Goal: Transaction & Acquisition: Purchase product/service

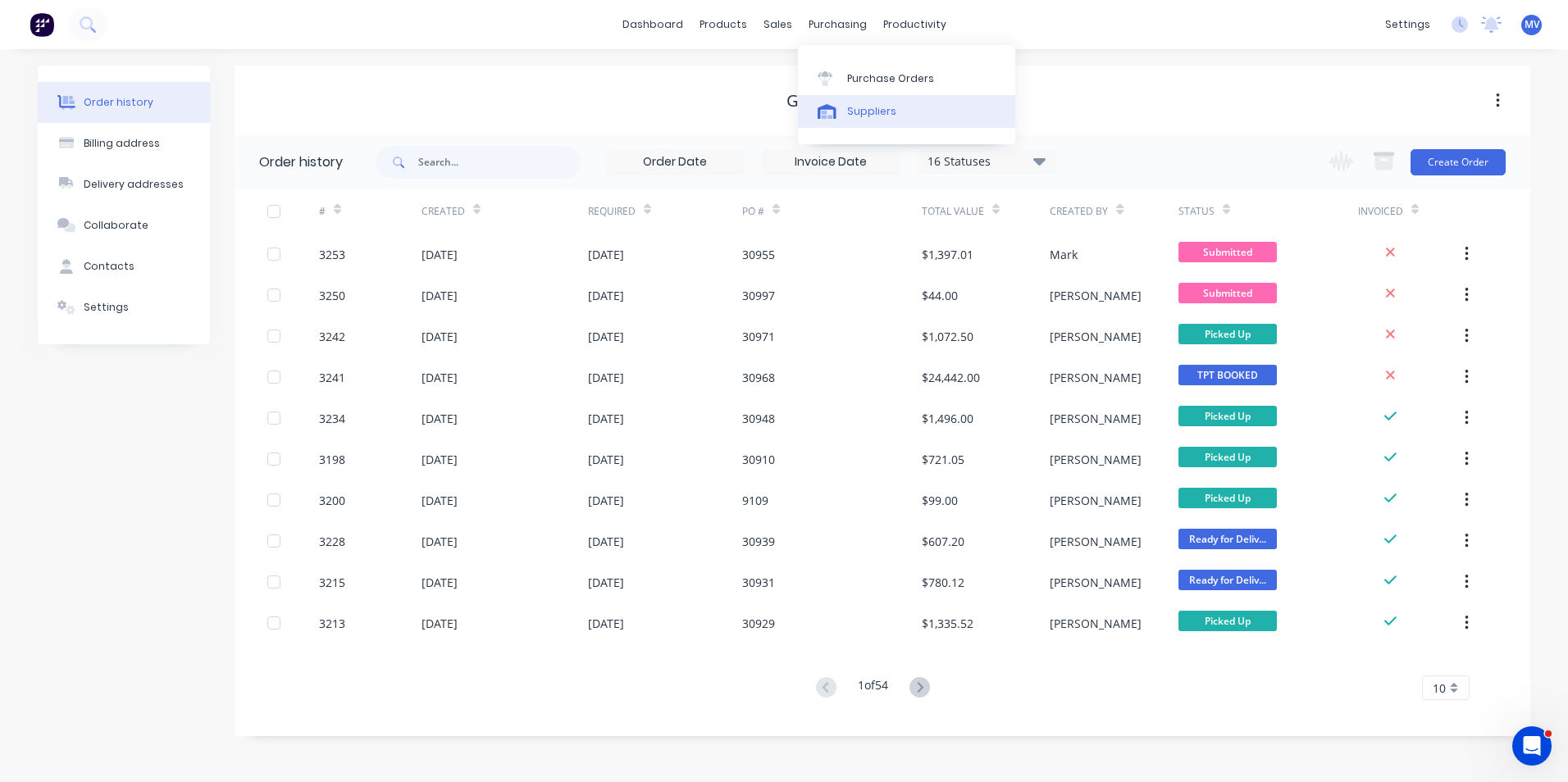
click at [874, 107] on div "Suppliers" at bounding box center [871, 111] width 49 height 14
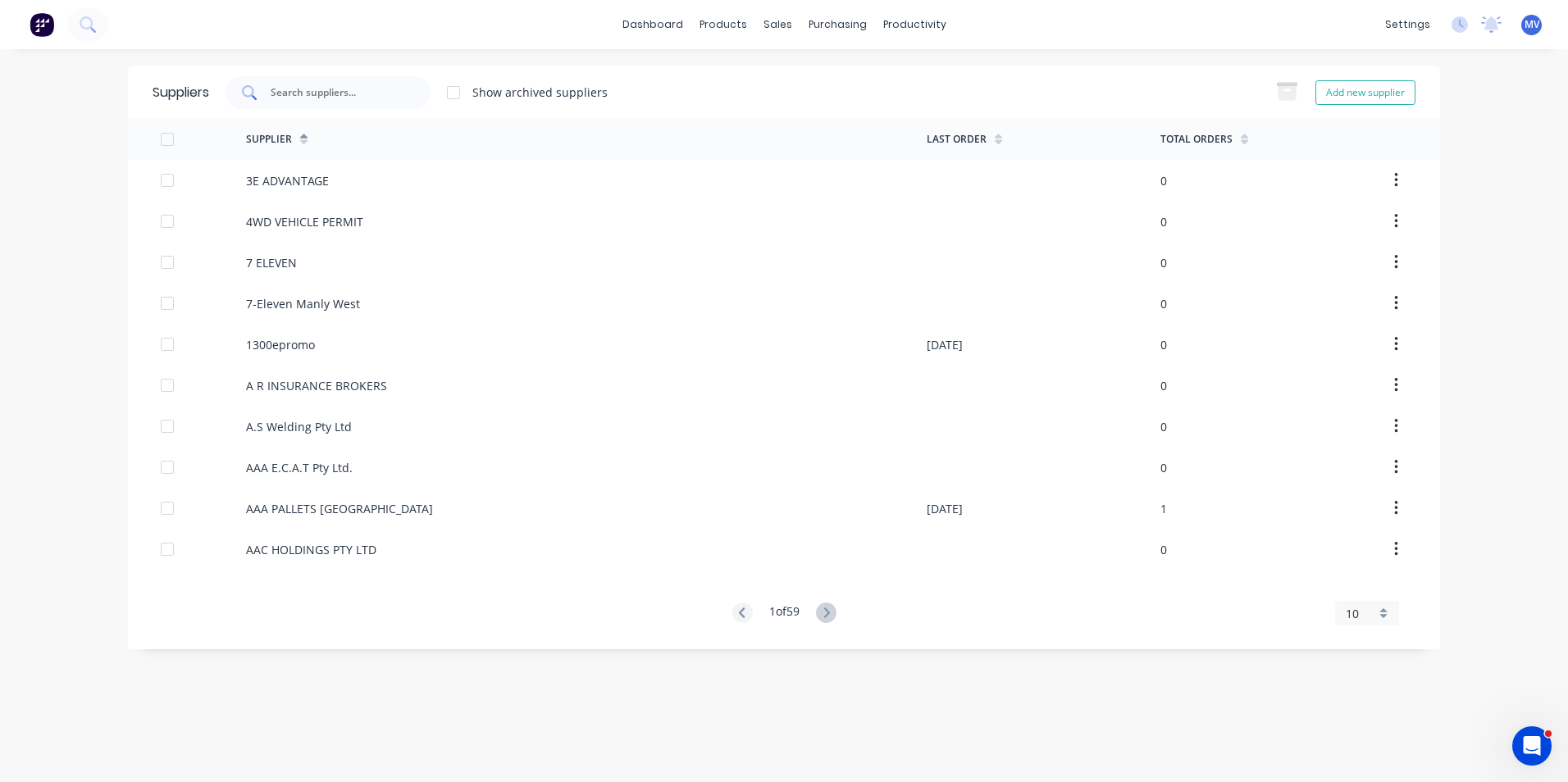
click at [306, 91] on input "text" at bounding box center [337, 92] width 136 height 16
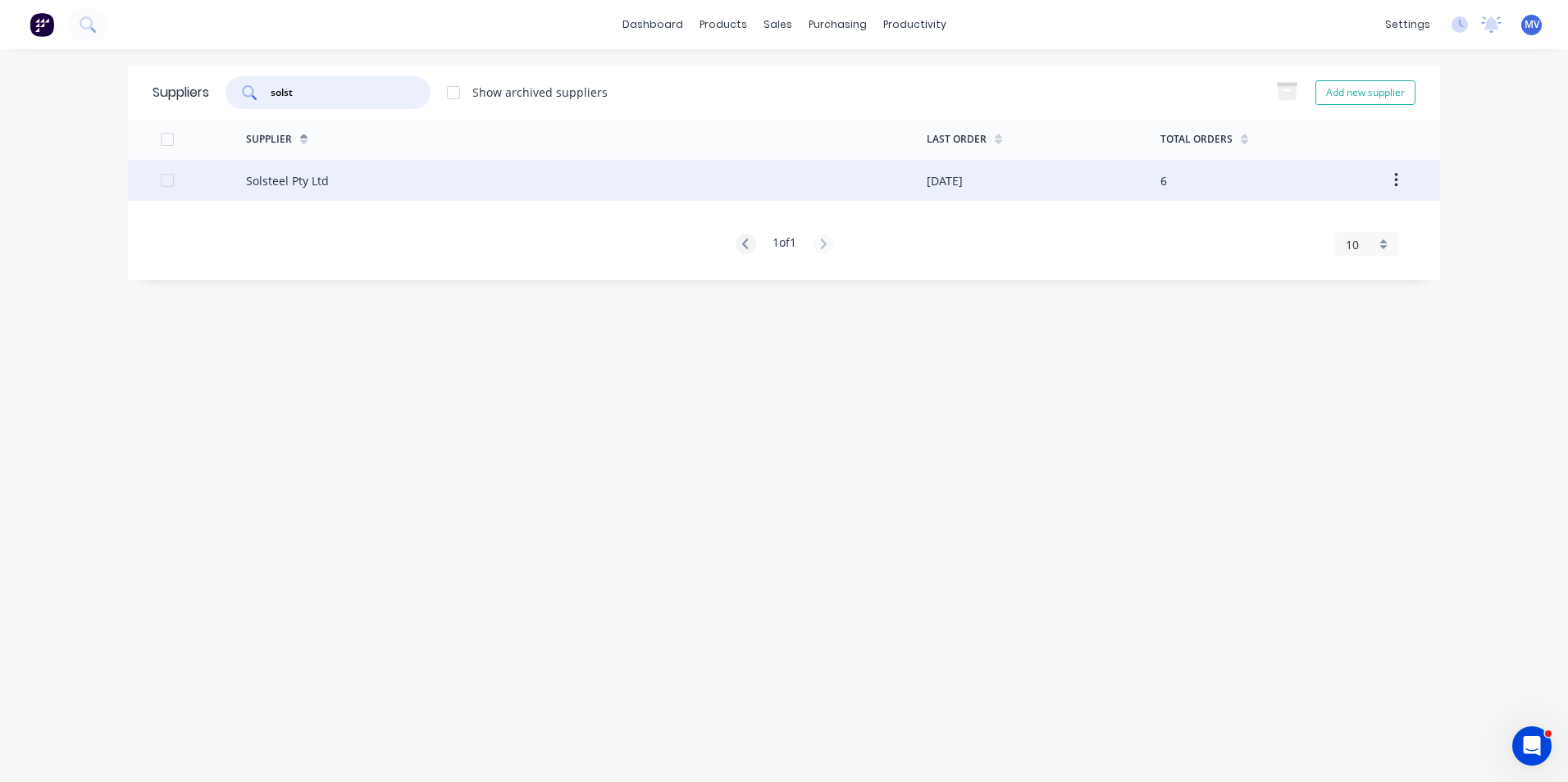
type input "solst"
click at [286, 178] on div "Solsteel Pty Ltd" at bounding box center [288, 180] width 82 height 17
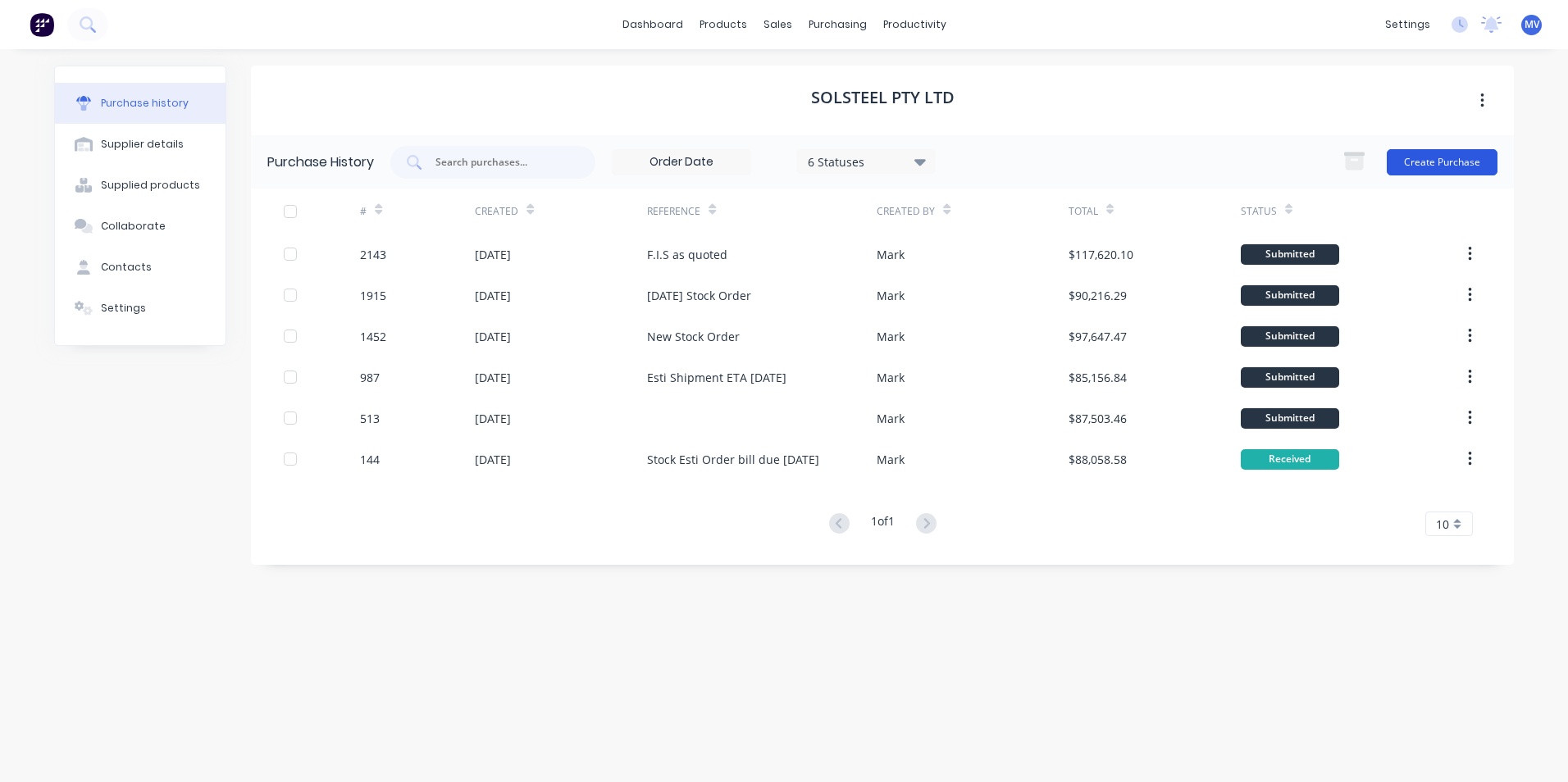
click at [1443, 161] on button "Create Purchase" at bounding box center [1442, 162] width 111 height 26
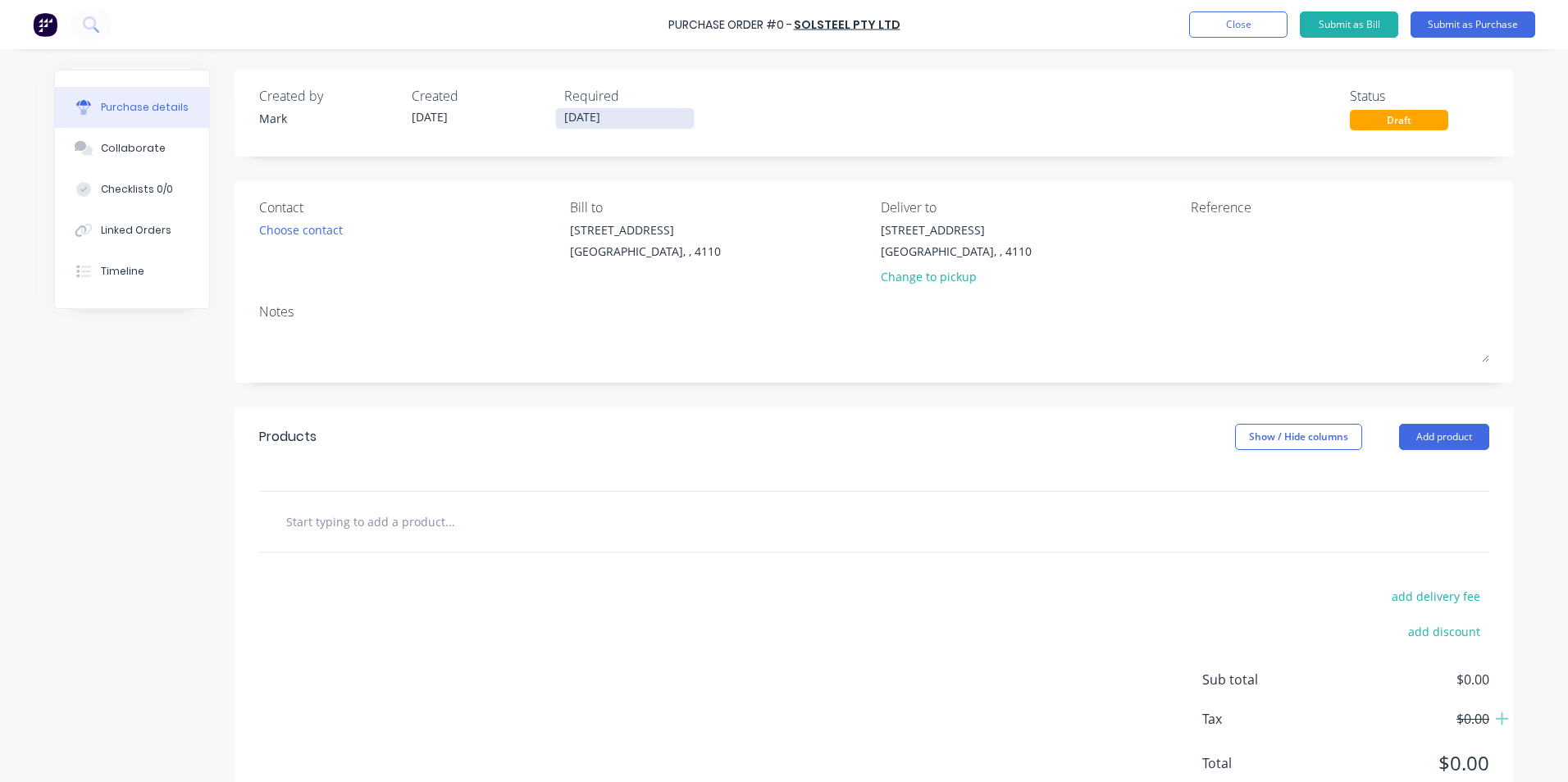
click at [572, 121] on input "[DATE]" at bounding box center [625, 118] width 138 height 21
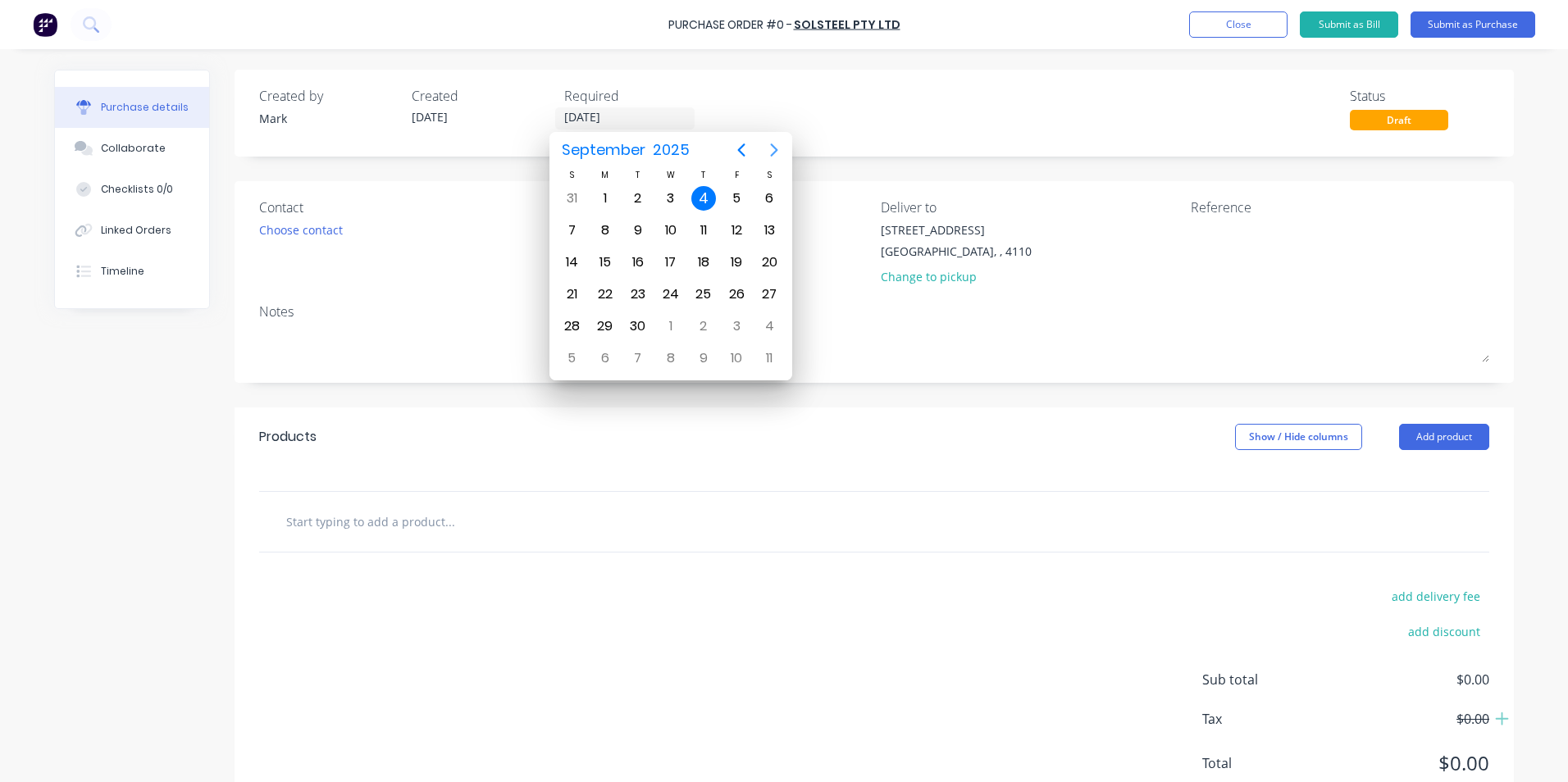
click at [775, 150] on icon "Next page" at bounding box center [774, 150] width 7 height 13
click at [633, 228] on div "4" at bounding box center [637, 229] width 24 height 24
type input "[DATE]"
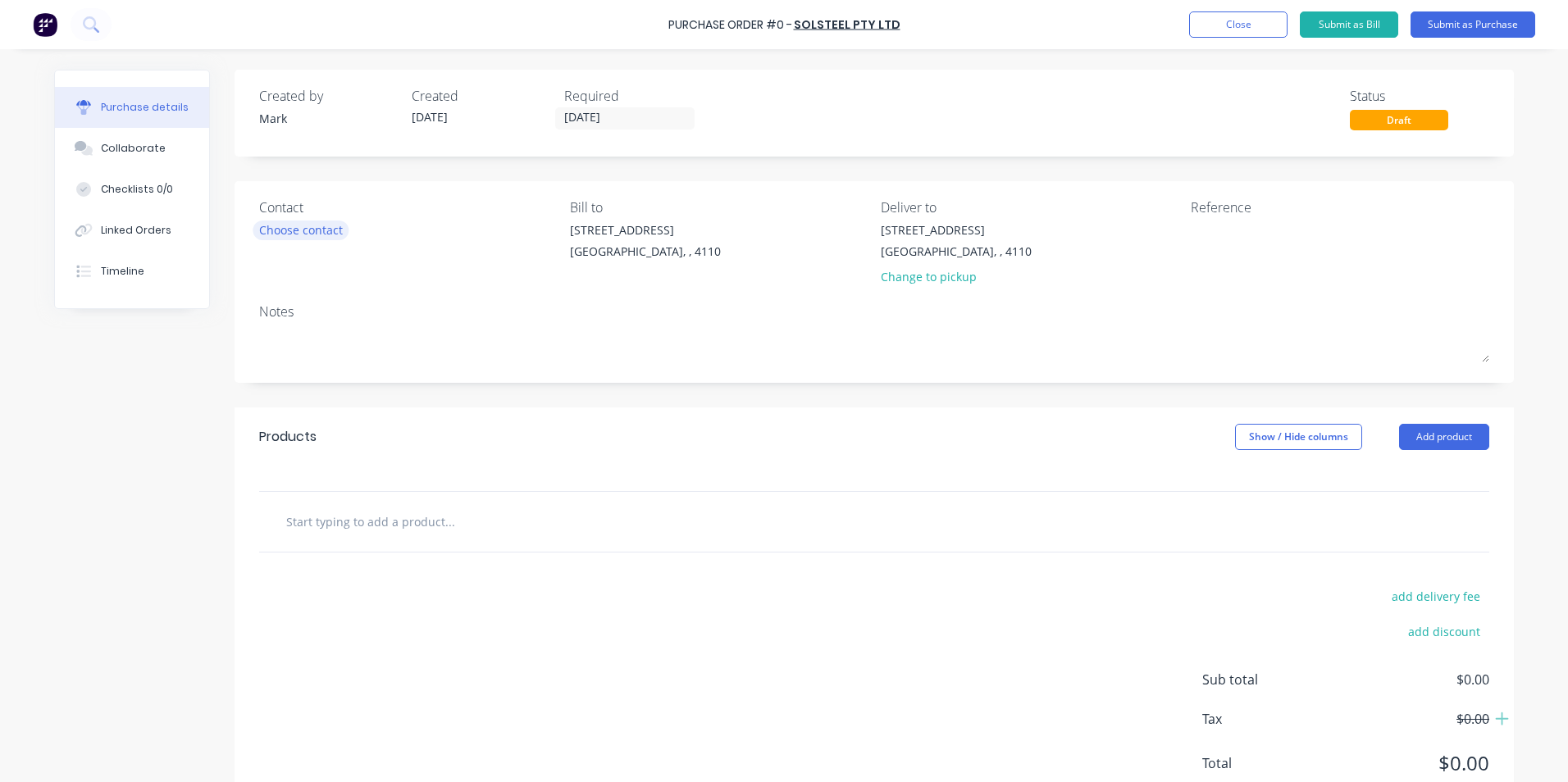
click at [297, 231] on div "Choose contact" at bounding box center [300, 229] width 83 height 17
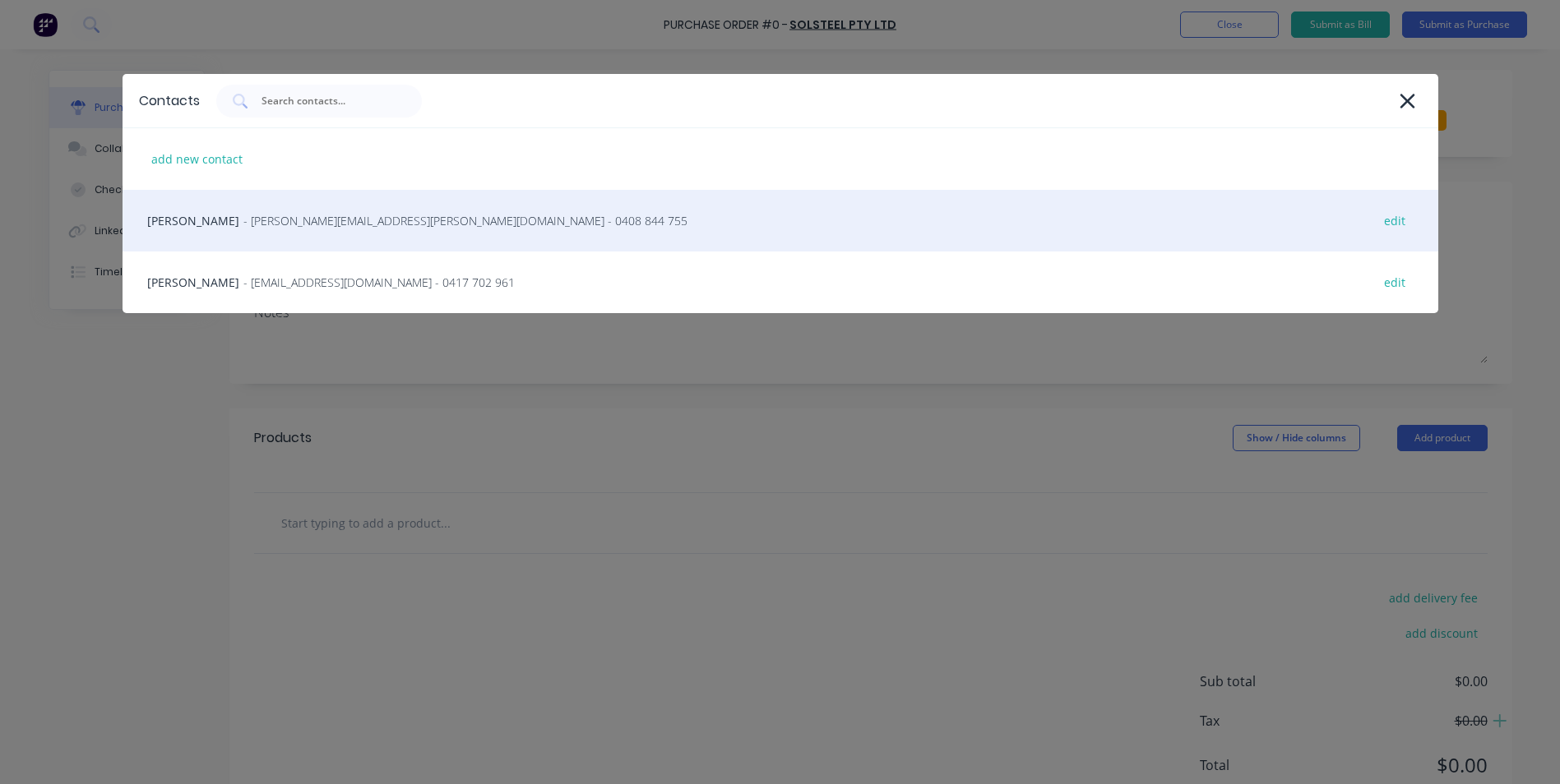
click at [173, 226] on div "[PERSON_NAME] - [PERSON_NAME][EMAIL_ADDRESS][PERSON_NAME][DOMAIN_NAME] - 0408 8…" at bounding box center [780, 220] width 1316 height 62
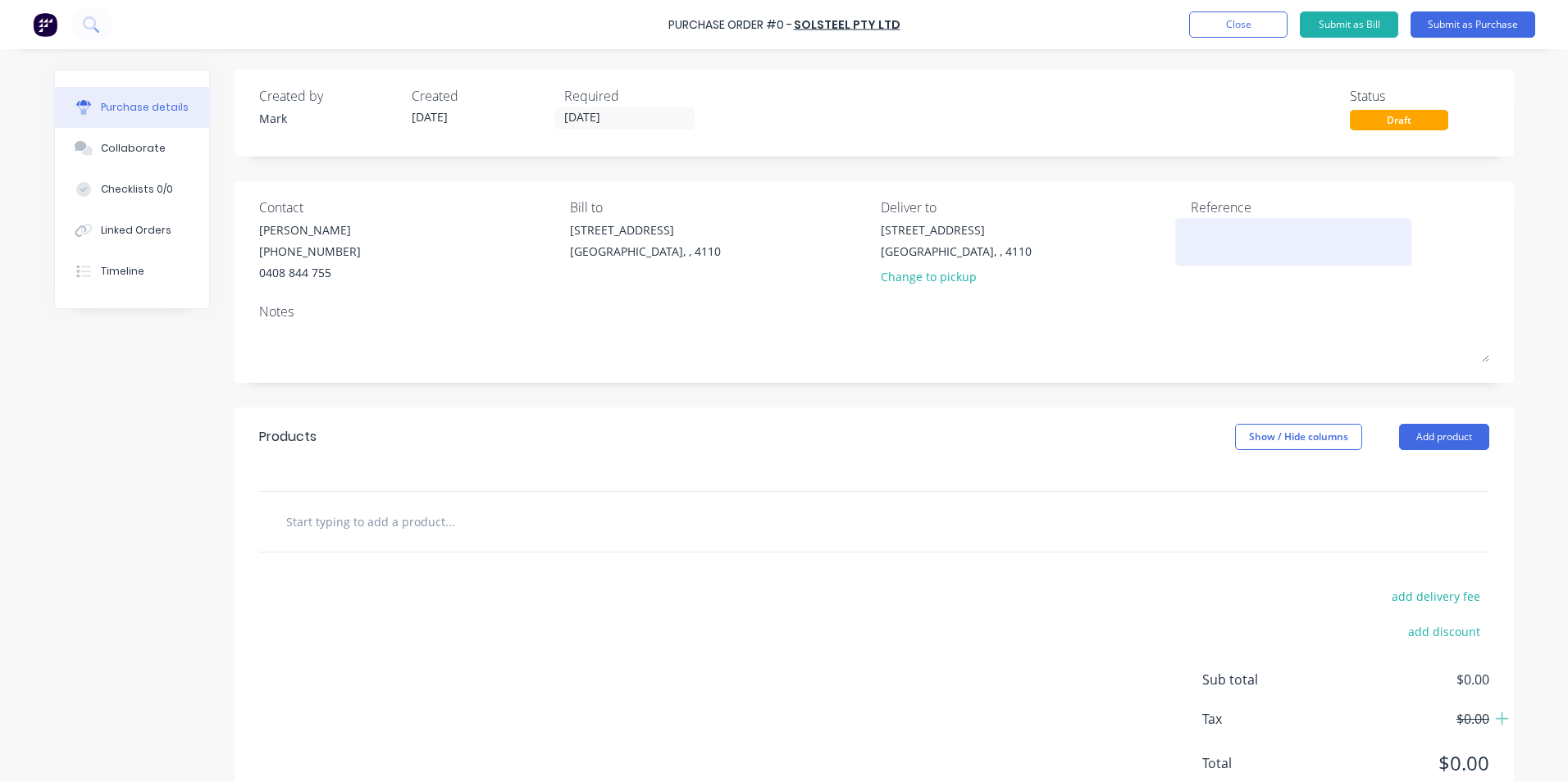
click at [1217, 224] on textarea at bounding box center [1293, 239] width 205 height 37
type textarea "Esti Order"
type textarea "x"
drag, startPoint x: 1206, startPoint y: 230, endPoint x: 1279, endPoint y: 384, distance: 170.4
click at [1206, 233] on textarea "Esti Order" at bounding box center [1293, 239] width 205 height 37
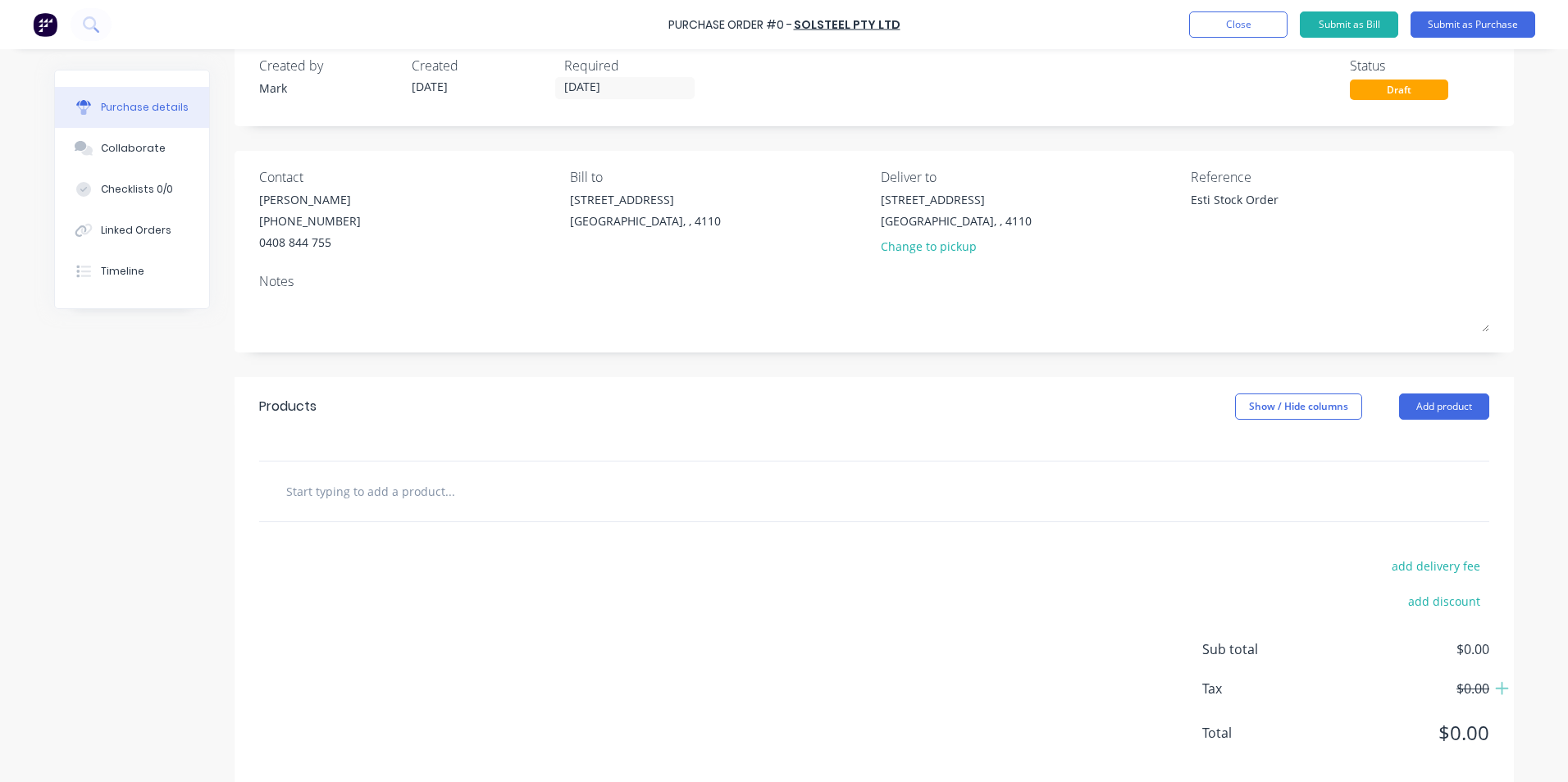
scroll to position [56, 0]
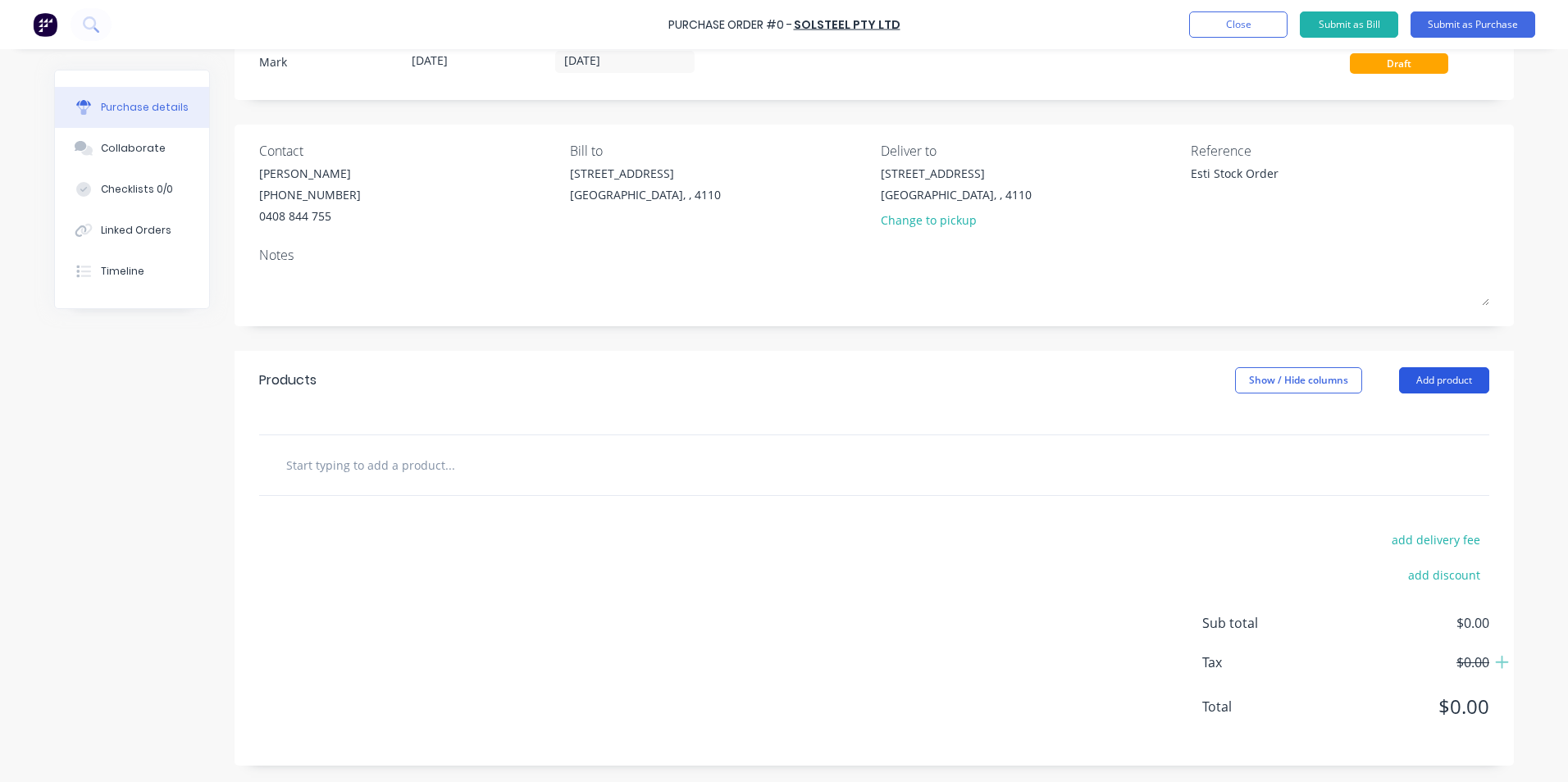
type textarea "Esti Stock Order"
type textarea "x"
type textarea "Esti Stock Order"
click at [1415, 379] on button "Add product" at bounding box center [1443, 380] width 90 height 26
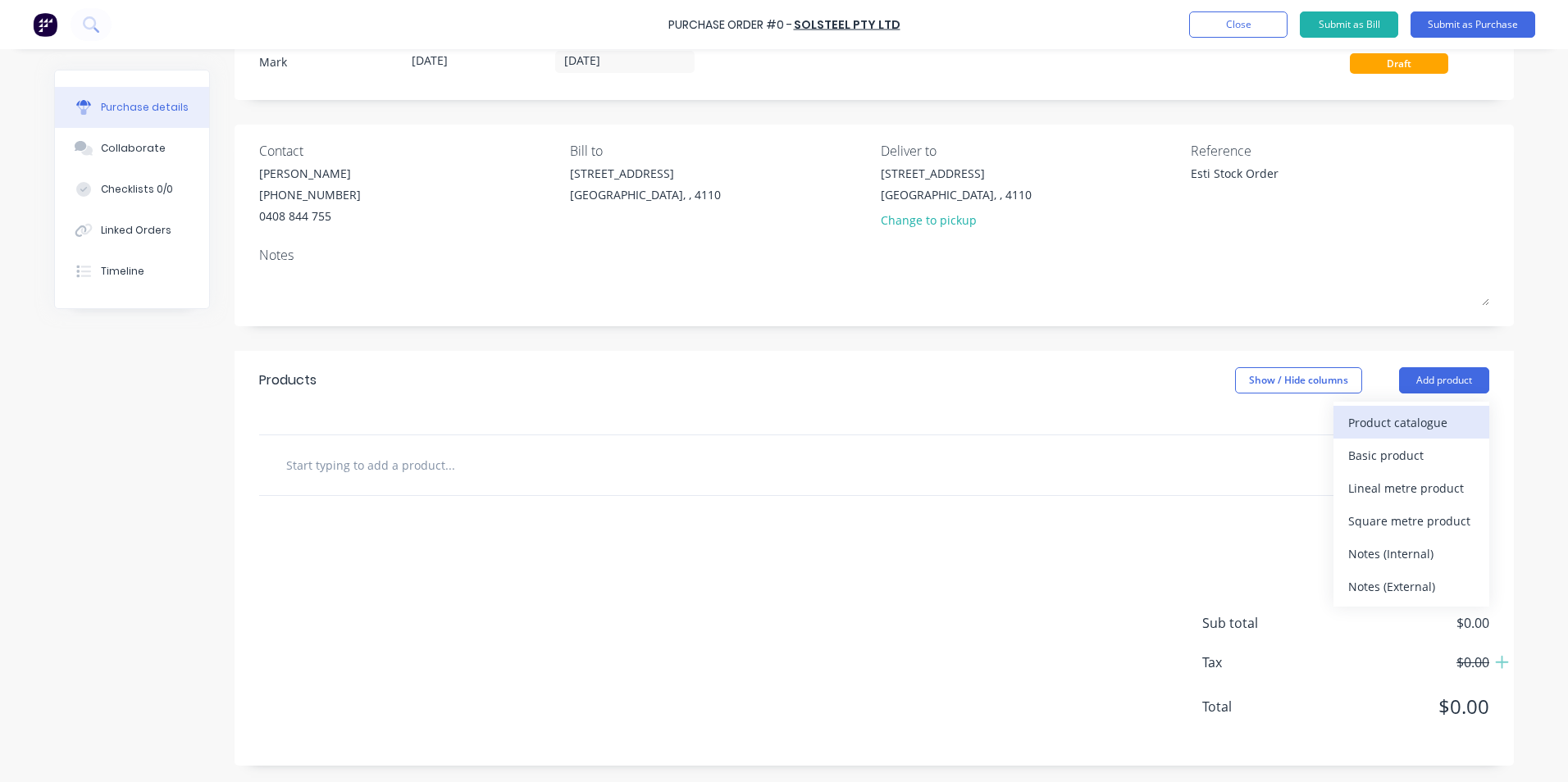
click at [1384, 421] on div "Product catalogue" at bounding box center [1410, 422] width 126 height 24
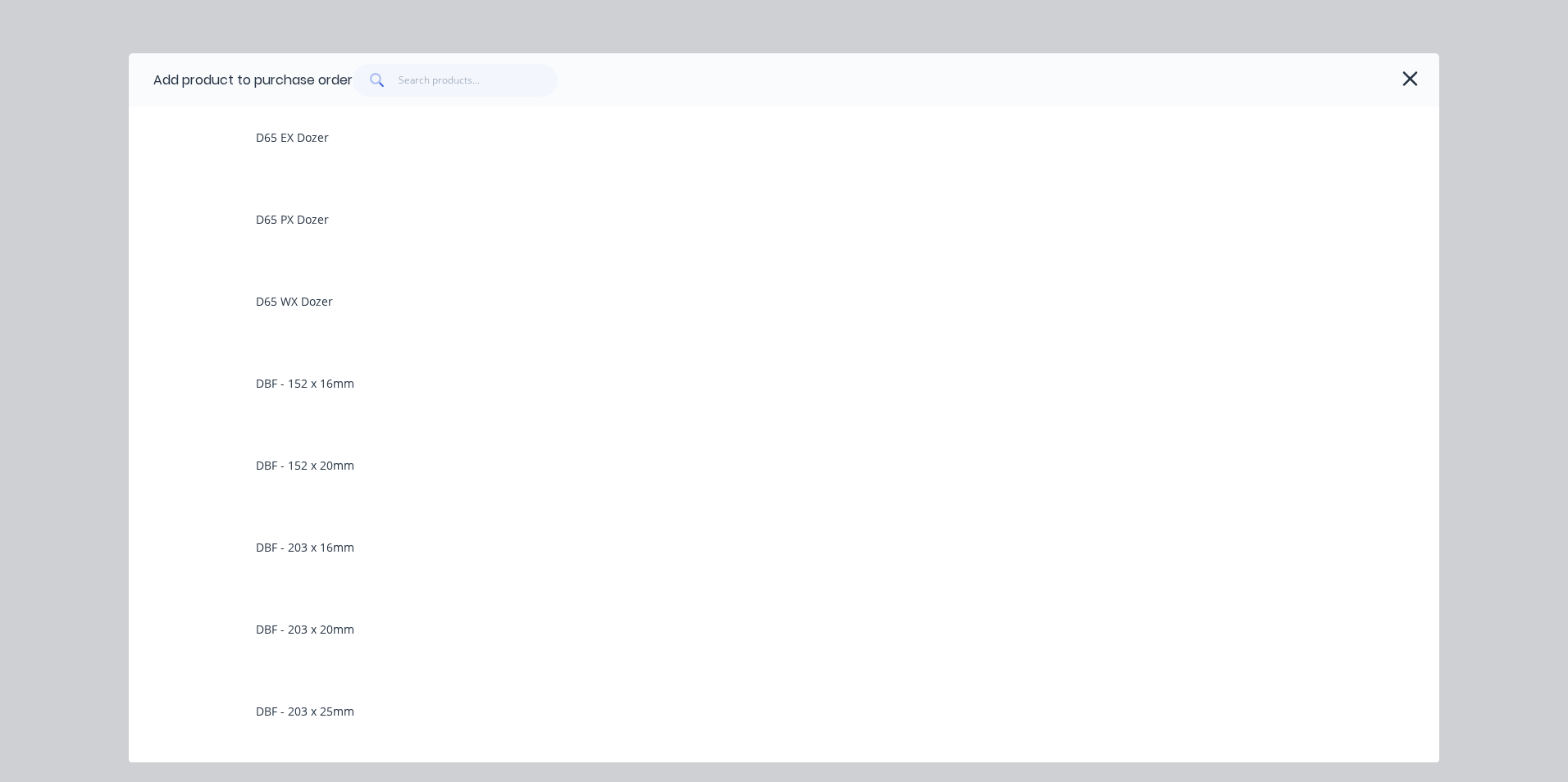
scroll to position [820, 0]
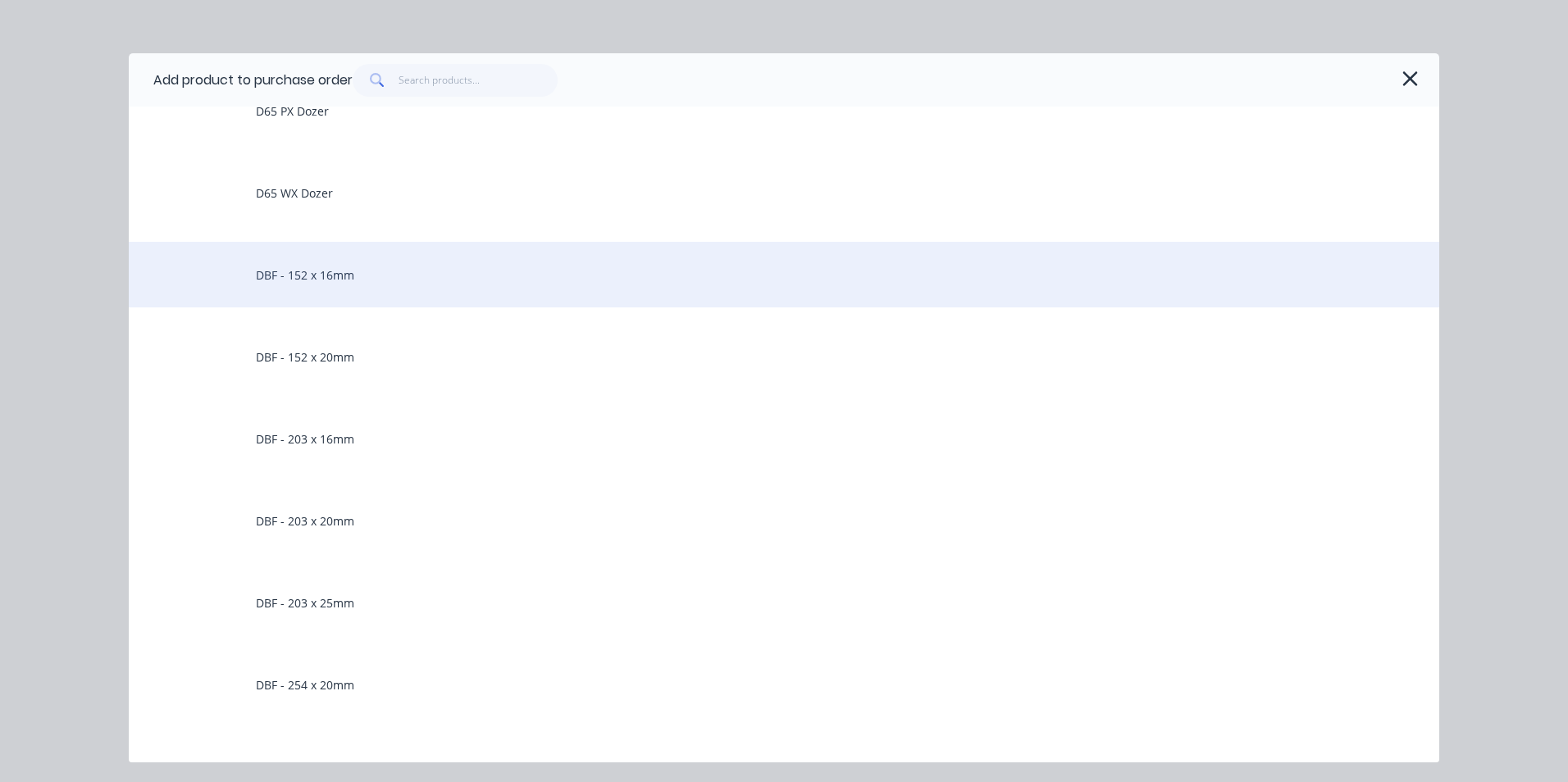
click at [401, 277] on div "DBF - 152 x 16mm" at bounding box center [784, 274] width 1310 height 65
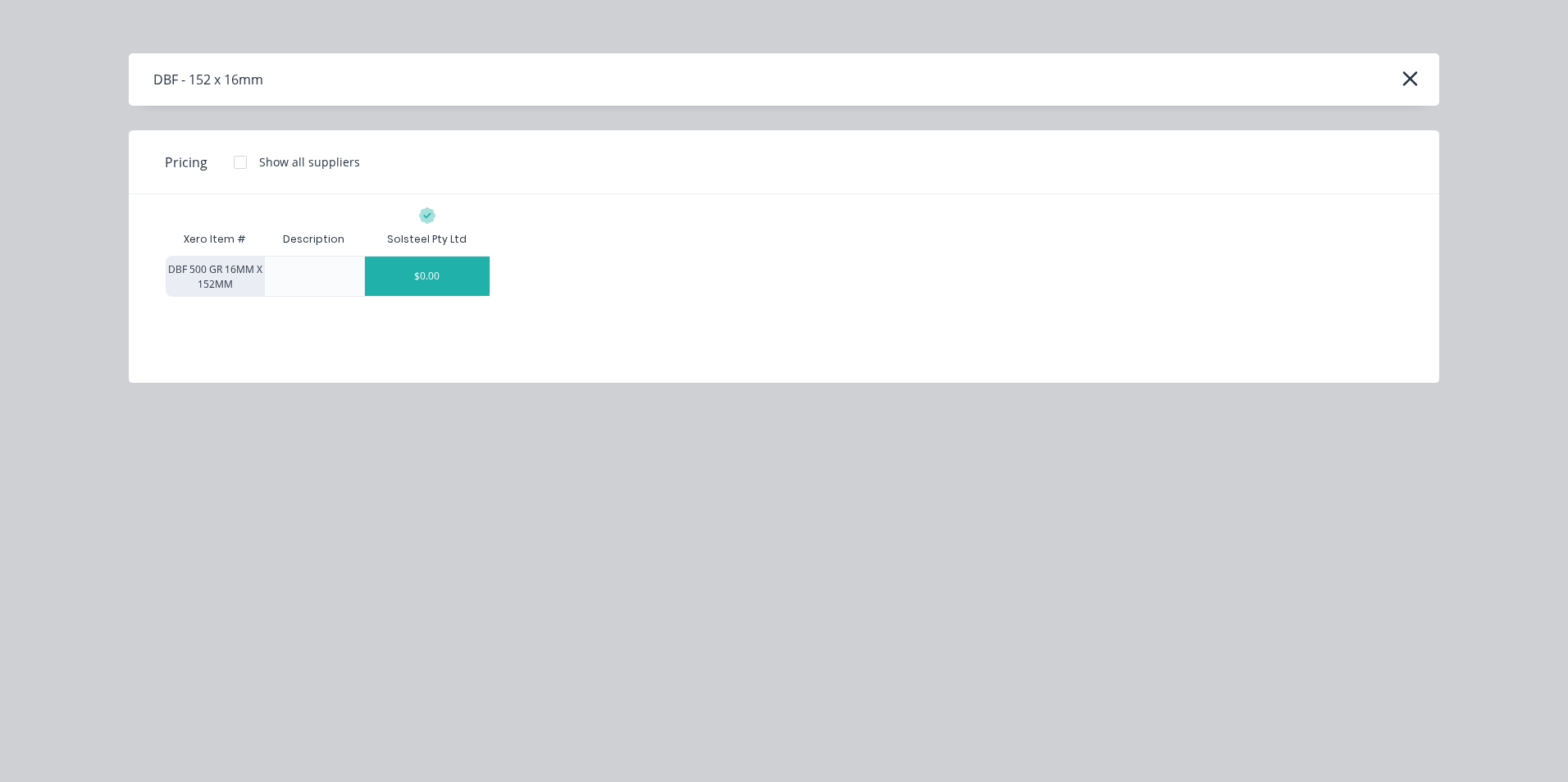
click at [485, 285] on div "$0.00" at bounding box center [426, 276] width 125 height 39
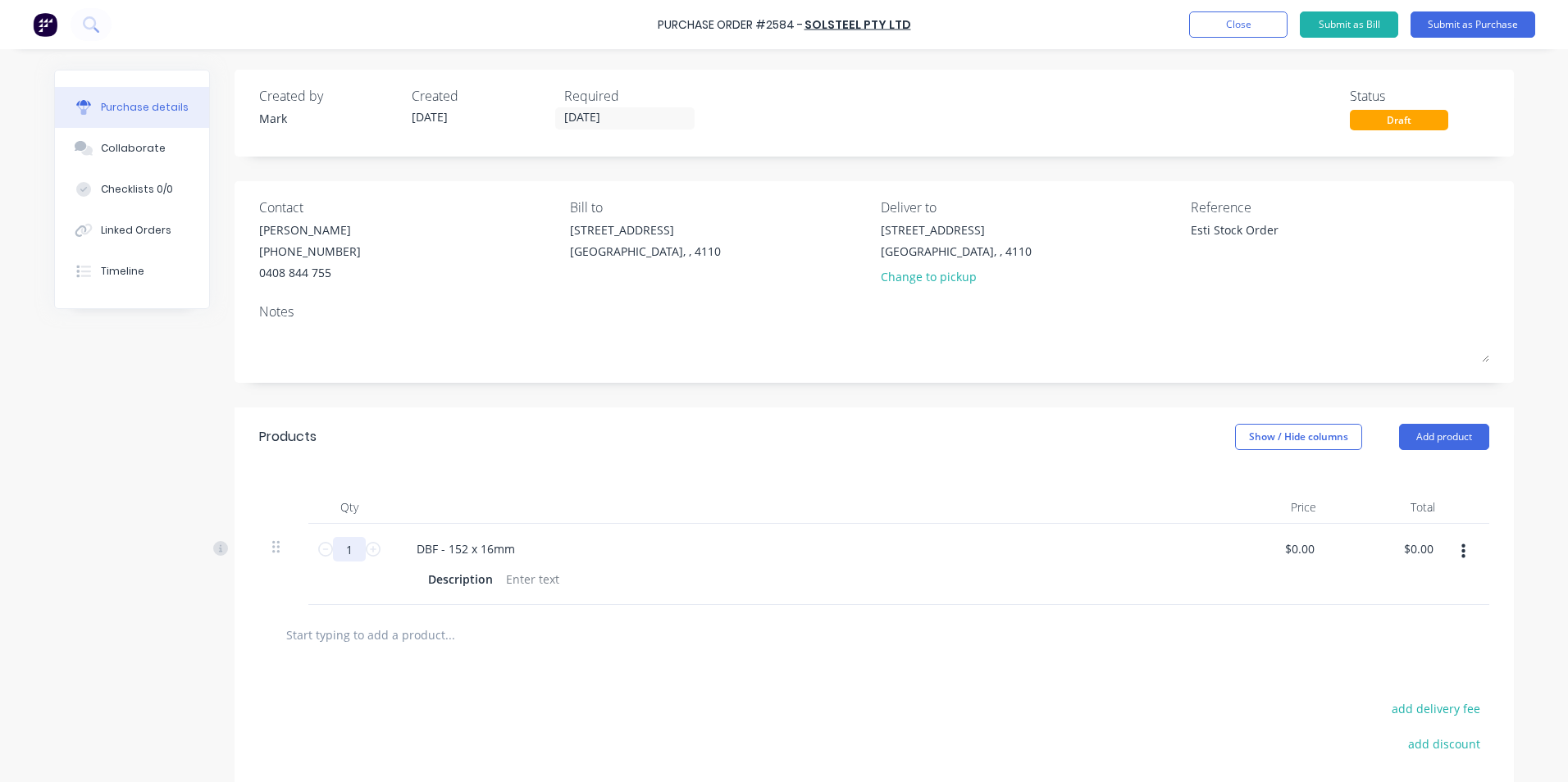
click at [338, 551] on input "1" at bounding box center [349, 548] width 33 height 24
type textarea "x"
type input "4"
type textarea "x"
type input "4"
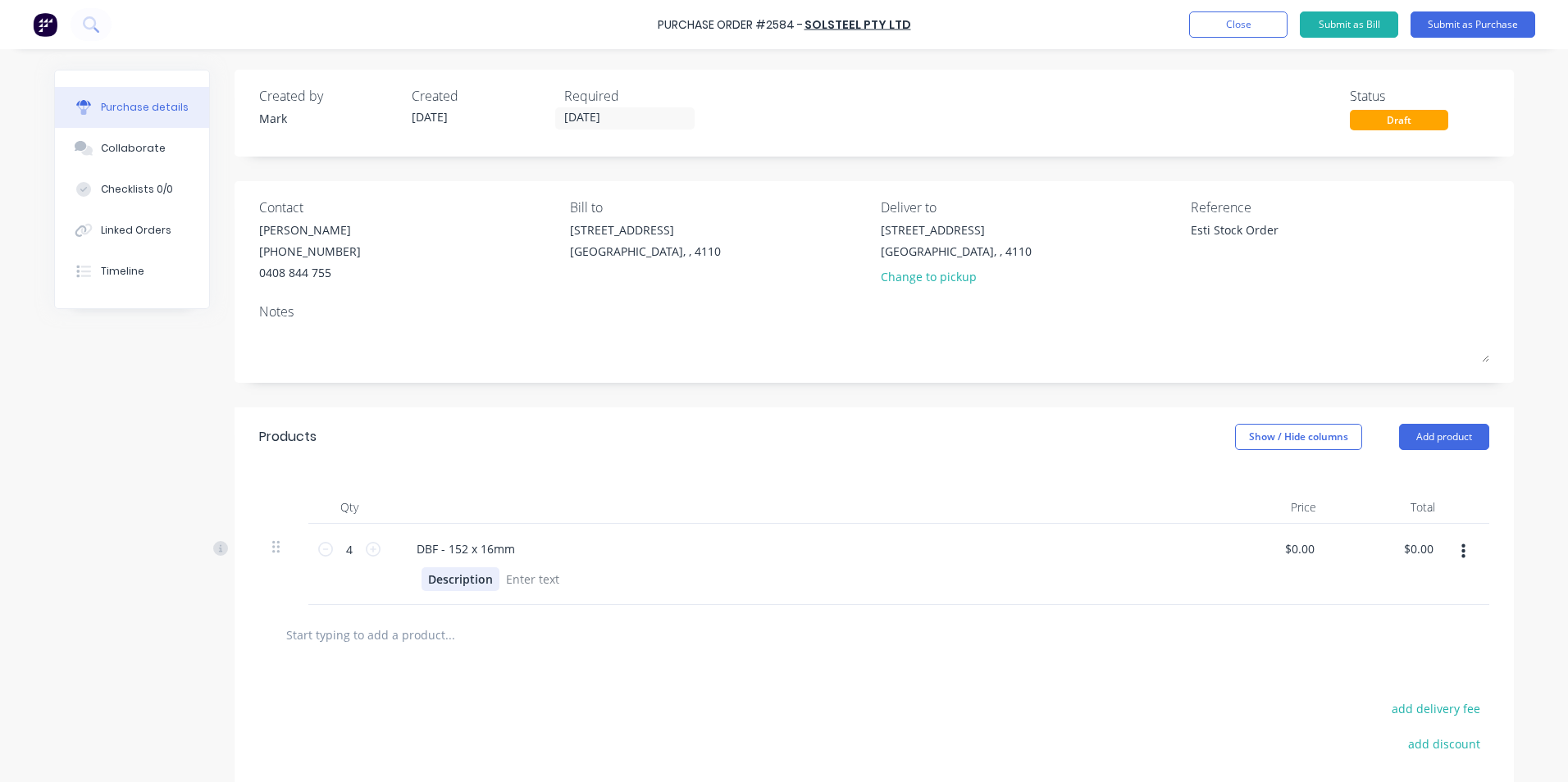
type textarea "x"
type input "0.0000"
click at [1292, 546] on input "0.0000" at bounding box center [1298, 548] width 38 height 24
type textarea "x"
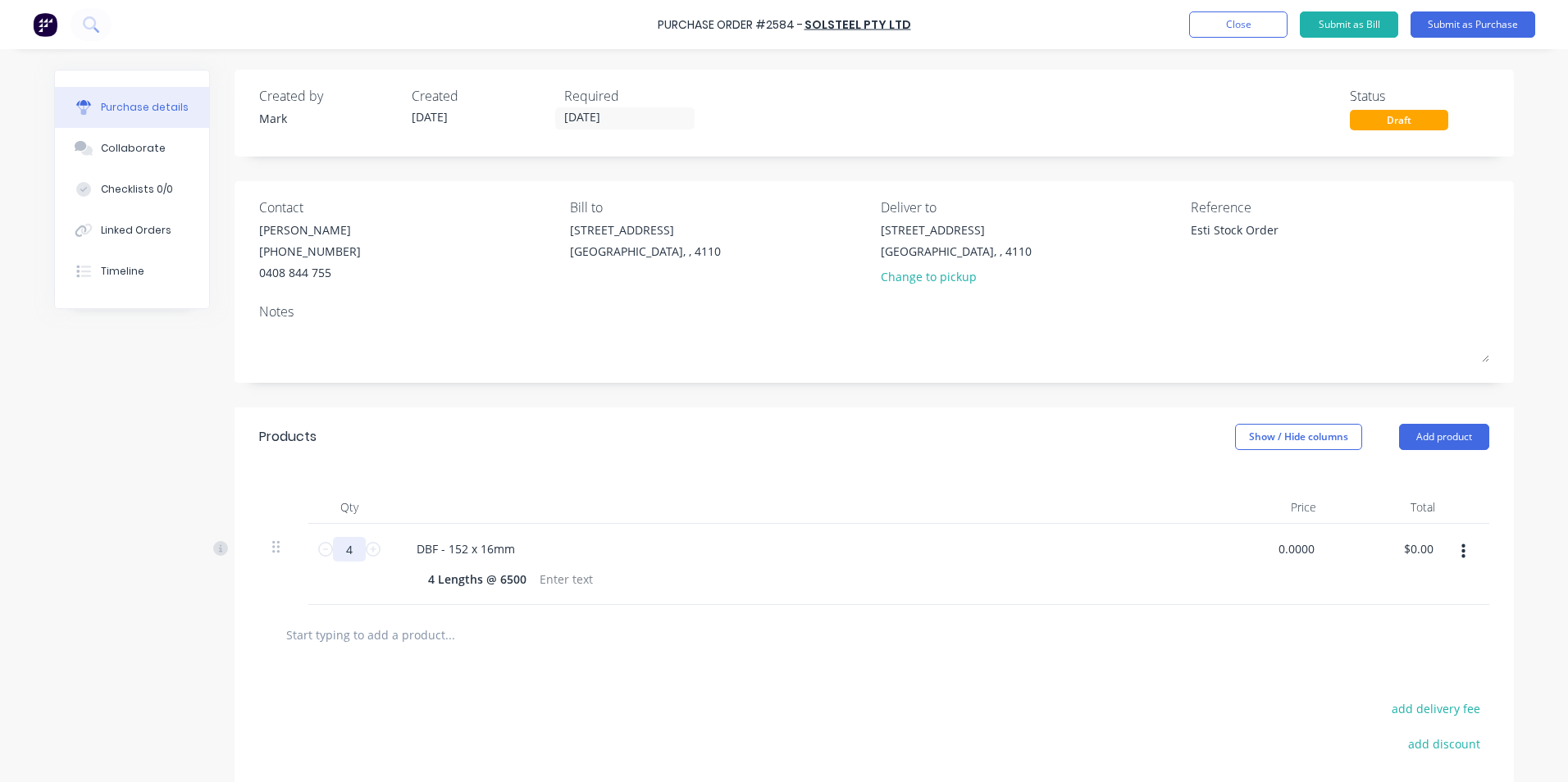
type input "$0.00"
drag, startPoint x: 333, startPoint y: 550, endPoint x: 352, endPoint y: 554, distance: 19.4
click at [352, 554] on input "4" at bounding box center [349, 548] width 33 height 24
type textarea "x"
type input "45"
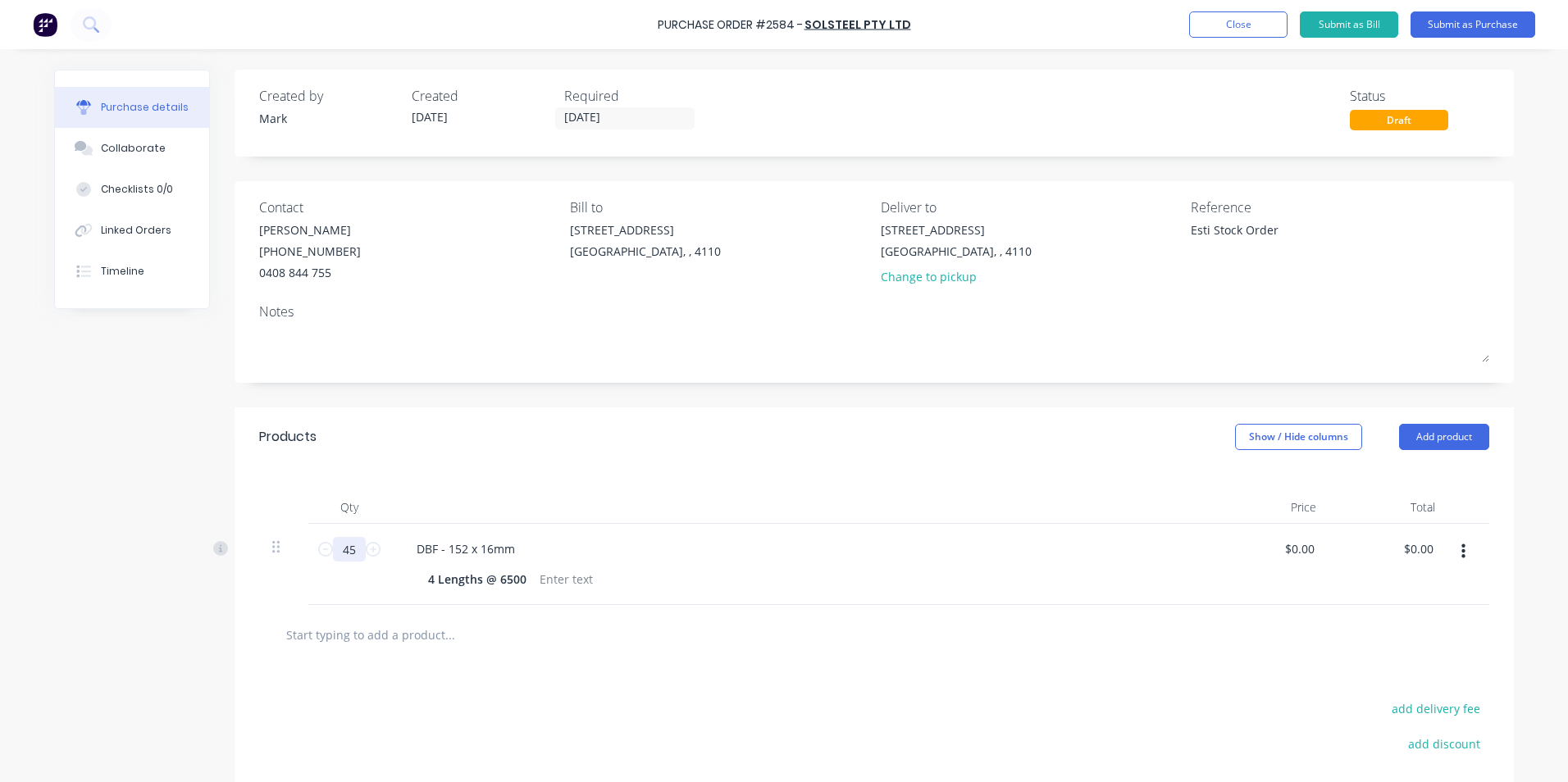
type textarea "x"
type input "452"
type textarea "x"
type input "452."
type textarea "x"
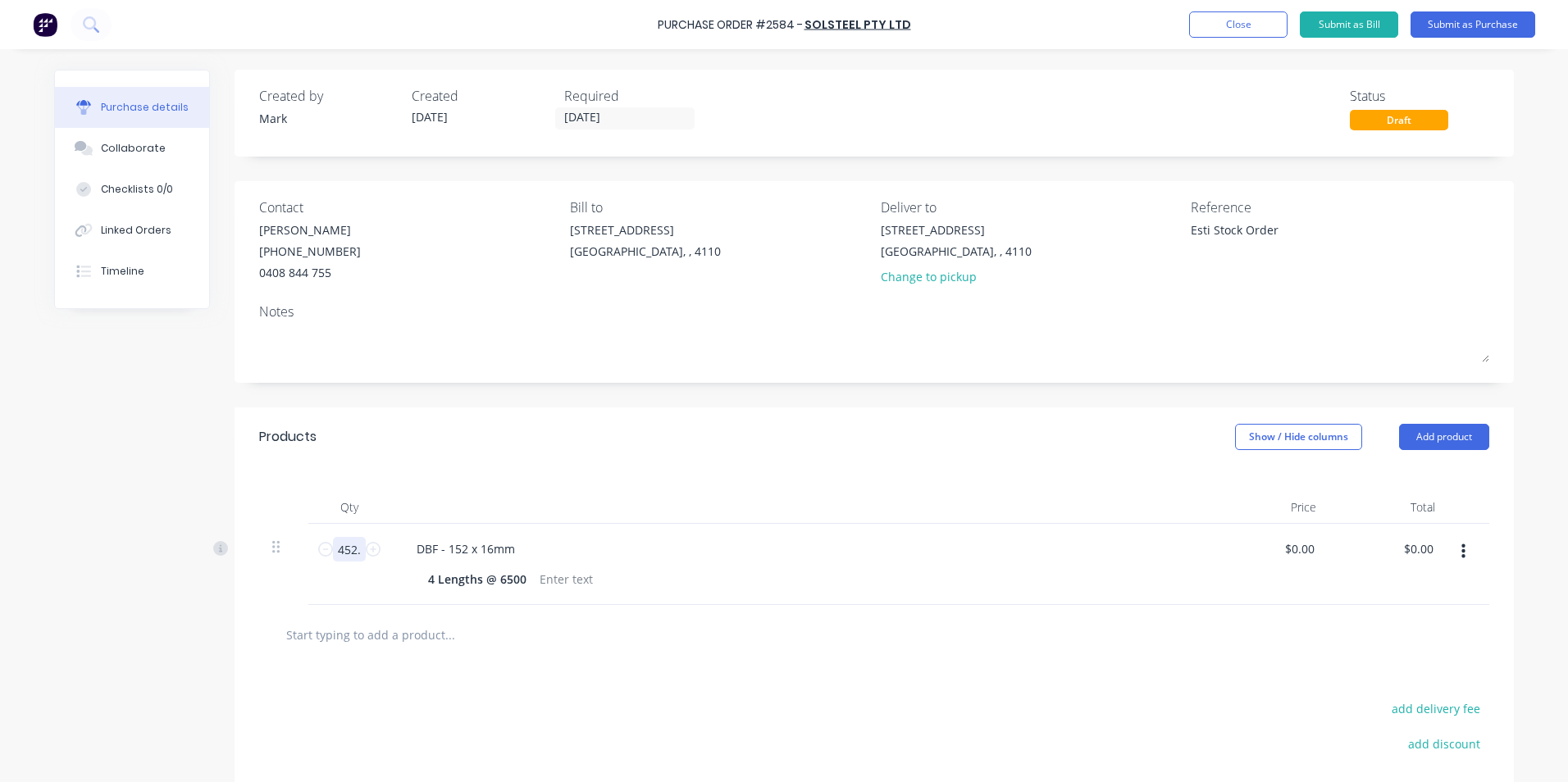
type input "452.4"
type textarea "x"
type input "452.4"
type textarea "x"
type input "0"
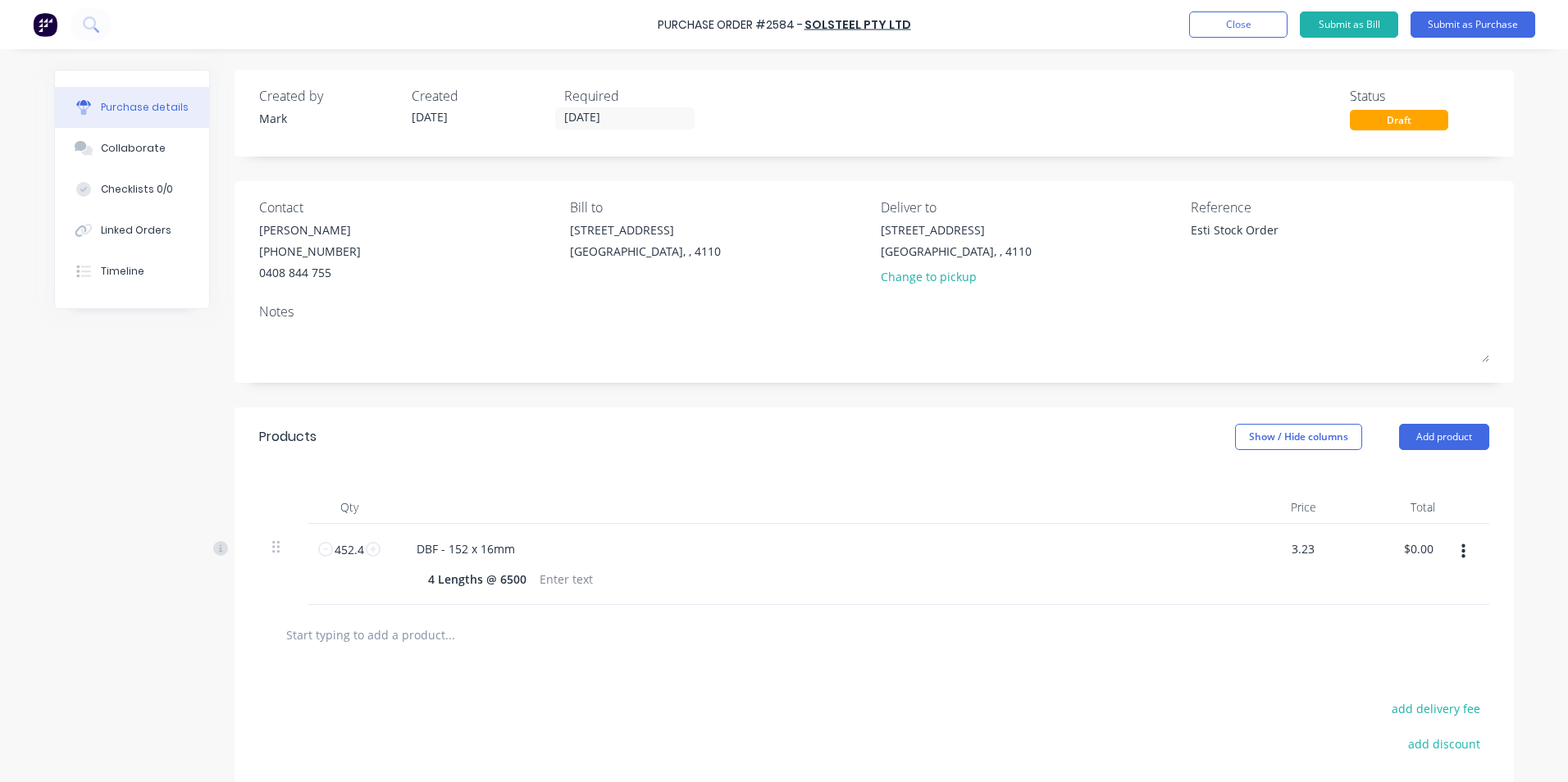
type input "3.23"
type textarea "x"
type input "$3.23"
type input "1461.25"
type textarea "x"
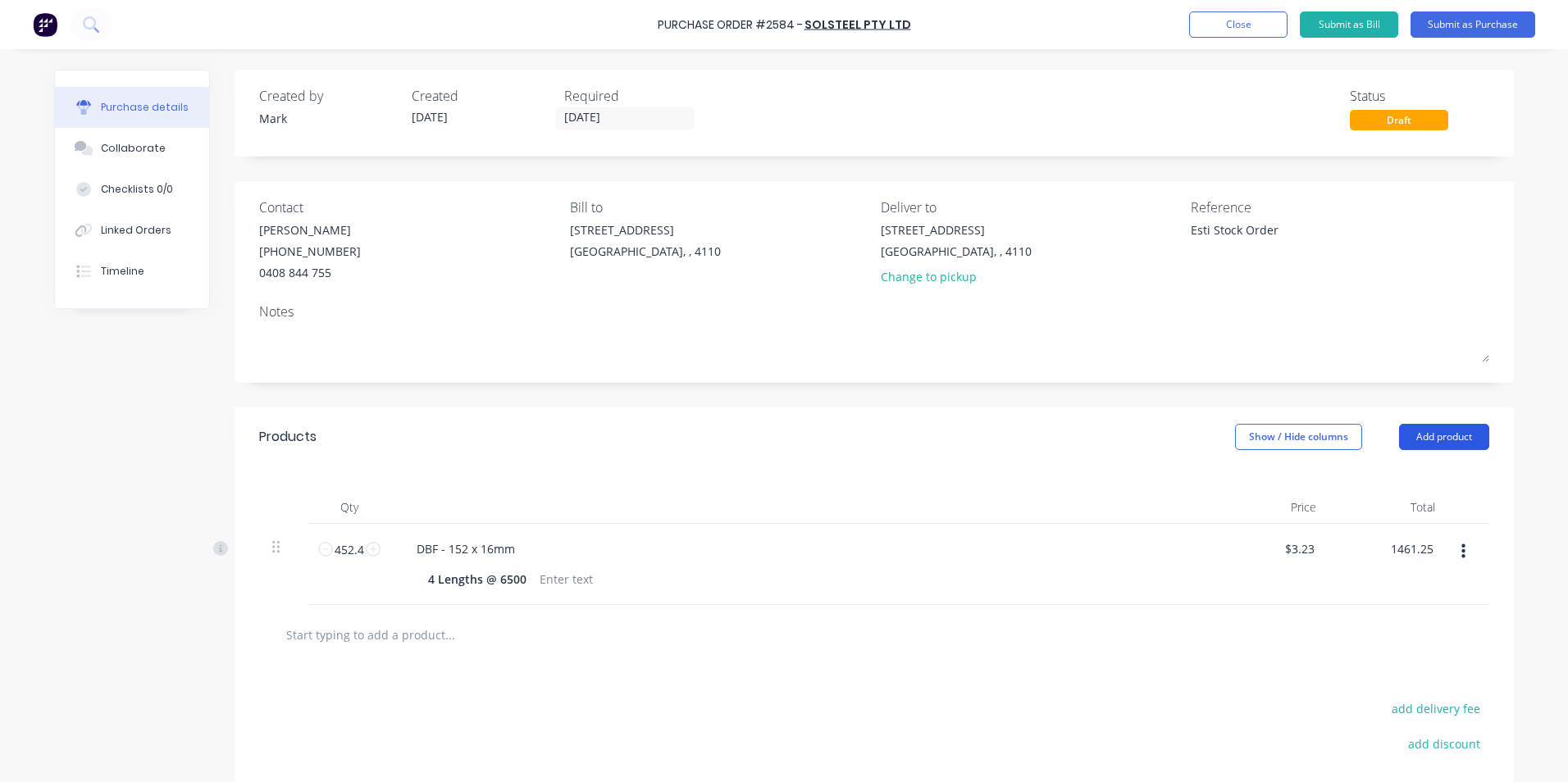
type input "$1,461.25"
click at [1423, 437] on button "Add product" at bounding box center [1443, 436] width 90 height 26
click at [1385, 477] on div "Product catalogue" at bounding box center [1410, 479] width 126 height 24
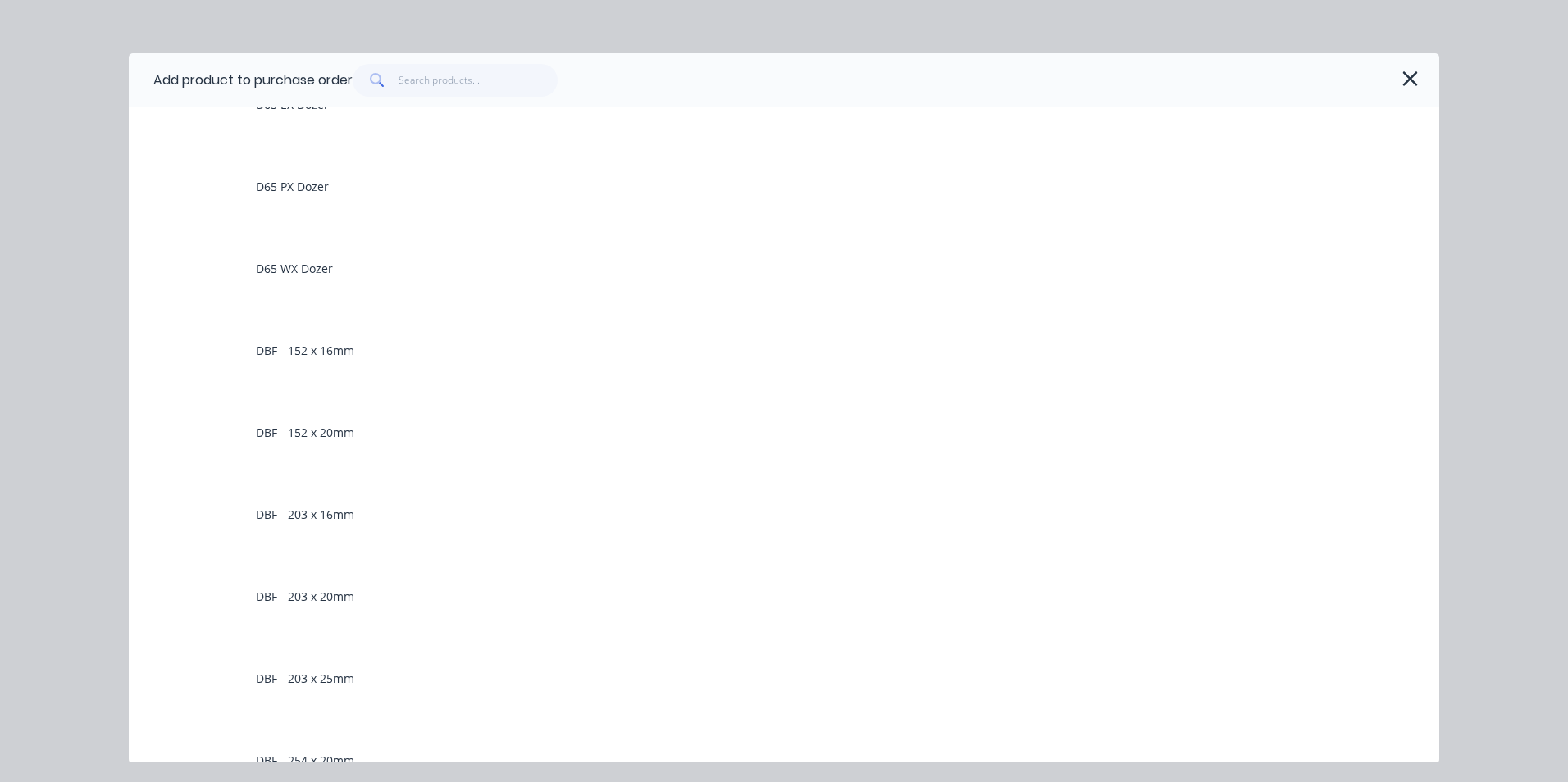
scroll to position [738, 0]
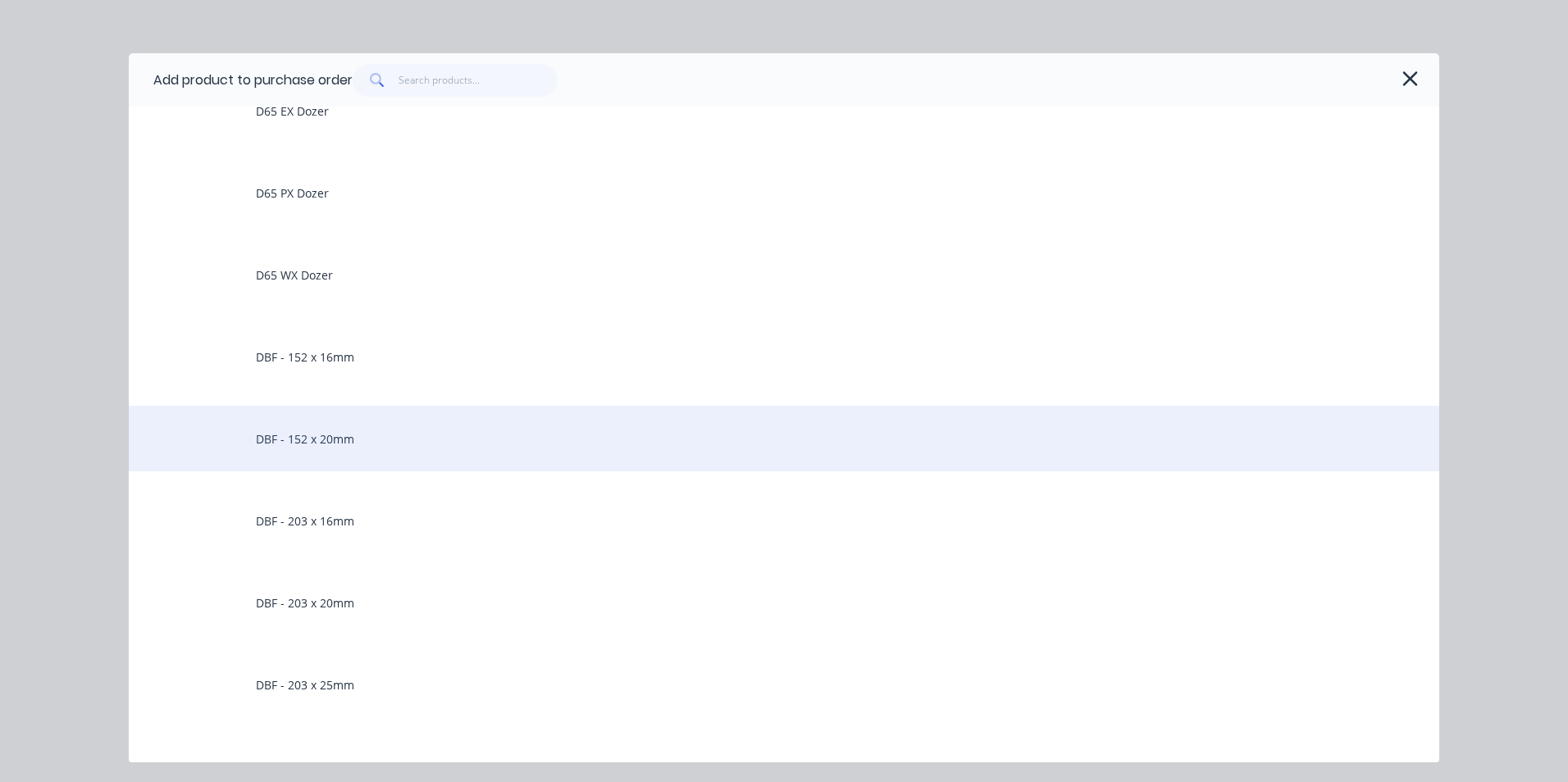
click at [369, 439] on div "DBF - 152 x 20mm" at bounding box center [784, 438] width 1310 height 65
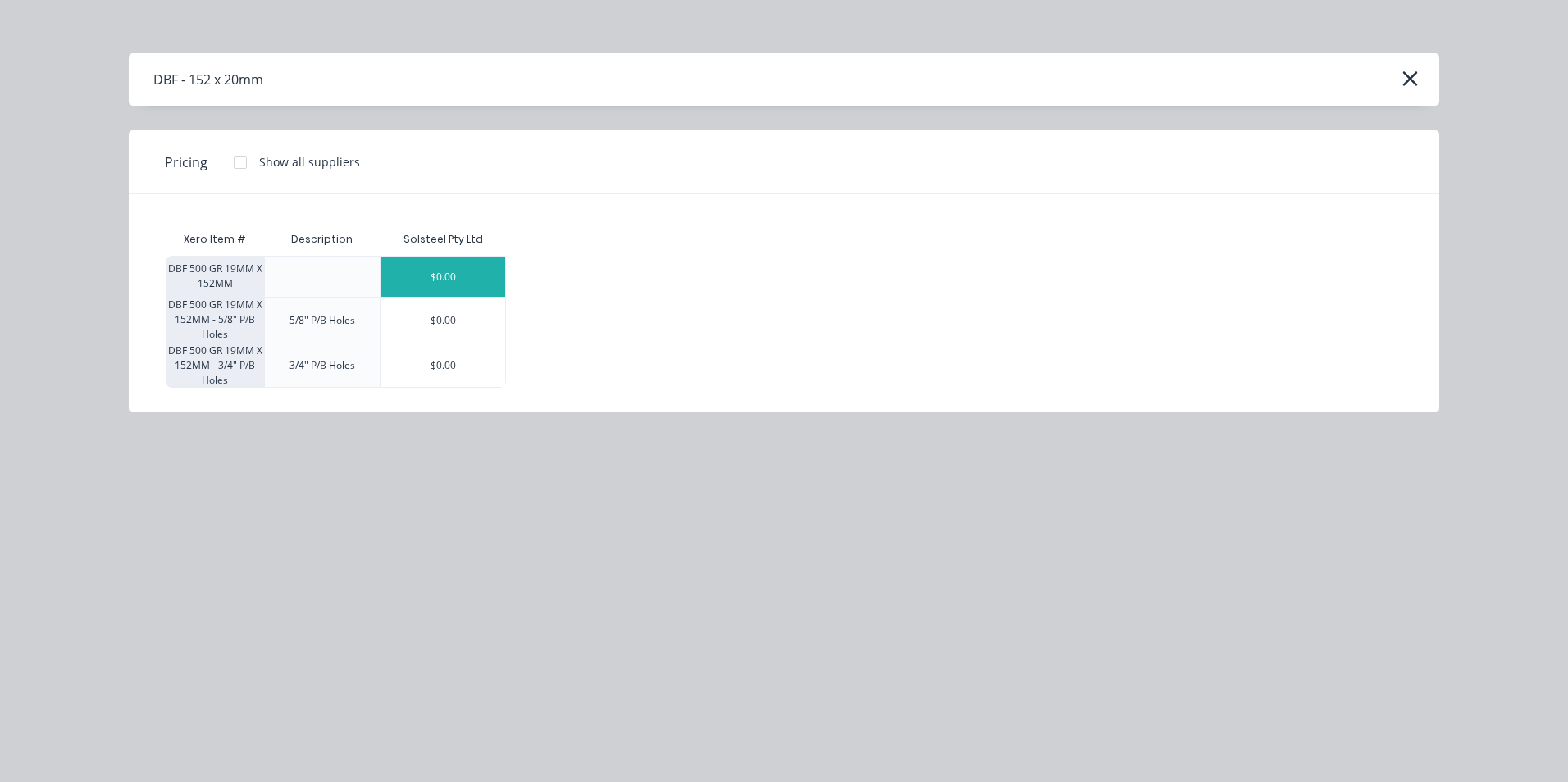
click at [478, 275] on div "$0.00" at bounding box center [443, 276] width 125 height 40
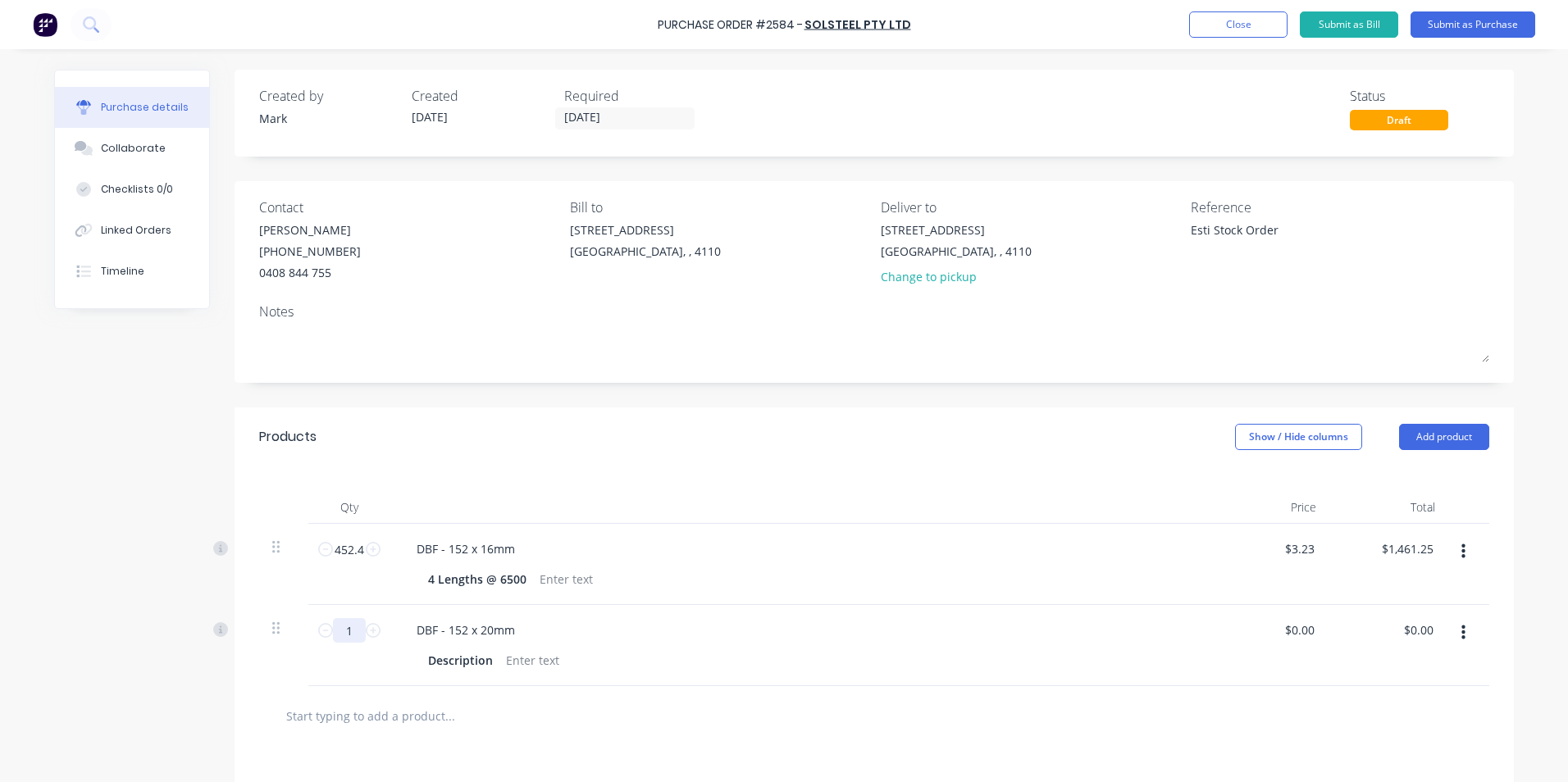
drag, startPoint x: 340, startPoint y: 630, endPoint x: 352, endPoint y: 638, distance: 14.4
click at [352, 636] on input "1" at bounding box center [349, 630] width 33 height 24
type textarea "x"
type input "5"
type textarea "x"
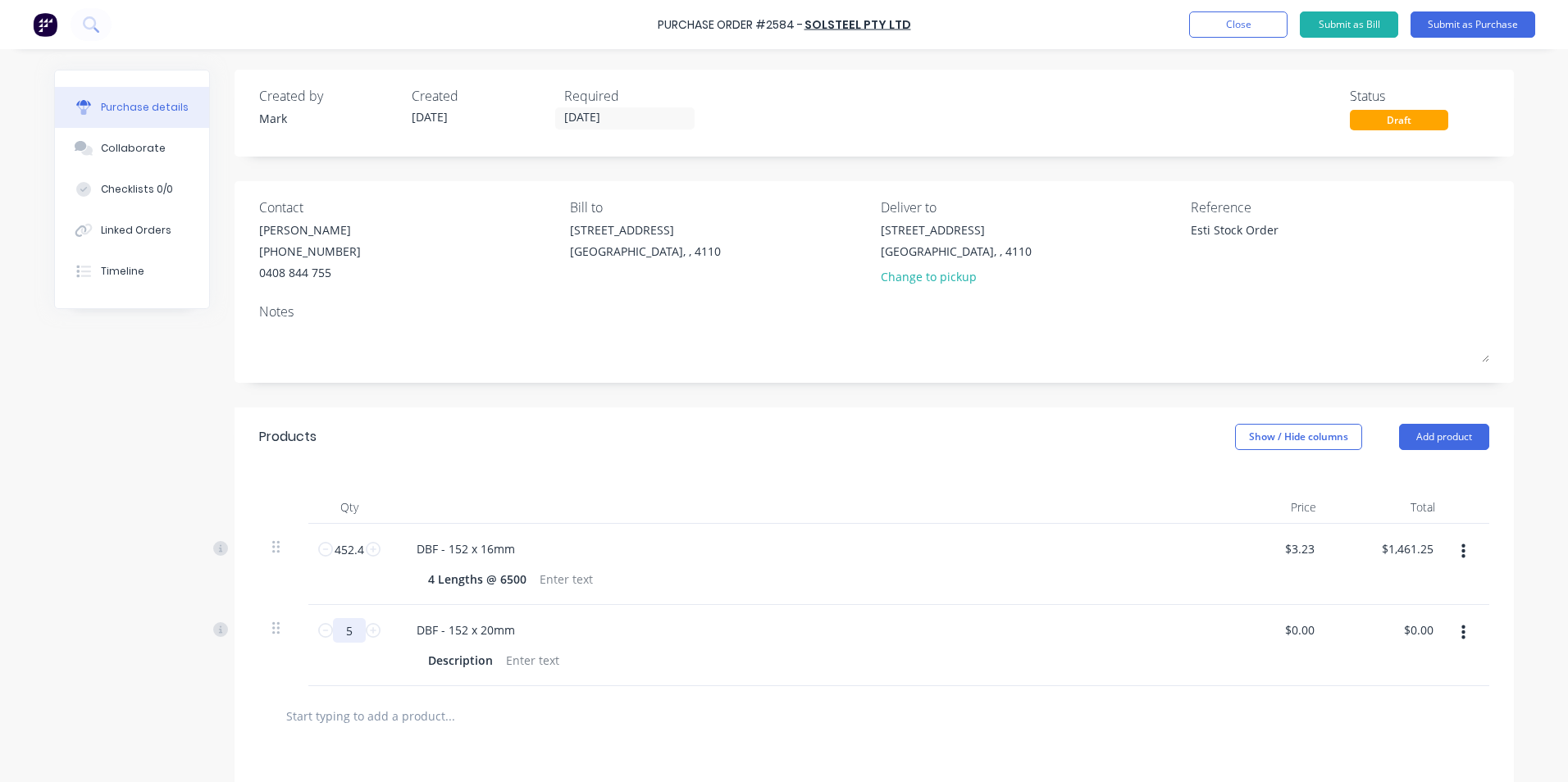
type input "54"
type textarea "x"
type input "543"
type textarea "x"
type input "543."
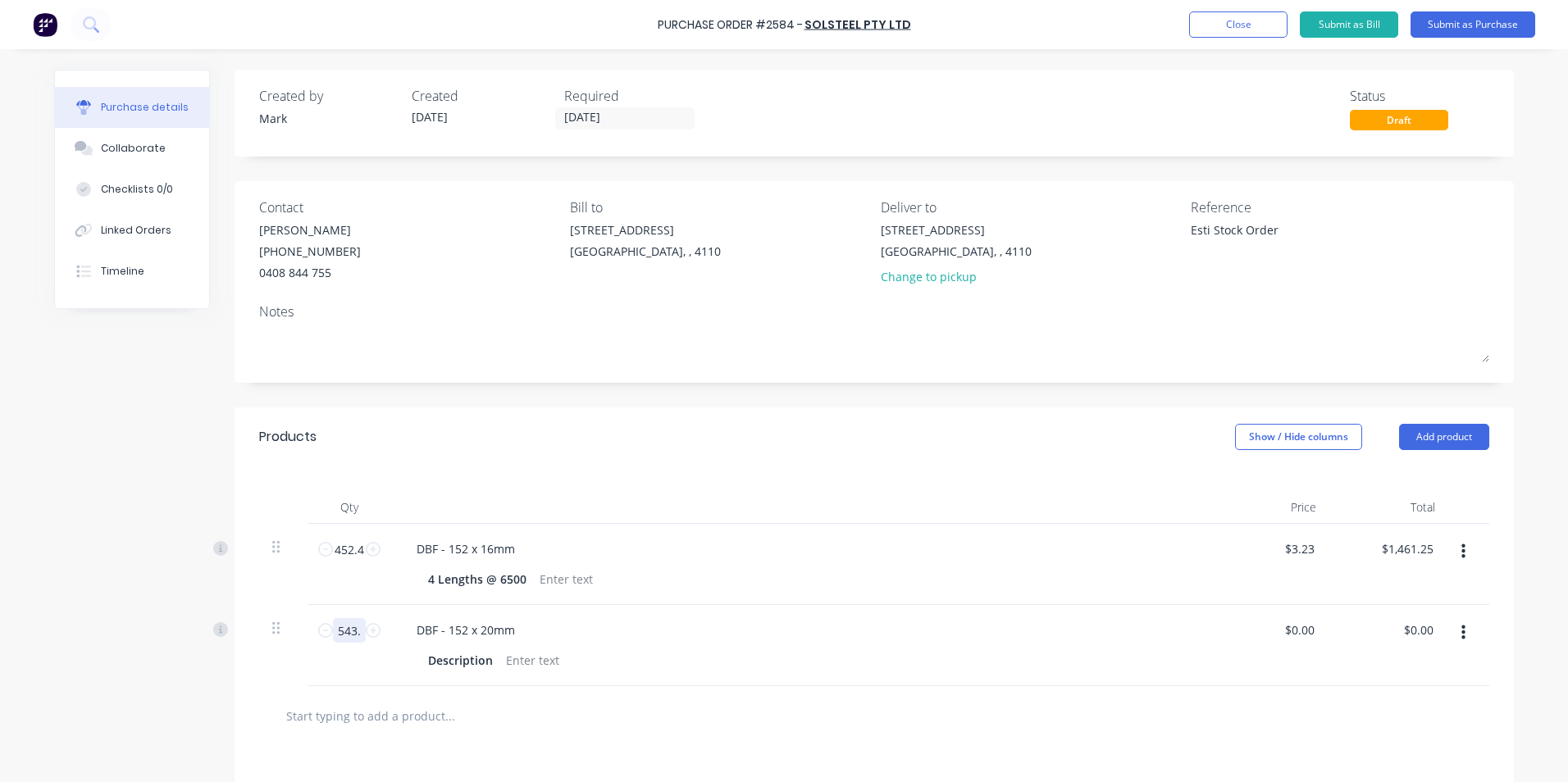
type textarea "x"
type input "543.4"
type textarea "x"
type input "543.4"
type textarea "x"
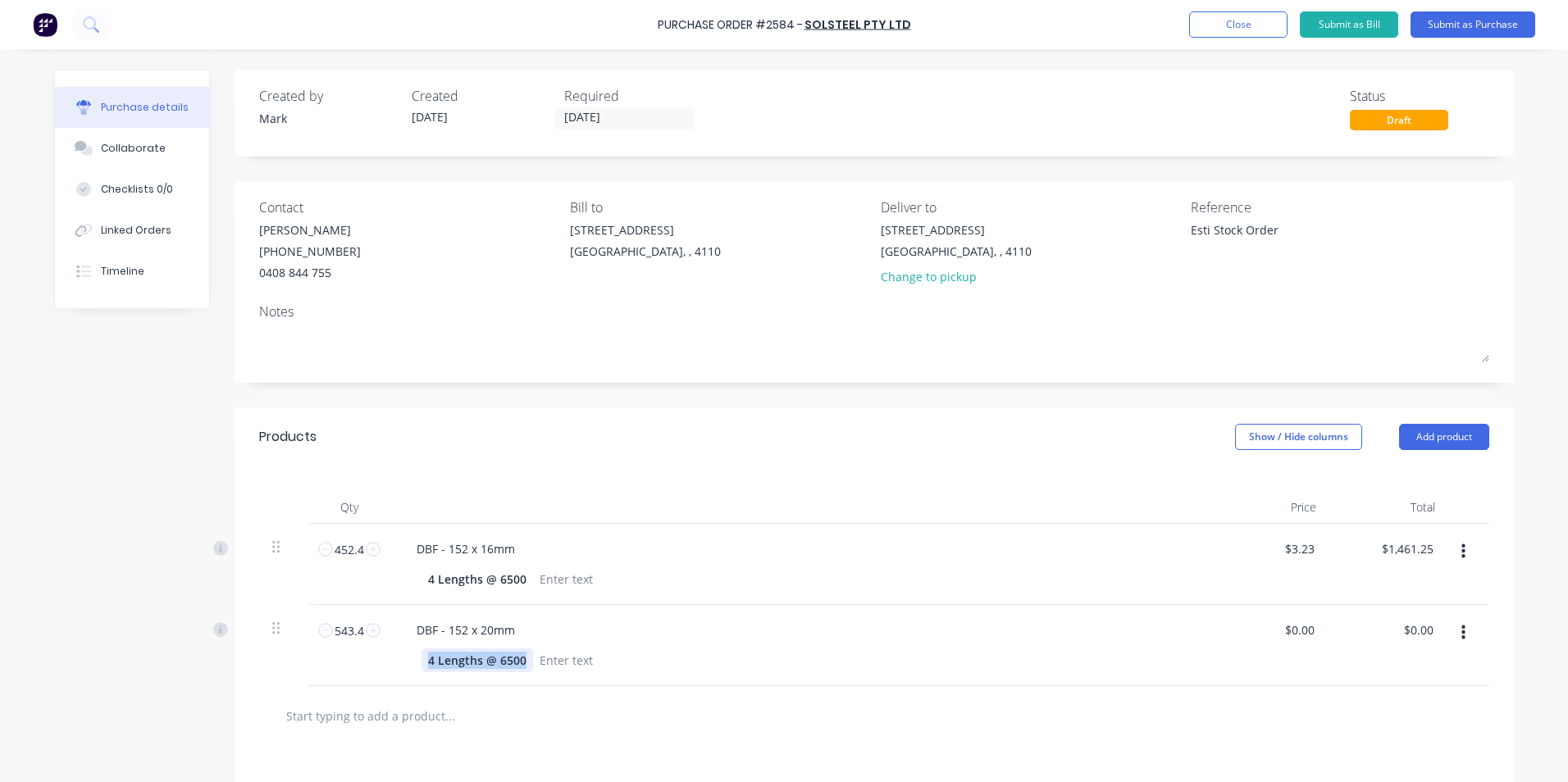
drag, startPoint x: 419, startPoint y: 660, endPoint x: 517, endPoint y: 660, distance: 98.0
click at [517, 660] on div "4 Lengths @ 6500" at bounding box center [477, 660] width 111 height 24
copy div "4 Lengths @ 6500"
type textarea "x"
click at [1295, 632] on input "0" at bounding box center [1306, 630] width 23 height 24
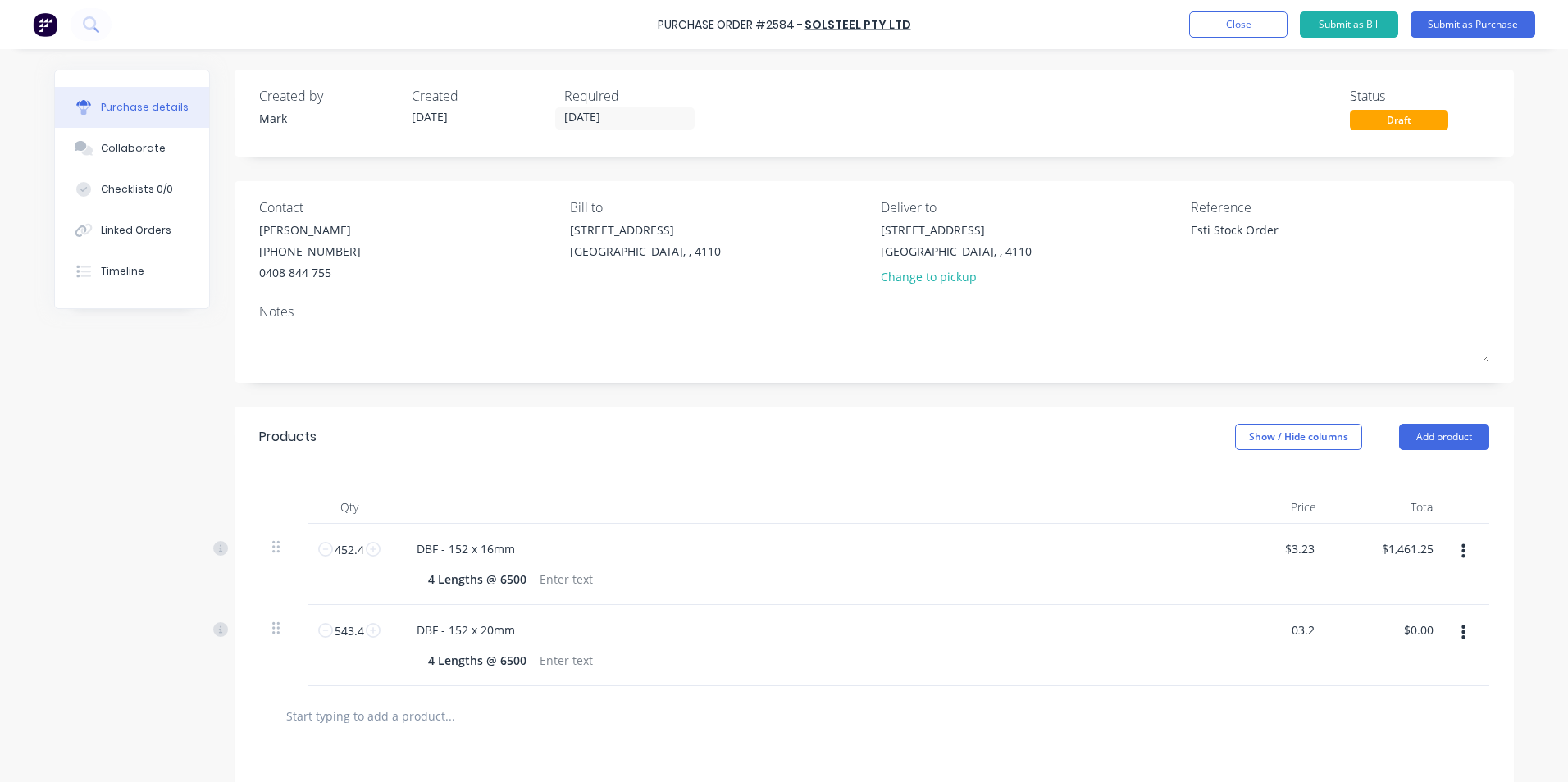
type input "03.23"
type textarea "x"
click at [1283, 627] on input "03.23" at bounding box center [1298, 630] width 38 height 24
type input "3.23"
type textarea "x"
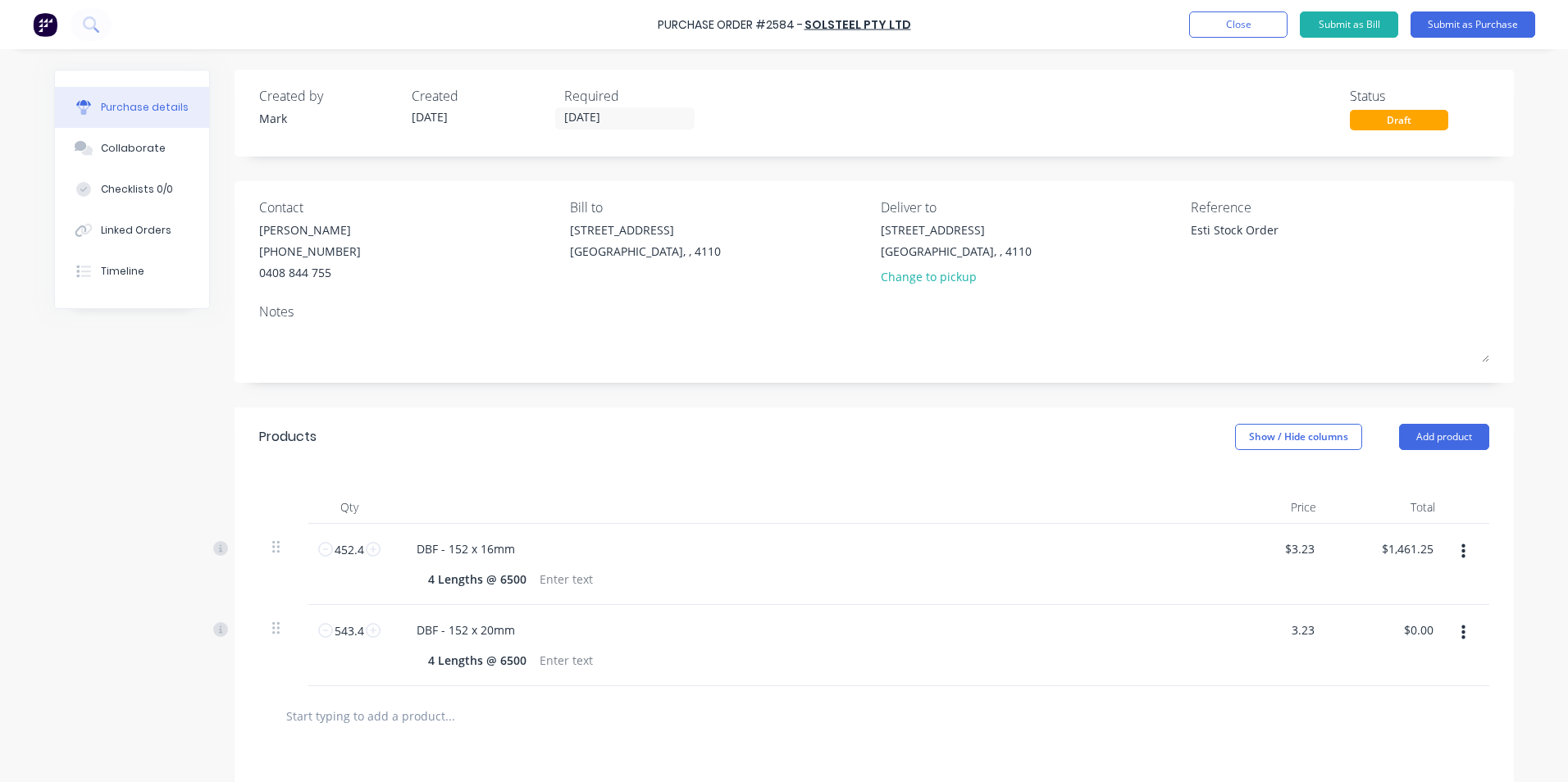
type input "$3.23"
type input "$1,755.18"
click at [1271, 674] on div "$3.23 3.23" at bounding box center [1270, 645] width 119 height 82
drag, startPoint x: 1271, startPoint y: 674, endPoint x: 1398, endPoint y: 721, distance: 135.4
click at [1398, 721] on div at bounding box center [874, 716] width 1203 height 33
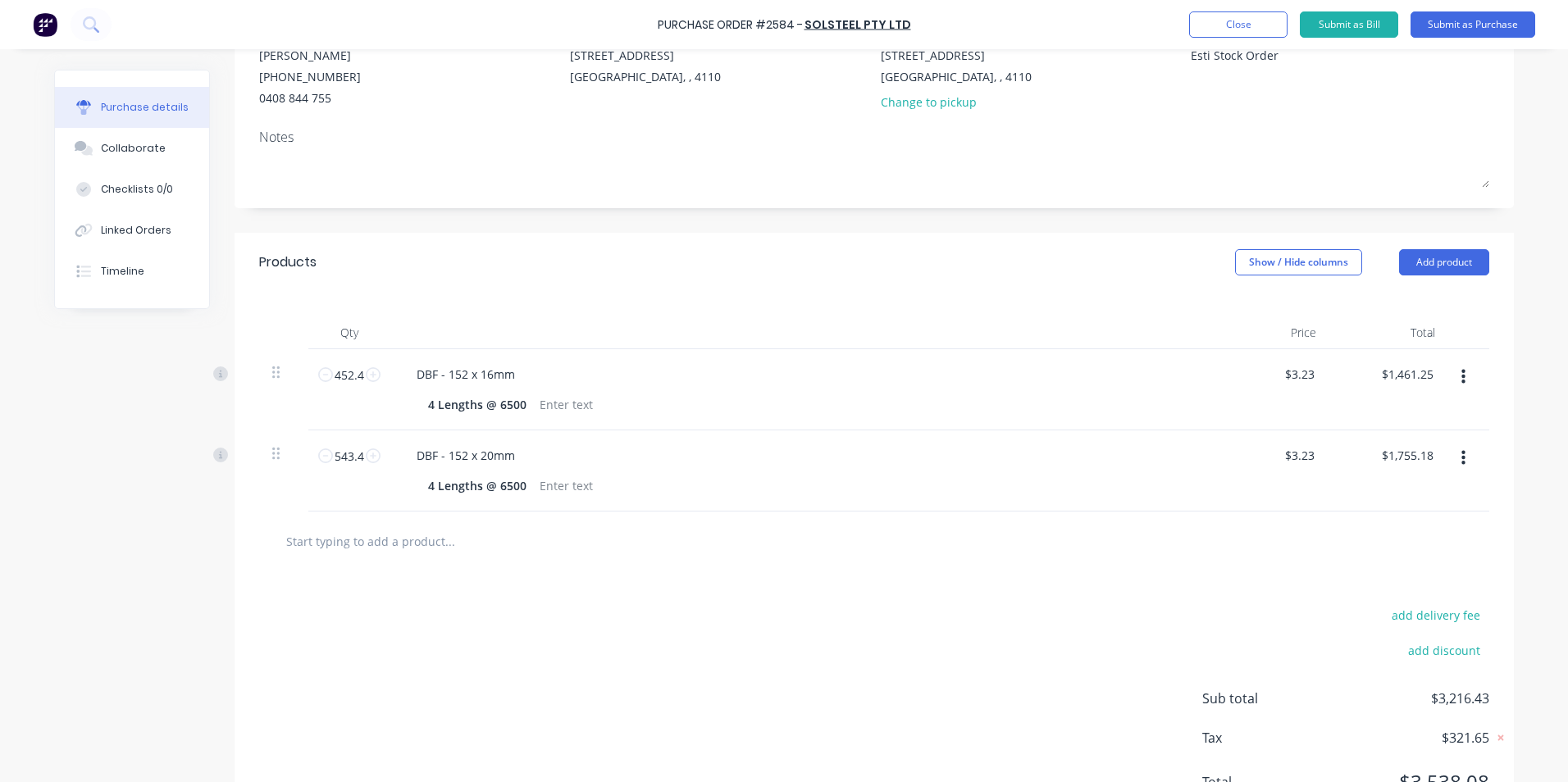
scroll to position [246, 0]
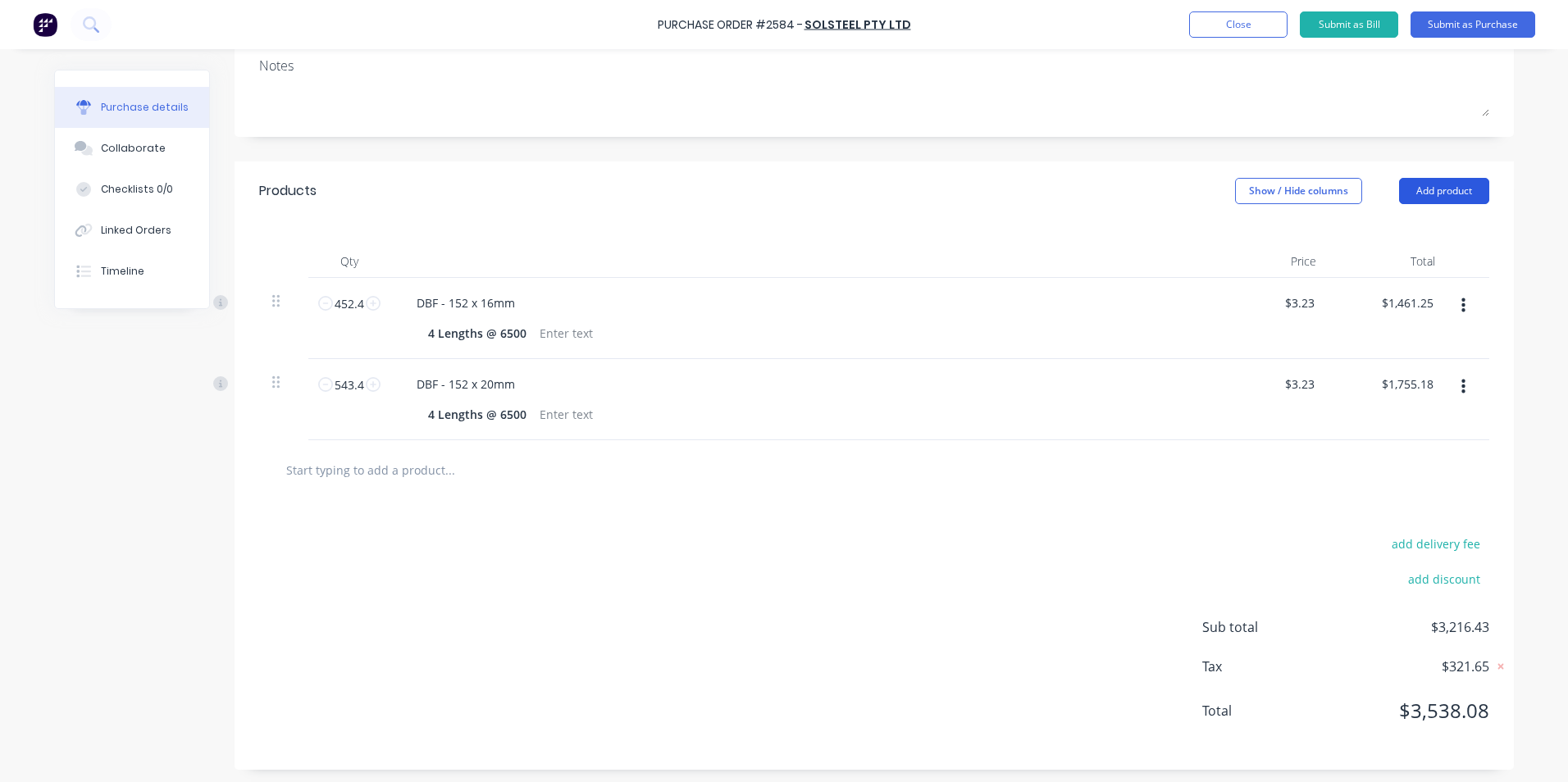
click at [1434, 189] on button "Add product" at bounding box center [1443, 191] width 90 height 26
click at [1389, 230] on div "Product catalogue" at bounding box center [1410, 233] width 126 height 24
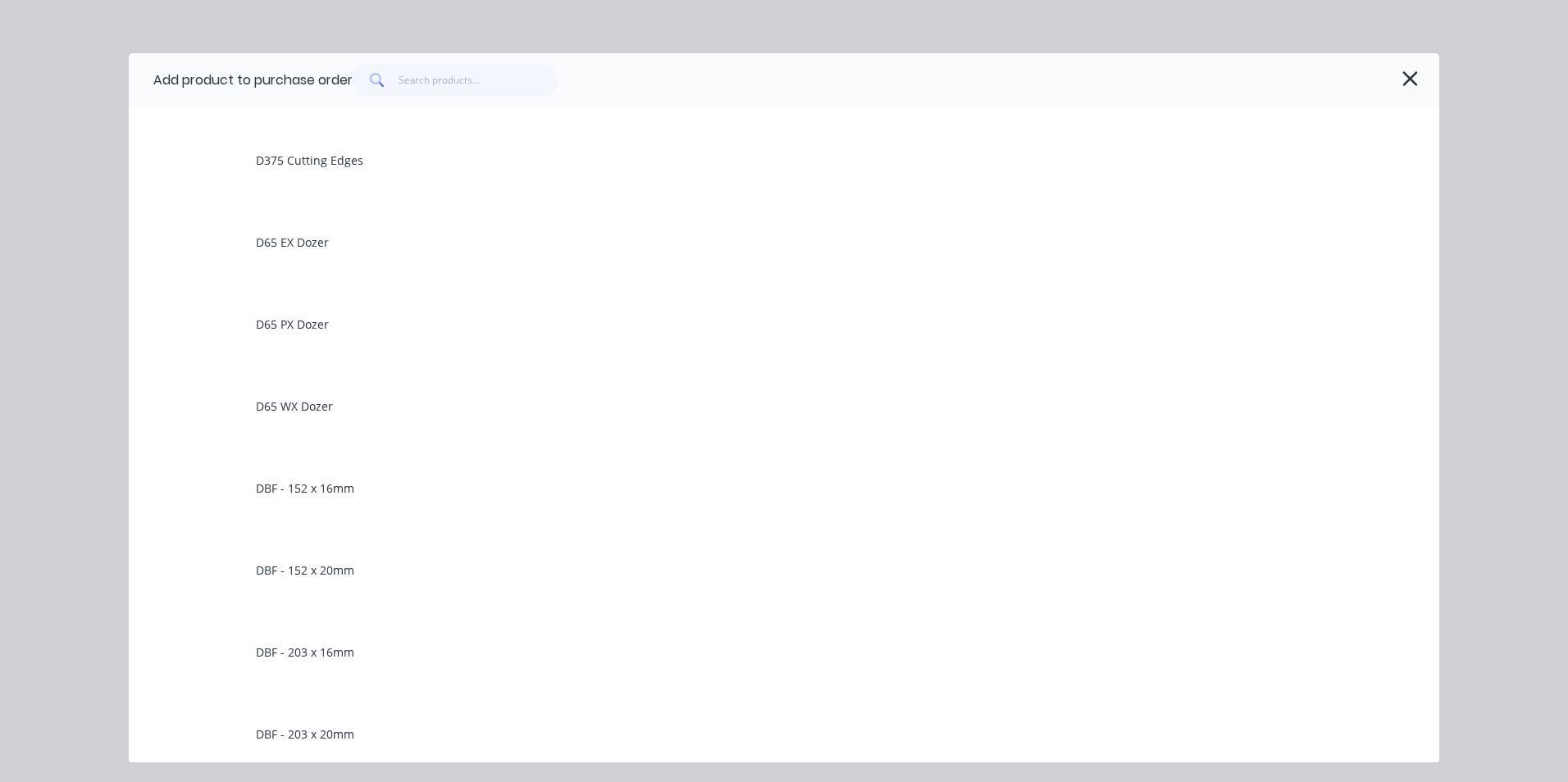
scroll to position [656, 0]
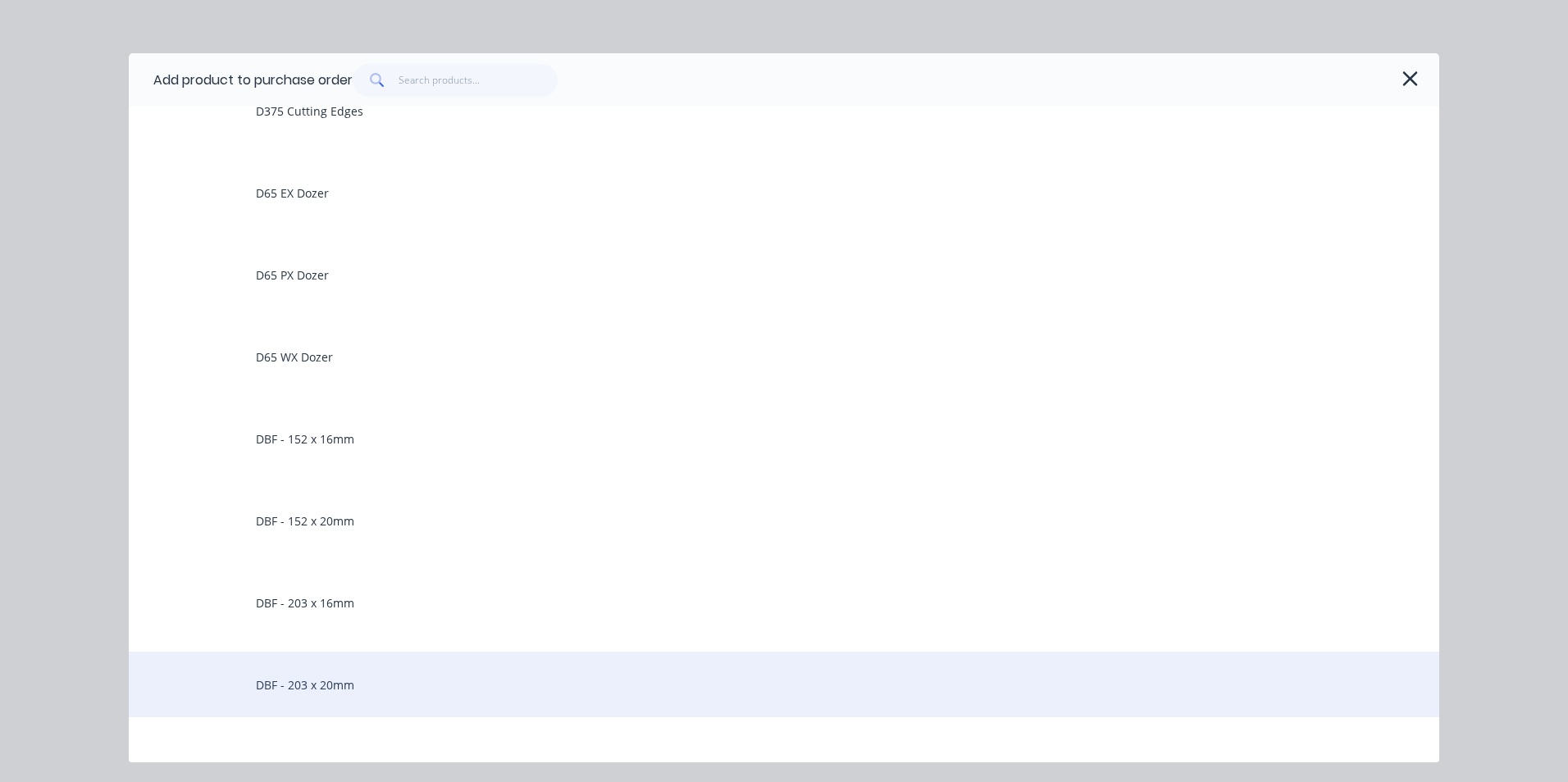
click at [365, 687] on div "DBF - 203 x 20mm" at bounding box center [784, 683] width 1310 height 65
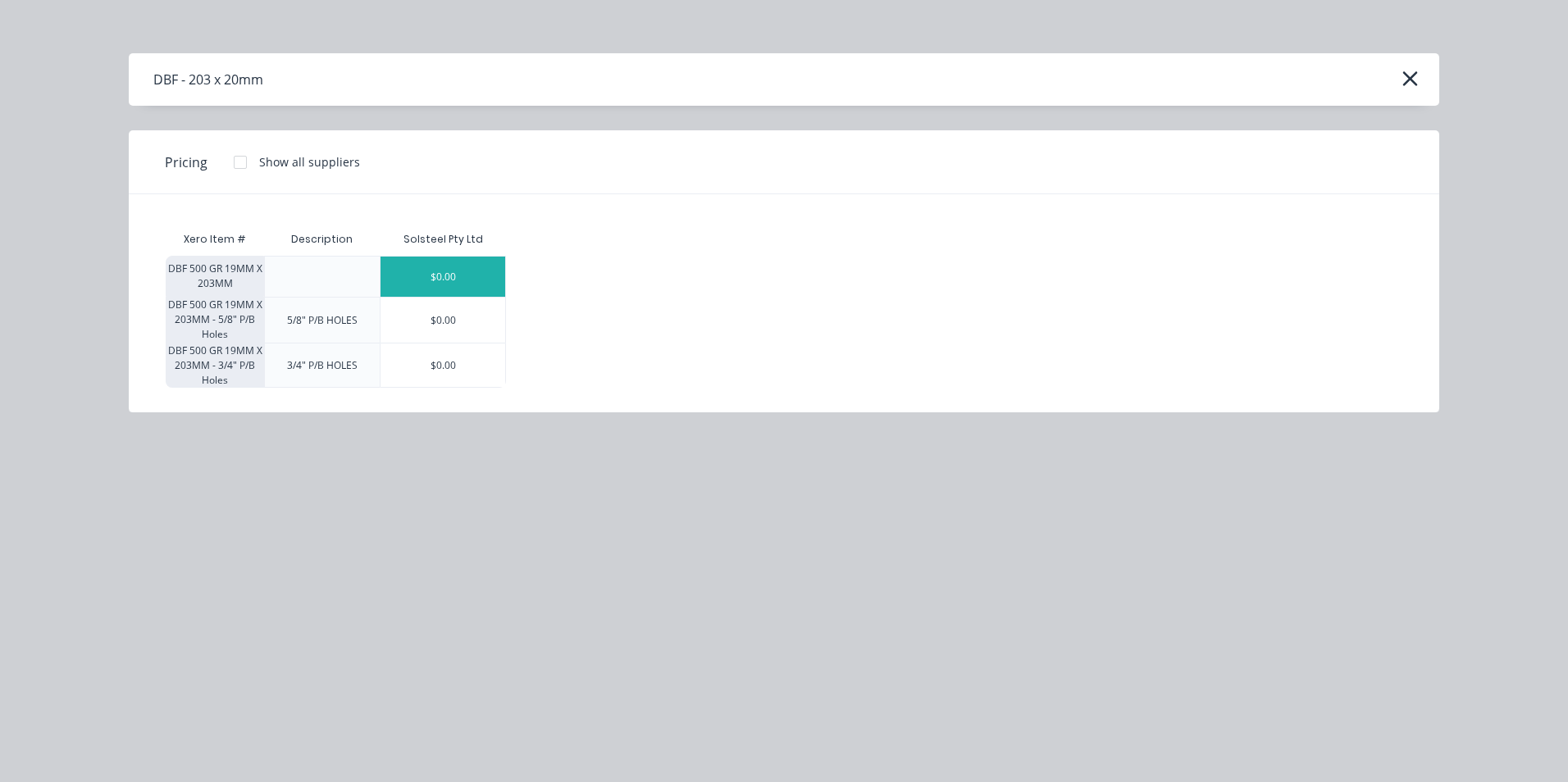
click at [477, 263] on div "$0.00" at bounding box center [443, 276] width 125 height 40
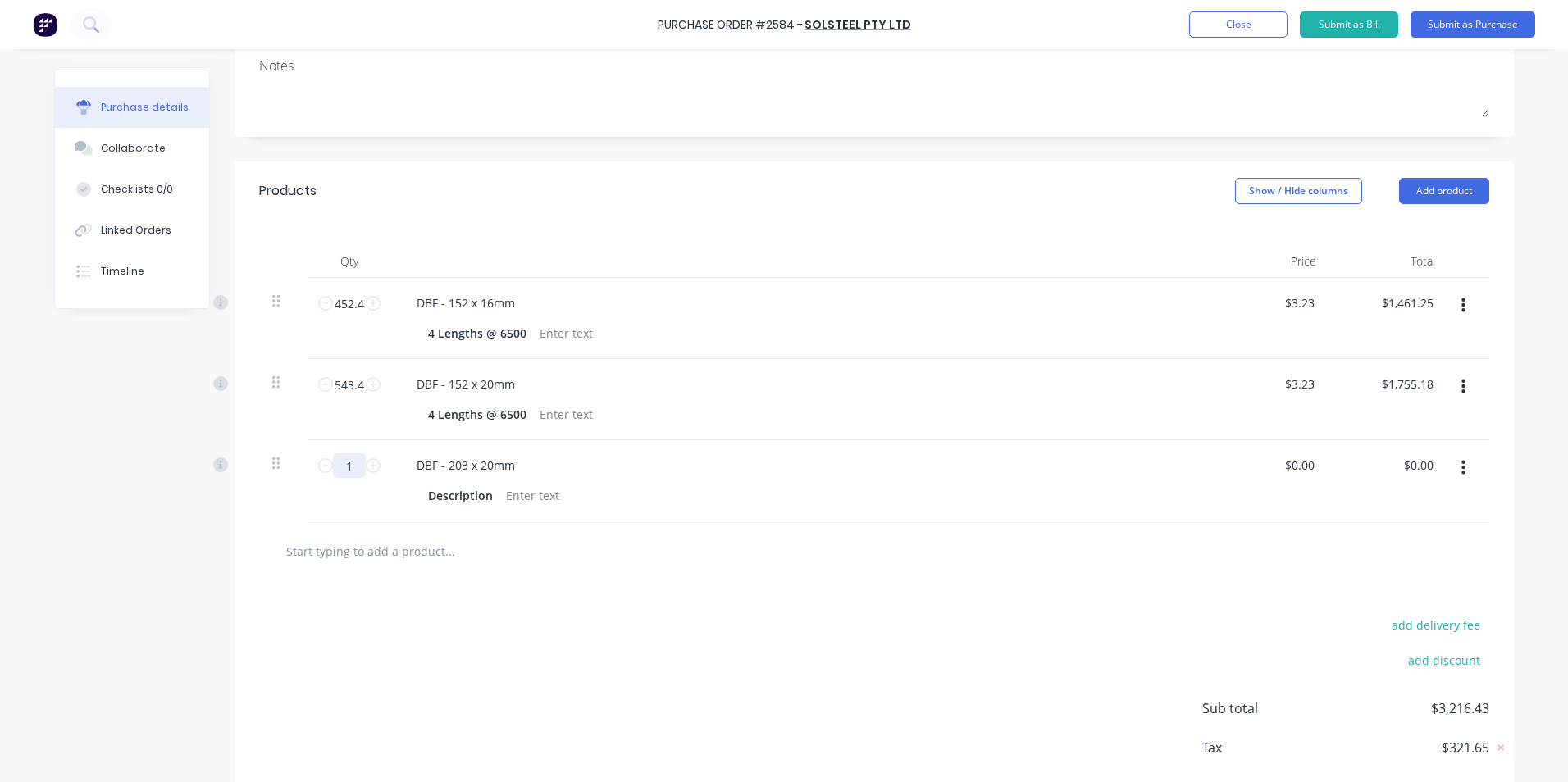
drag, startPoint x: 335, startPoint y: 467, endPoint x: 349, endPoint y: 468, distance: 14.0
click at [349, 468] on input "1" at bounding box center [349, 465] width 33 height 24
type textarea "x"
type input "7"
type textarea "x"
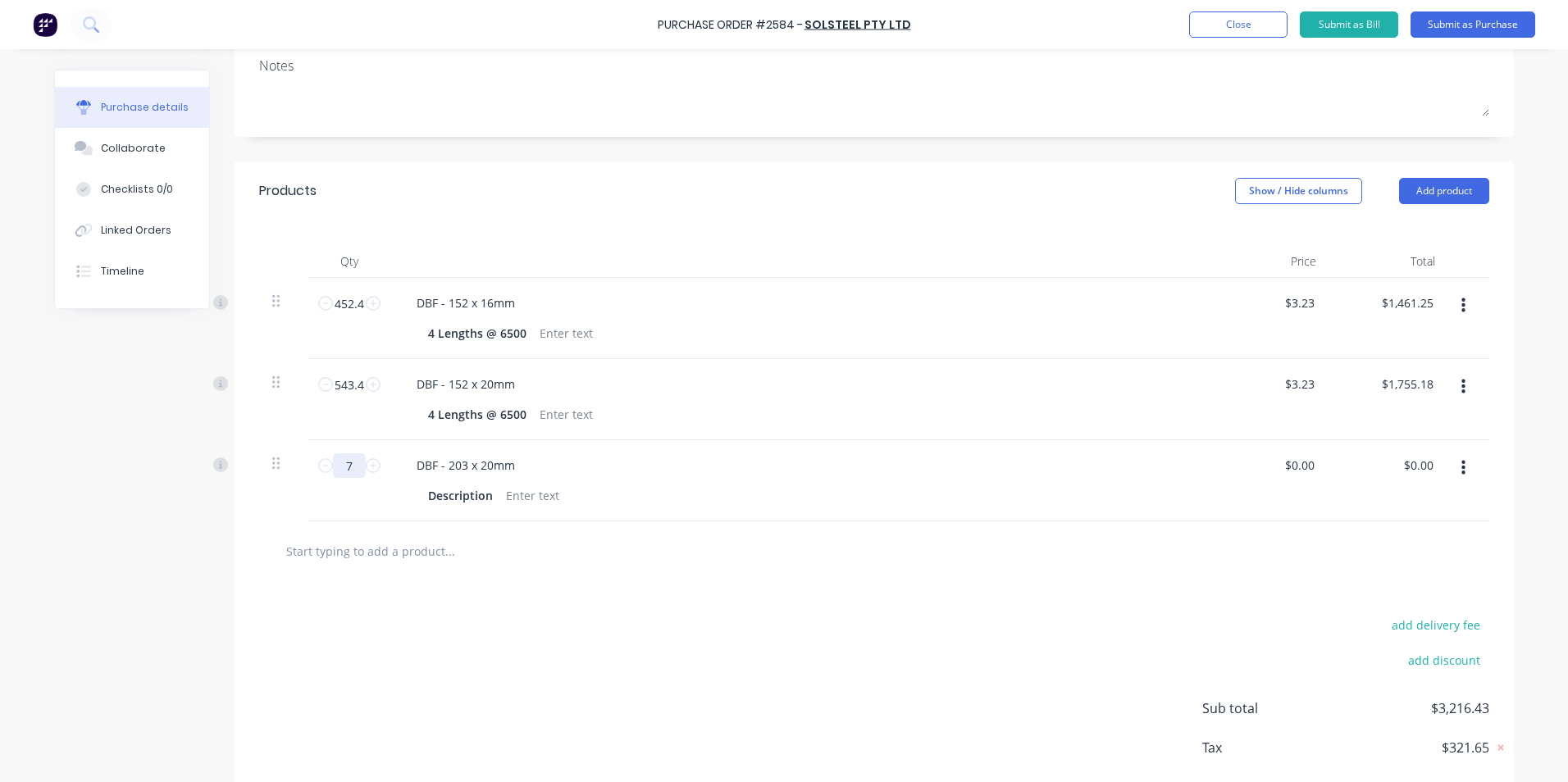
type input "73"
type textarea "x"
type input "738"
type textarea "x"
type input "738."
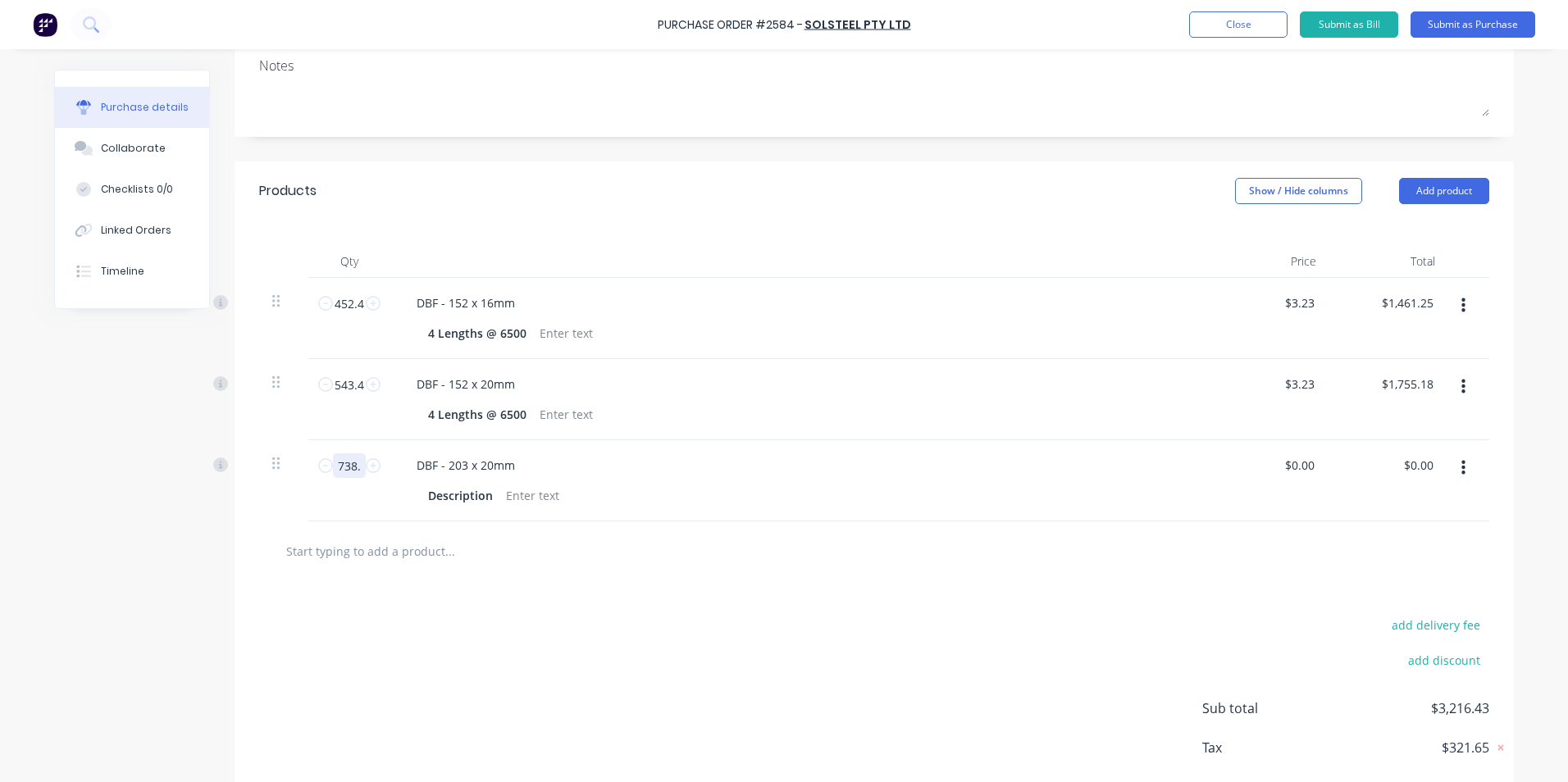
type textarea "x"
type input "738.4"
type textarea "x"
type input "738.4"
type textarea "x"
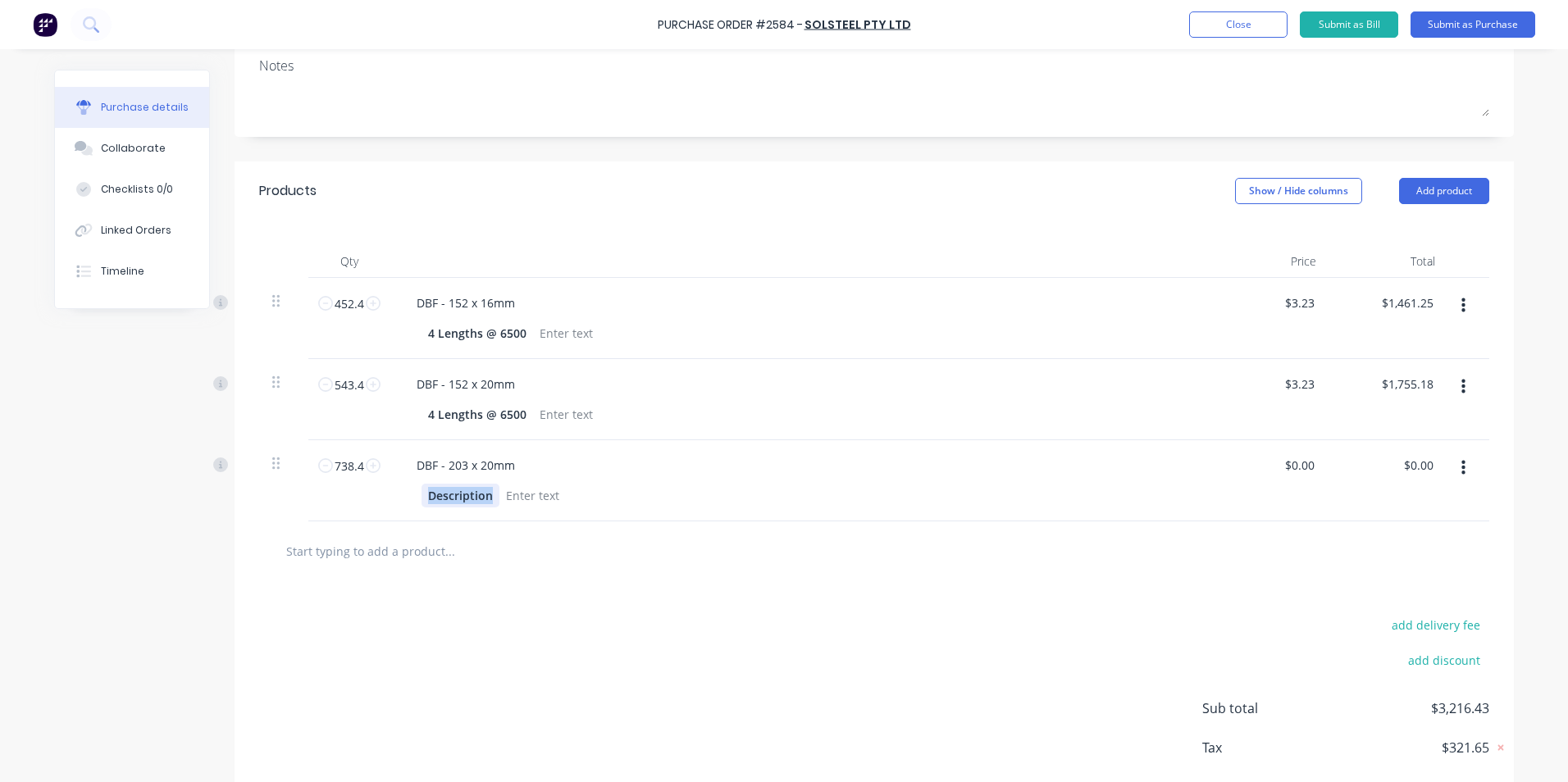
drag, startPoint x: 420, startPoint y: 494, endPoint x: 488, endPoint y: 494, distance: 68.0
click at [488, 494] on div "Description" at bounding box center [460, 495] width 78 height 24
paste div
type textarea "x"
type input "0"
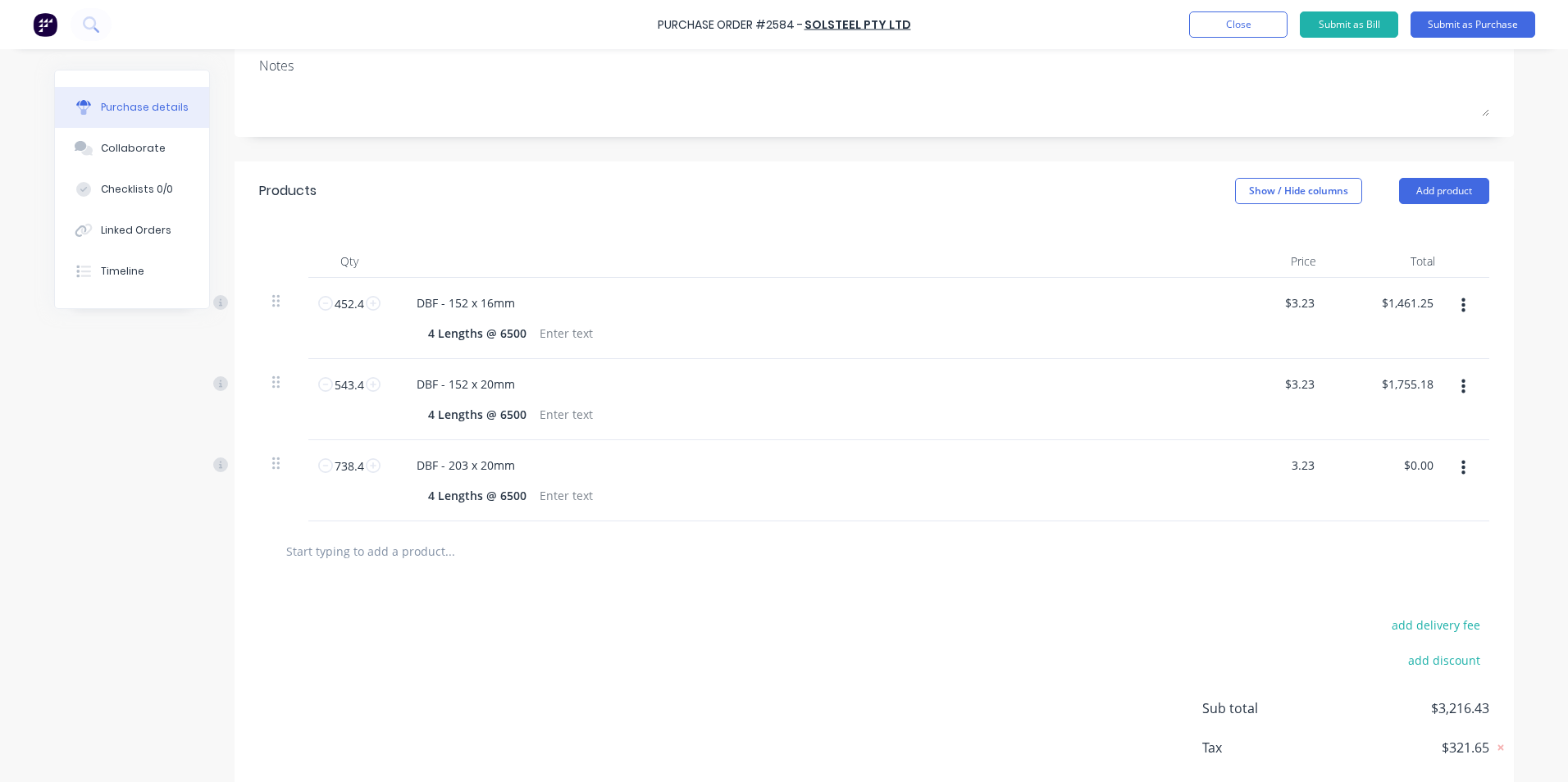
type input "3.23"
type textarea "x"
type input "$3.23"
type input "$2,385.03"
click at [676, 513] on div "DBF - 203 x 20mm 4 Lengths @ 6500" at bounding box center [800, 480] width 820 height 82
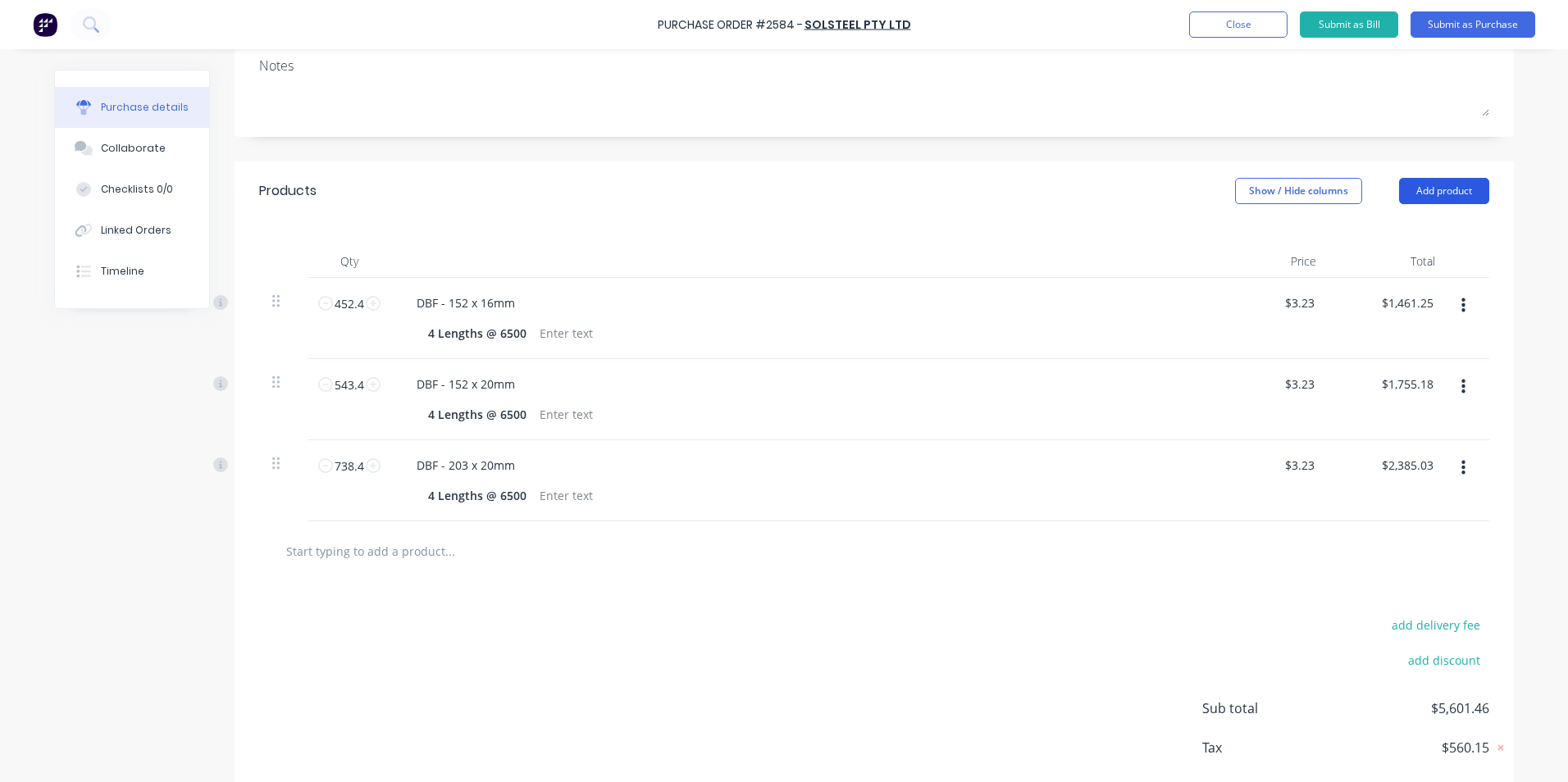
click at [1450, 189] on button "Add product" at bounding box center [1443, 191] width 90 height 26
click at [1374, 232] on div "Product catalogue" at bounding box center [1410, 233] width 126 height 24
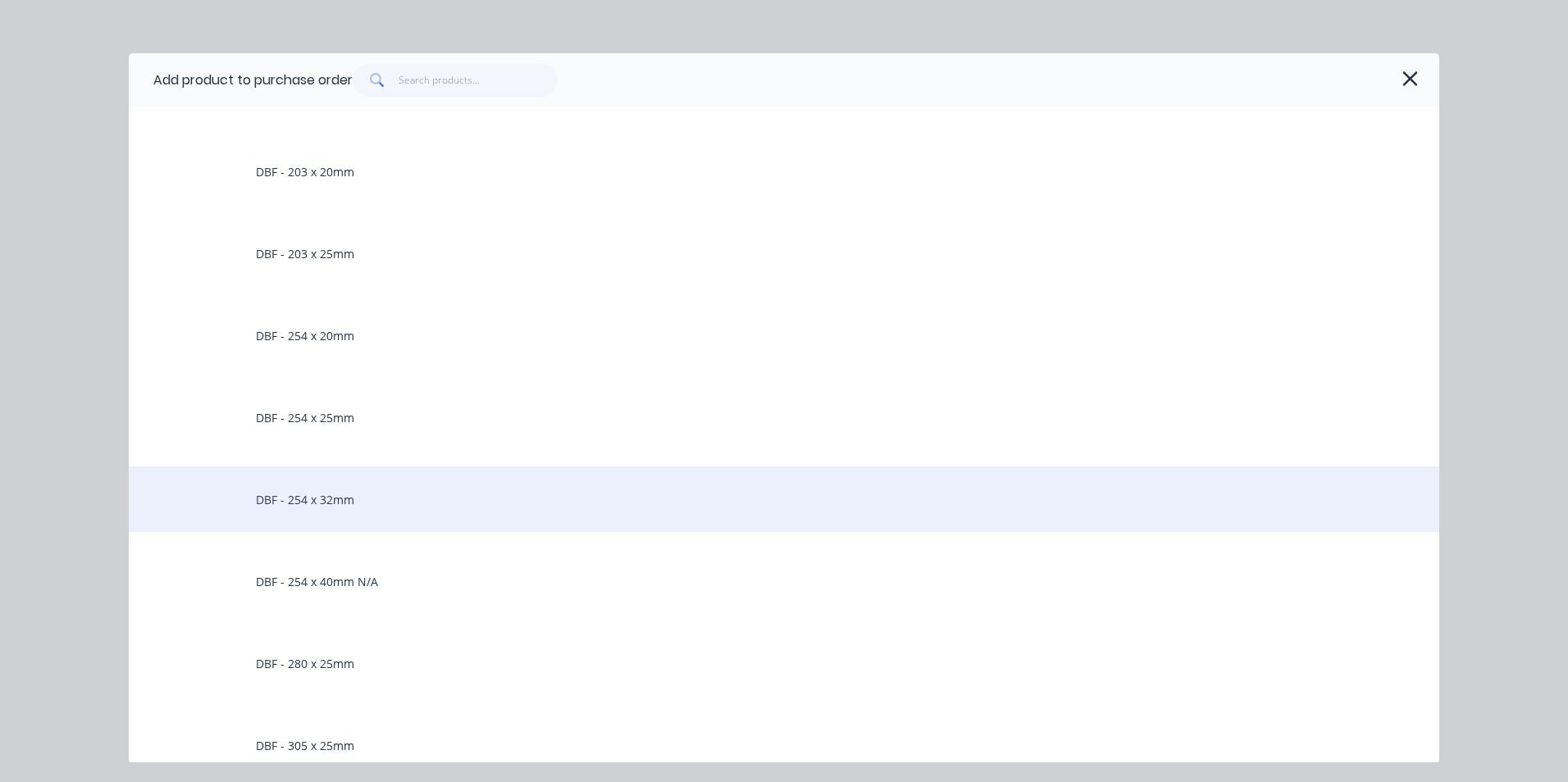
scroll to position [1311, 0]
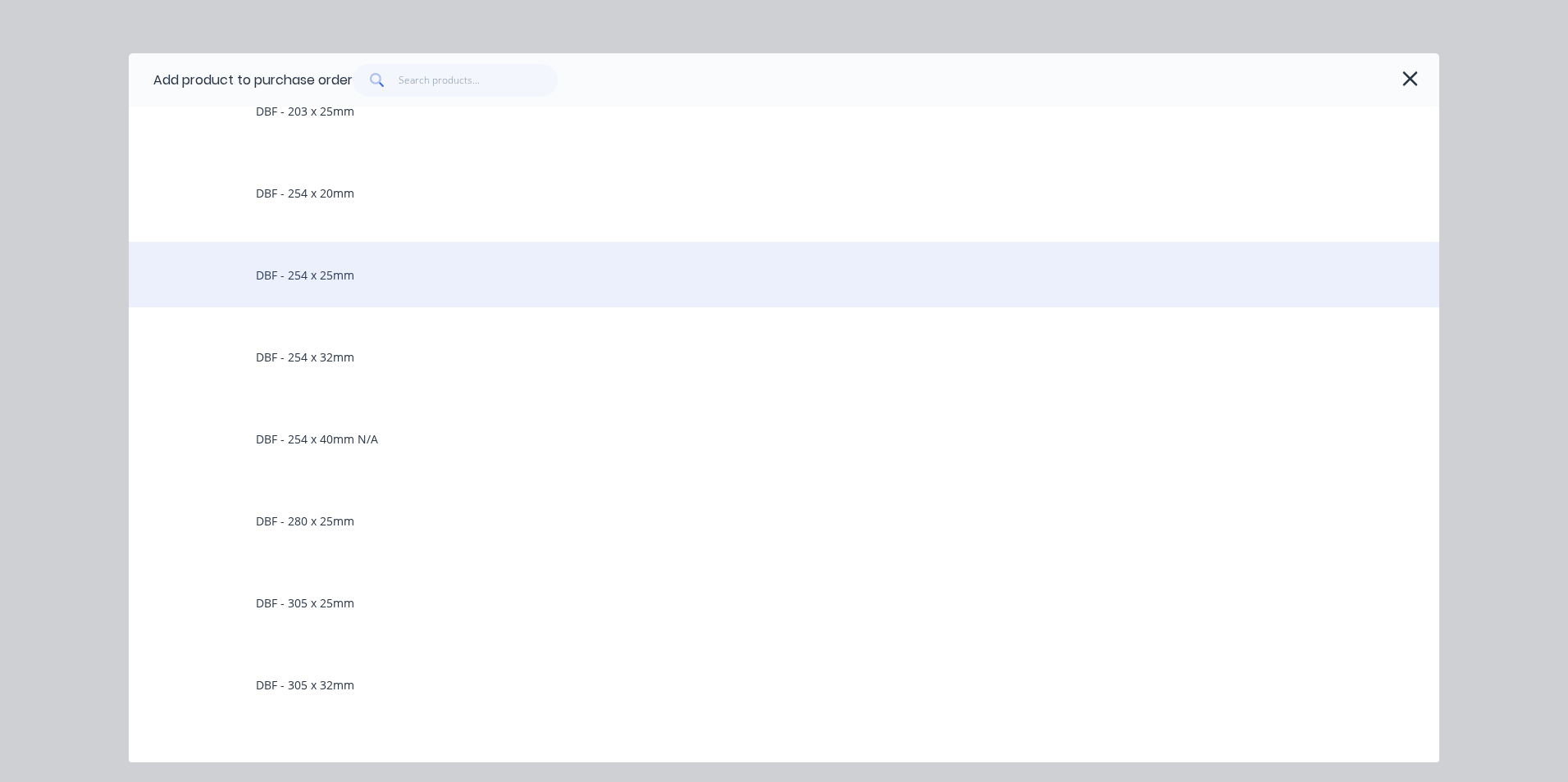
click at [376, 276] on div "DBF - 254 x 25mm" at bounding box center [784, 274] width 1310 height 65
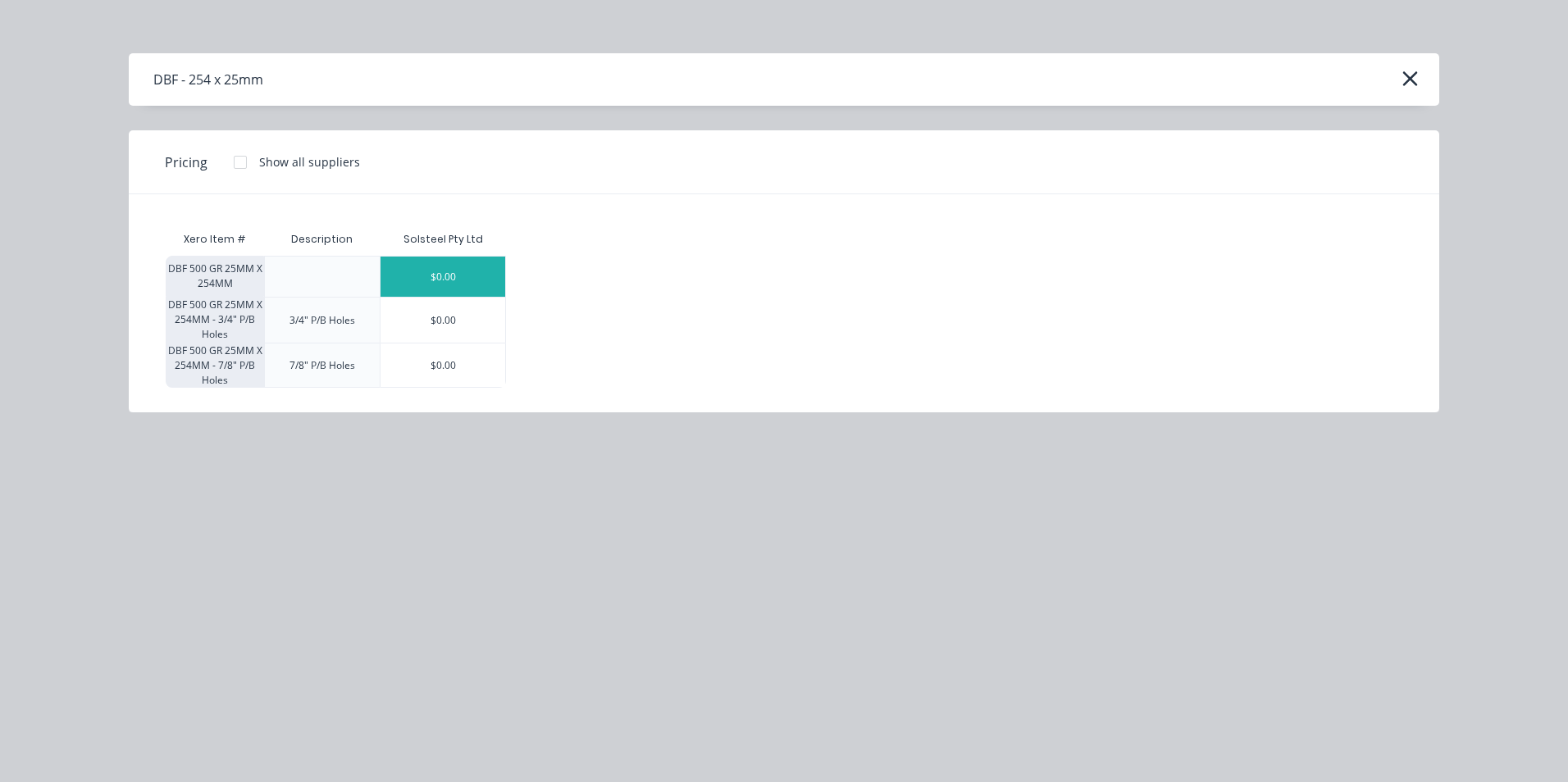
click at [467, 273] on div "$0.00" at bounding box center [443, 276] width 125 height 40
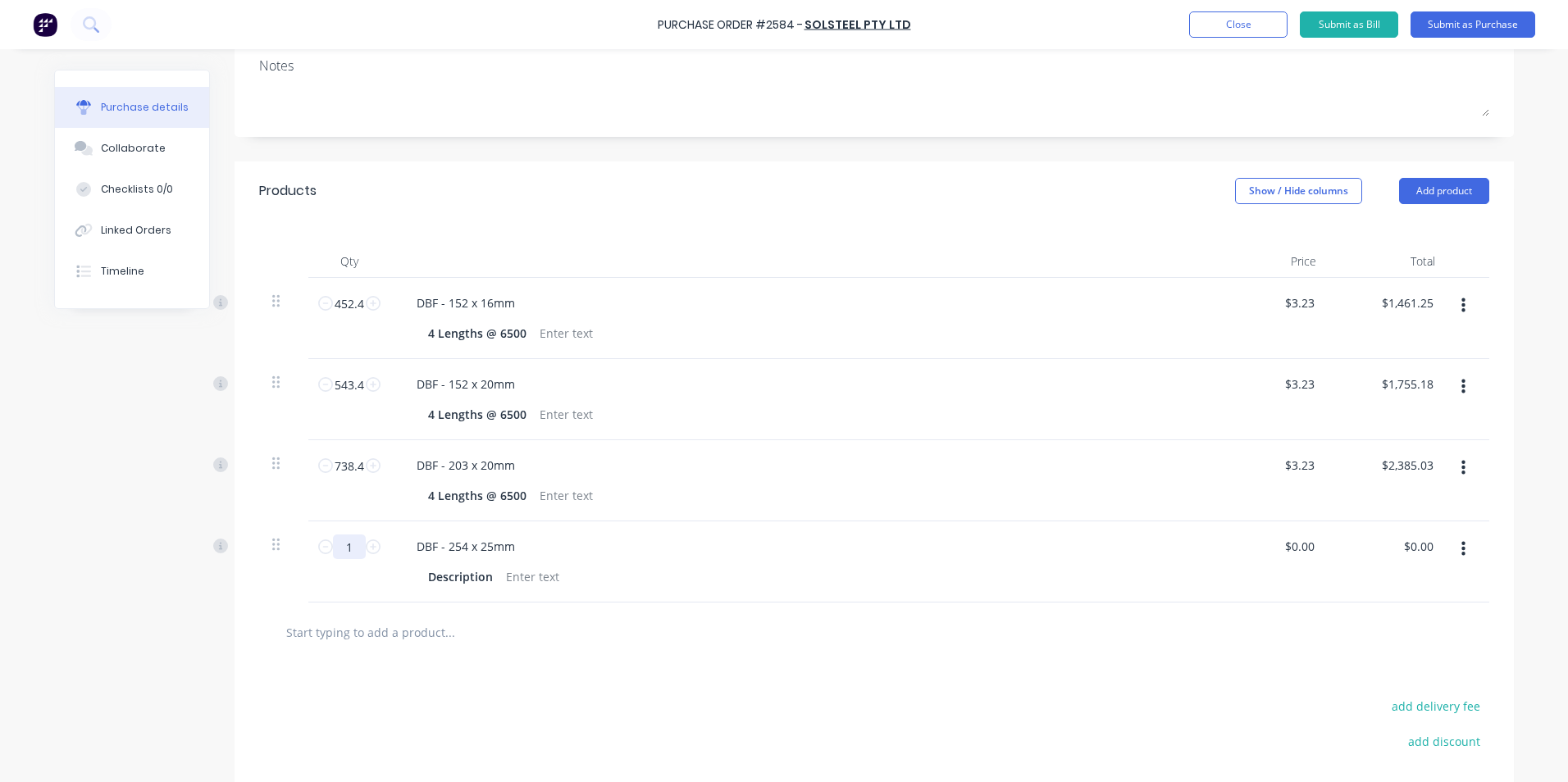
drag, startPoint x: 334, startPoint y: 545, endPoint x: 358, endPoint y: 552, distance: 25.0
click at [358, 552] on input "1" at bounding box center [349, 546] width 33 height 24
type textarea "x"
type input "12"
type textarea "x"
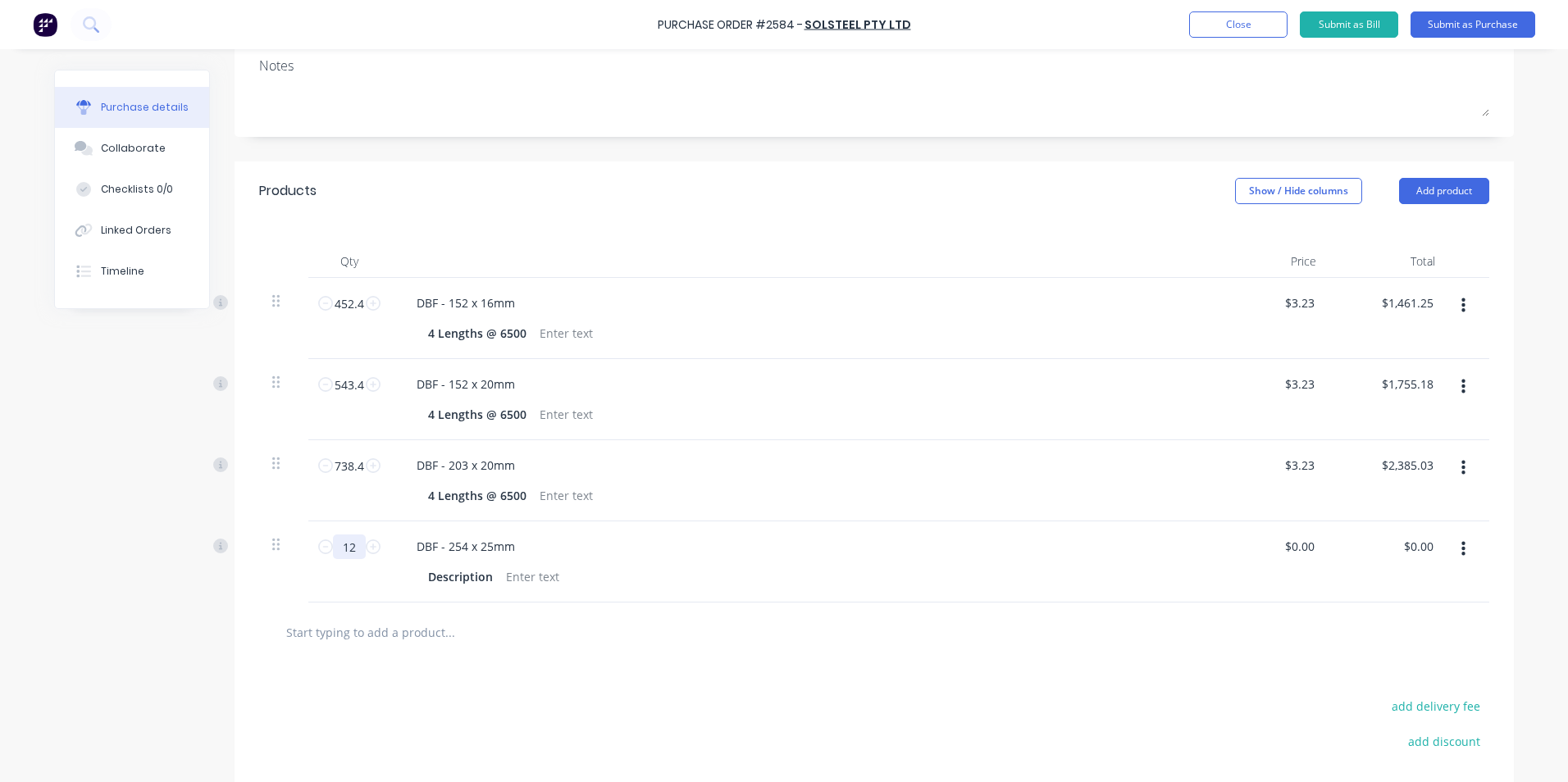
type input "125"
type textarea "x"
type input "1253"
type textarea "x"
type input "1253."
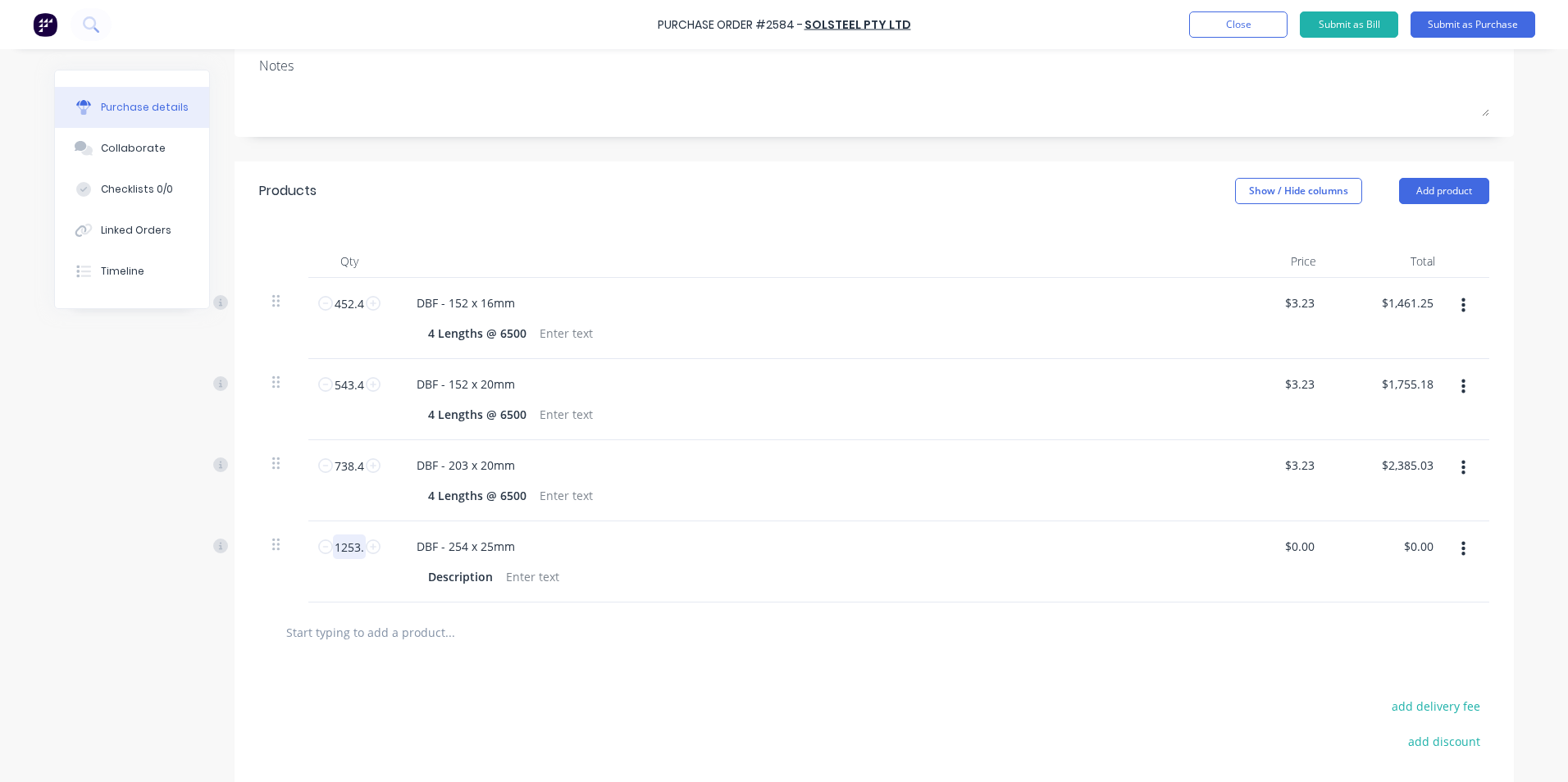
type textarea "x"
type input "1253.2"
type textarea "x"
type input "1253.20"
type textarea "x"
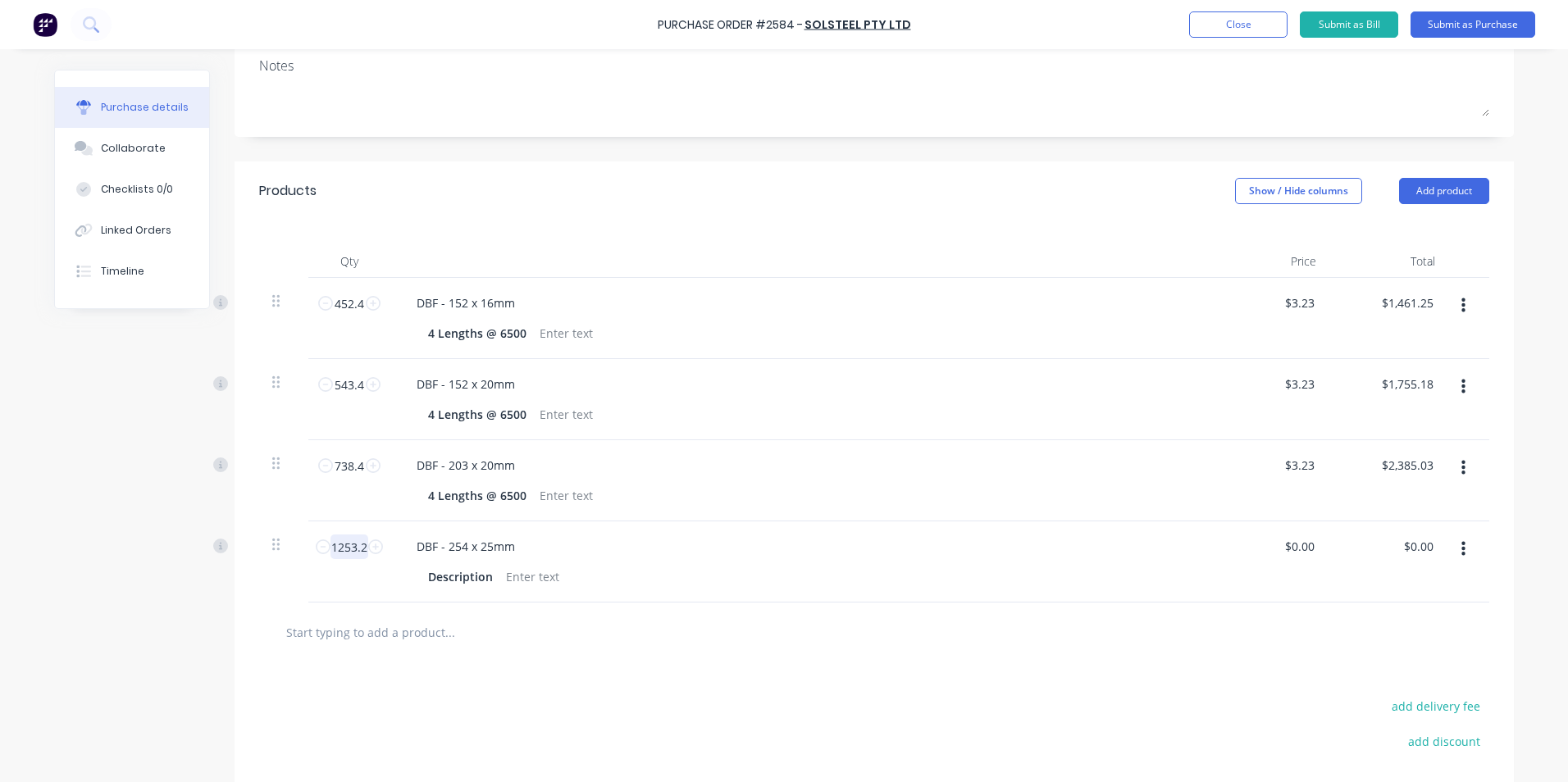
type input "1253.2"
type textarea "x"
paste div
type textarea "x"
type input "0"
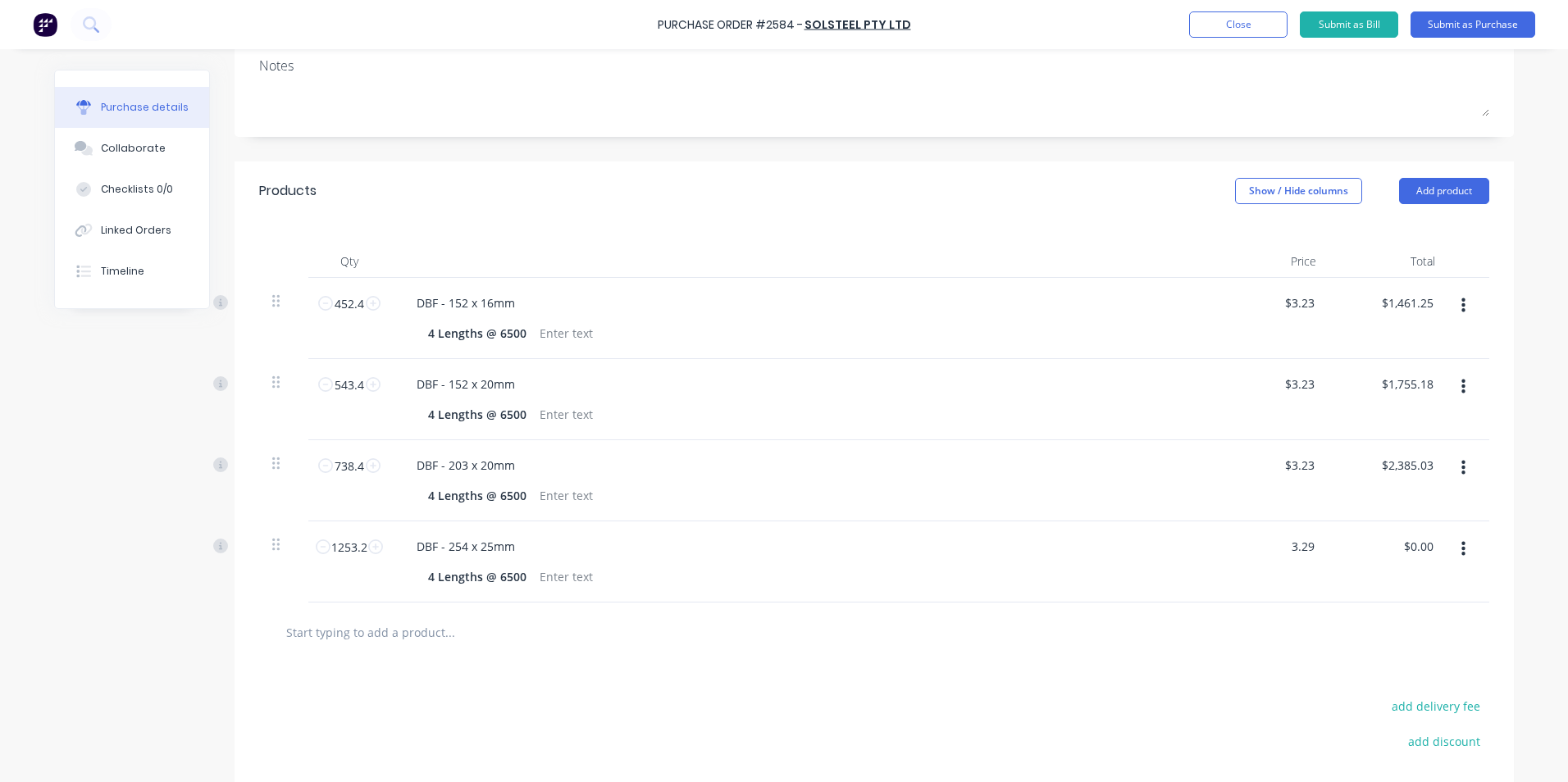
type input "3.29"
type textarea "x"
type input "$3.29"
type input "$4,123.03"
click at [1157, 584] on div "4 Lengths @ 6500" at bounding box center [797, 576] width 751 height 24
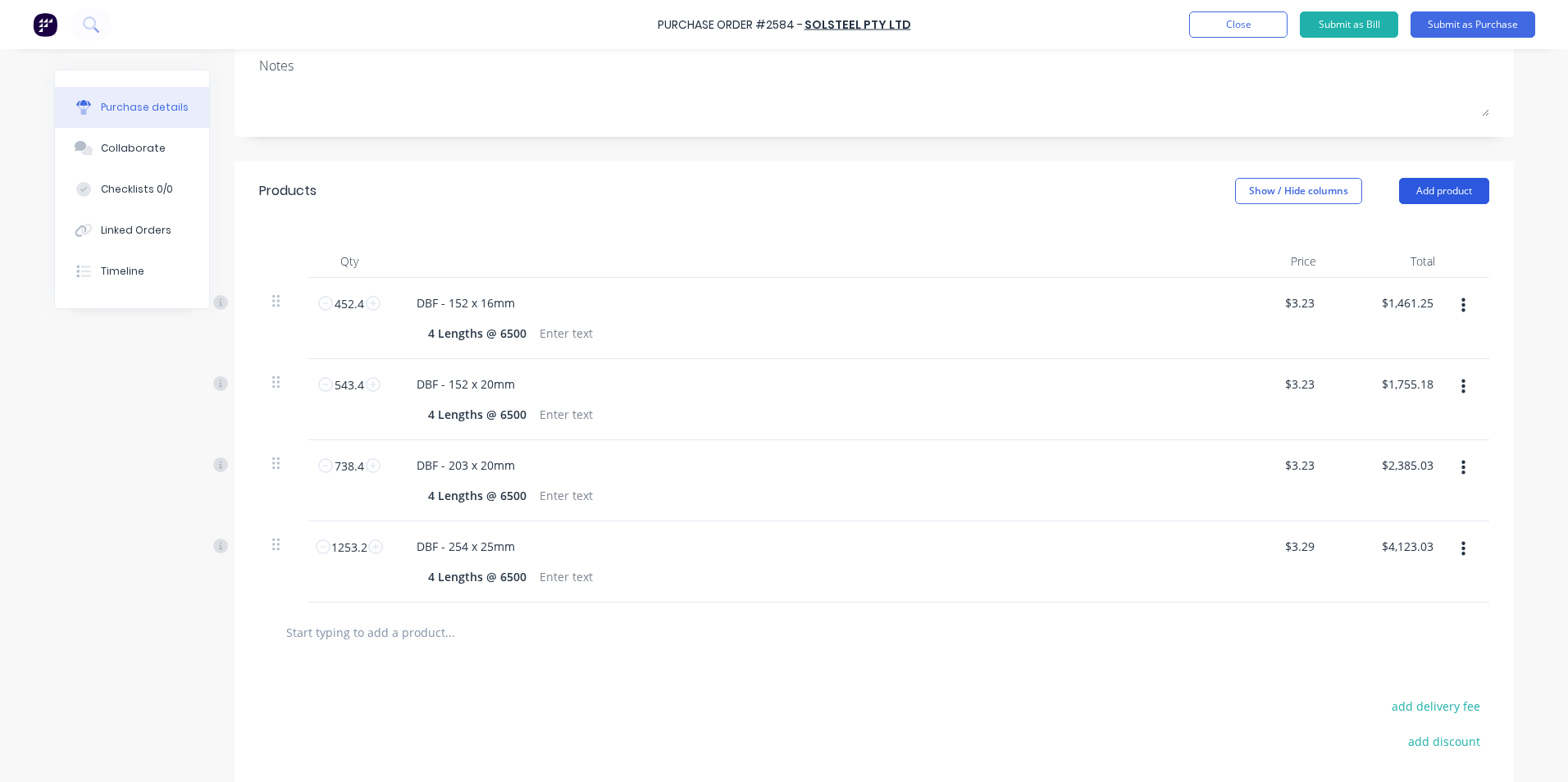
click at [1423, 181] on button "Add product" at bounding box center [1443, 191] width 90 height 26
click at [1396, 221] on div "Product catalogue" at bounding box center [1410, 233] width 126 height 24
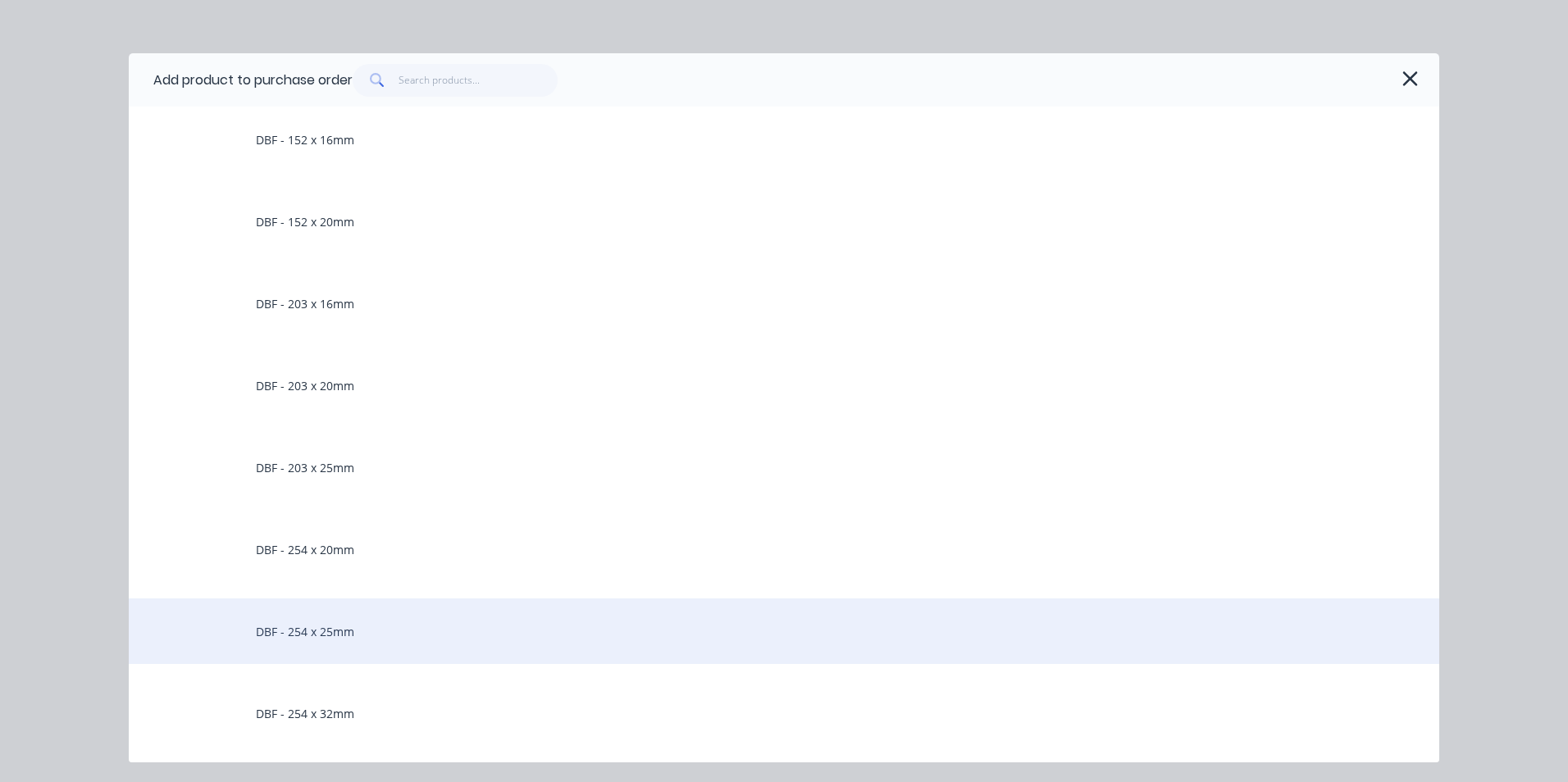
scroll to position [984, 0]
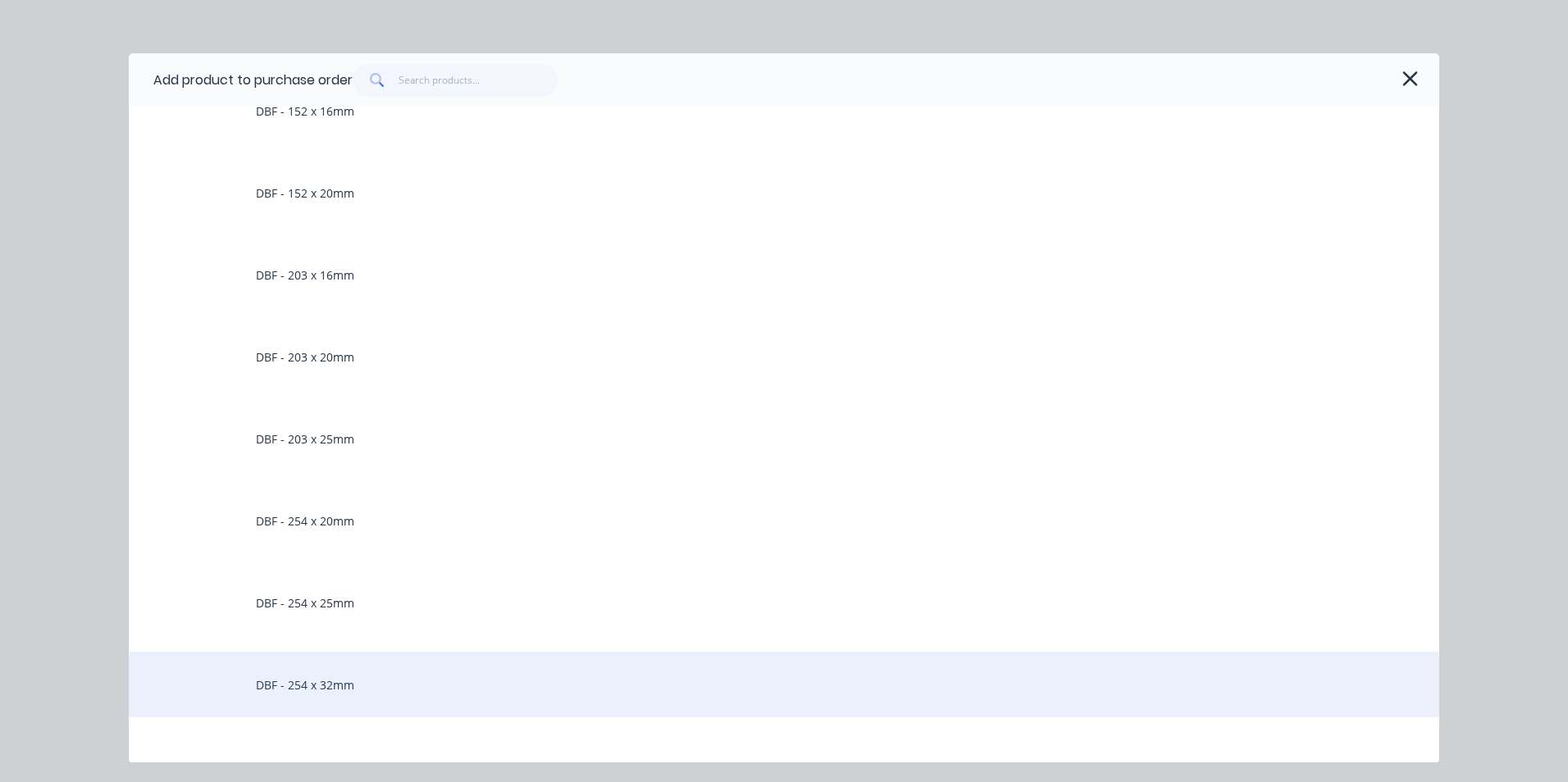
click at [367, 686] on div "DBF - 254 x 32mm" at bounding box center [784, 683] width 1310 height 65
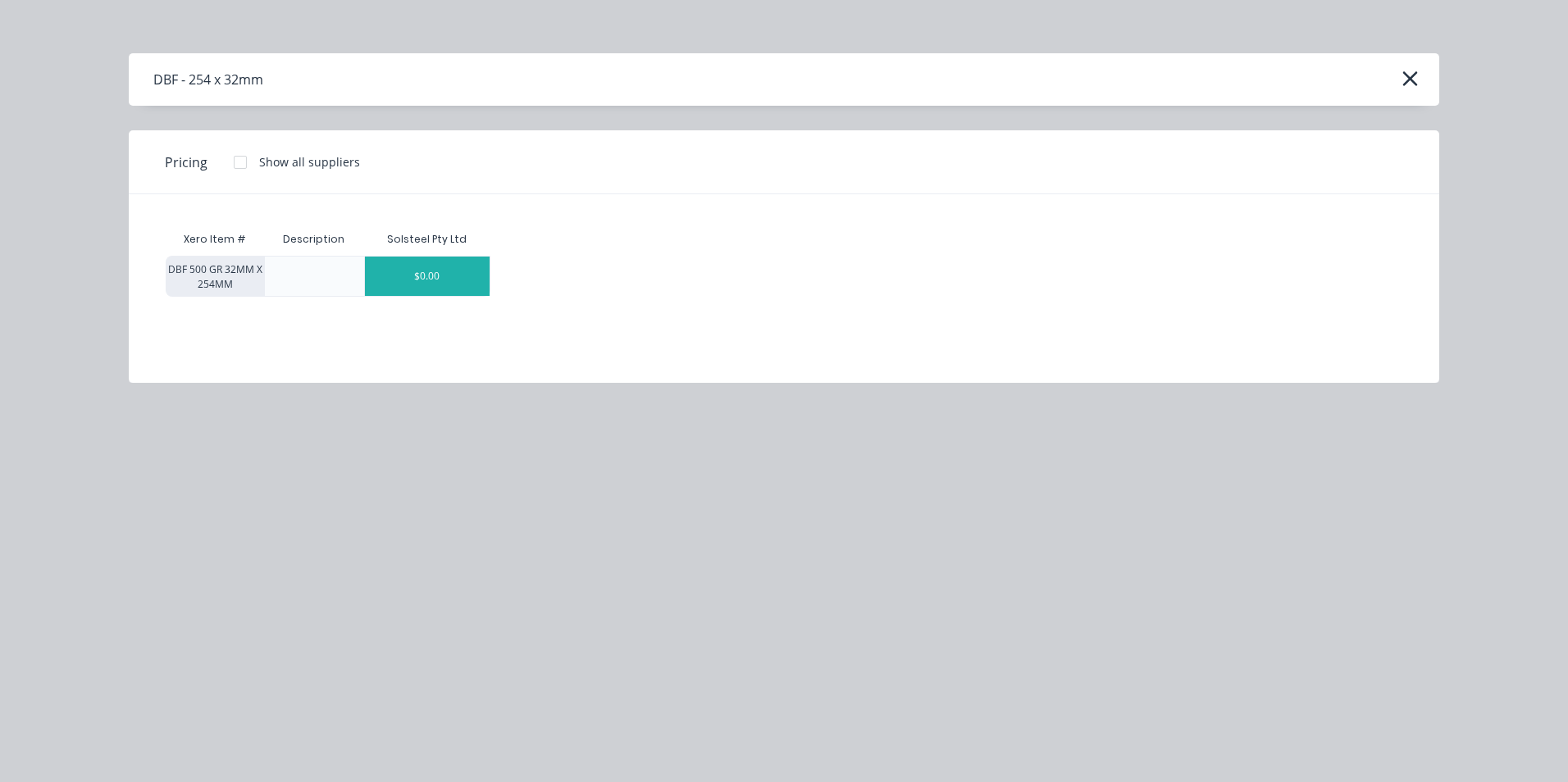
click at [456, 268] on div "$0.00" at bounding box center [426, 276] width 125 height 39
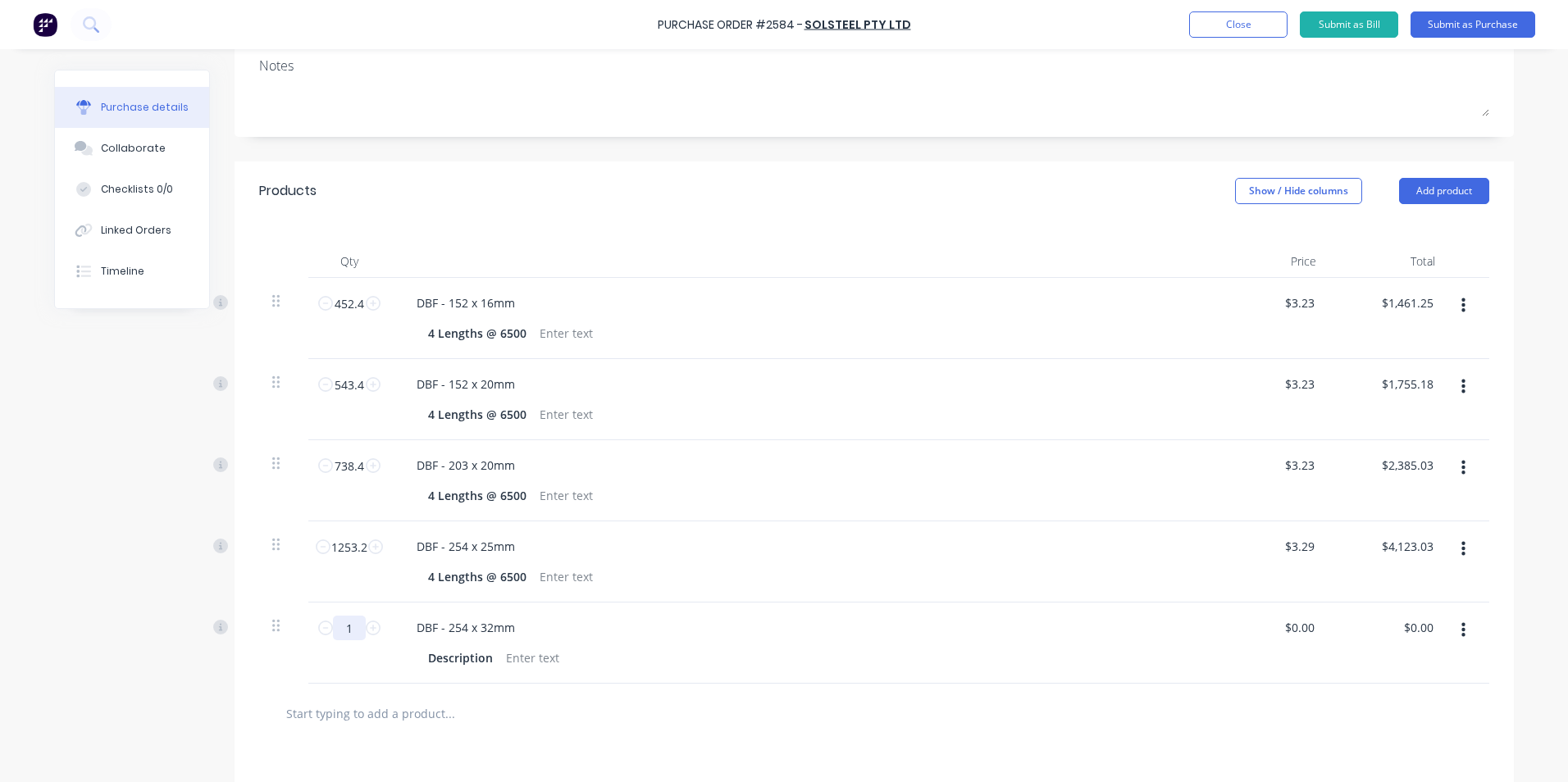
drag, startPoint x: 336, startPoint y: 623, endPoint x: 357, endPoint y: 628, distance: 21.6
click at [357, 628] on input "1" at bounding box center [349, 627] width 33 height 24
type textarea "x"
type input "15"
type textarea "x"
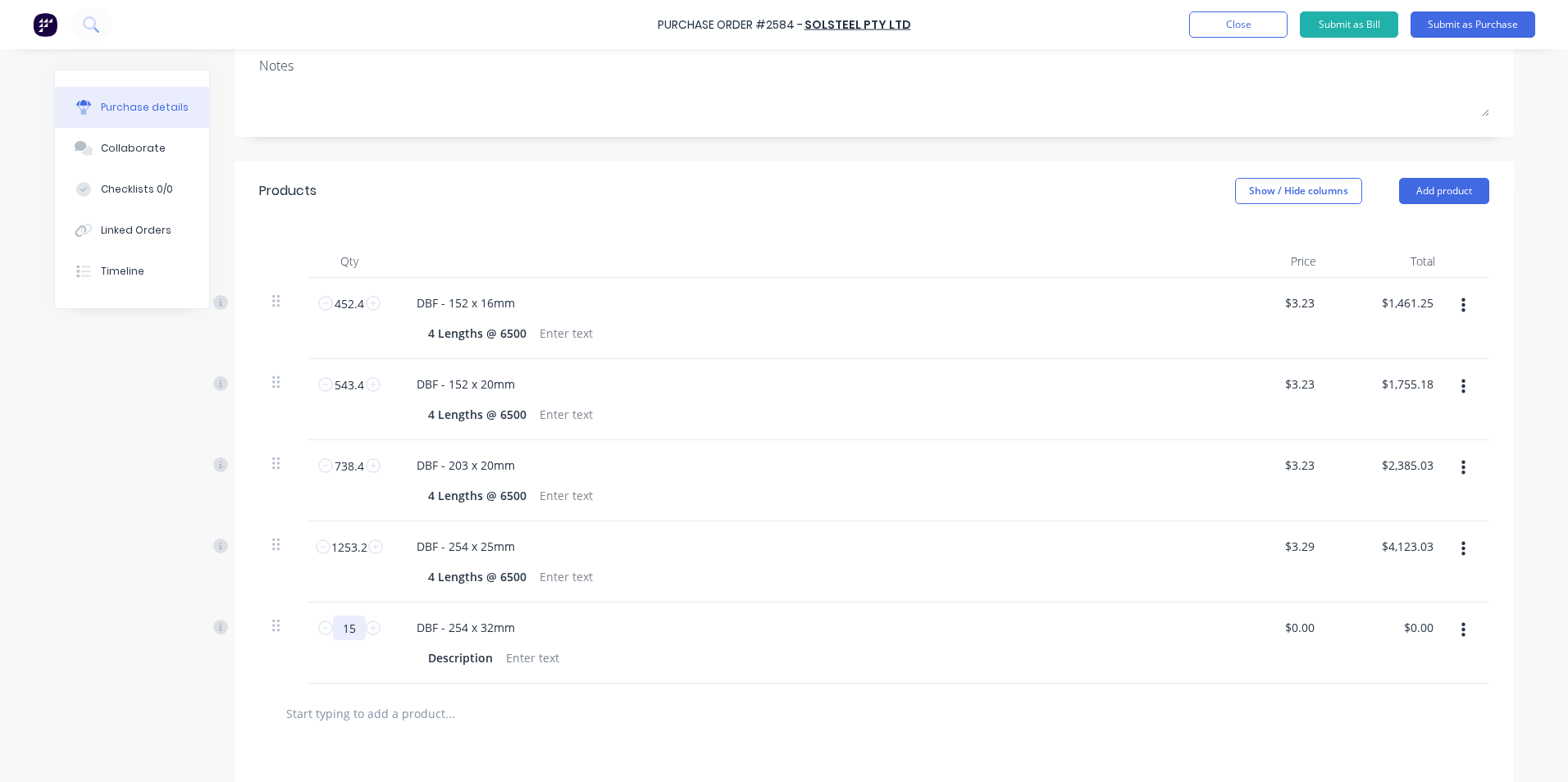
type input "159"
type textarea "x"
type input "1596"
type textarea "x"
type input "1596."
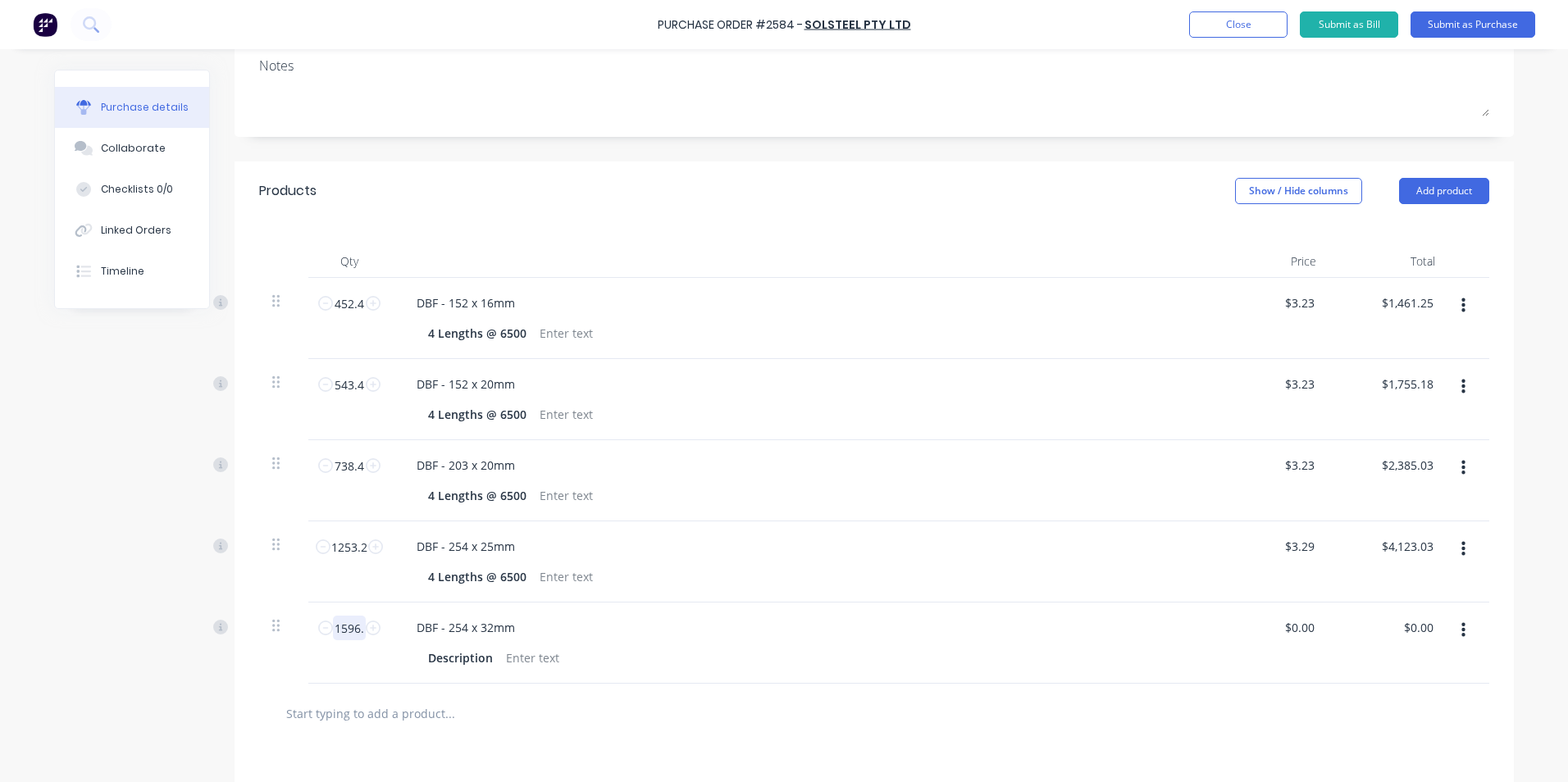
type textarea "x"
type input "1596.4"
type textarea "x"
type input "1596.4"
type textarea "x"
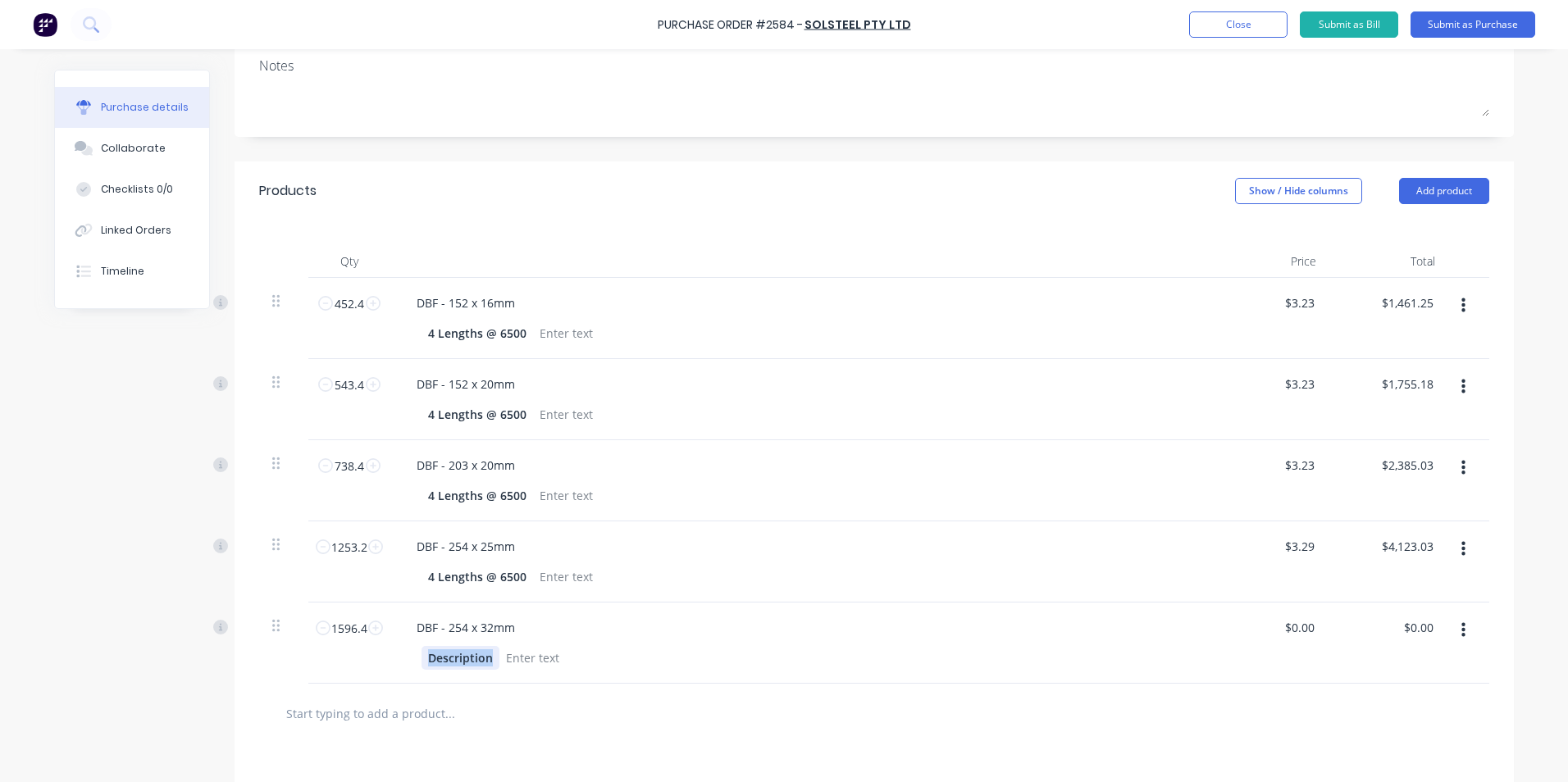
drag, startPoint x: 420, startPoint y: 653, endPoint x: 486, endPoint y: 650, distance: 66.1
click at [486, 650] on div "Description" at bounding box center [460, 657] width 78 height 24
paste div
type textarea "x"
type input "0"
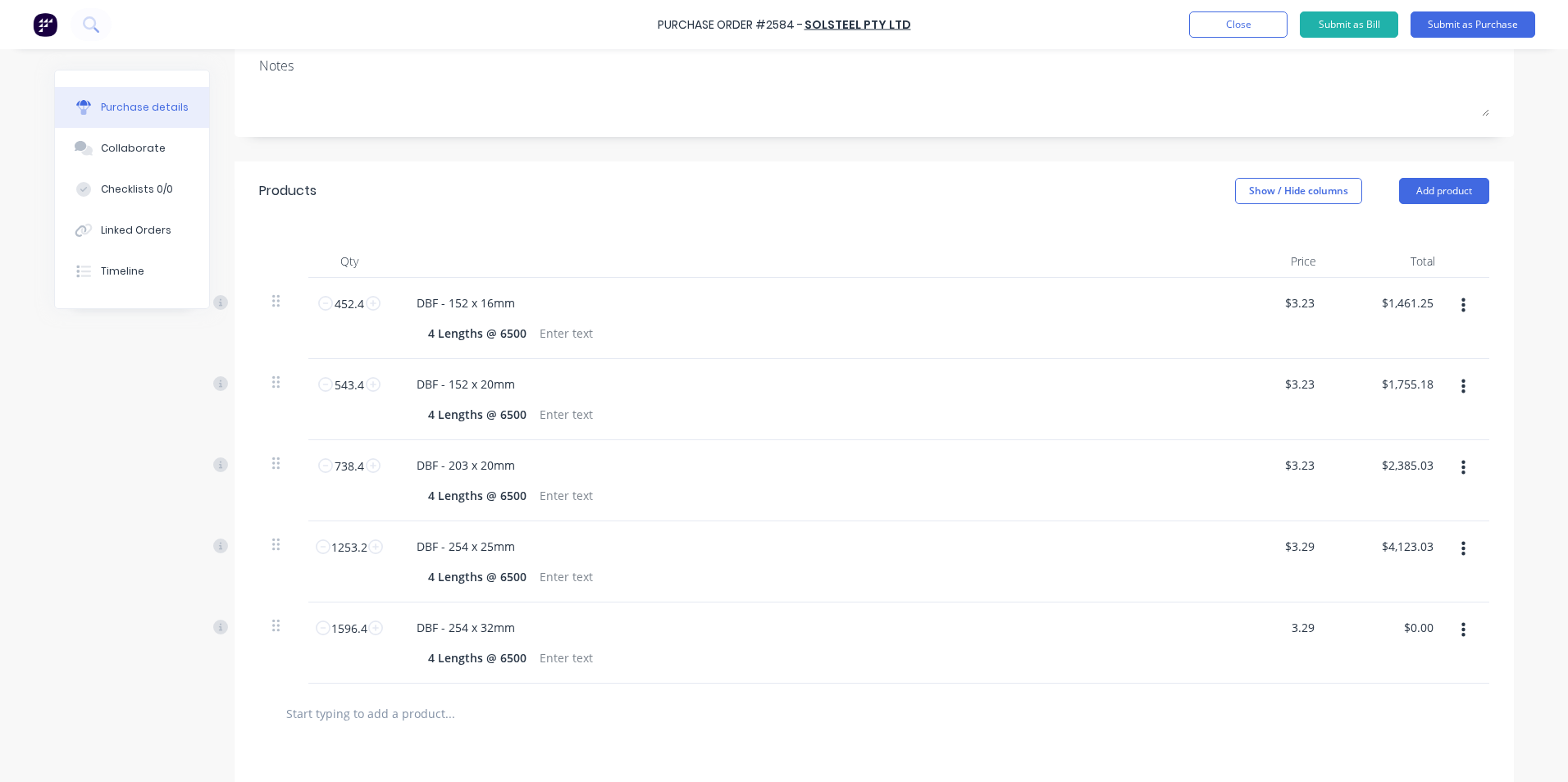
type input "3.29"
type textarea "x"
type input "$3.29"
type input "5252.16"
type textarea "x"
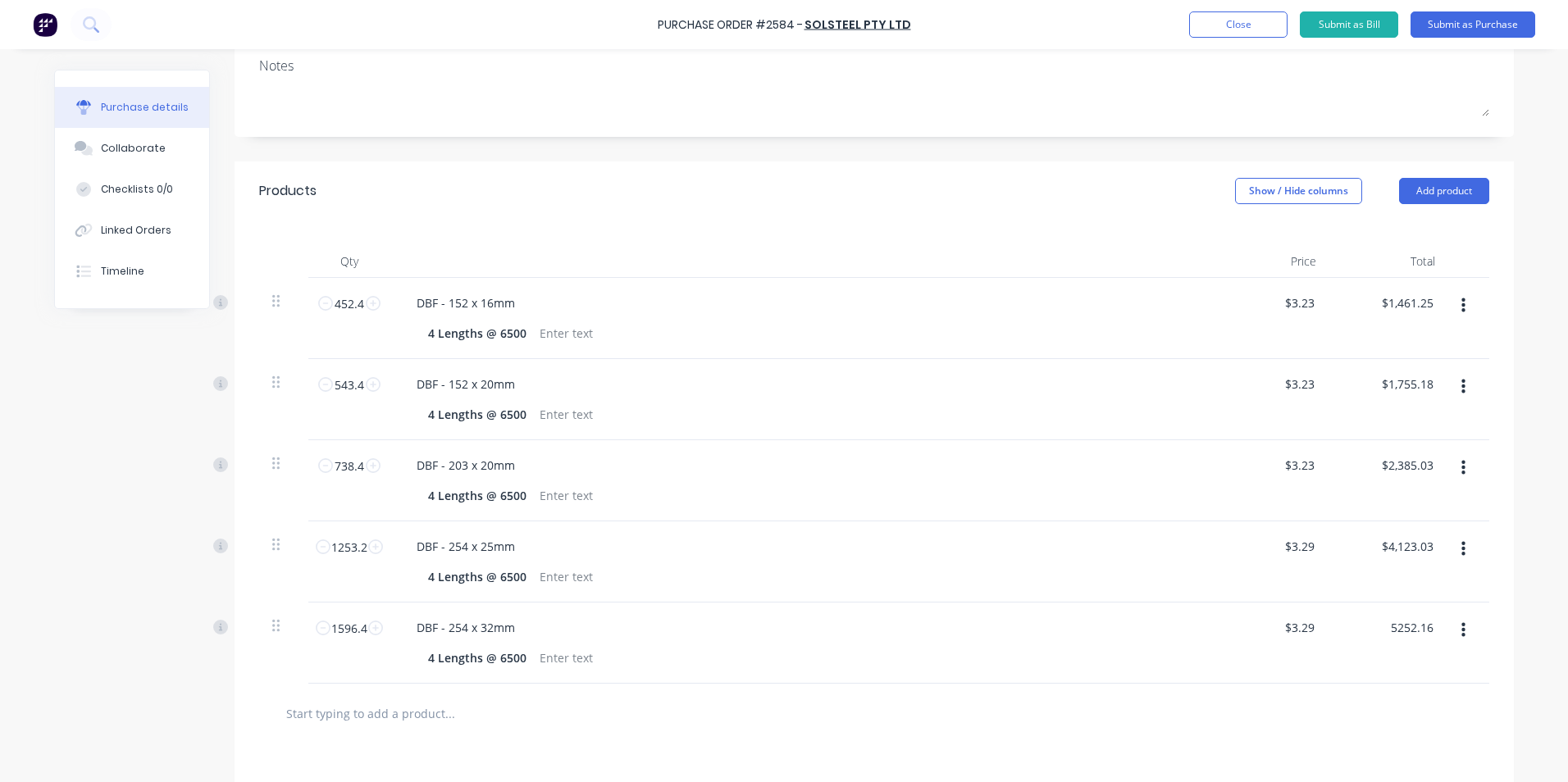
type input "$5,252.16"
click at [1446, 185] on button "Add product" at bounding box center [1443, 191] width 90 height 26
click at [1385, 236] on div "Product catalogue" at bounding box center [1410, 233] width 126 height 24
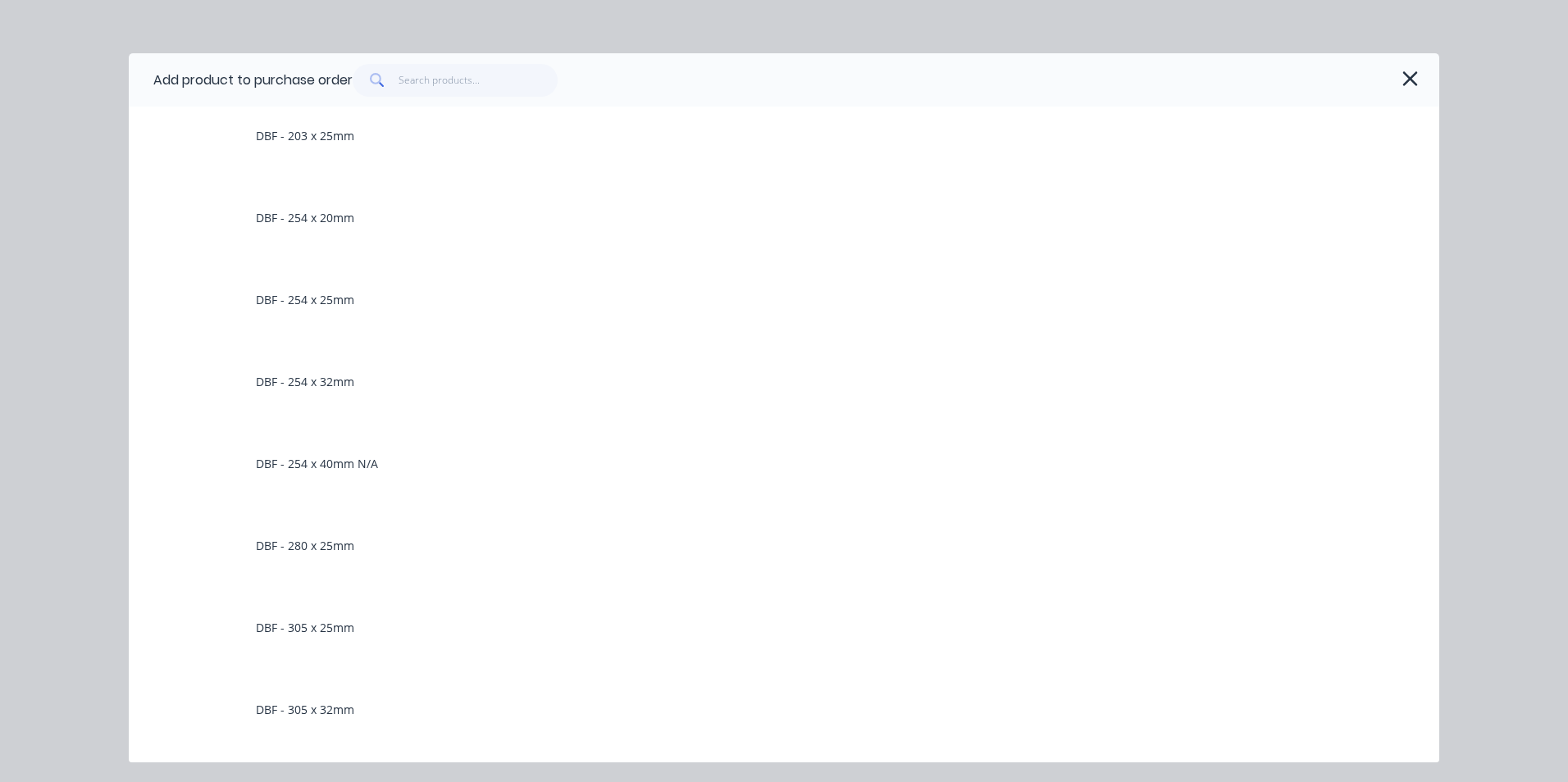
scroll to position [1311, 0]
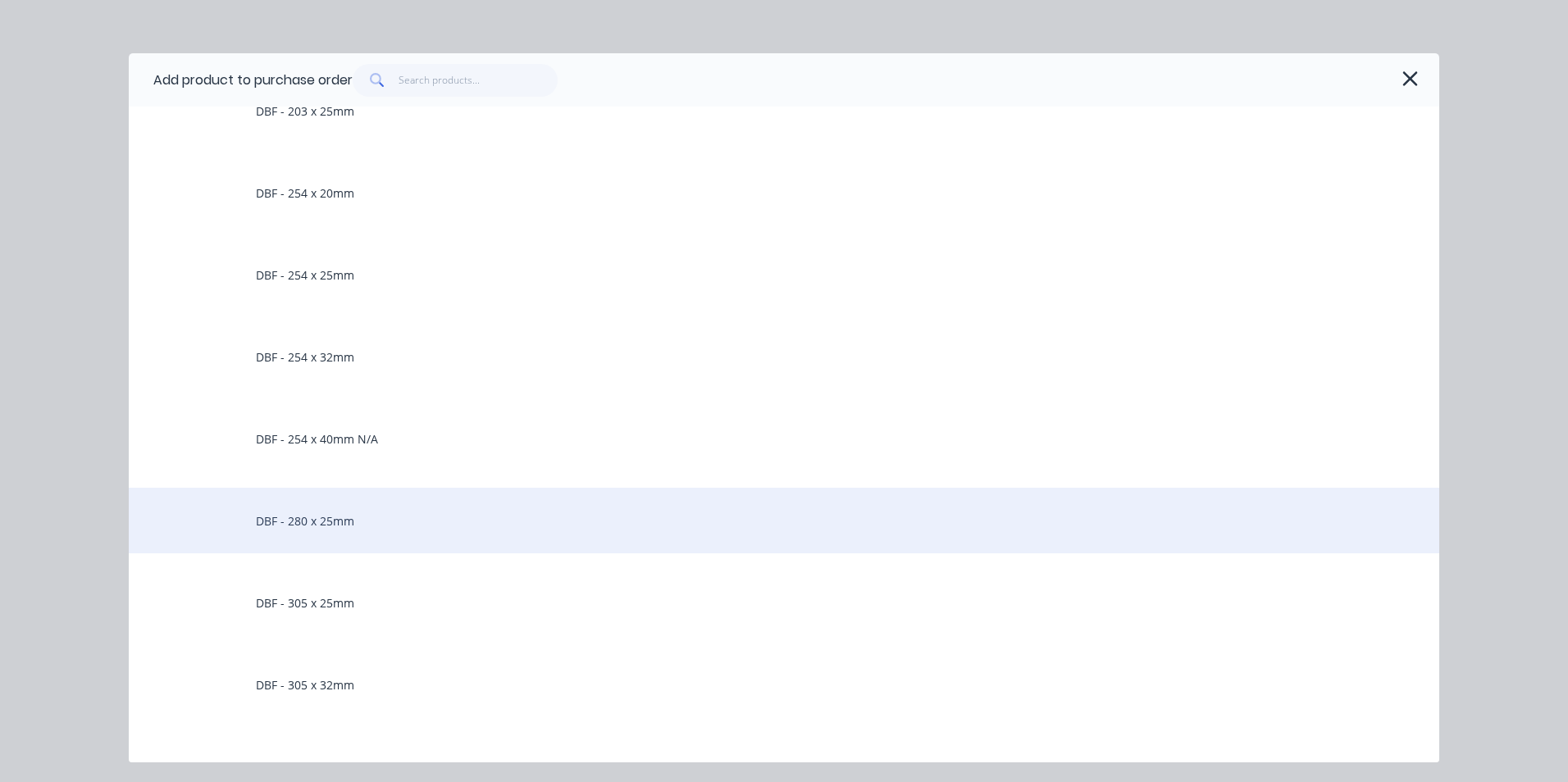
click at [329, 522] on div "DBF - 280 x 25mm" at bounding box center [784, 520] width 1310 height 65
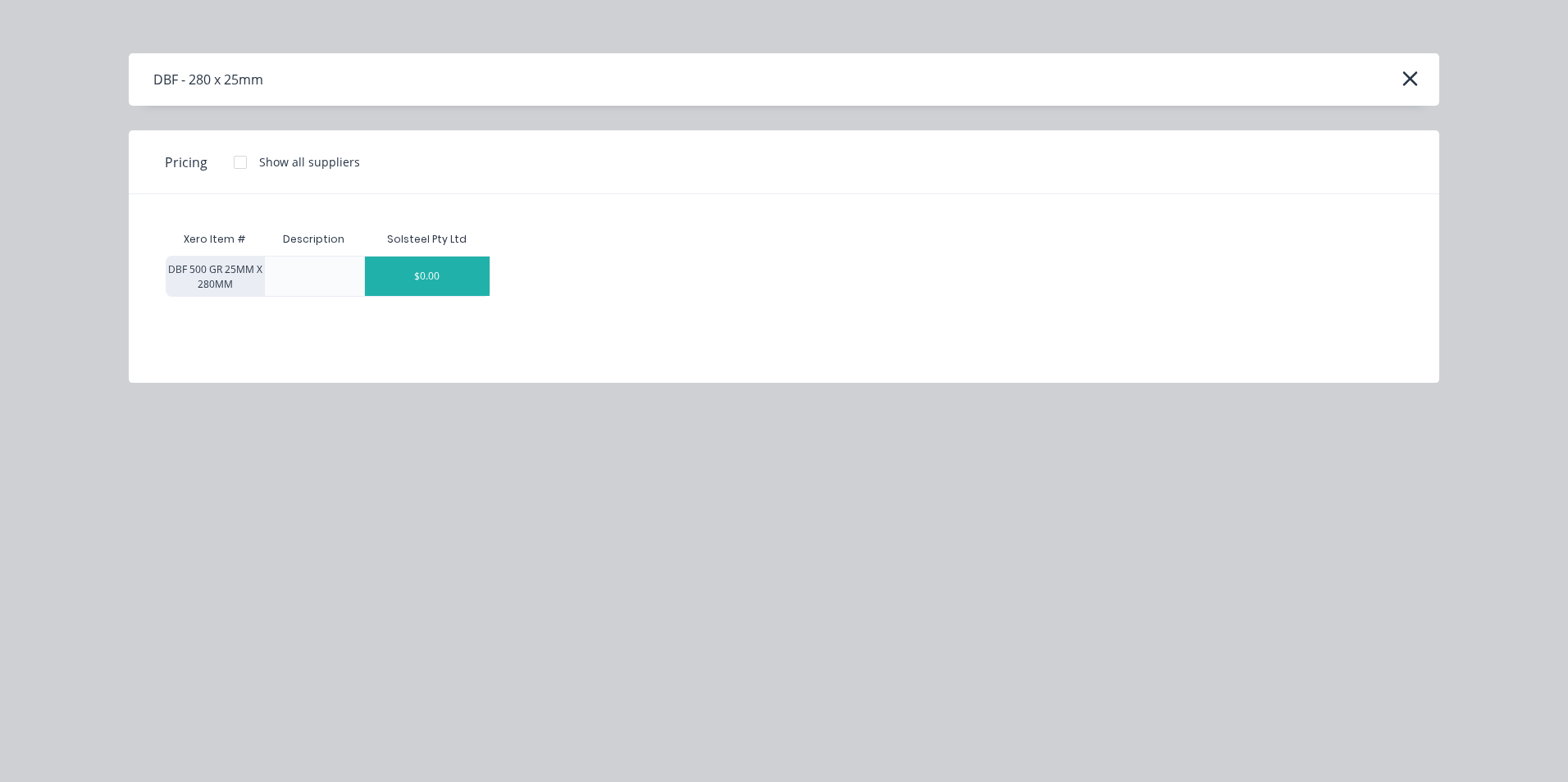
click at [472, 274] on div "$0.00" at bounding box center [426, 276] width 125 height 39
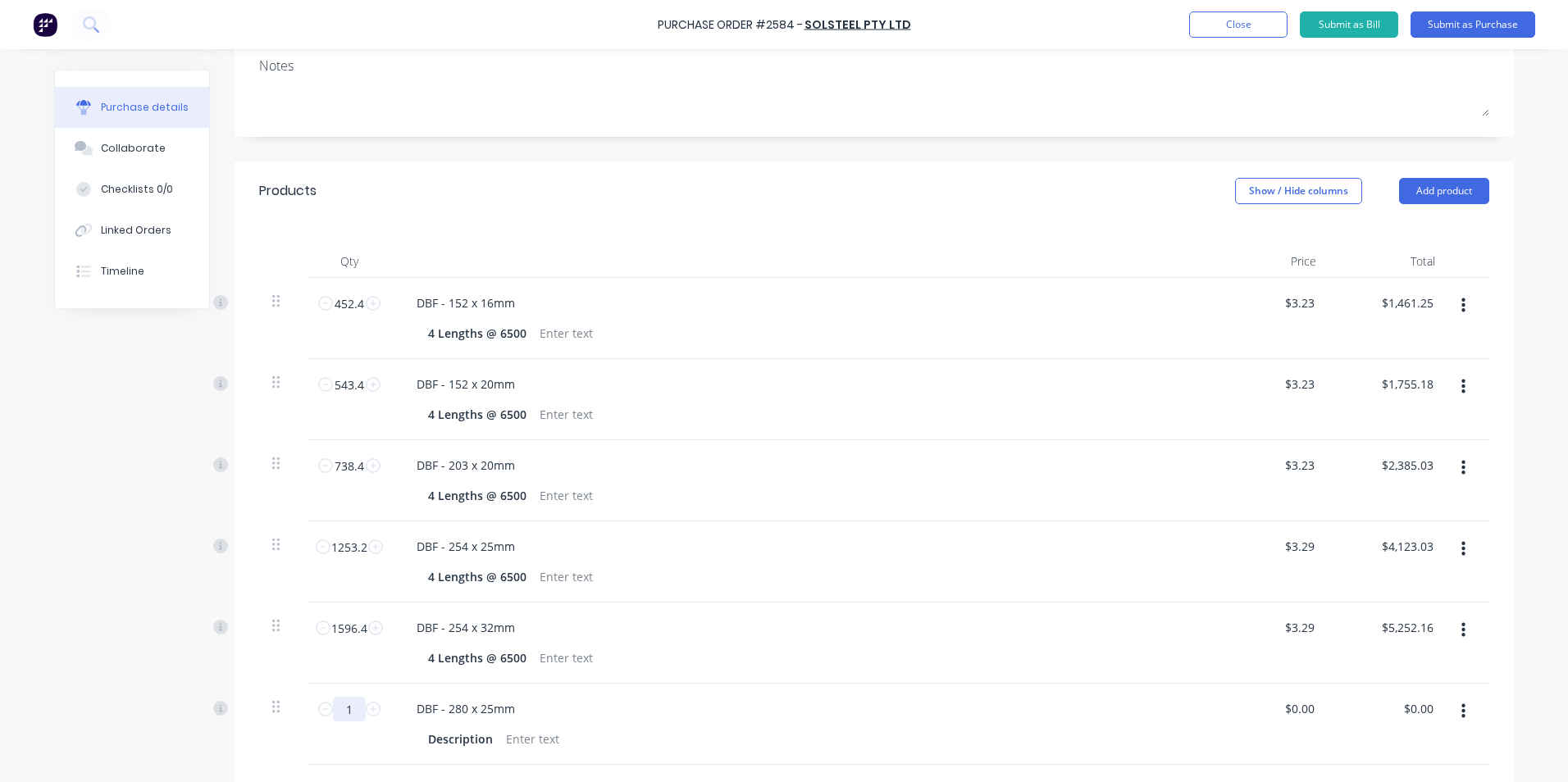
click at [343, 704] on input "1" at bounding box center [349, 709] width 33 height 24
type textarea "x"
type input "6"
type textarea "x"
type input "63"
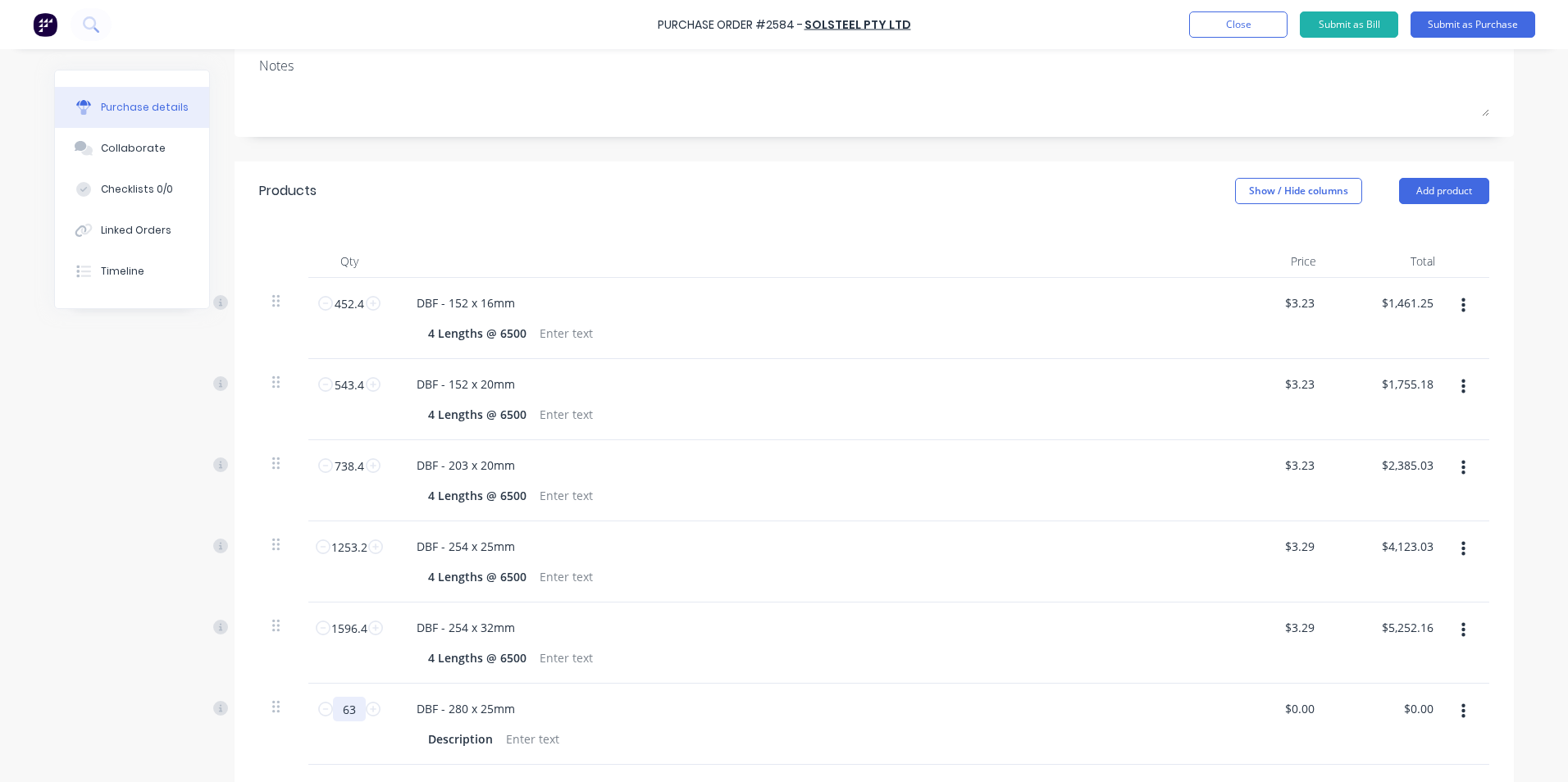
type textarea "x"
type input "635"
type textarea "x"
type input "635."
type textarea "x"
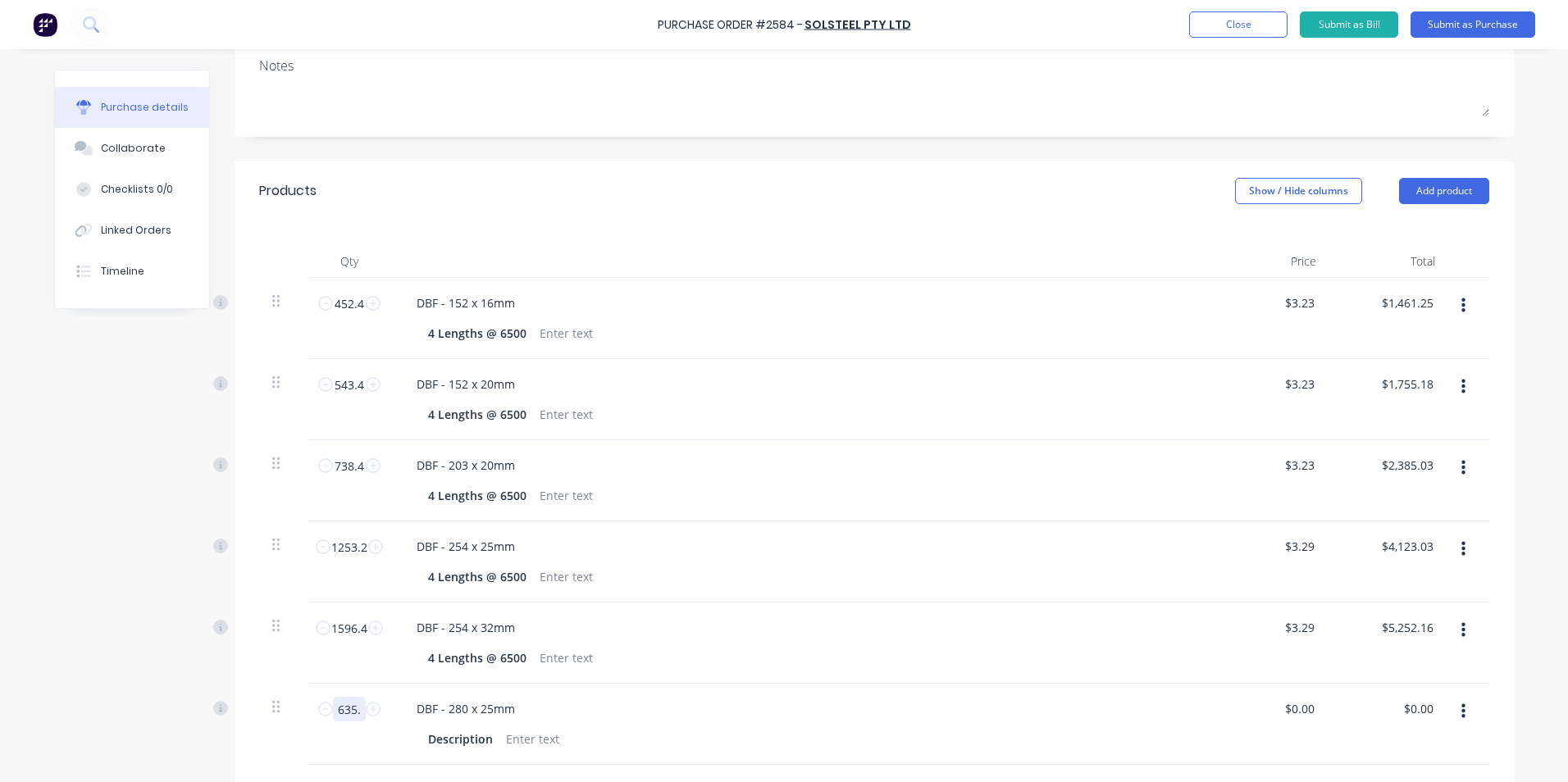
type input "635.7"
type textarea "x"
type input "635.7"
type textarea "x"
drag, startPoint x: 419, startPoint y: 737, endPoint x: 488, endPoint y: 738, distance: 69.0
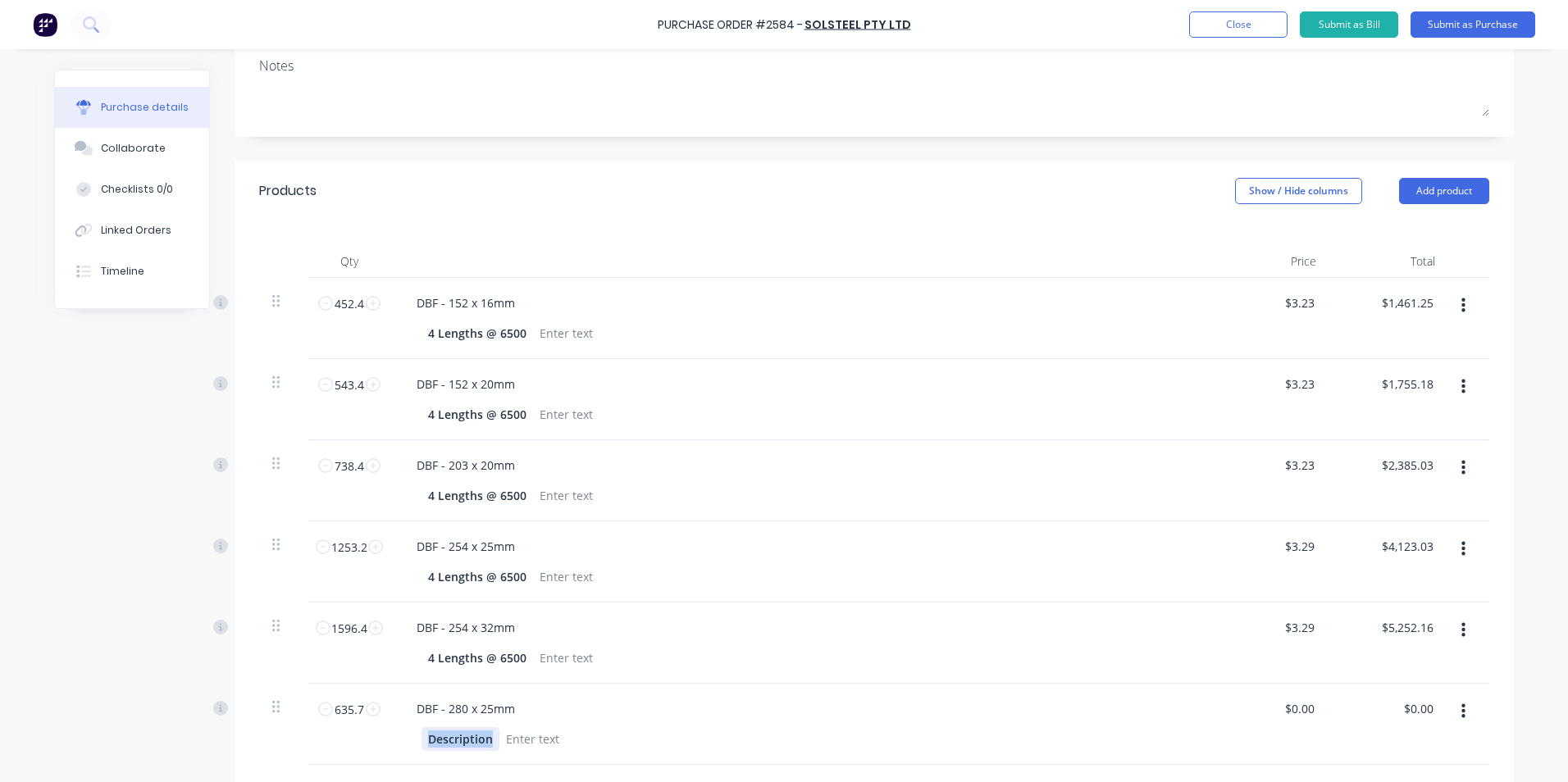
click at [488, 738] on div "Description" at bounding box center [460, 739] width 78 height 24
paste div
click at [426, 742] on div "4 Lengths @ 6500" at bounding box center [477, 739] width 111 height 24
type textarea "x"
type input "0"
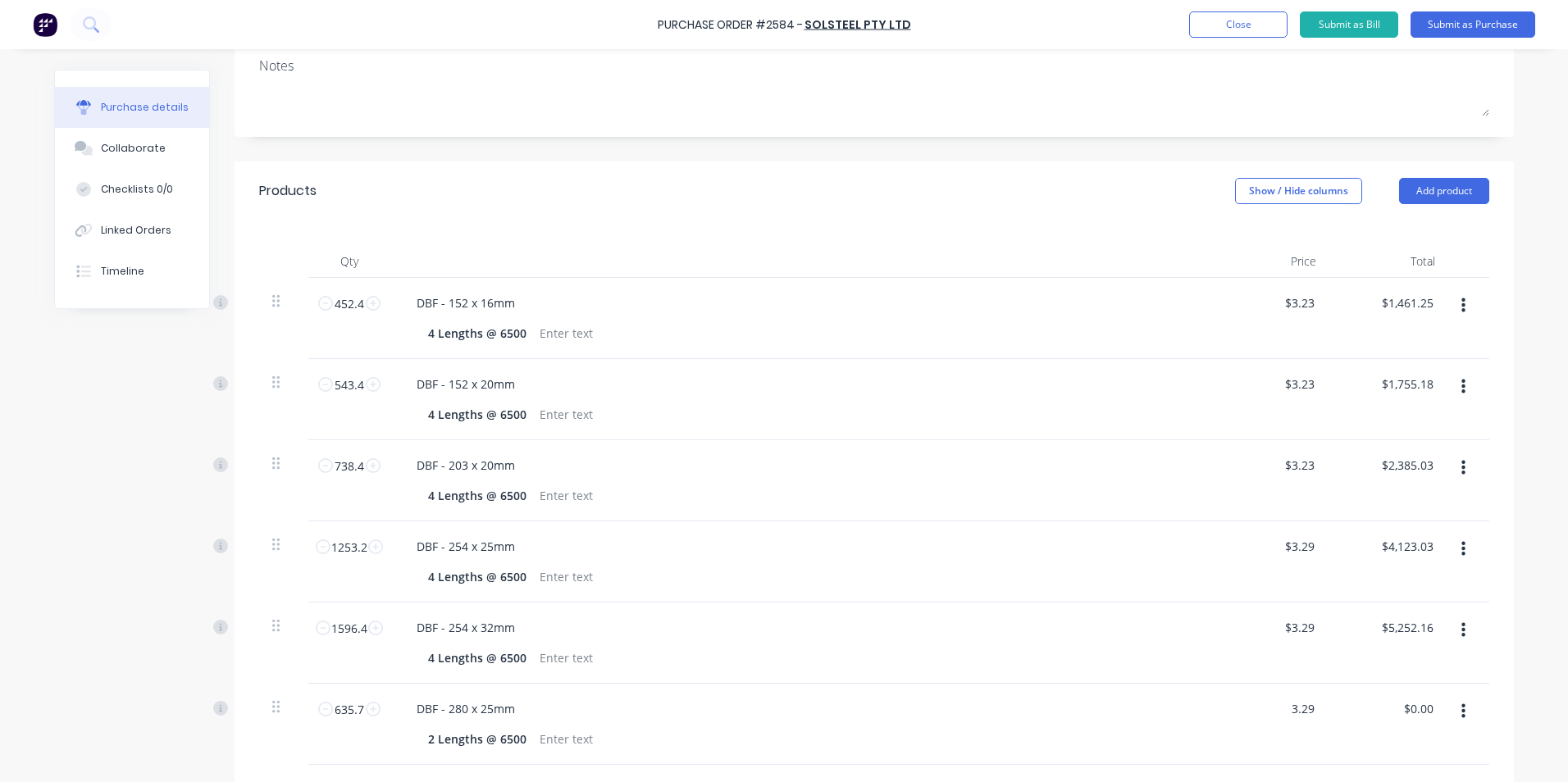
type input "3.29"
type textarea "x"
type input "$3.29"
type input "2091.45"
type textarea "x"
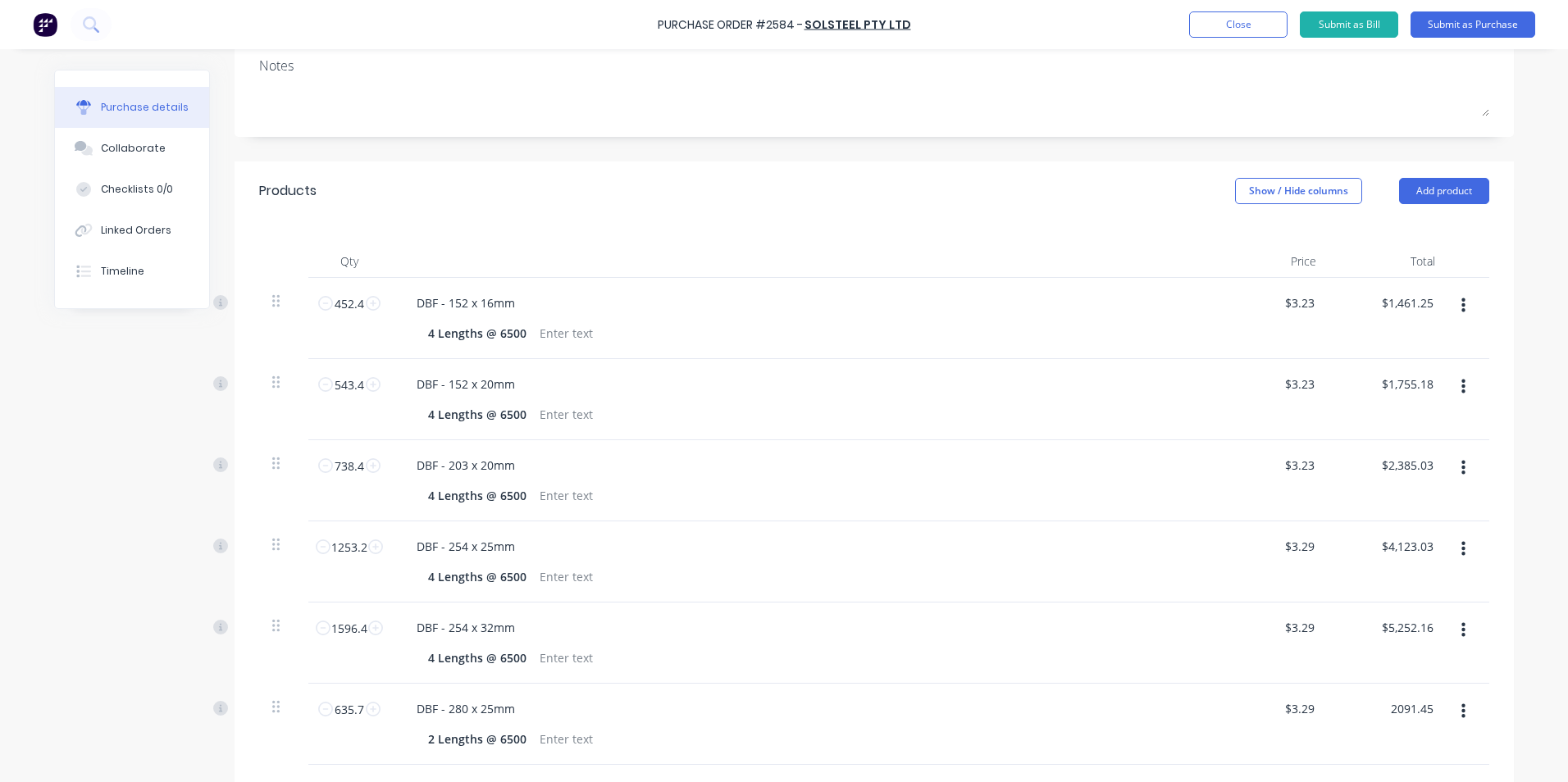
type input "$2,091.45"
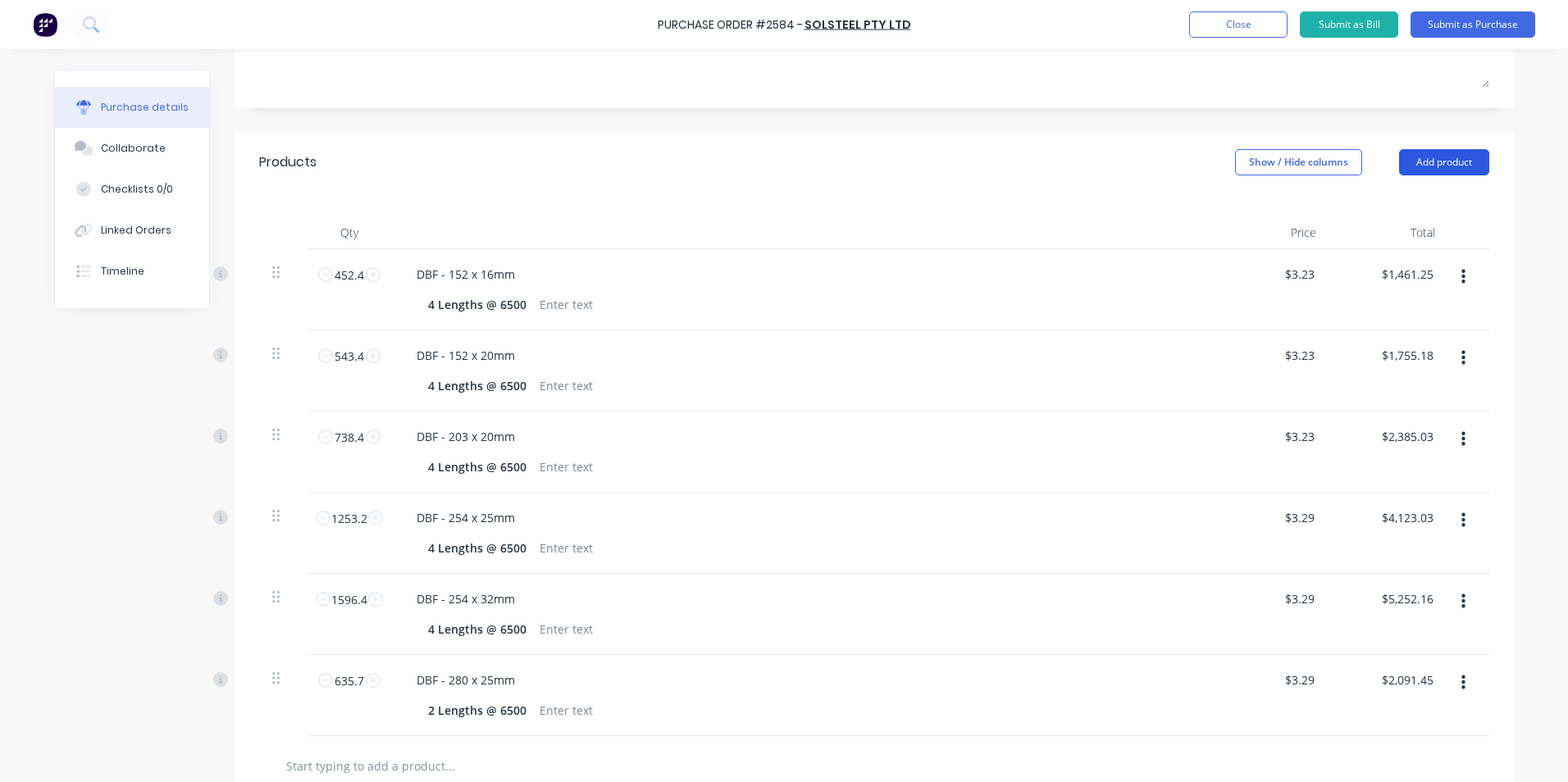
click at [1437, 159] on button "Add product" at bounding box center [1443, 162] width 90 height 26
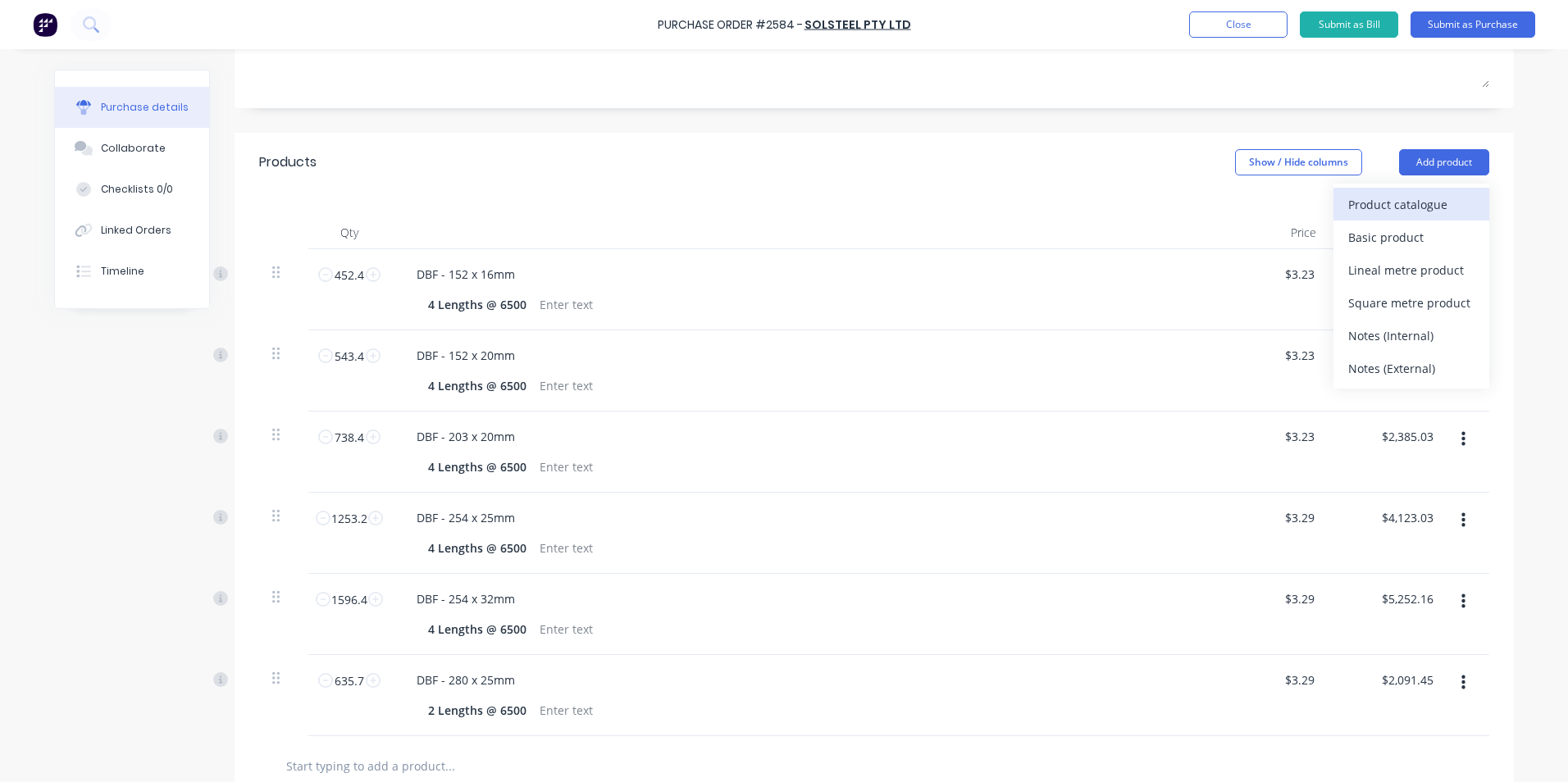
click at [1359, 205] on div "Product catalogue" at bounding box center [1410, 204] width 126 height 24
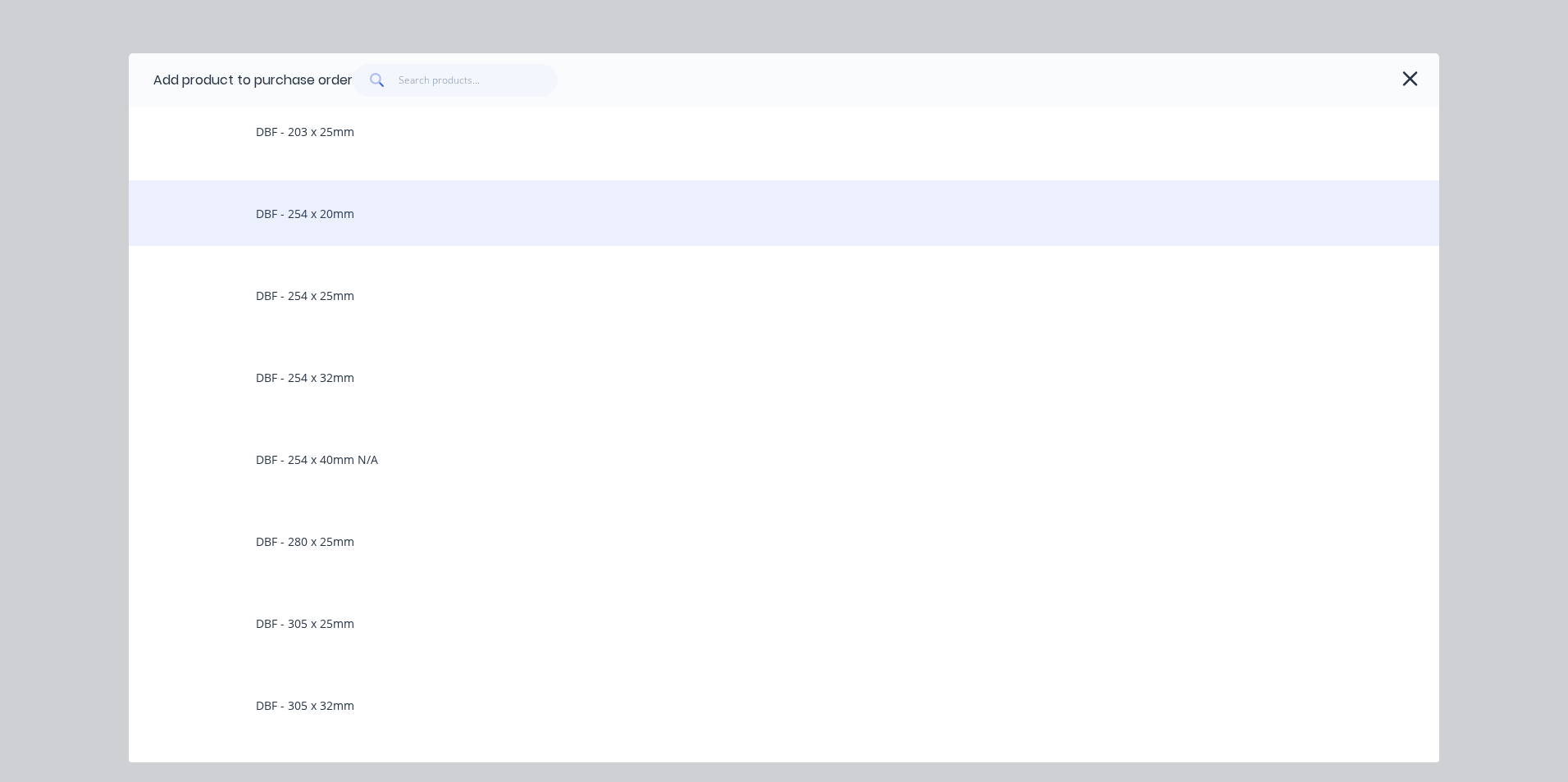
scroll to position [1394, 0]
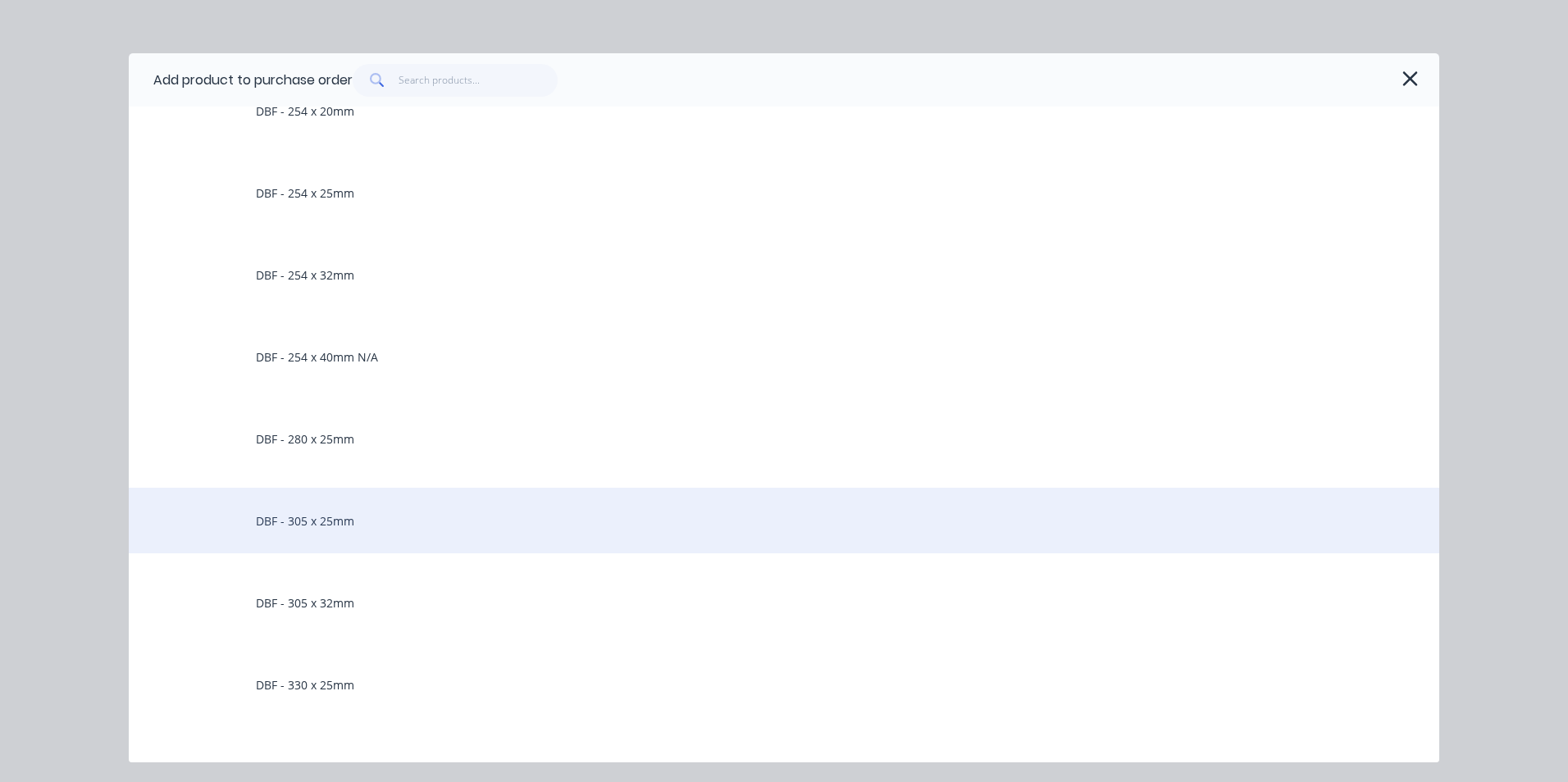
click at [325, 522] on div "DBF - 305 x 25mm" at bounding box center [784, 520] width 1310 height 65
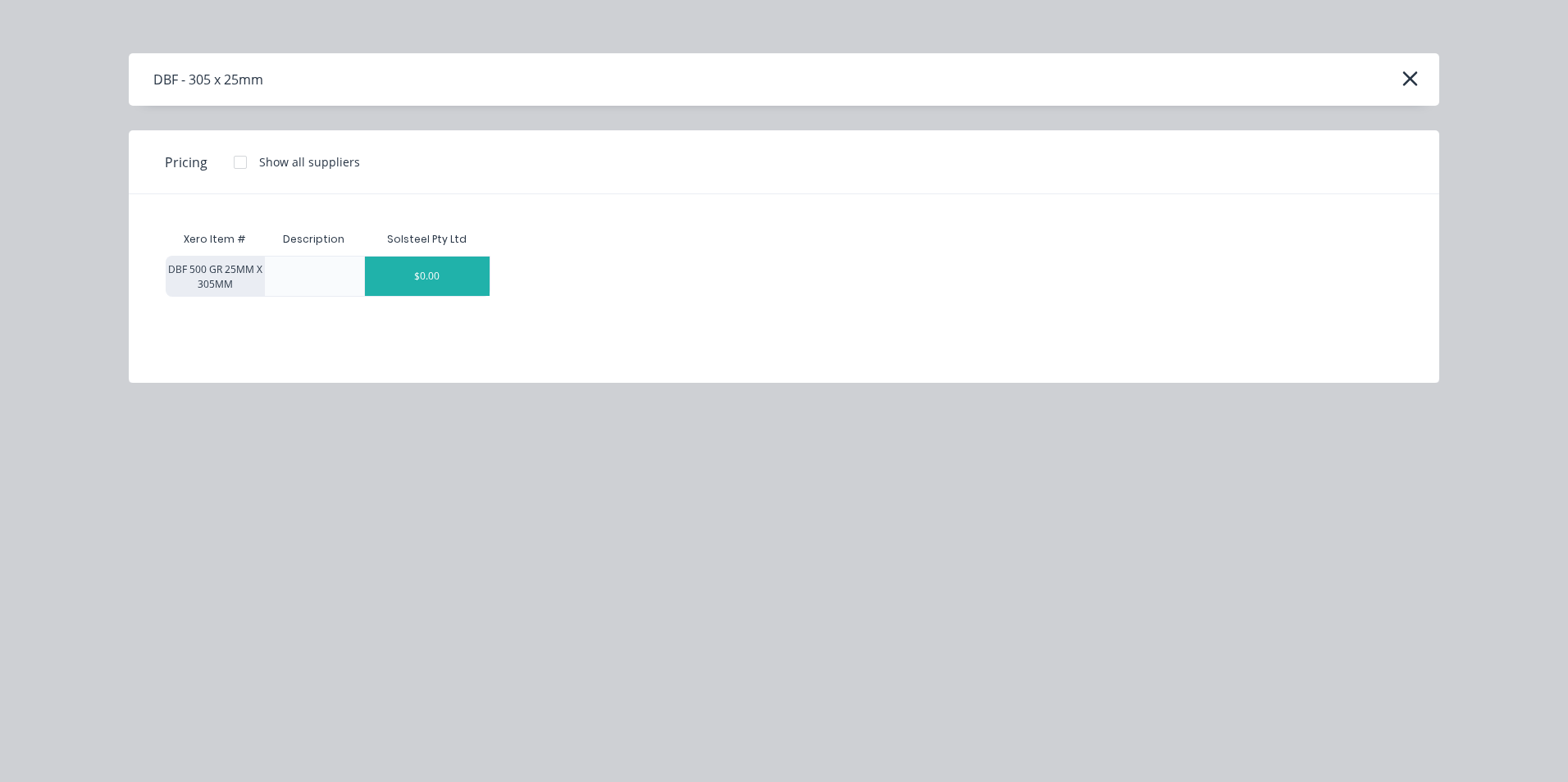
click at [460, 270] on div "$0.00" at bounding box center [426, 276] width 125 height 39
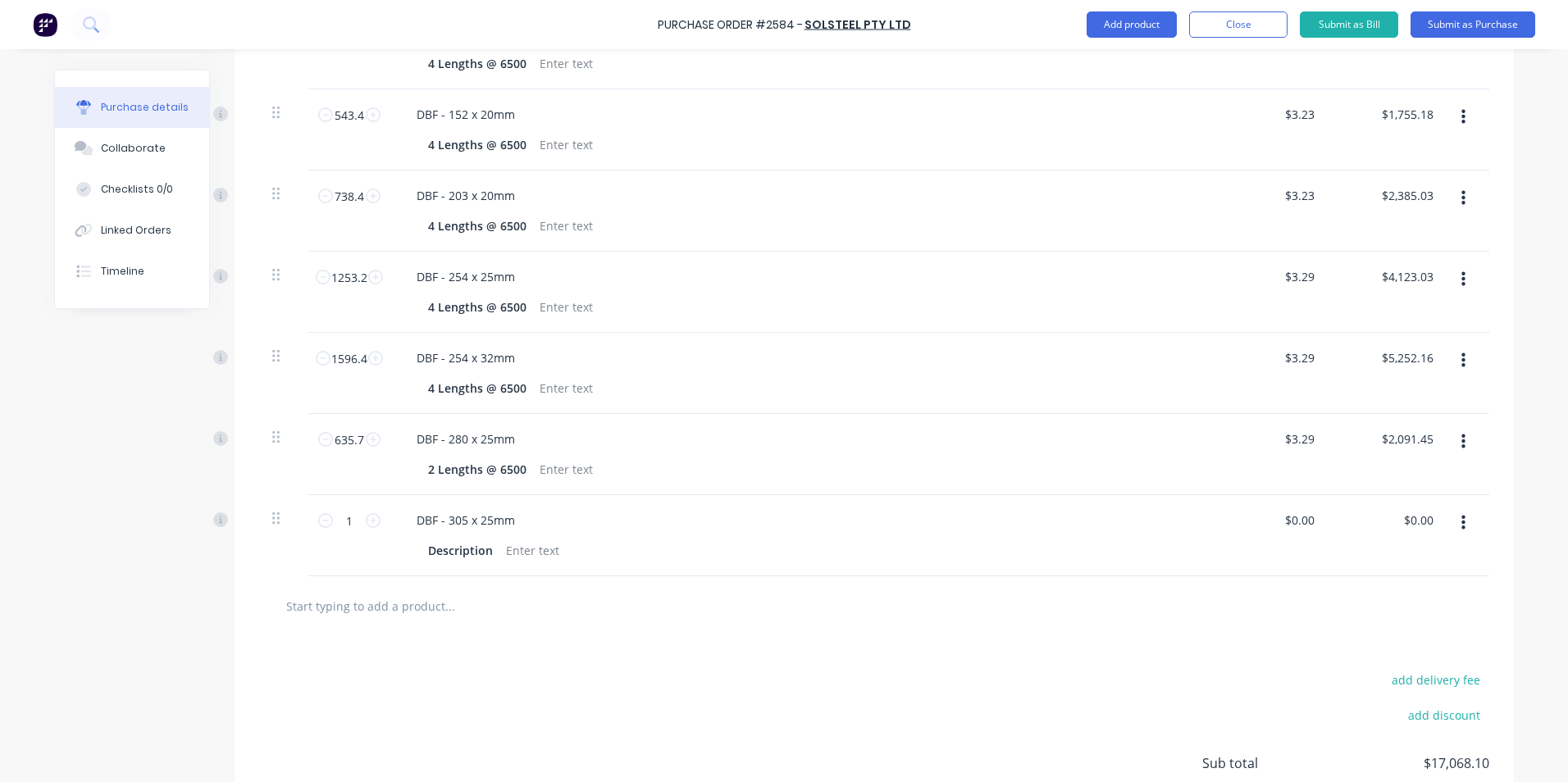
scroll to position [520, 0]
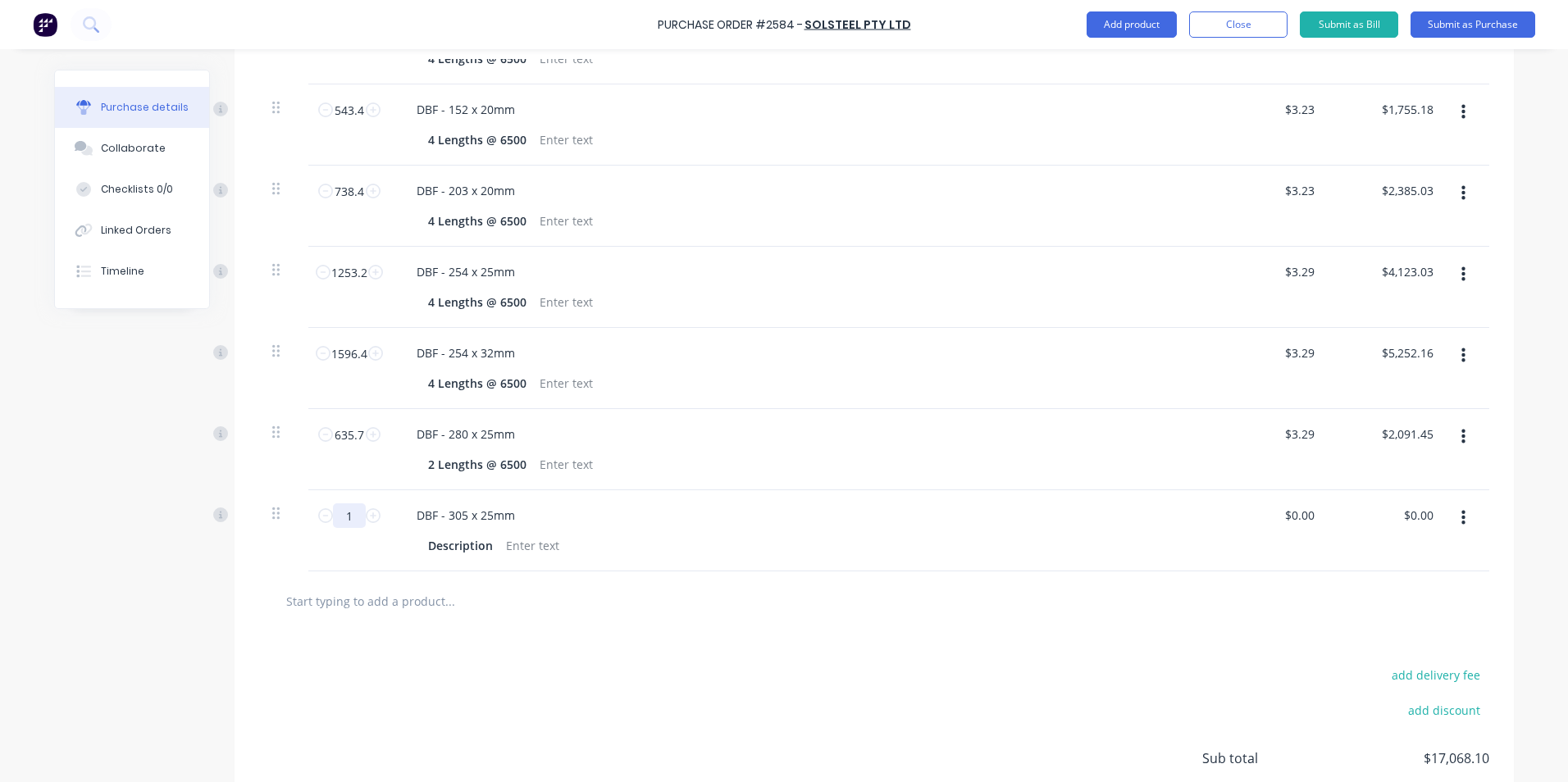
drag, startPoint x: 336, startPoint y: 511, endPoint x: 352, endPoint y: 515, distance: 16.5
click at [352, 515] on input "1" at bounding box center [349, 515] width 33 height 24
type textarea "x"
type input "14"
type textarea "x"
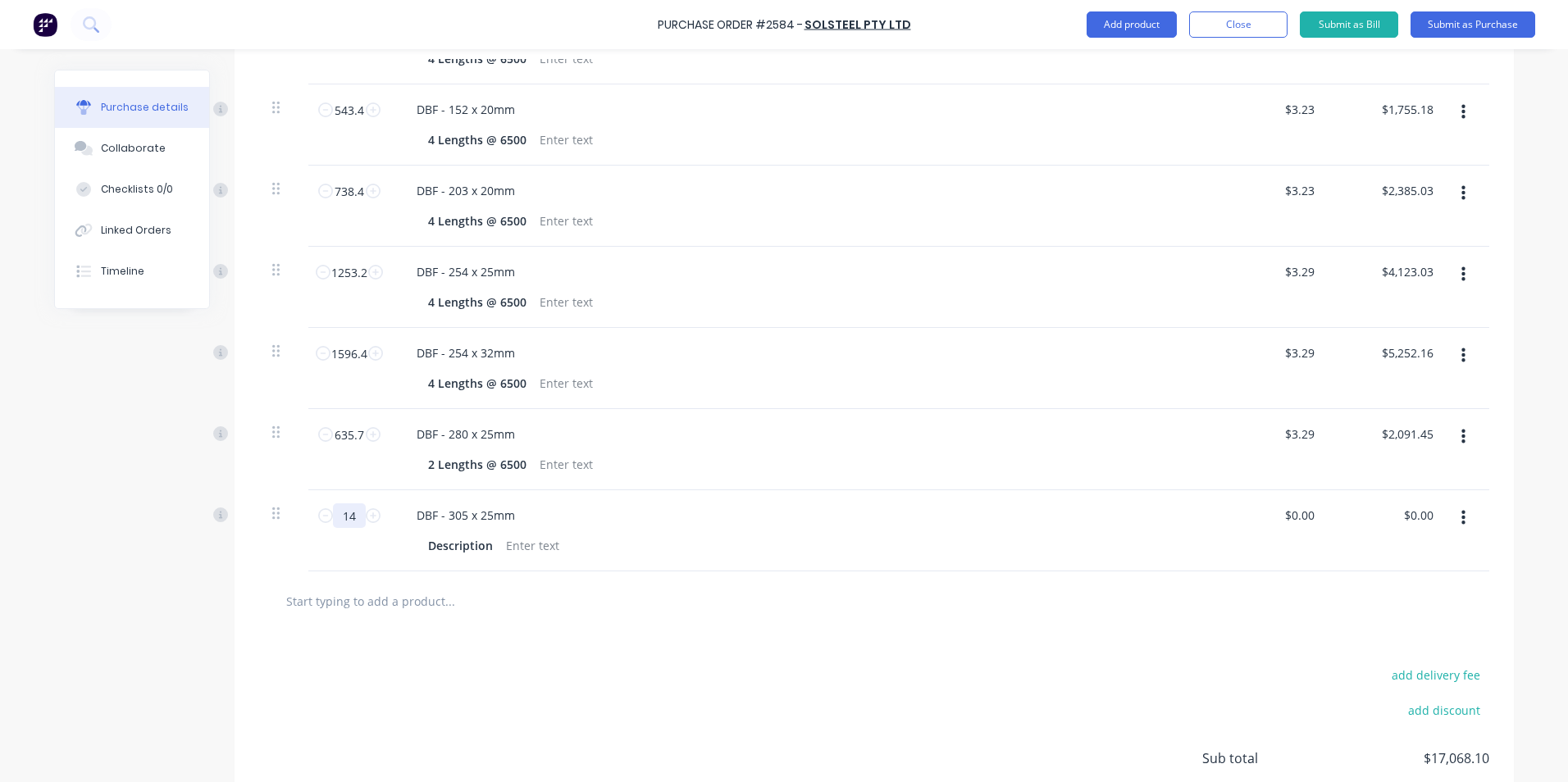
type input "145"
type textarea "x"
type input "1456"
type textarea "x"
type input "1456"
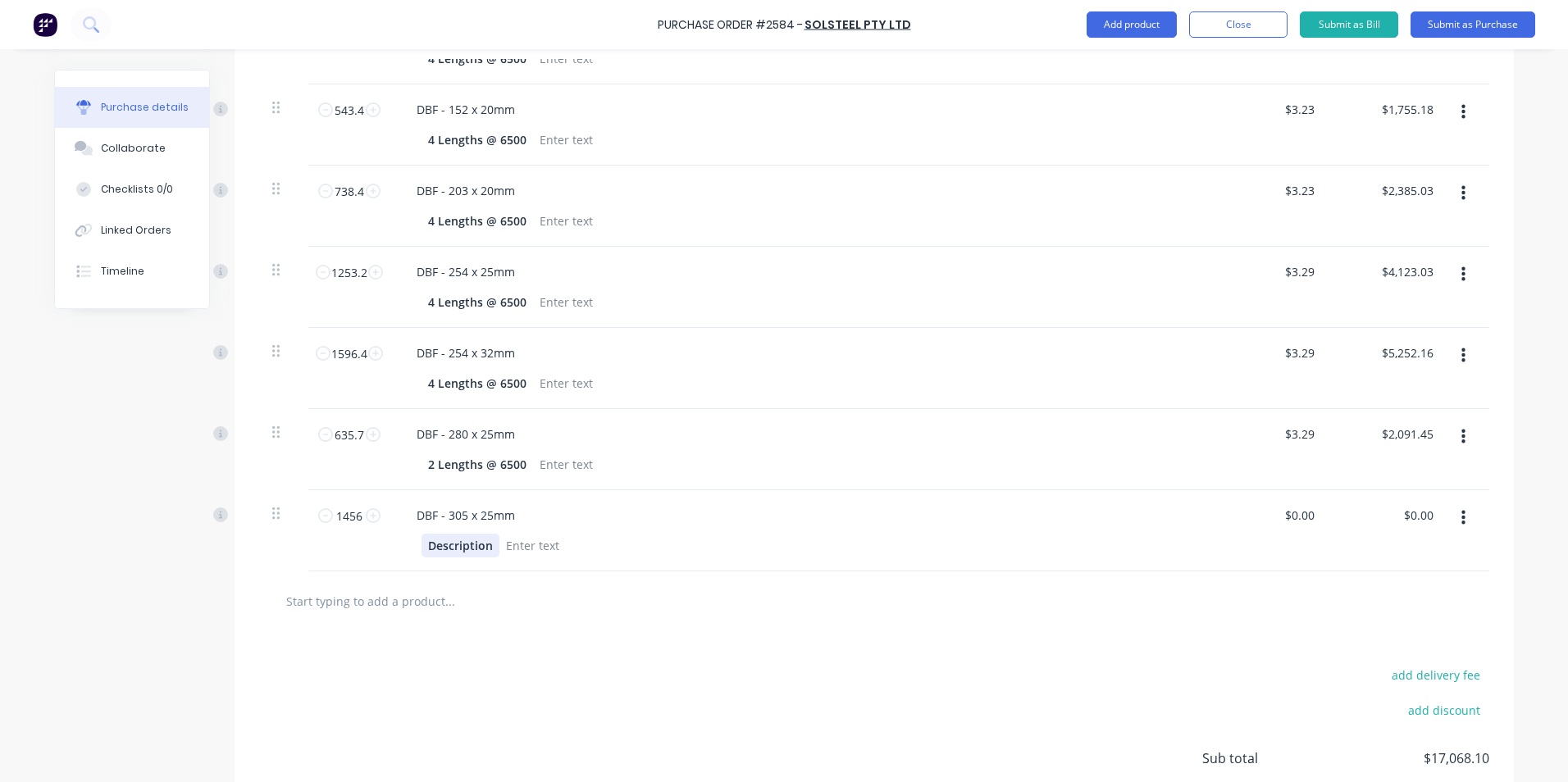
type textarea "x"
drag, startPoint x: 420, startPoint y: 542, endPoint x: 487, endPoint y: 540, distance: 67.0
click at [487, 540] on div "Description" at bounding box center [460, 546] width 78 height 24
paste div
type textarea "x"
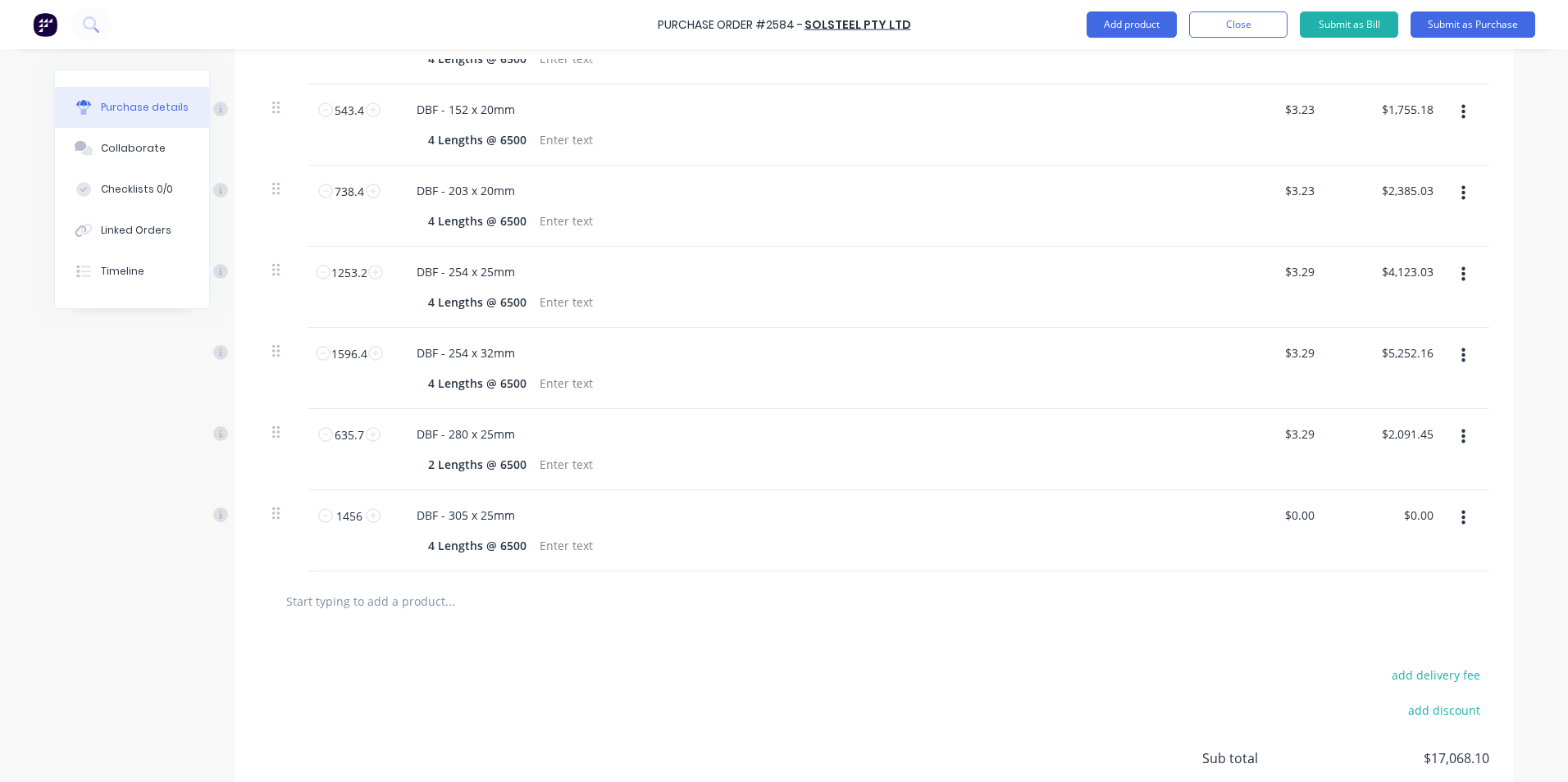
type input "0"
type input "3.40"
type textarea "x"
type input "$3.40"
type input "4950.40"
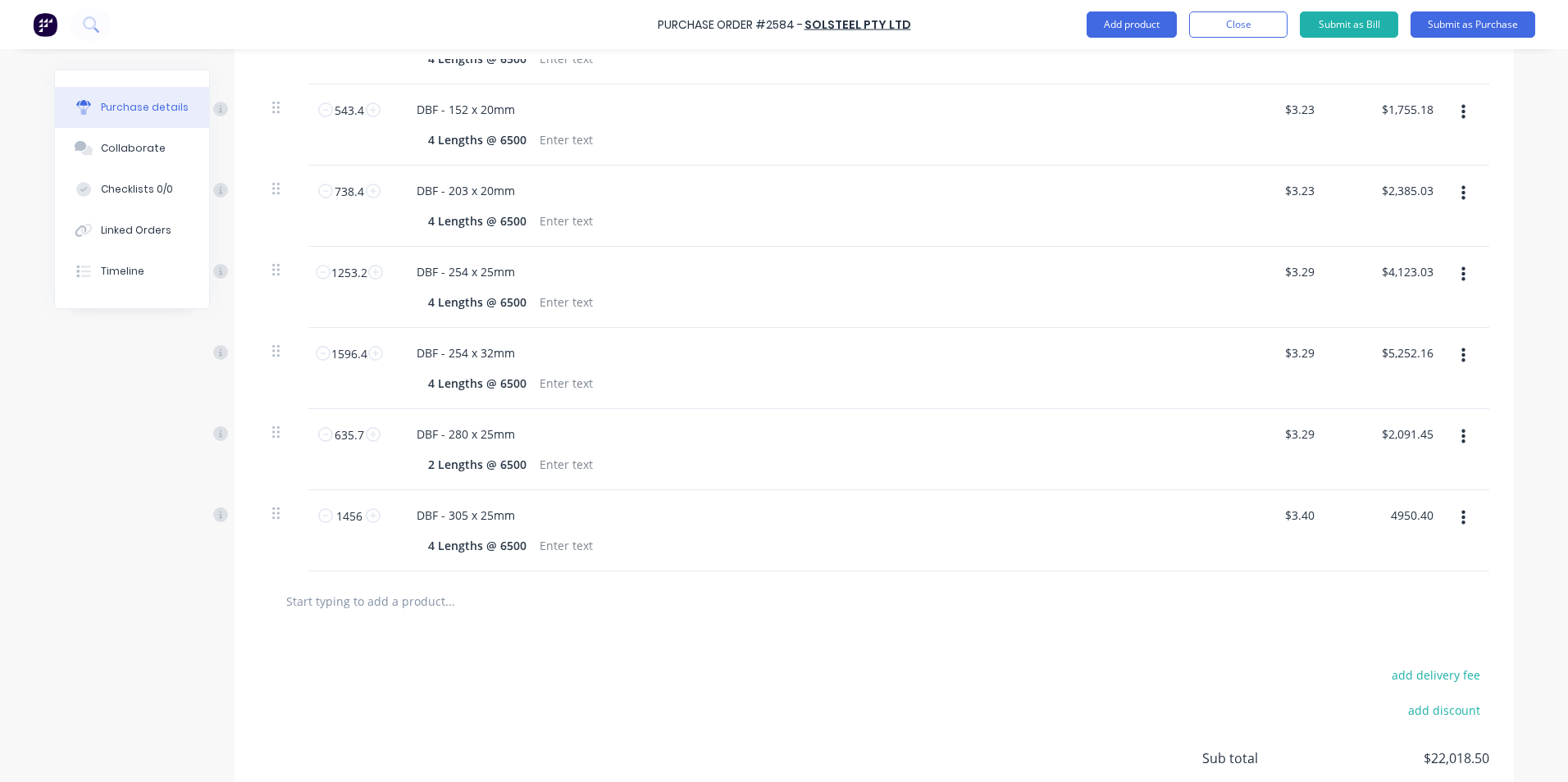
type textarea "x"
type input "$4,950.40"
click at [1473, 24] on button "Submit as Purchase" at bounding box center [1472, 24] width 125 height 26
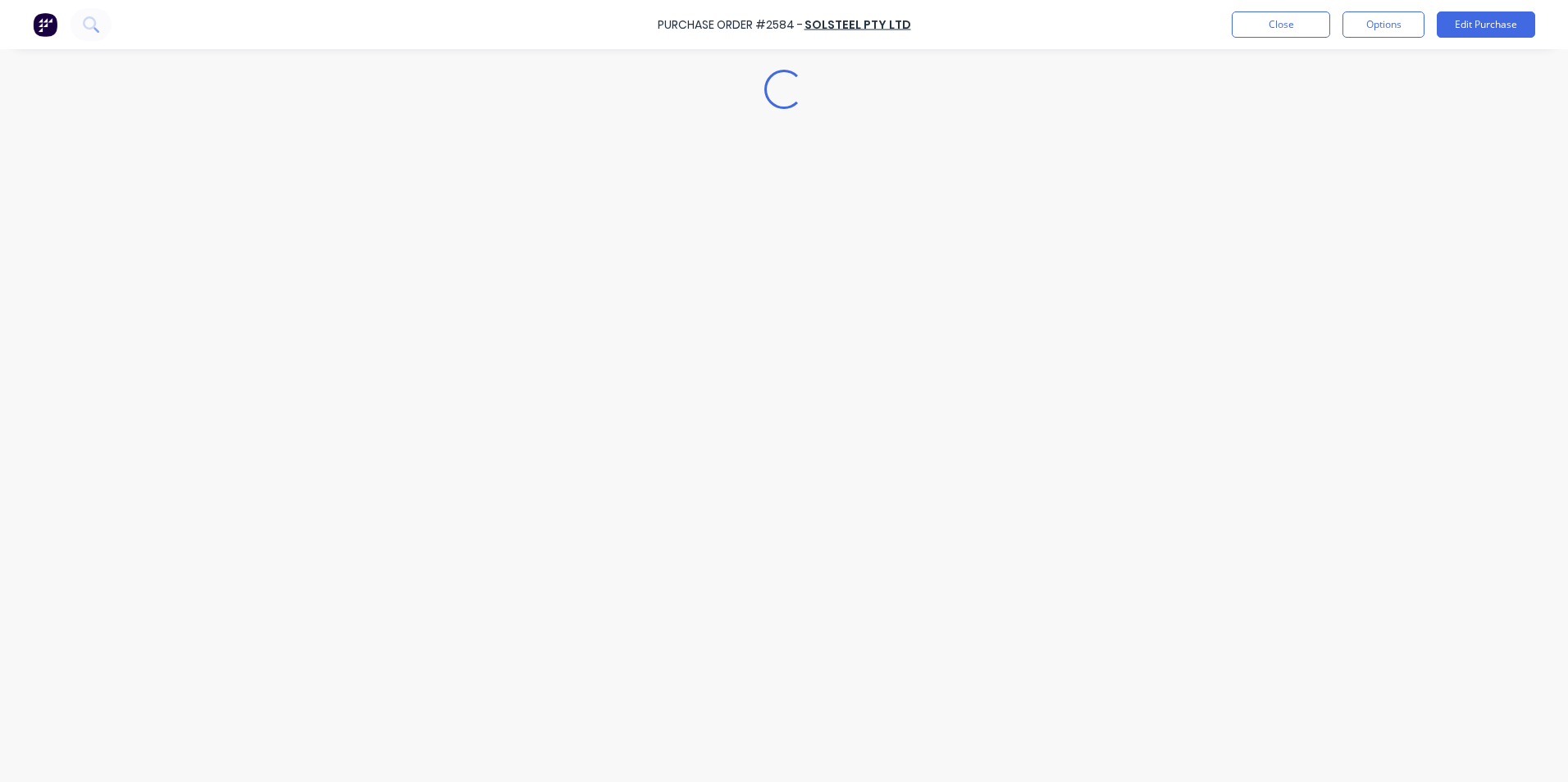
scroll to position [0, 0]
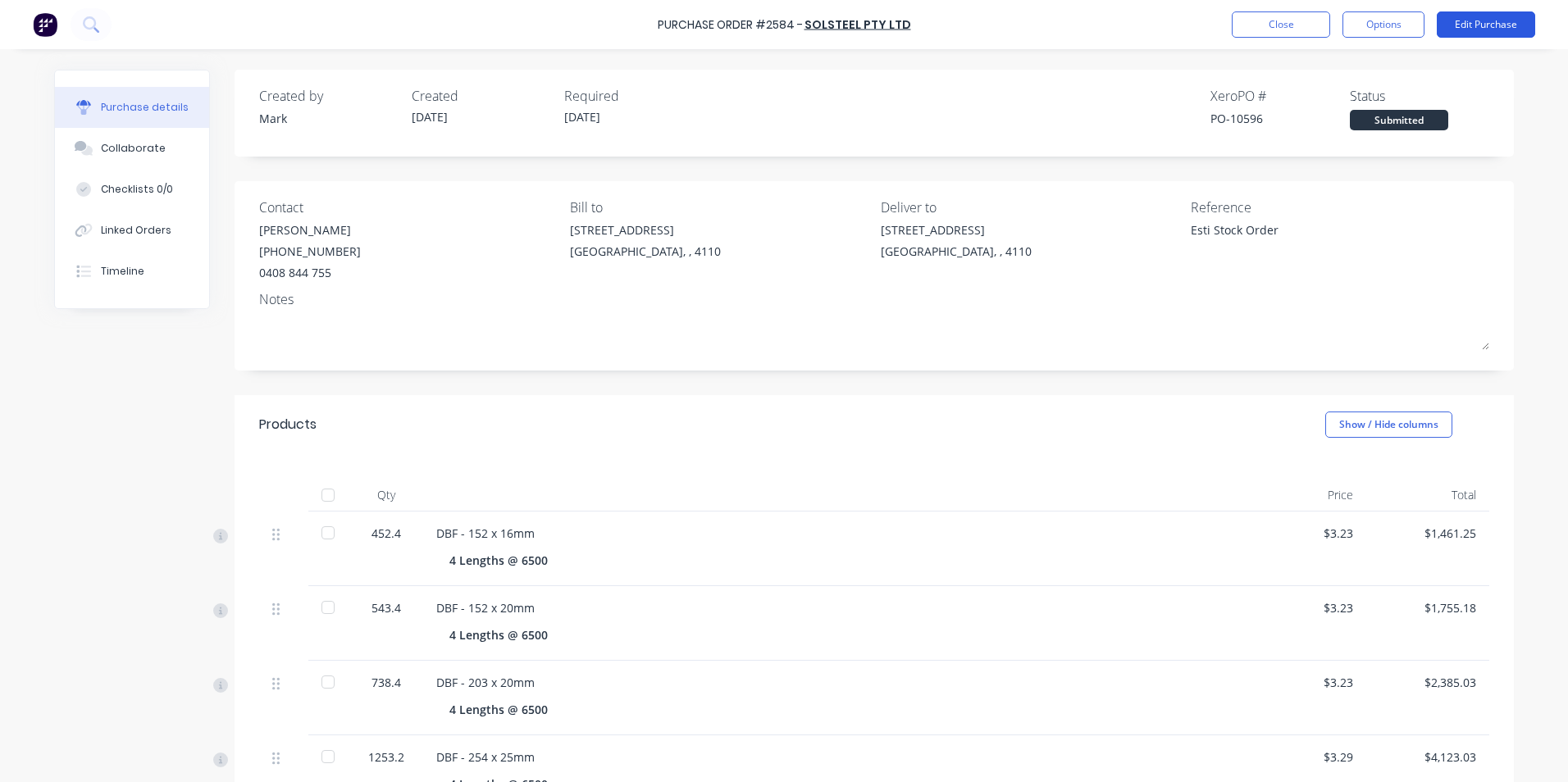
click at [1468, 16] on button "Edit Purchase" at bounding box center [1486, 24] width 99 height 26
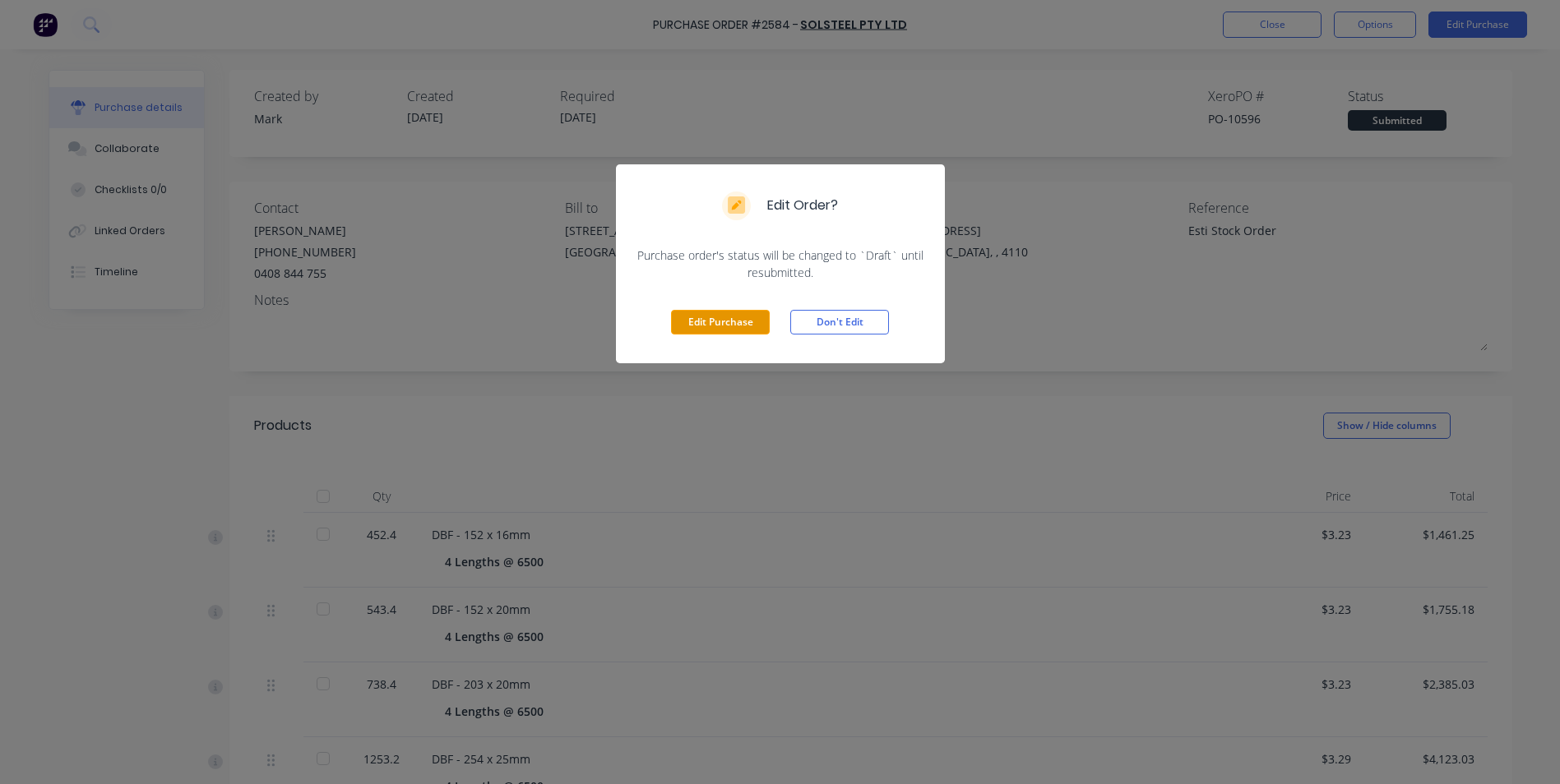
click at [723, 319] on button "Edit Purchase" at bounding box center [721, 322] width 99 height 24
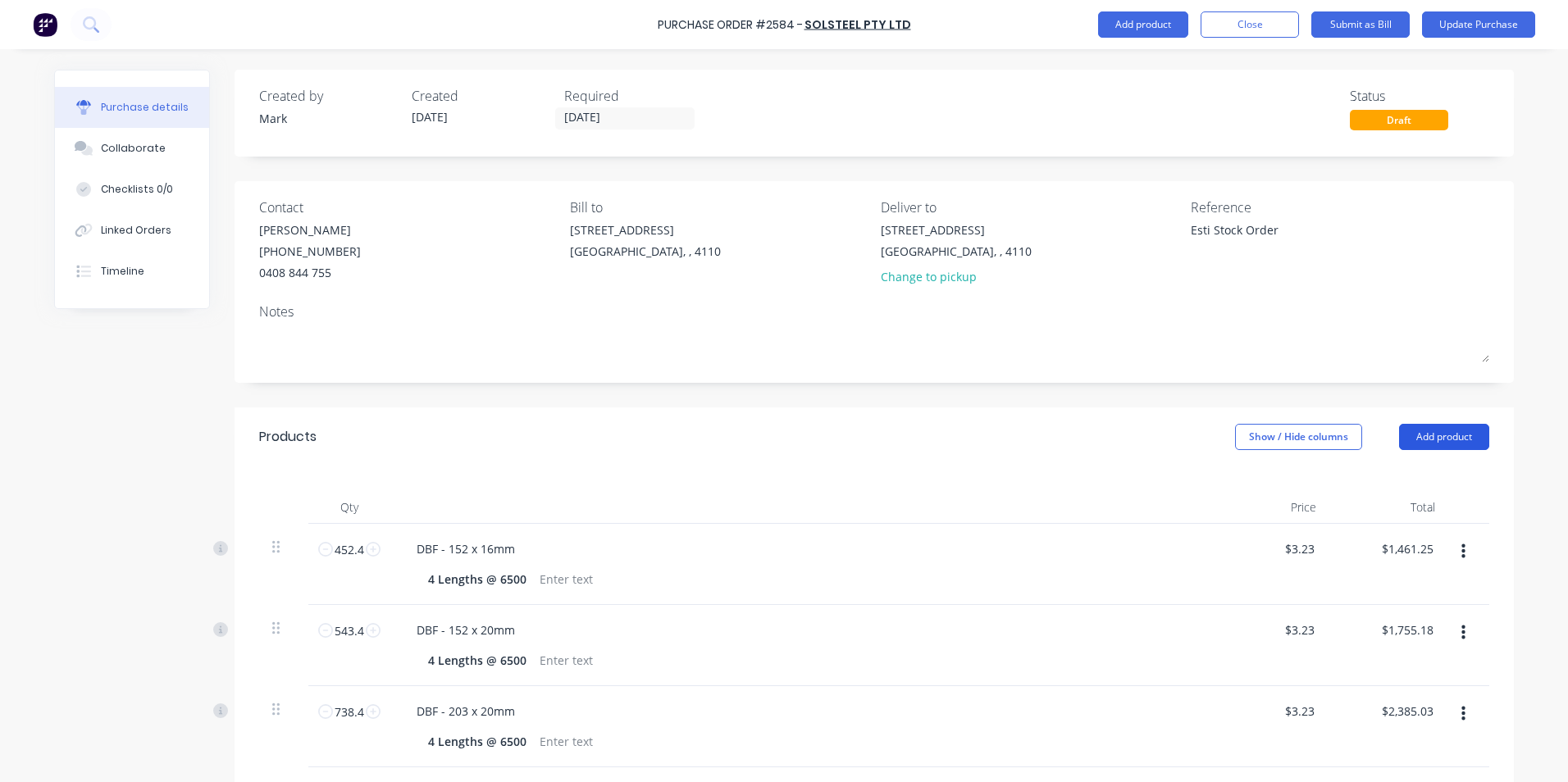
click at [1421, 432] on button "Add product" at bounding box center [1443, 436] width 90 height 26
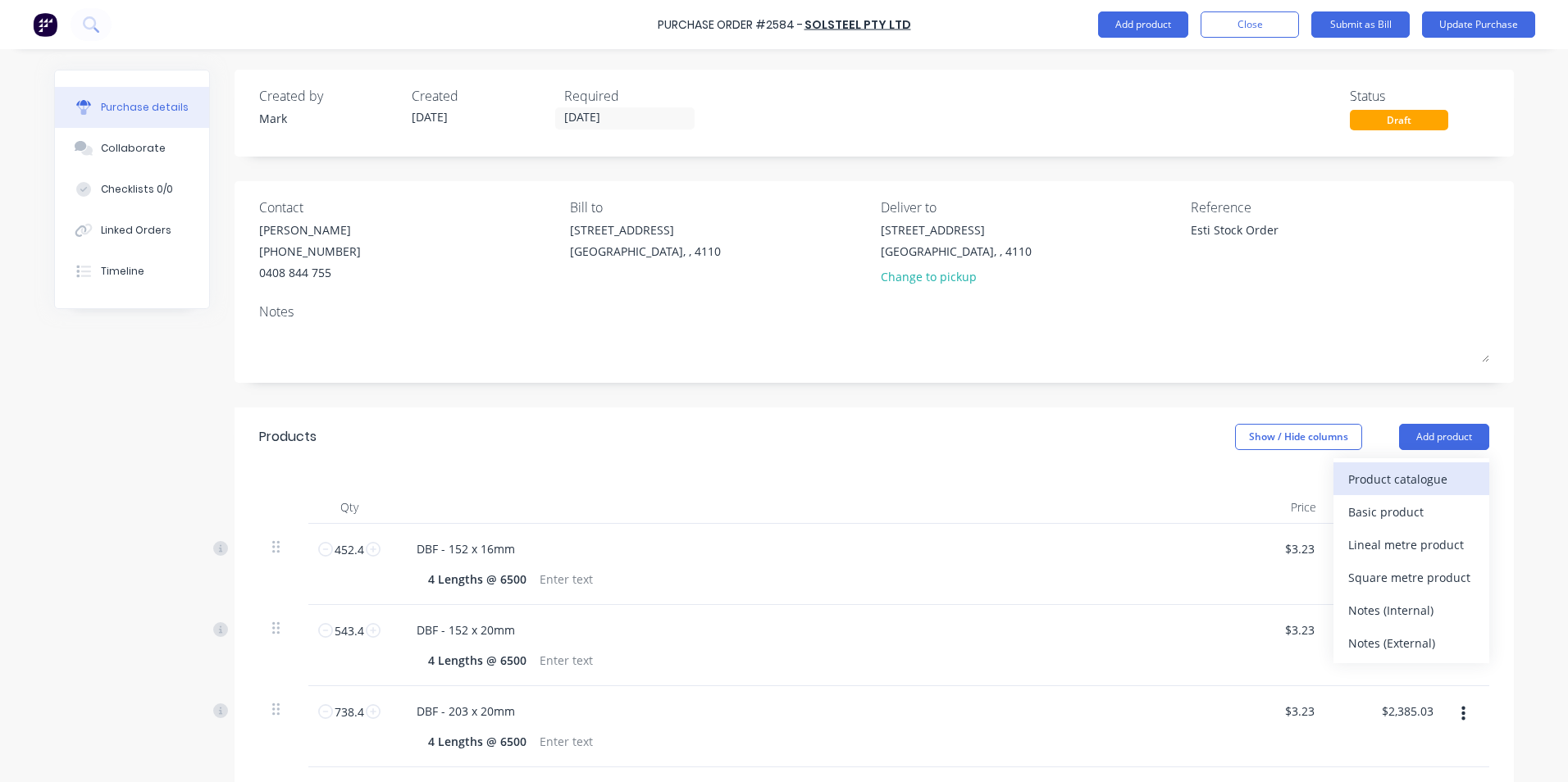
click at [1352, 474] on div "Product catalogue" at bounding box center [1410, 479] width 126 height 24
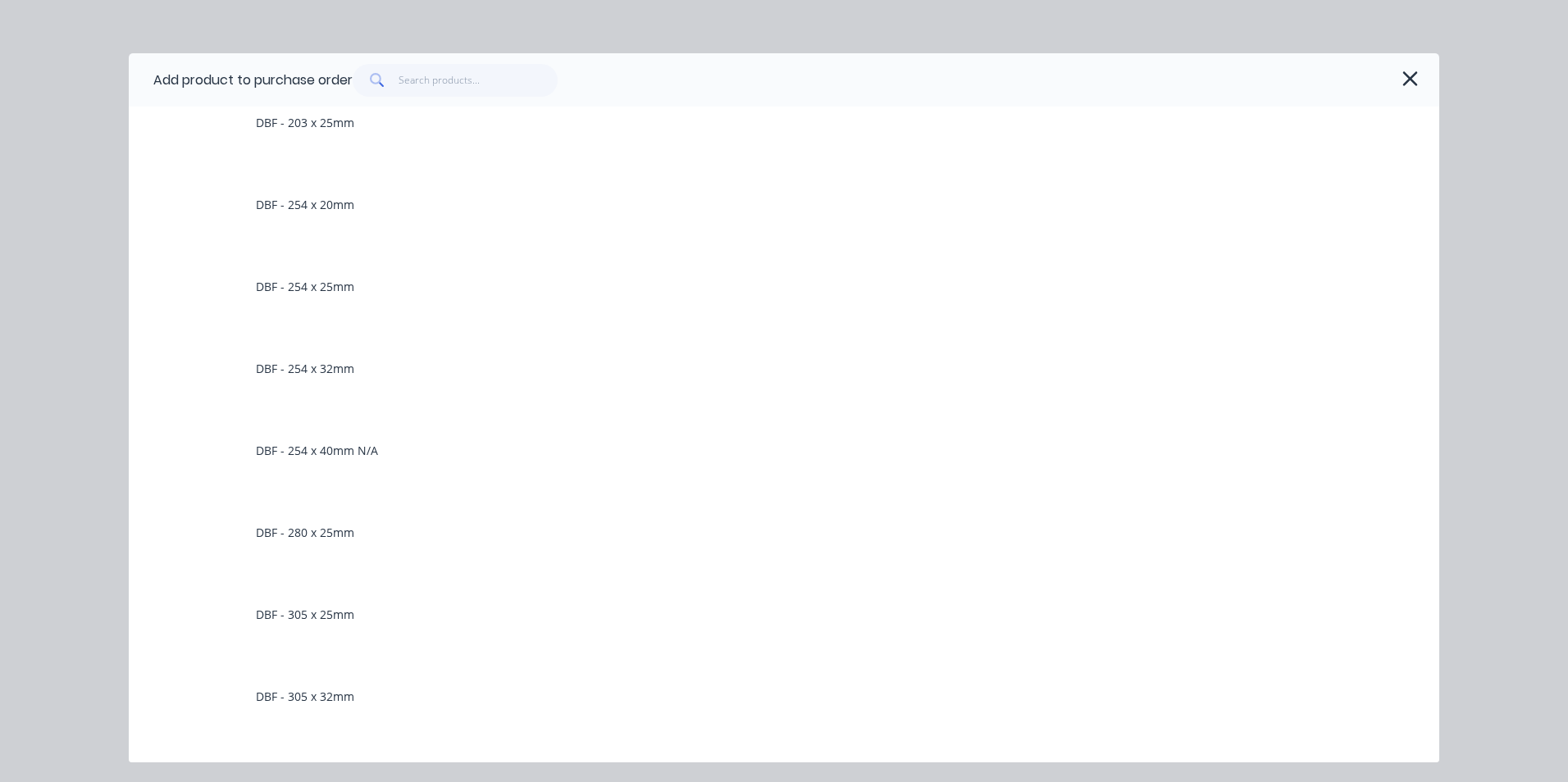
scroll to position [1311, 0]
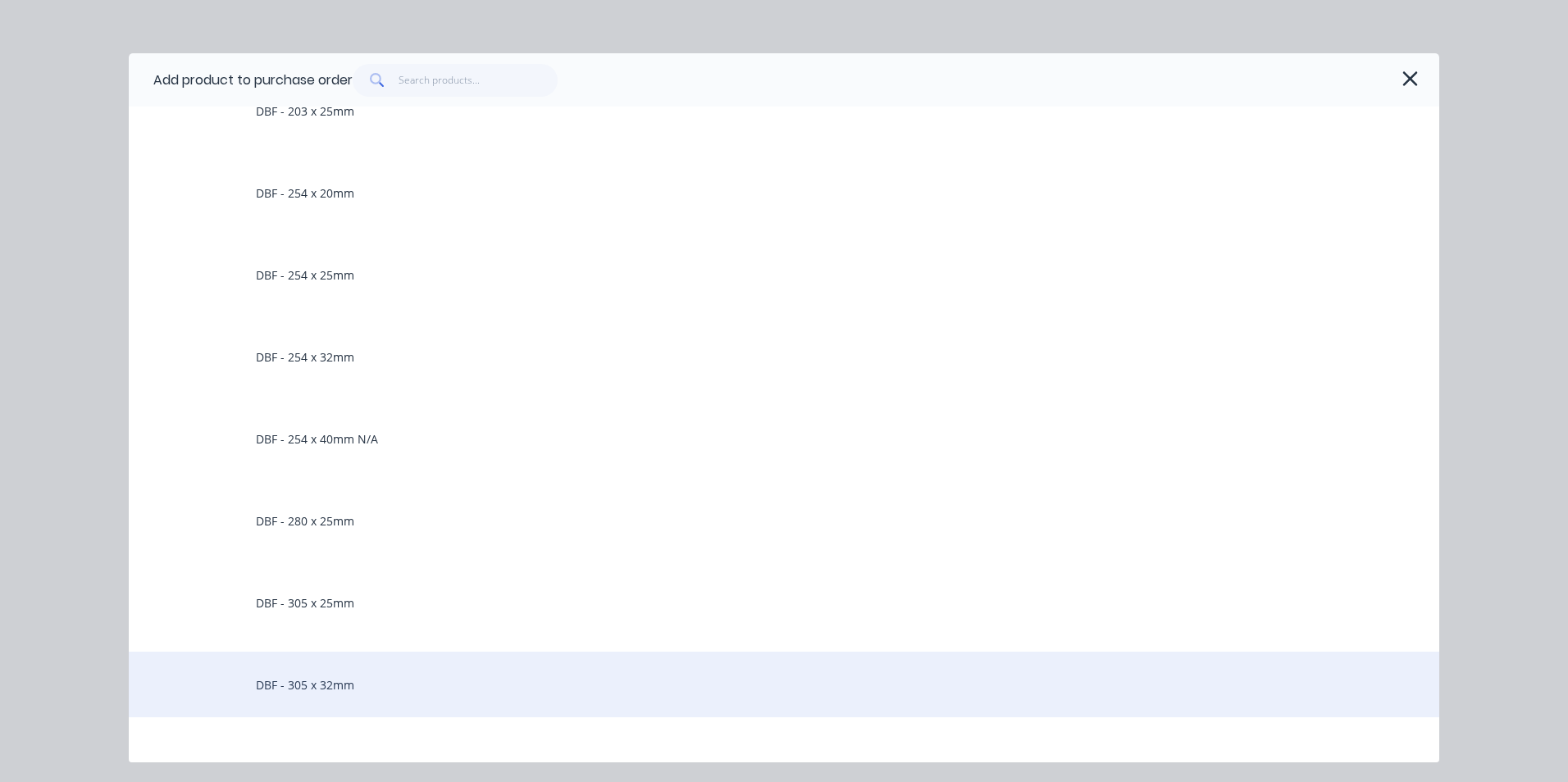
click at [322, 685] on div "DBF - 305 x 32mm" at bounding box center [784, 683] width 1310 height 65
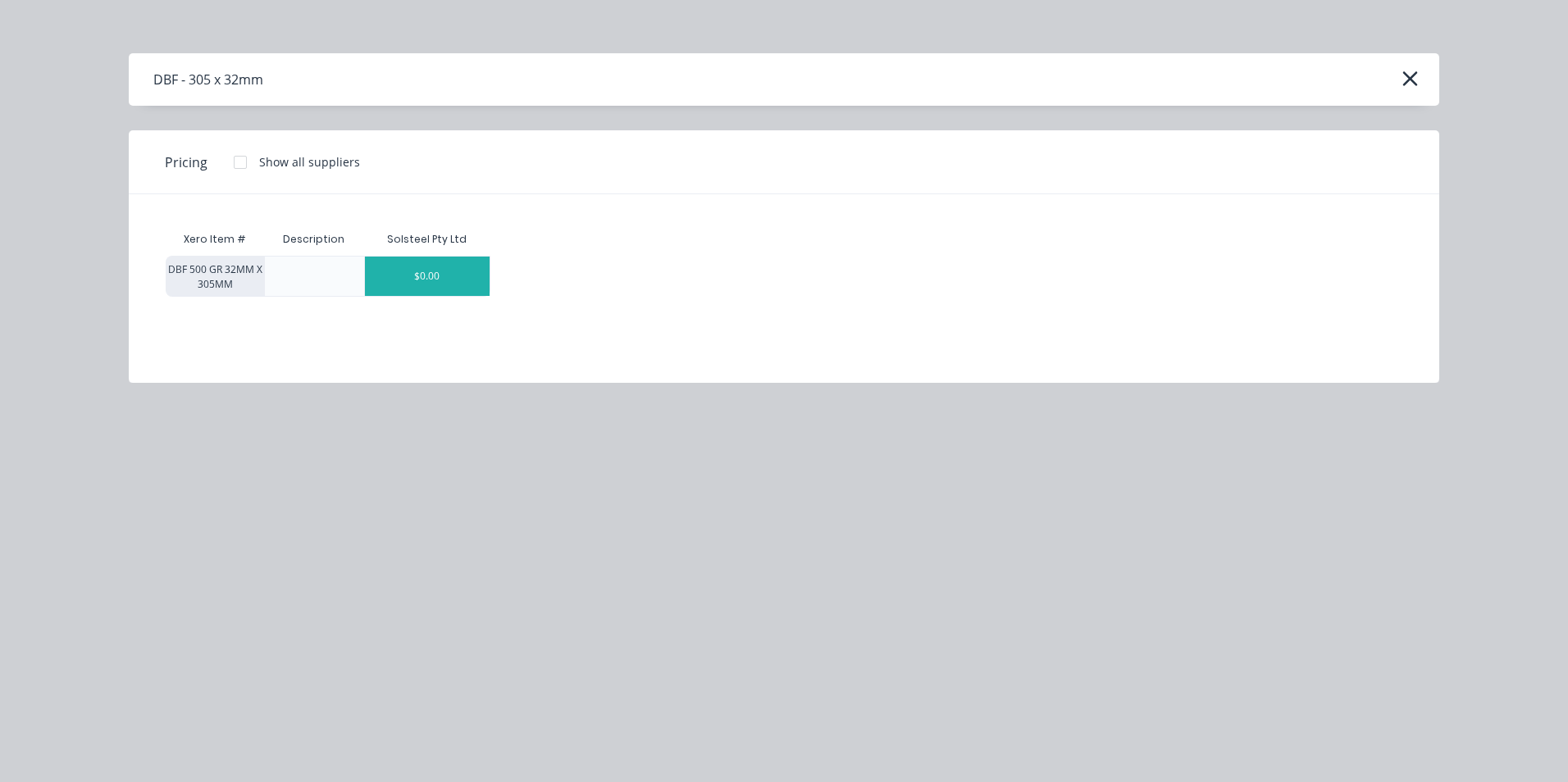
click at [458, 283] on div "$0.00" at bounding box center [426, 276] width 125 height 39
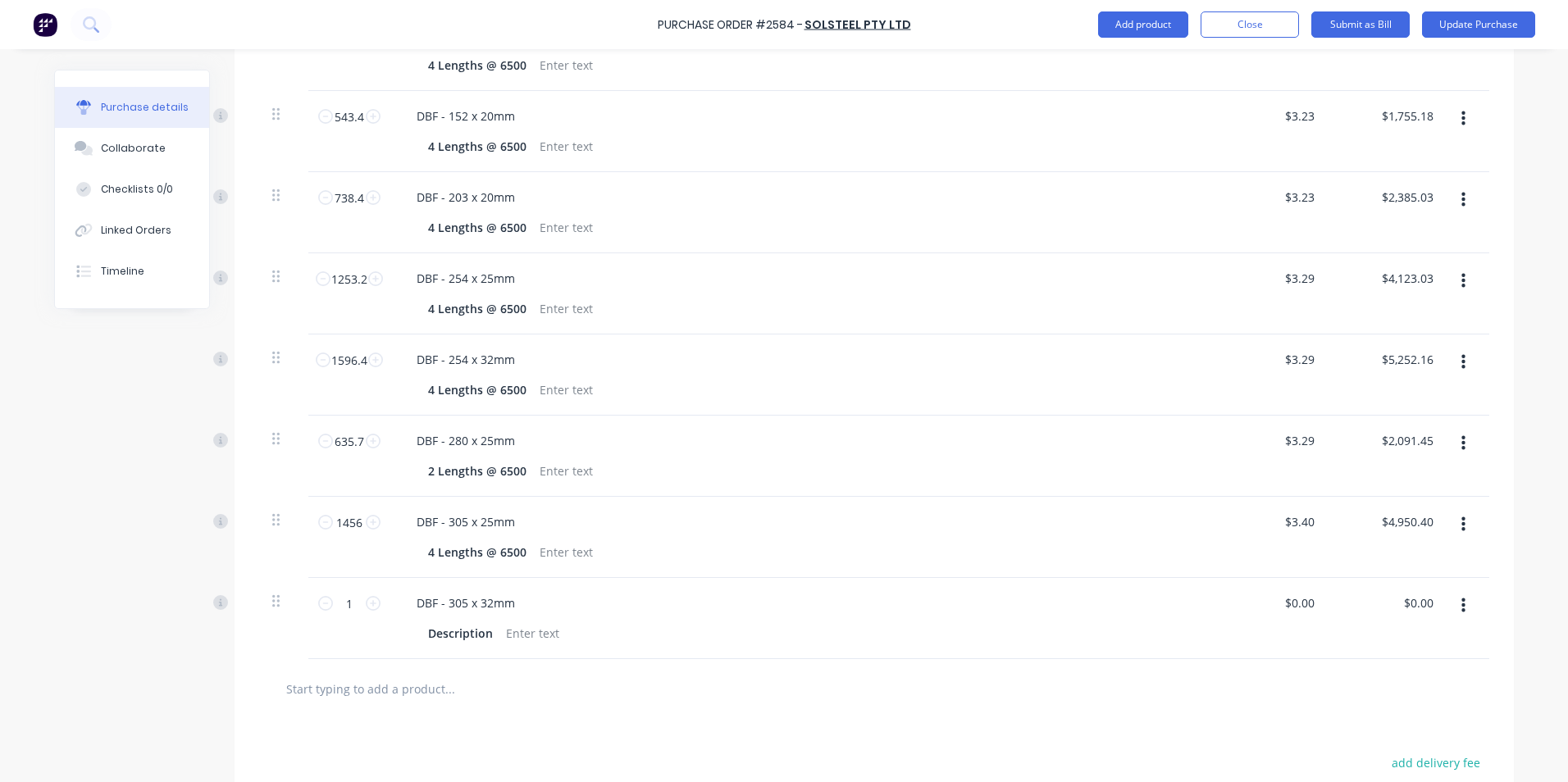
scroll to position [574, 0]
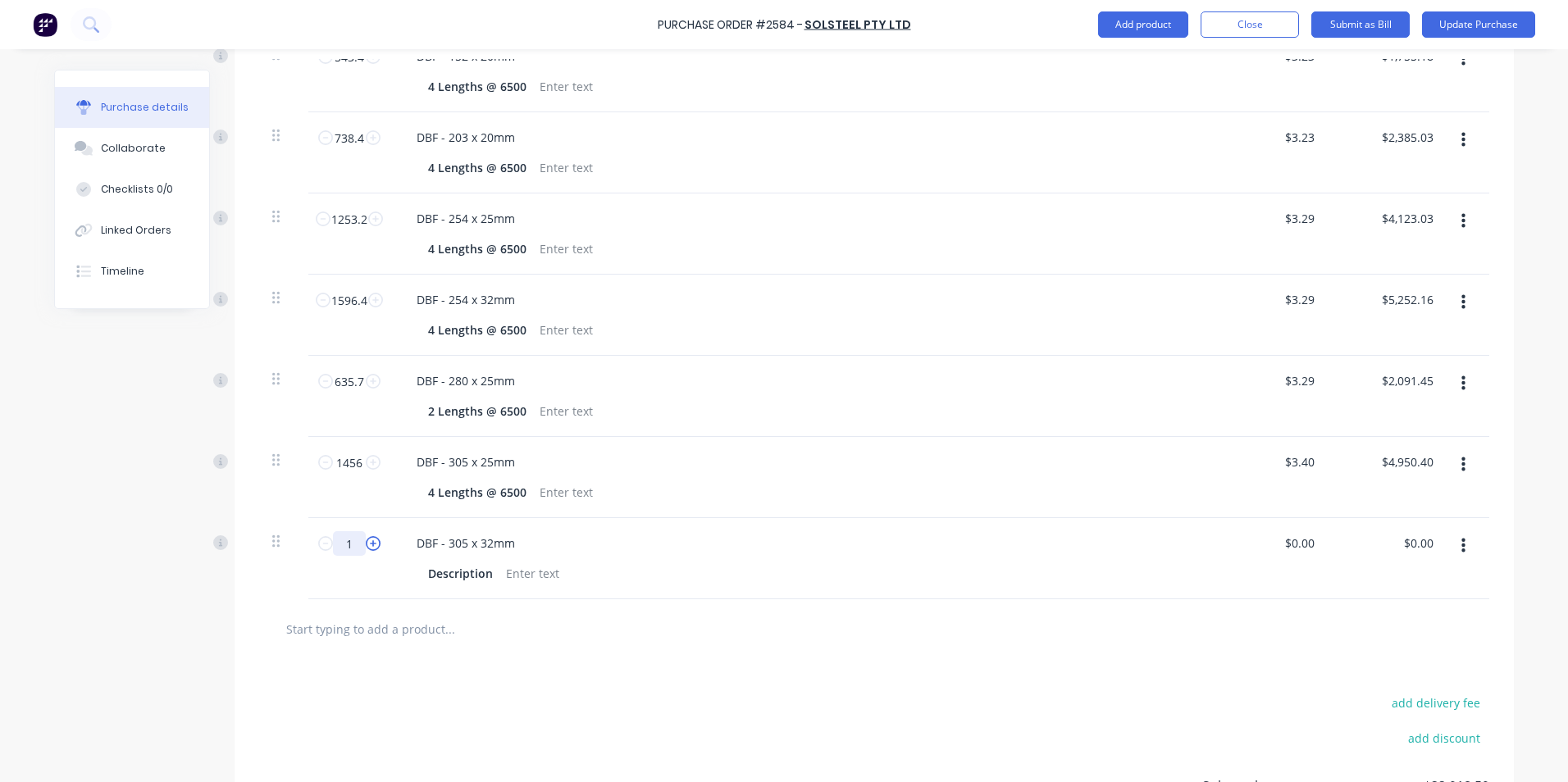
drag, startPoint x: 332, startPoint y: 537, endPoint x: 367, endPoint y: 549, distance: 37.0
click at [367, 549] on div "1 1" at bounding box center [349, 543] width 56 height 24
type textarea "x"
type input "9"
type textarea "x"
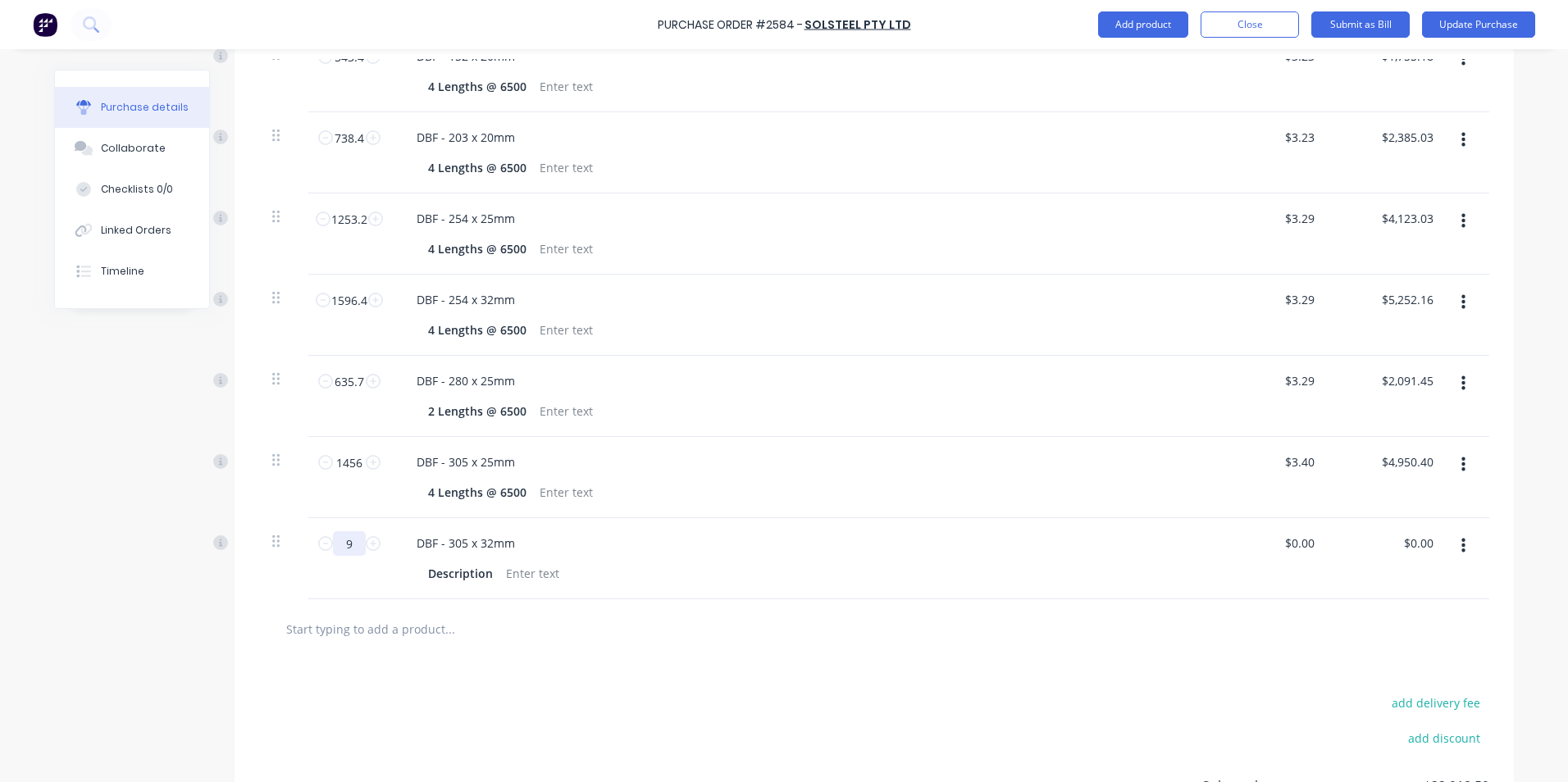
type input "93"
type textarea "x"
type input "934"
type textarea "x"
type input "934."
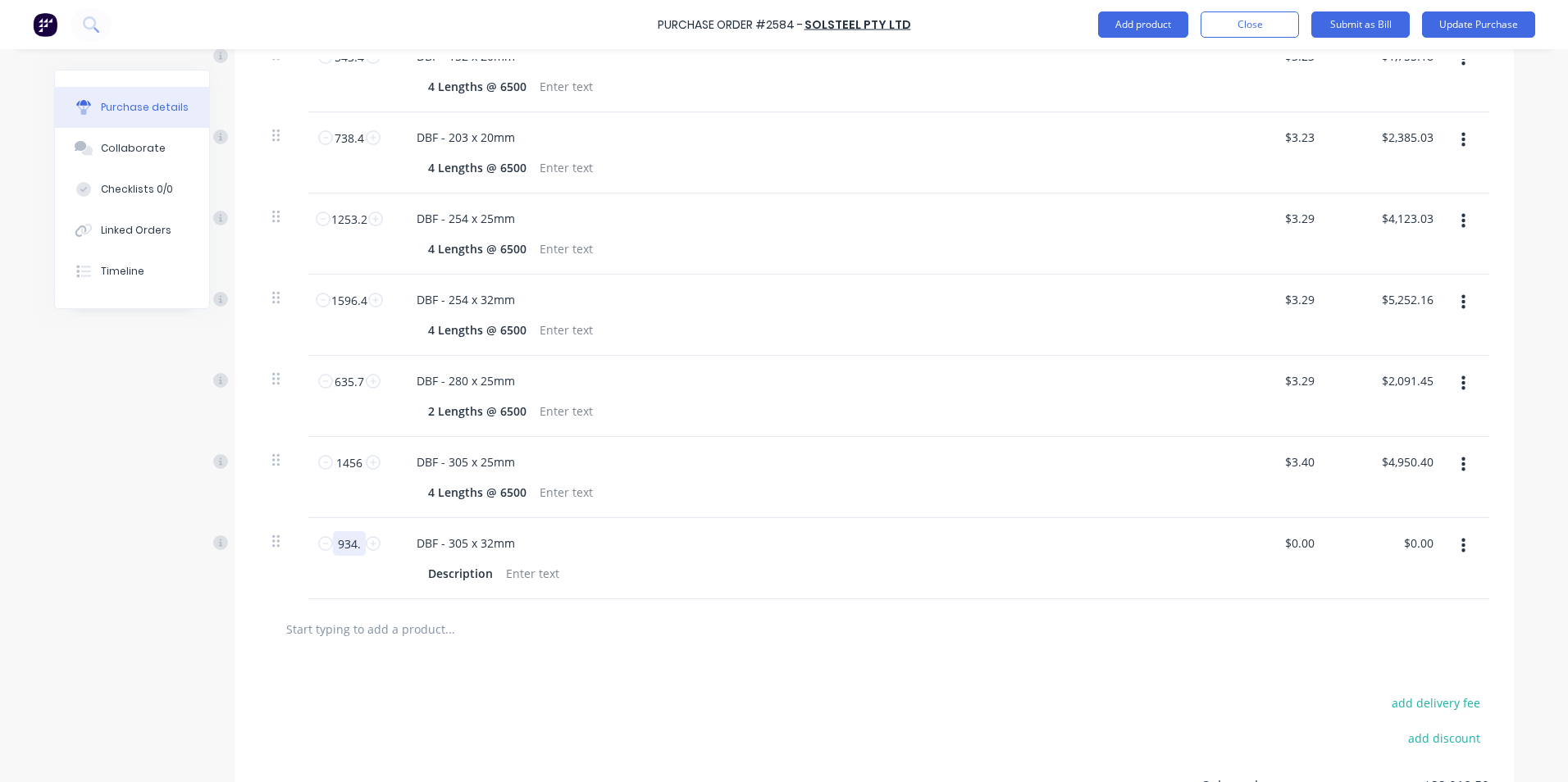
type textarea "x"
type input "934.7"
type textarea "x"
type input "934.7"
type textarea "x"
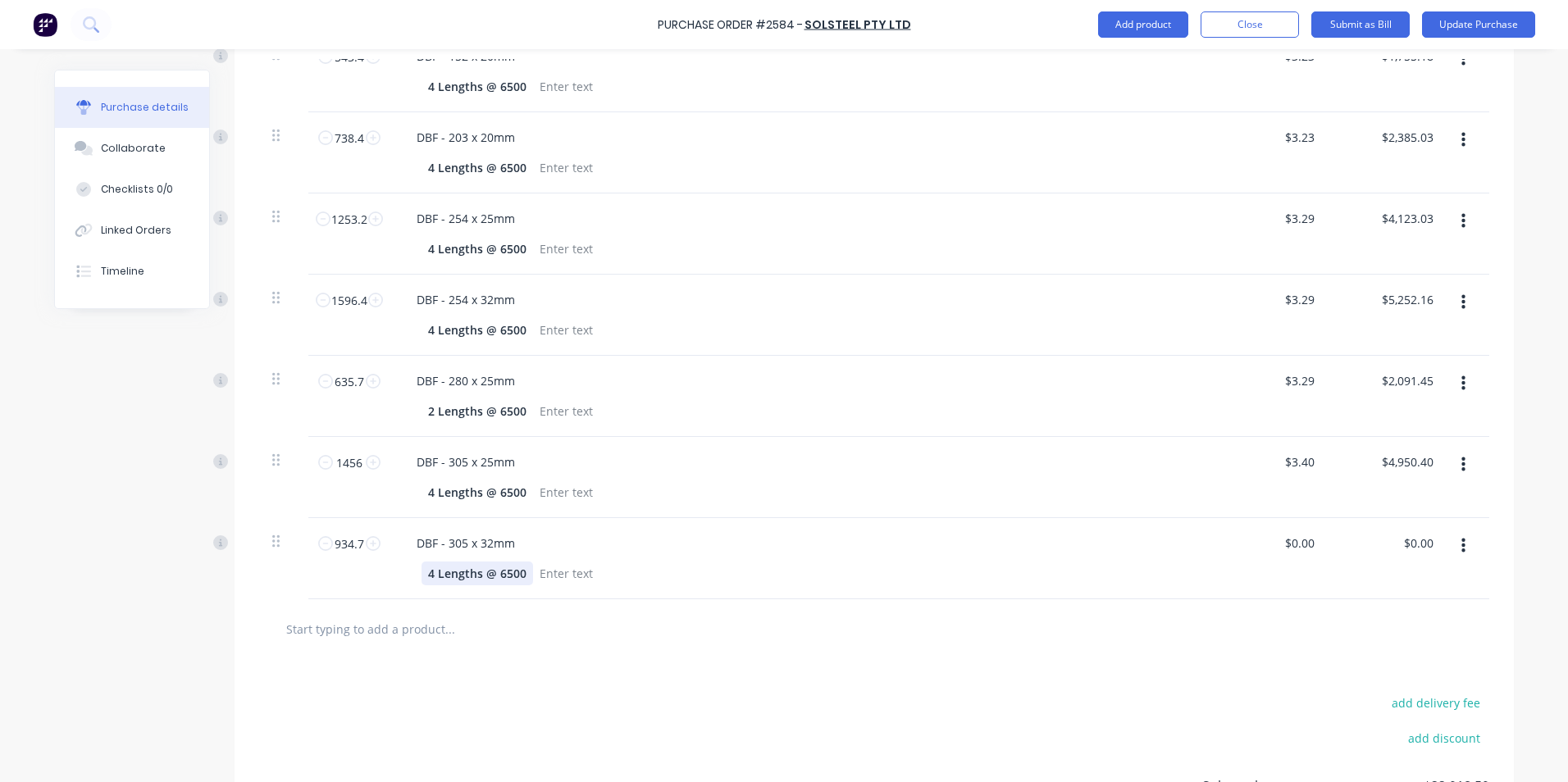
click at [427, 576] on div "4 Lengths @ 6500" at bounding box center [477, 573] width 111 height 24
type textarea "x"
type input "0"
type input "3.40"
type textarea "x"
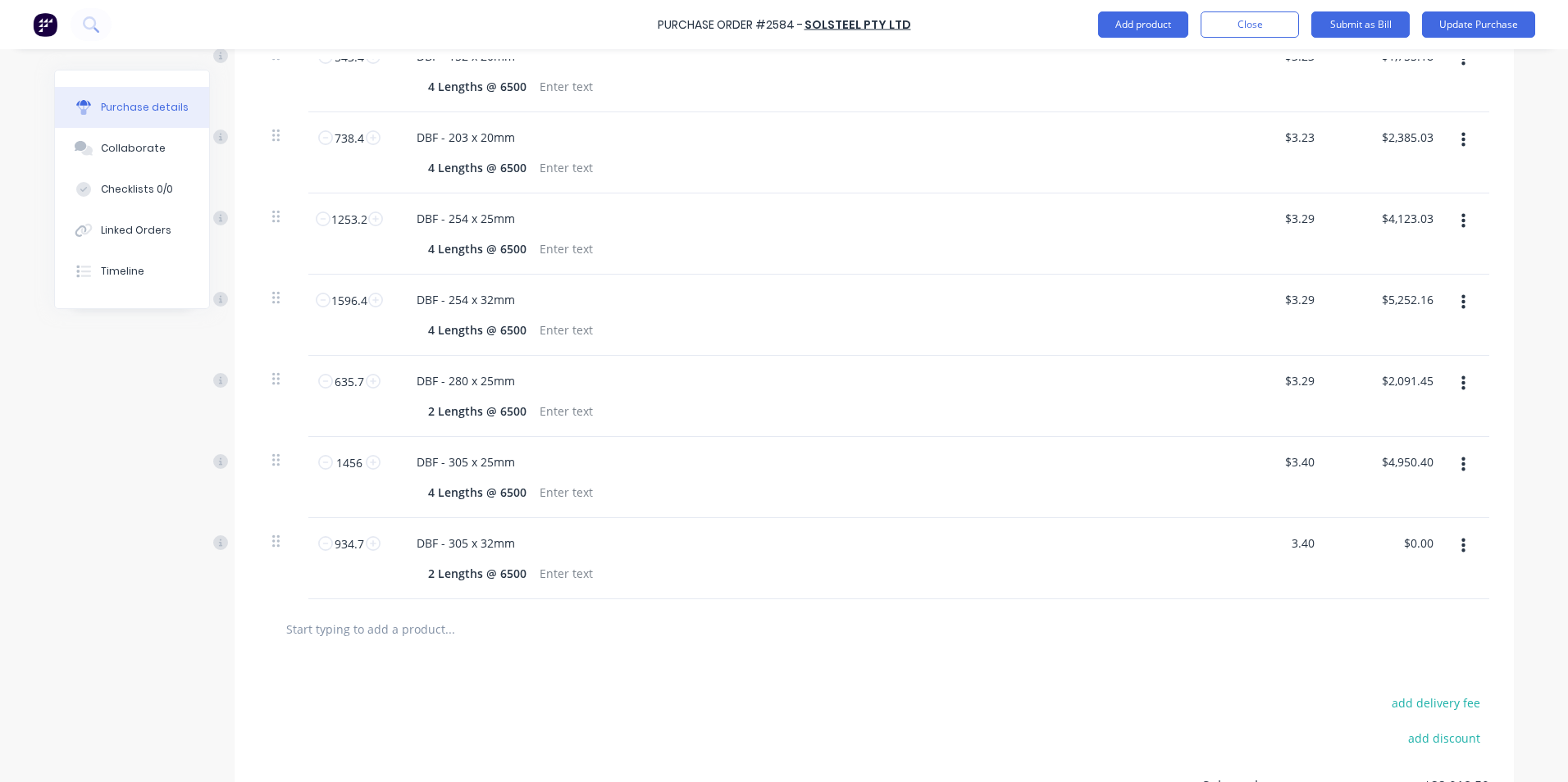
type input "$3.40"
type input "3177.98"
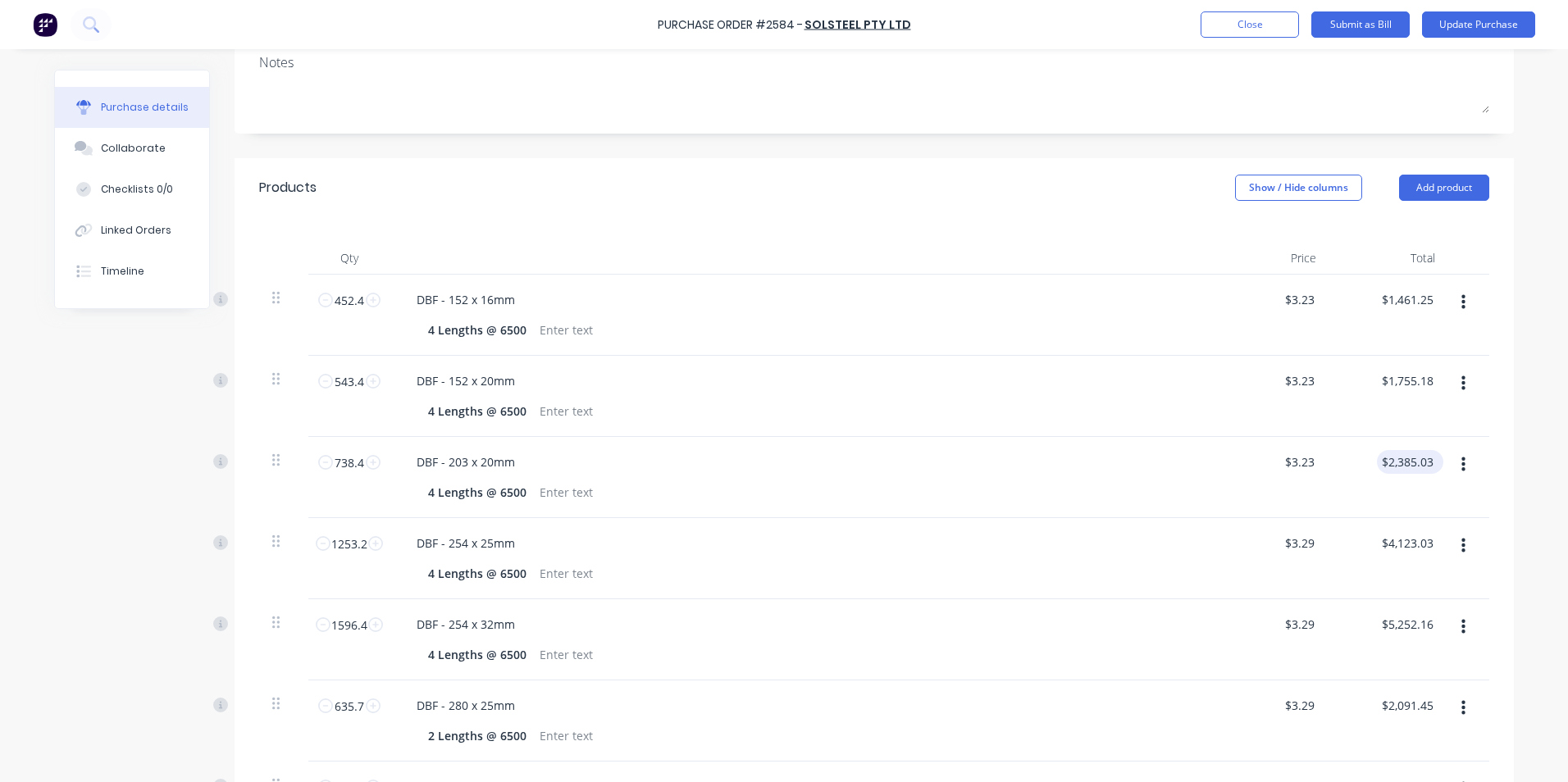
scroll to position [246, 0]
type textarea "x"
type input "$3,177.98"
click at [1432, 193] on button "Add product" at bounding box center [1443, 191] width 90 height 26
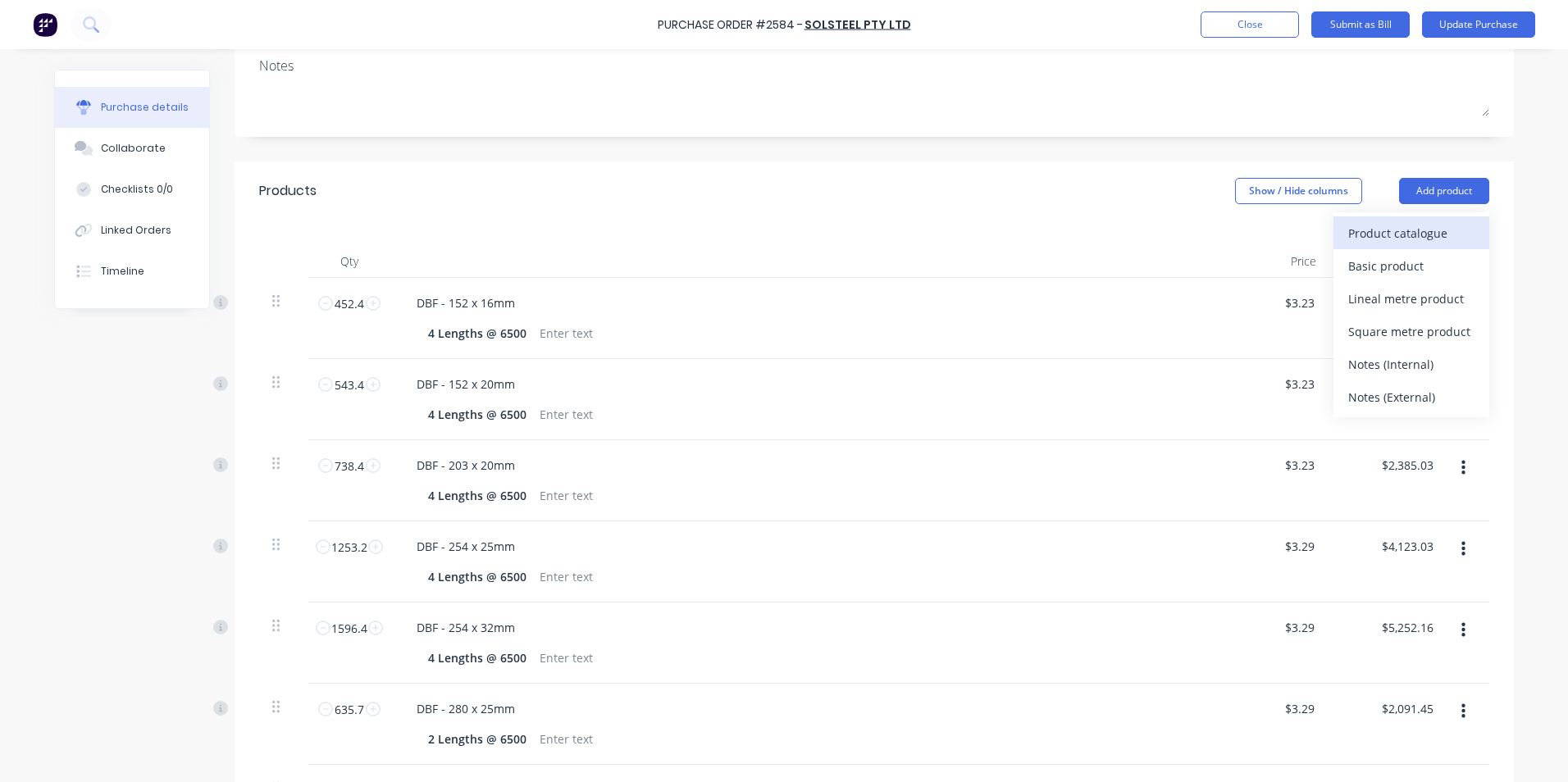
click at [1397, 231] on div "Product catalogue" at bounding box center [1410, 233] width 126 height 24
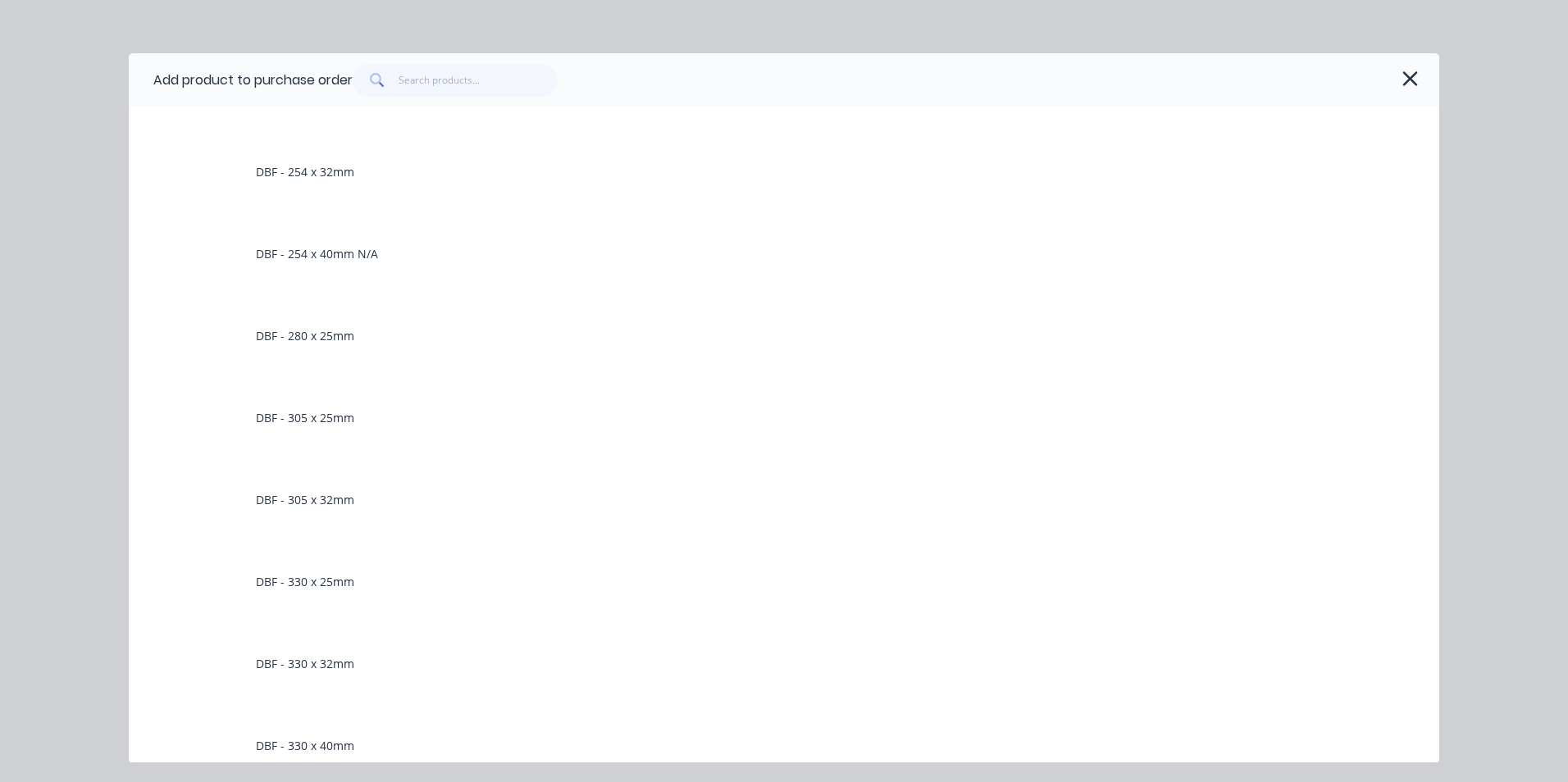
scroll to position [1558, 0]
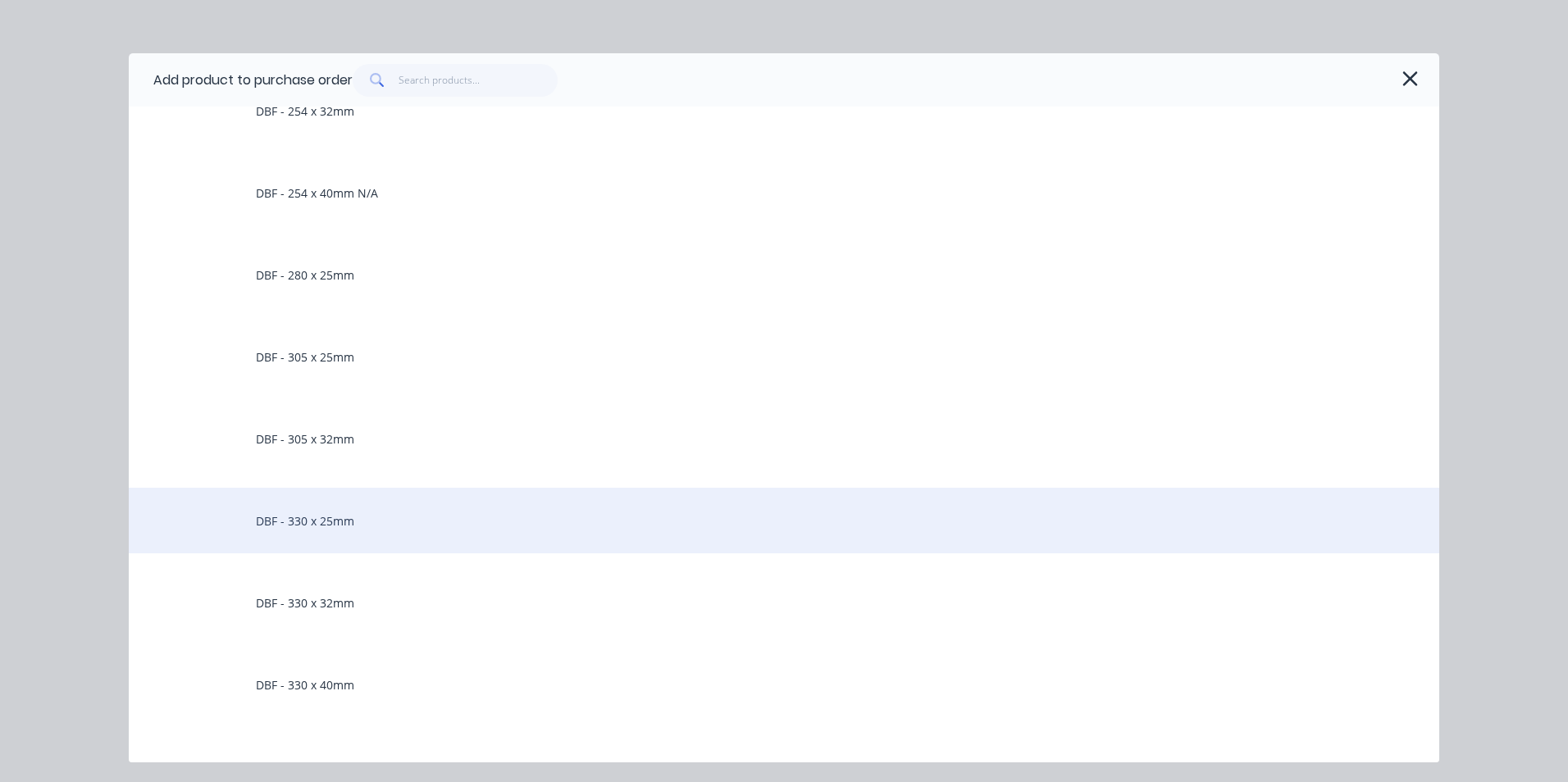
click at [312, 523] on div "DBF - 330 x 25mm" at bounding box center [784, 520] width 1310 height 65
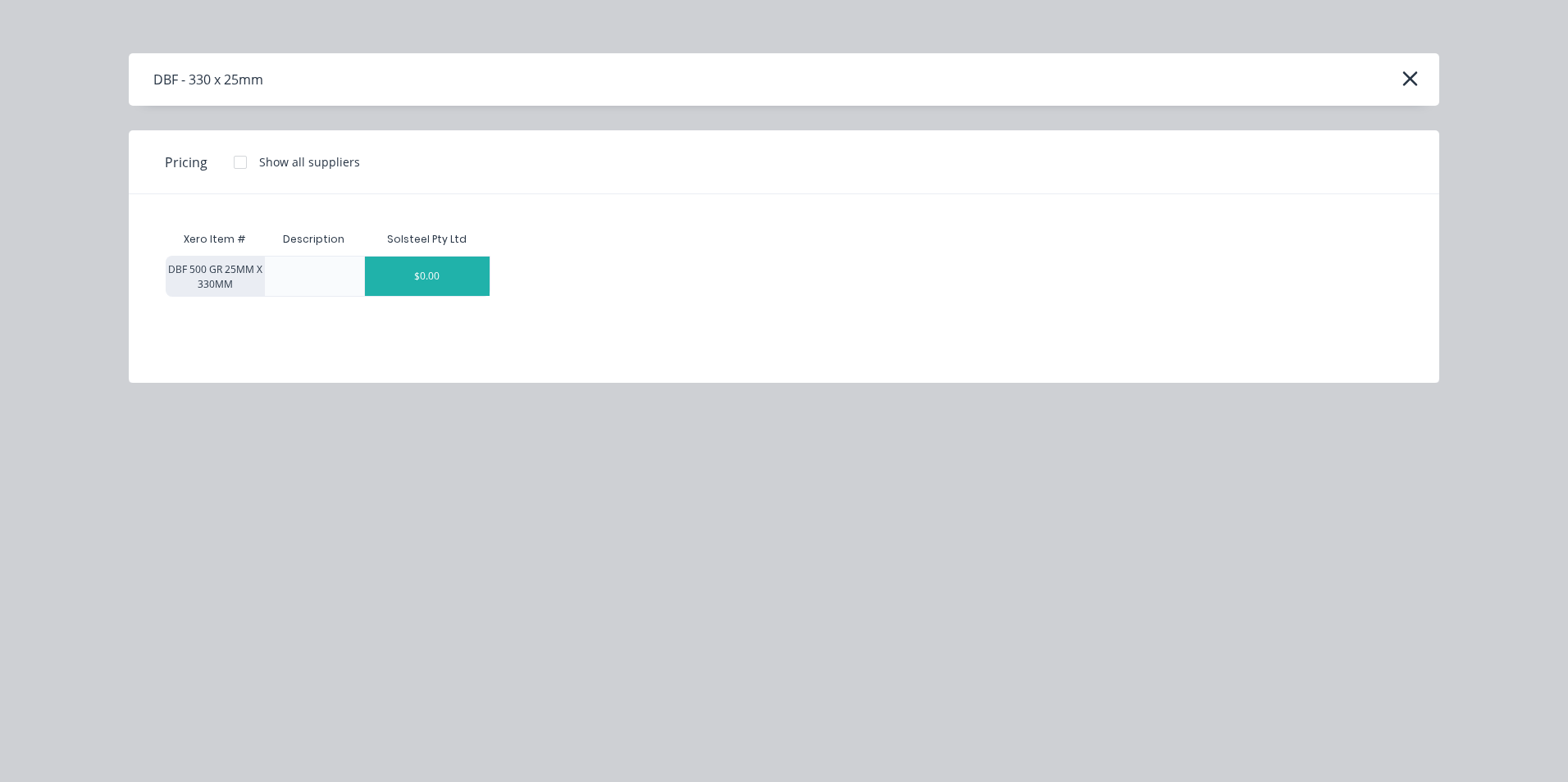
click at [464, 277] on div "$0.00" at bounding box center [426, 276] width 125 height 39
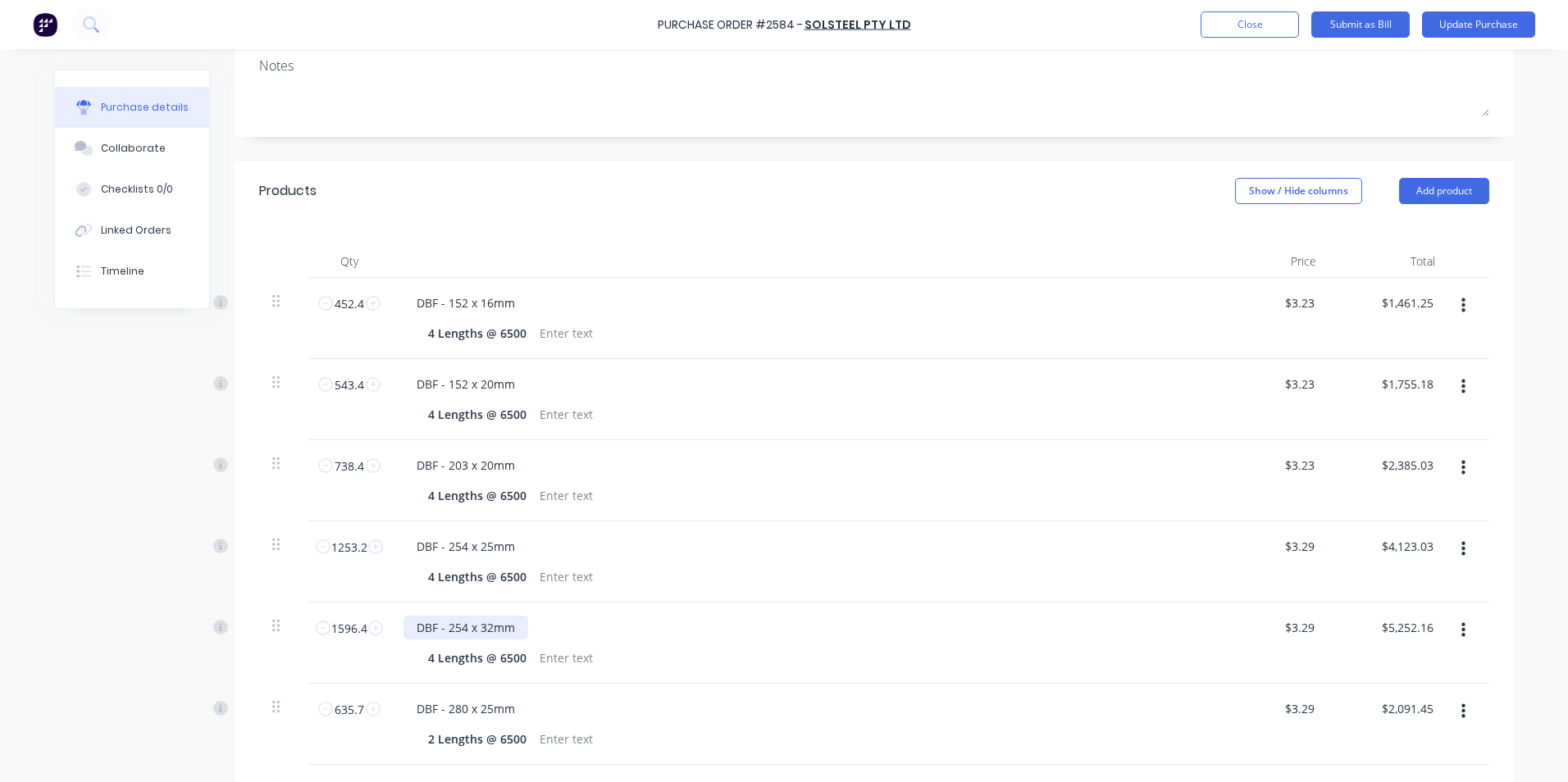
scroll to position [656, 0]
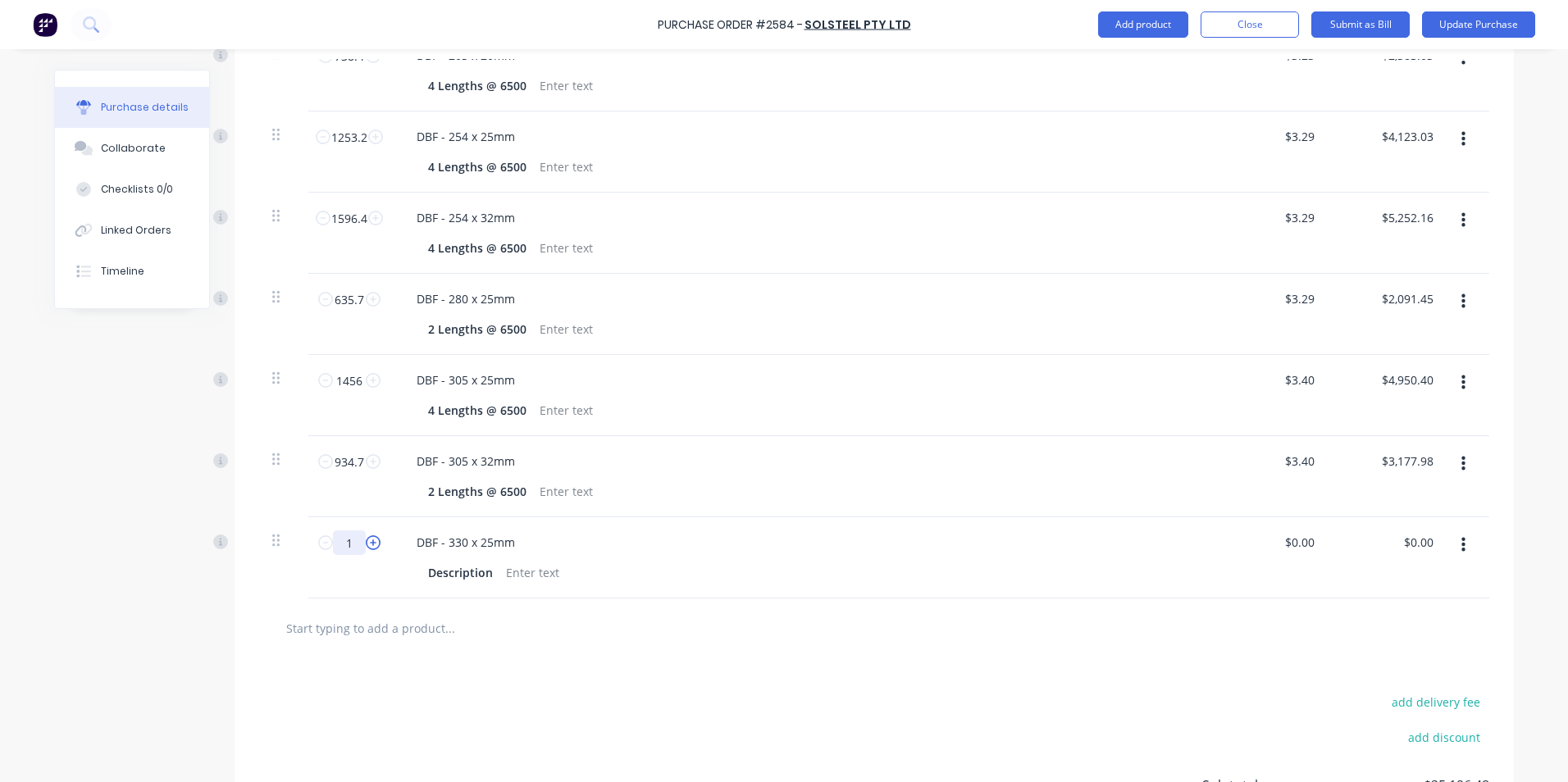
drag, startPoint x: 336, startPoint y: 546, endPoint x: 360, endPoint y: 546, distance: 24.0
click at [360, 546] on div "1 1" at bounding box center [349, 542] width 56 height 24
type textarea "x"
type input "7"
type textarea "x"
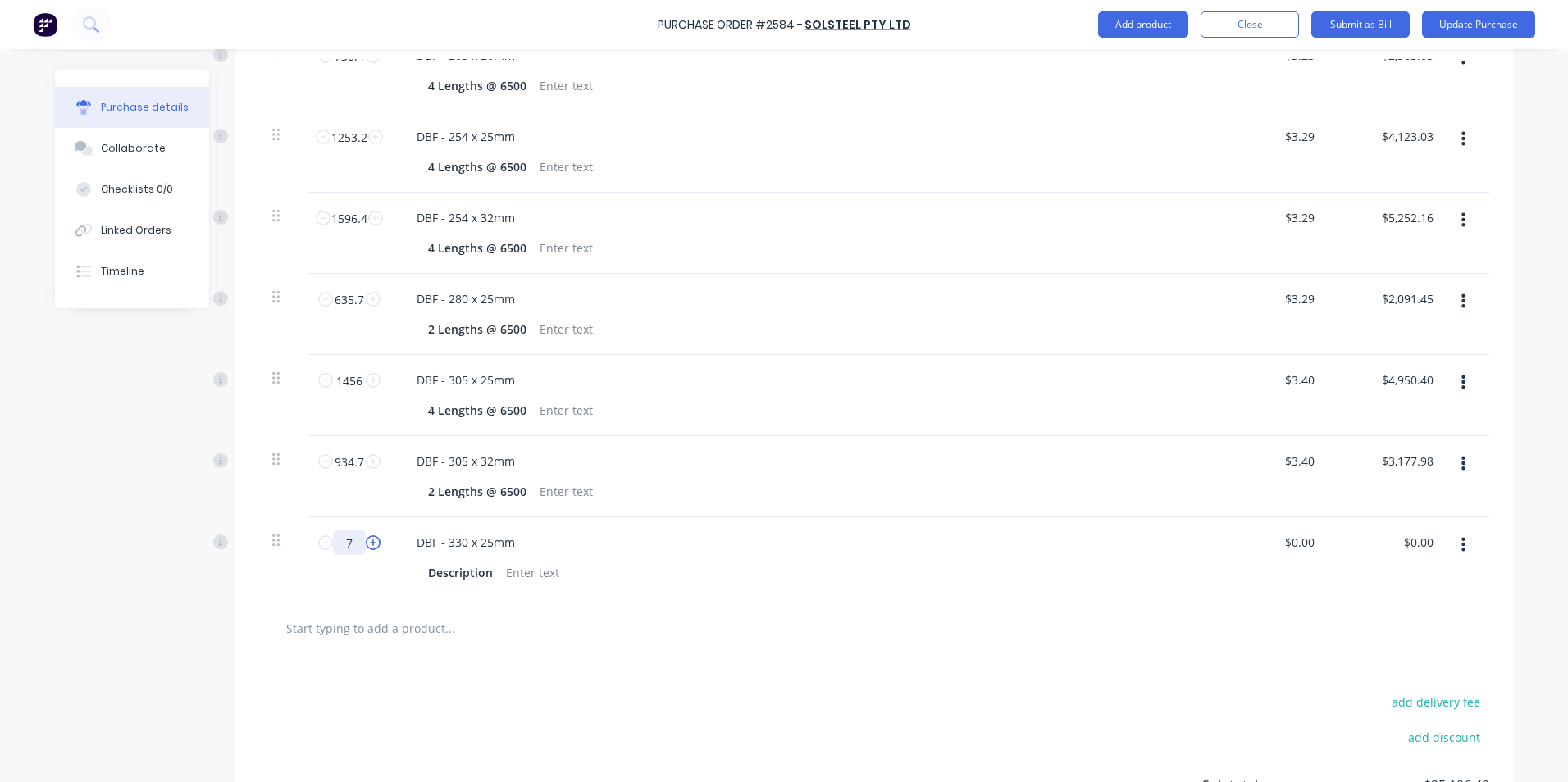
type input "79"
type textarea "x"
type input "793"
type textarea "x"
type input "793"
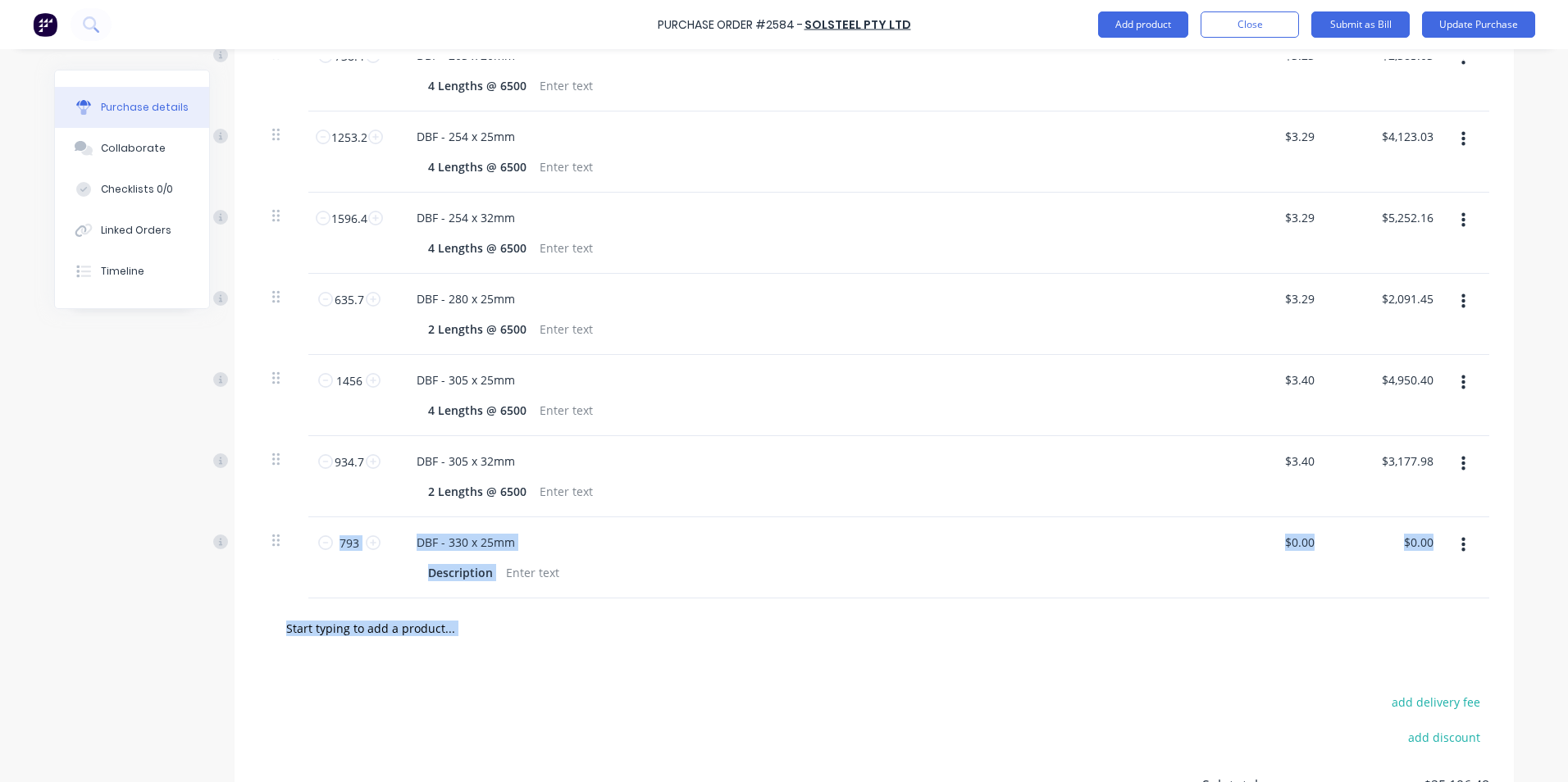
click at [589, 755] on html "Purchase Order #2584 - Solsteel Pty Ltd Add product Close Submit as Bill Update…" at bounding box center [784, 391] width 1568 height 782
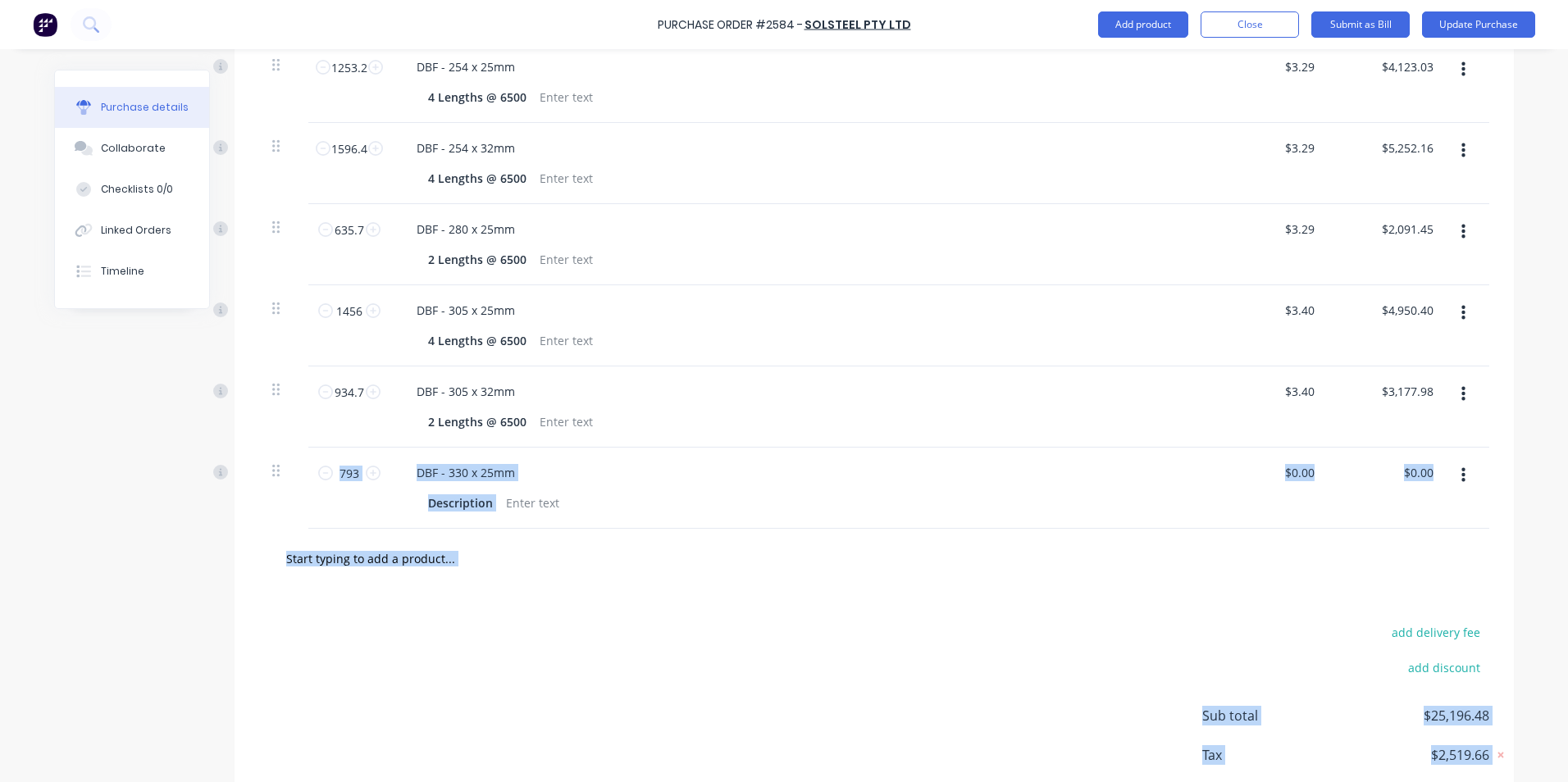
type textarea "x"
click at [826, 652] on div "add delivery fee add discount Sub total $25,196.48 Tax $2,519.66 Total $27,716.…" at bounding box center [874, 723] width 1279 height 270
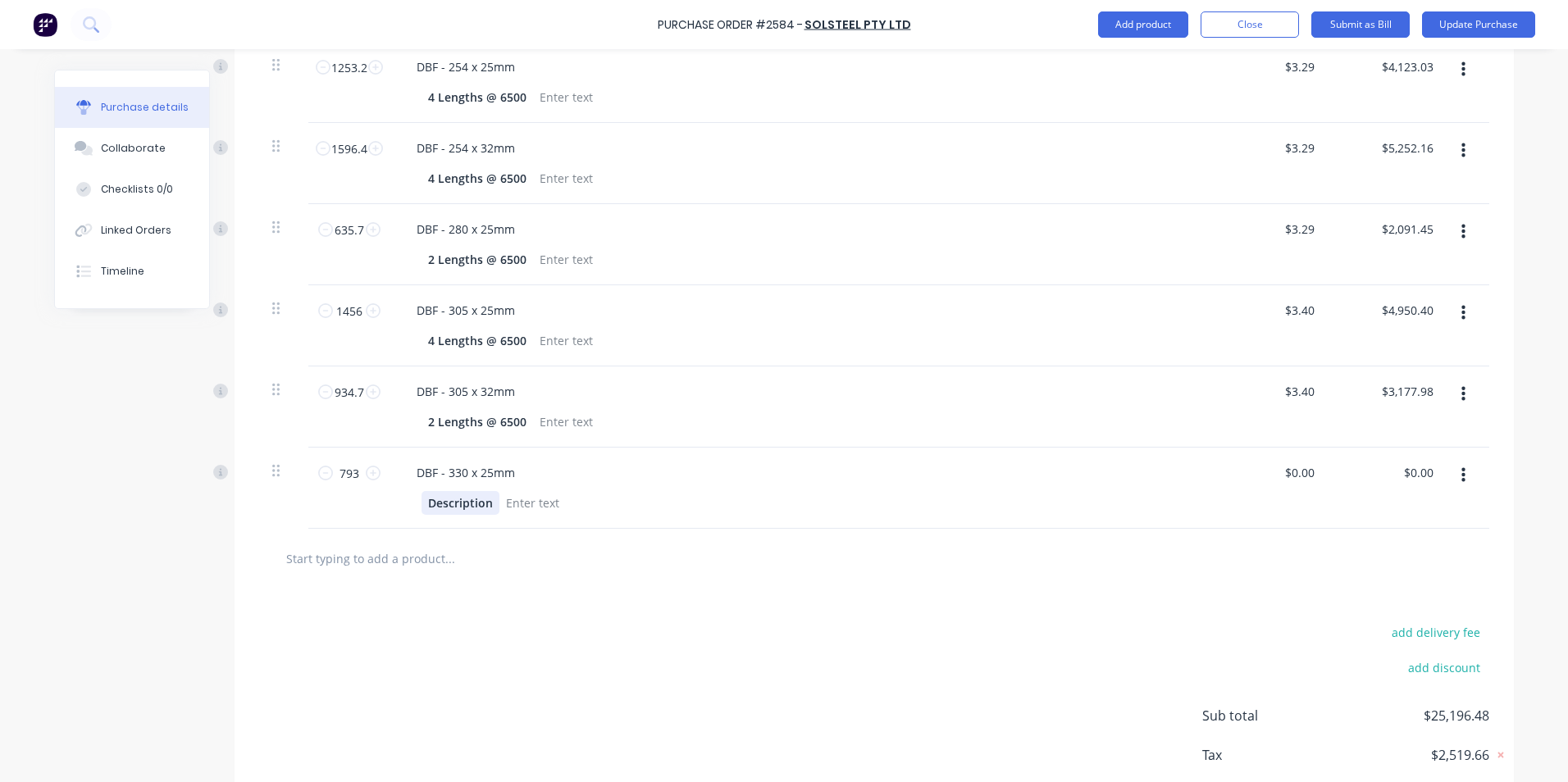
type textarea "x"
drag, startPoint x: 420, startPoint y: 499, endPoint x: 491, endPoint y: 502, distance: 71.1
click at [499, 503] on div "Description" at bounding box center [797, 503] width 751 height 24
paste div
click at [425, 499] on div "4 Lengths @ 6500" at bounding box center [477, 503] width 111 height 24
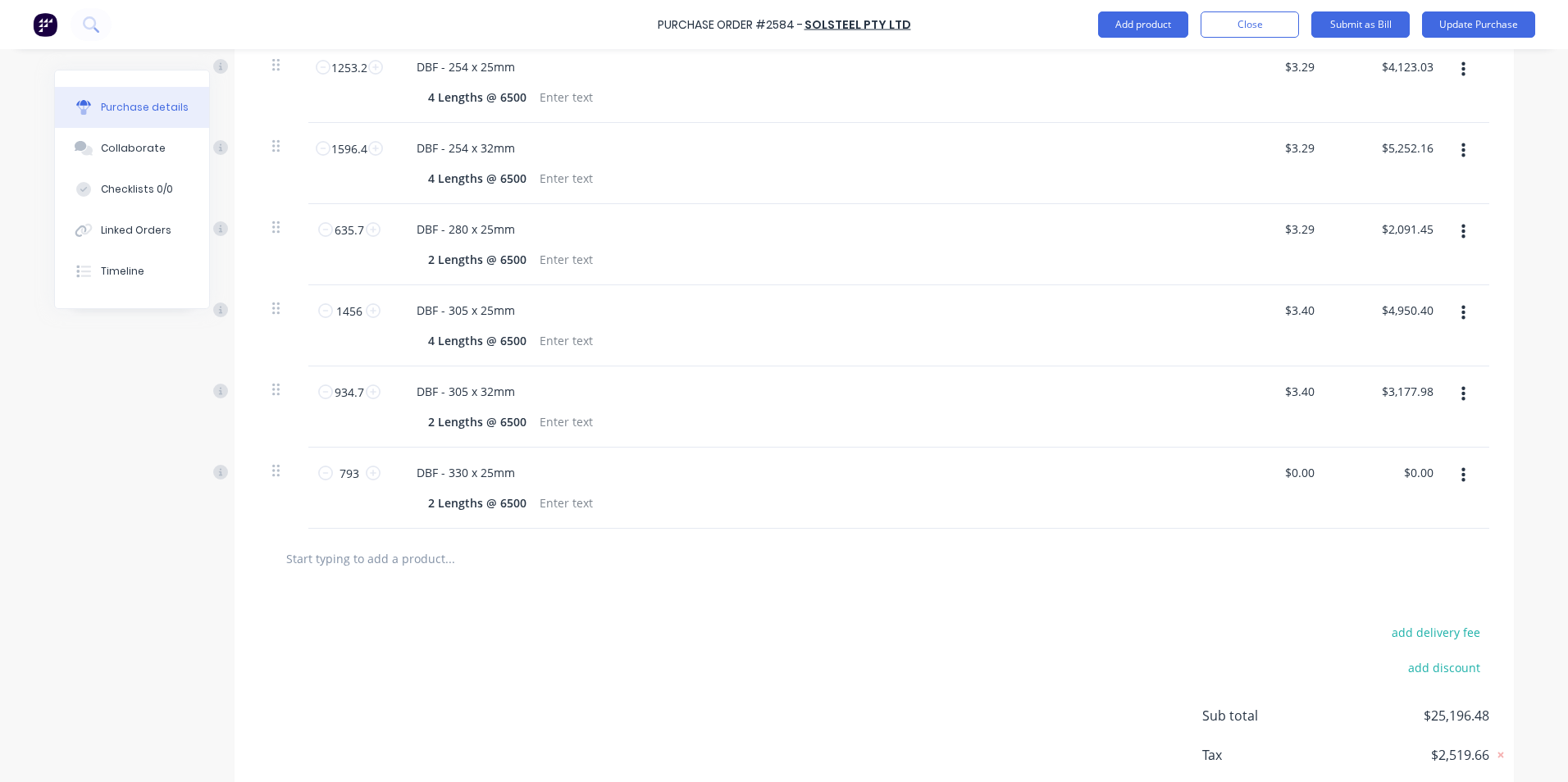
type textarea "x"
type input "0"
type input "3.36"
type textarea "x"
click at [828, 610] on div "add delivery fee add discount Sub total $27,860.96 Tax $2,786.11 Total $30,647.…" at bounding box center [874, 723] width 1279 height 270
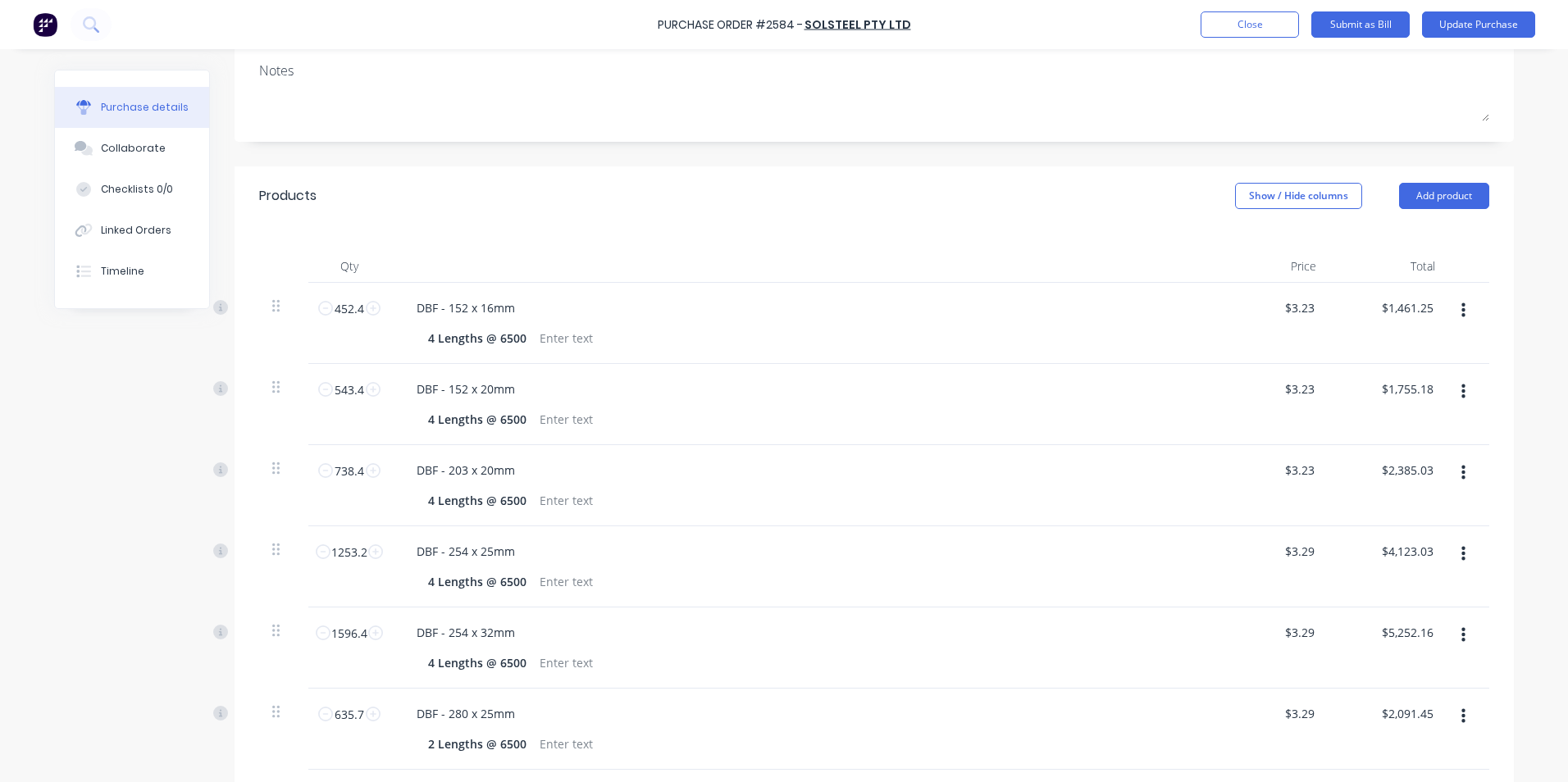
scroll to position [234, 0]
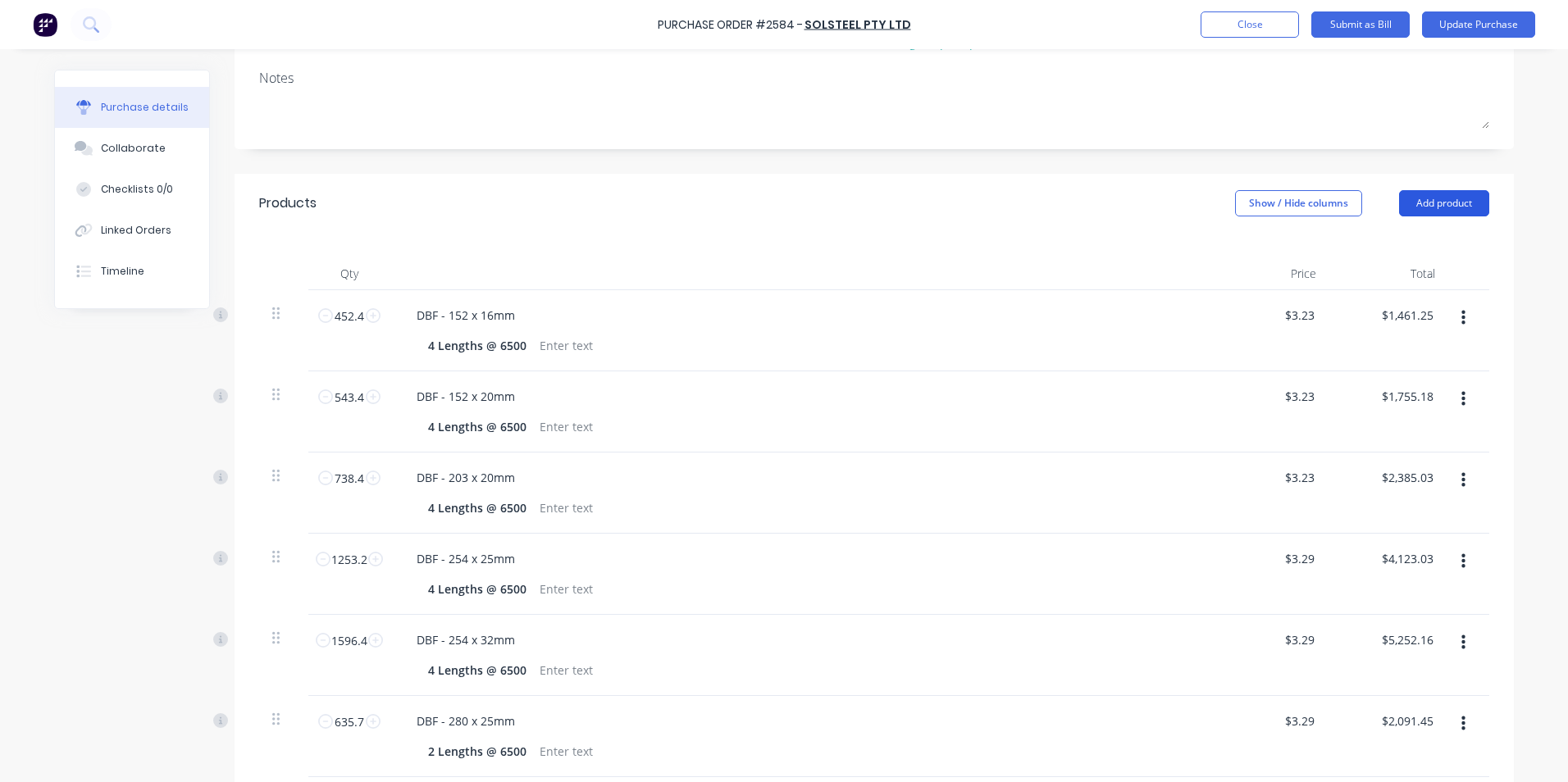
click at [1434, 202] on button "Add product" at bounding box center [1443, 202] width 90 height 26
click at [1403, 243] on div "Product catalogue" at bounding box center [1410, 245] width 126 height 24
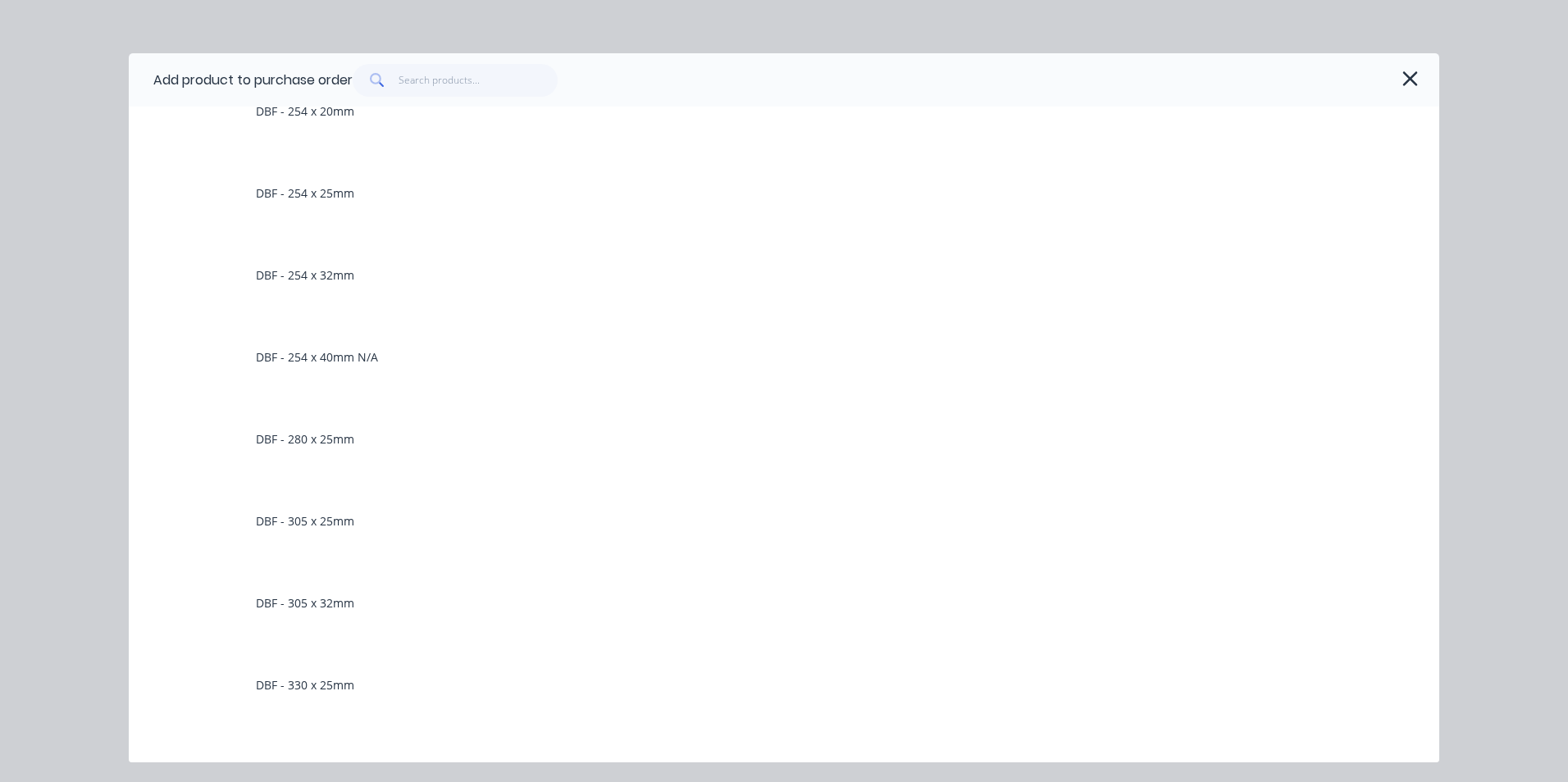
scroll to position [1475, 0]
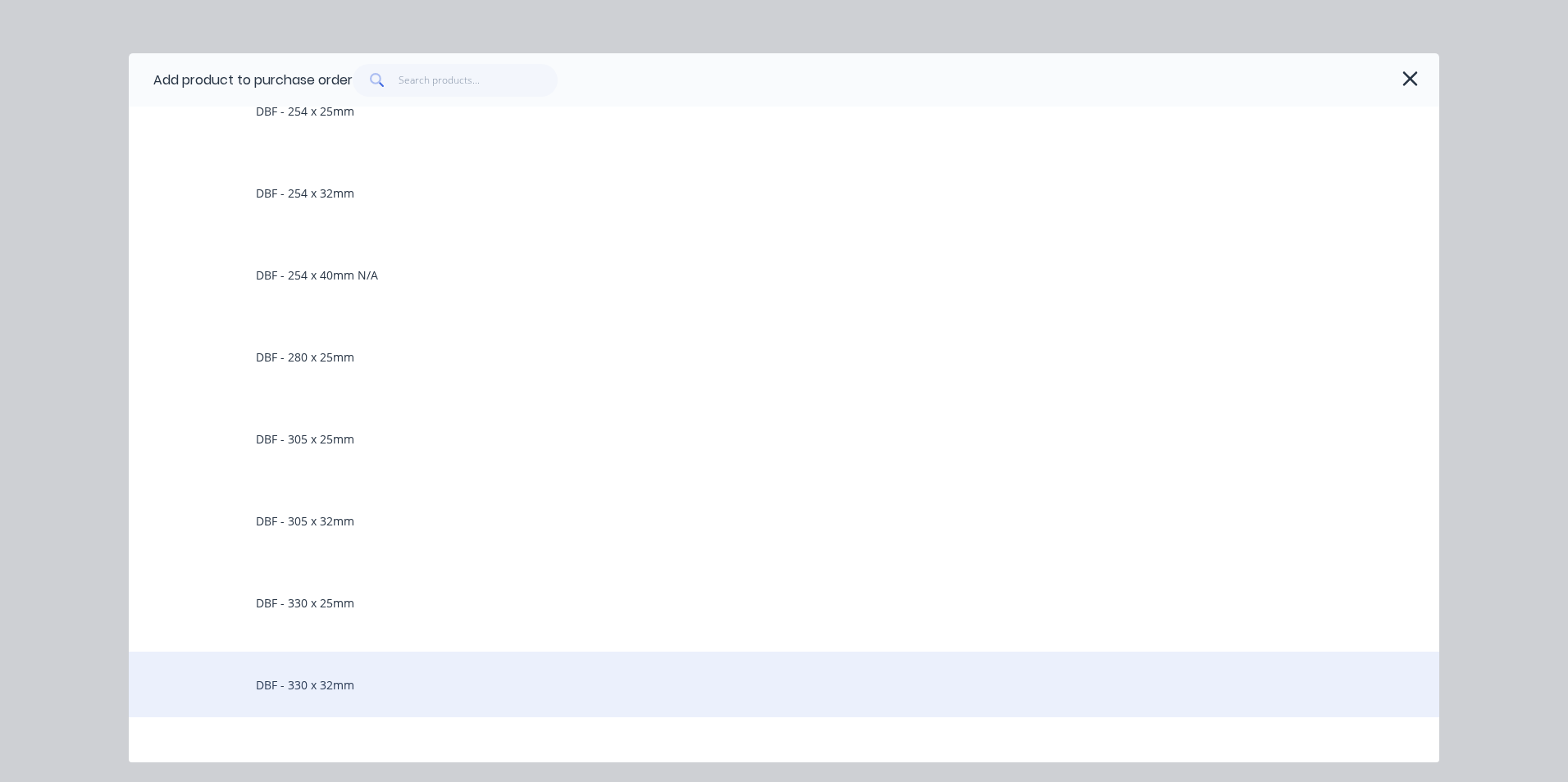
click at [329, 682] on div "DBF - 330 x 32mm" at bounding box center [784, 683] width 1310 height 65
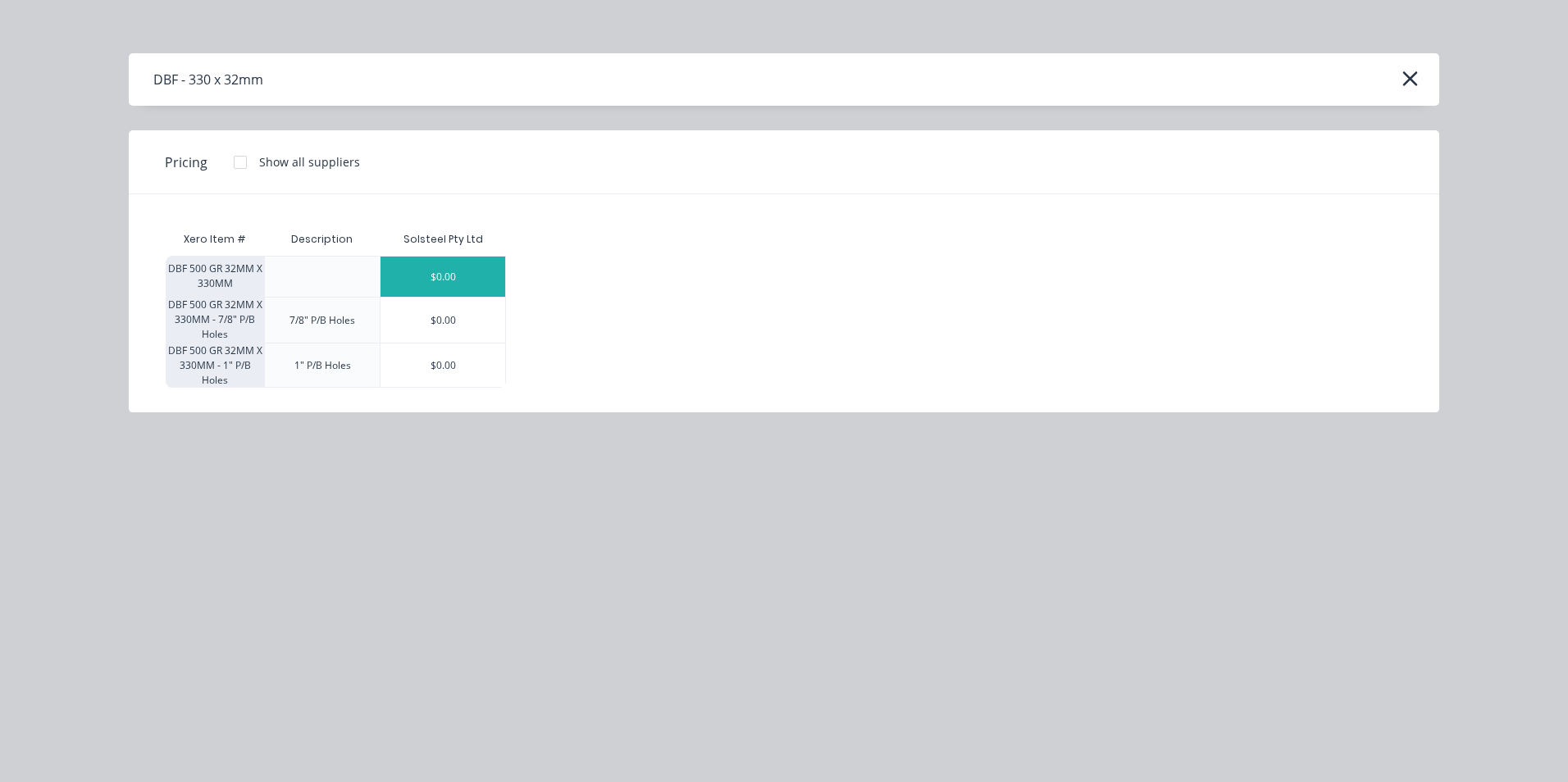
click at [477, 268] on div "$0.00" at bounding box center [443, 276] width 125 height 40
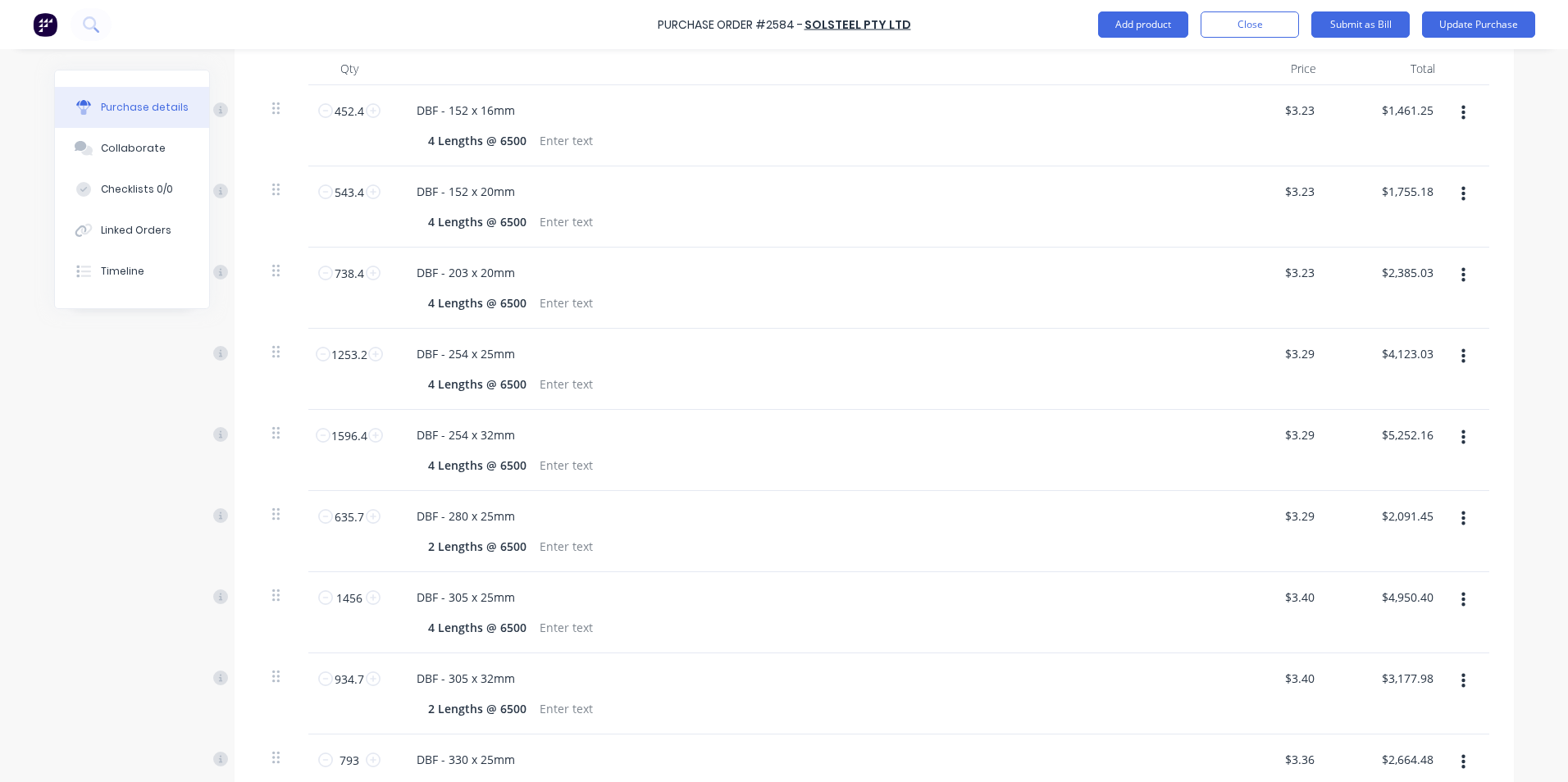
scroll to position [726, 0]
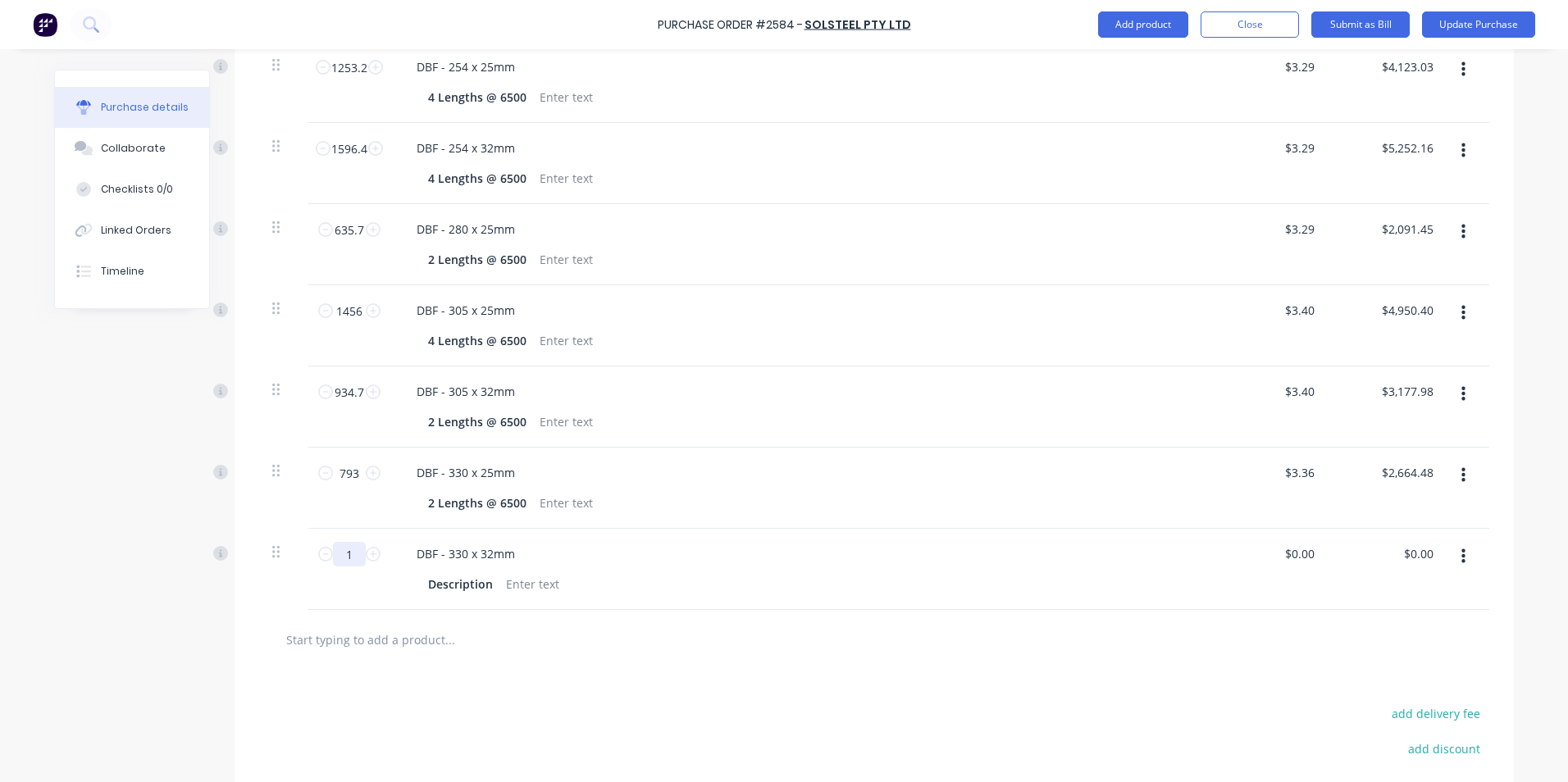
drag, startPoint x: 338, startPoint y: 550, endPoint x: 352, endPoint y: 554, distance: 14.6
click at [352, 554] on input "1" at bounding box center [349, 554] width 33 height 24
drag, startPoint x: 418, startPoint y: 582, endPoint x: 486, endPoint y: 580, distance: 68.0
click at [486, 580] on div "Description" at bounding box center [460, 584] width 78 height 24
paste div
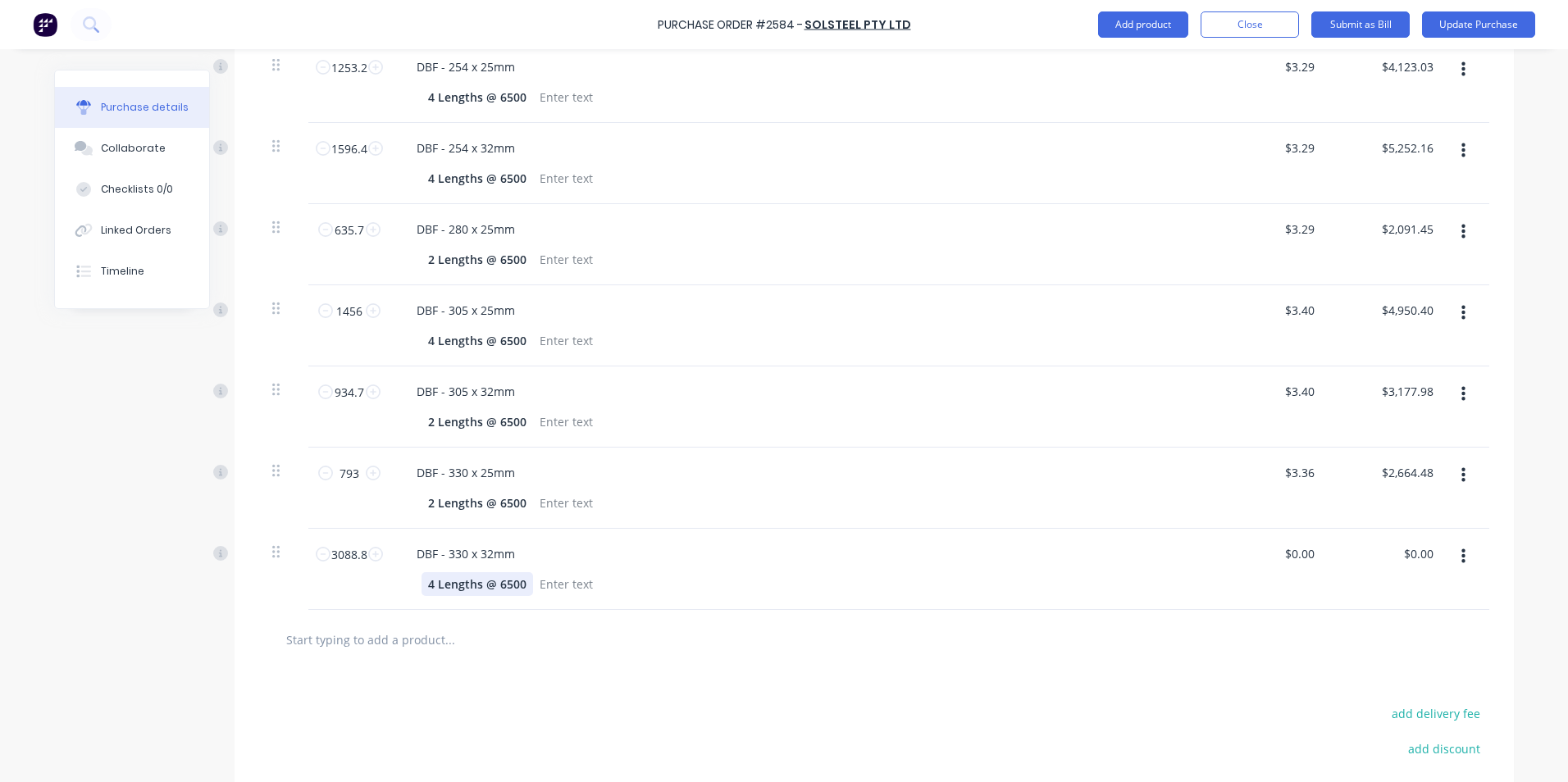
click at [423, 582] on div "4 Lengths @ 6500" at bounding box center [477, 584] width 111 height 24
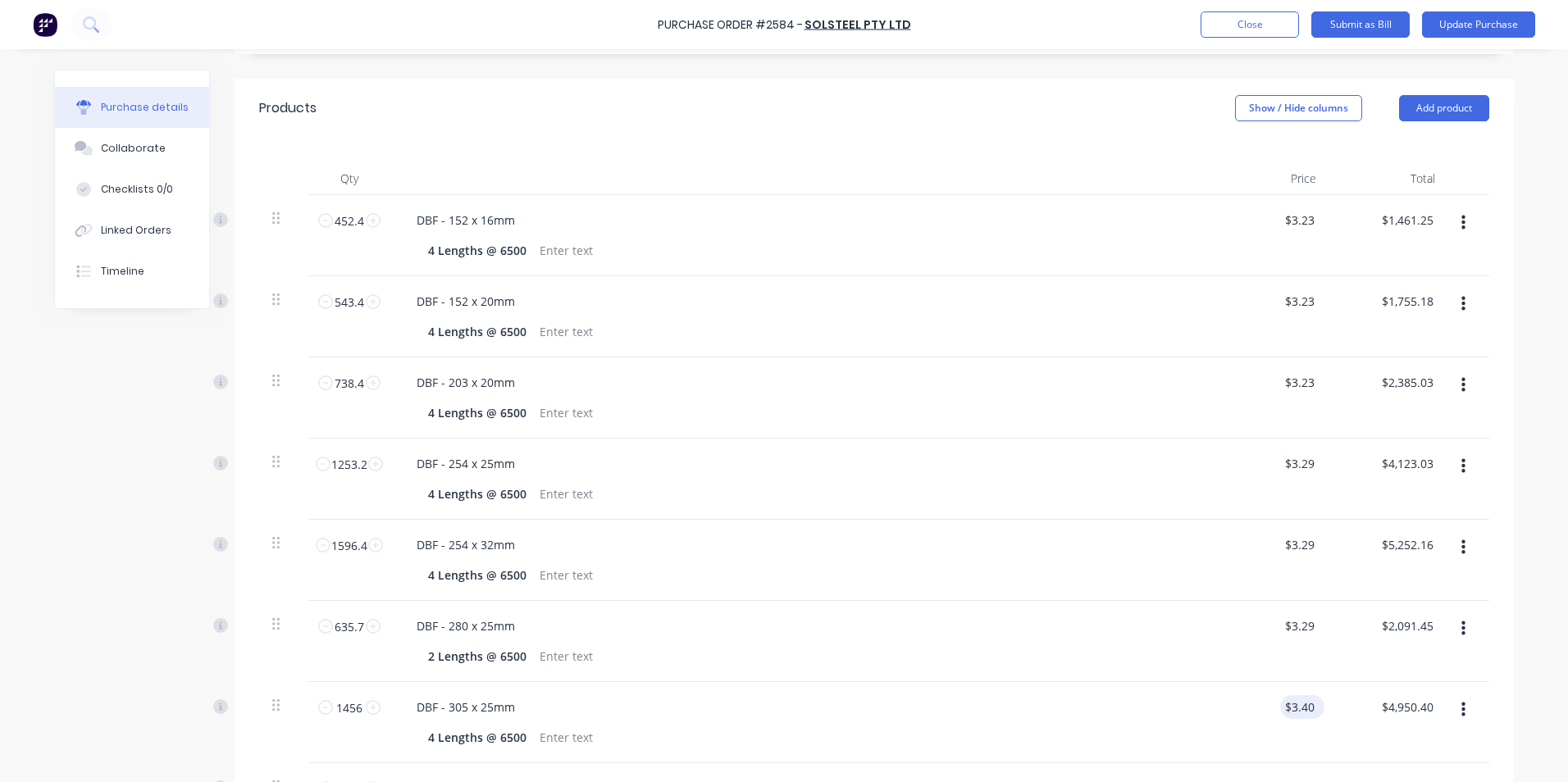
scroll to position [315, 0]
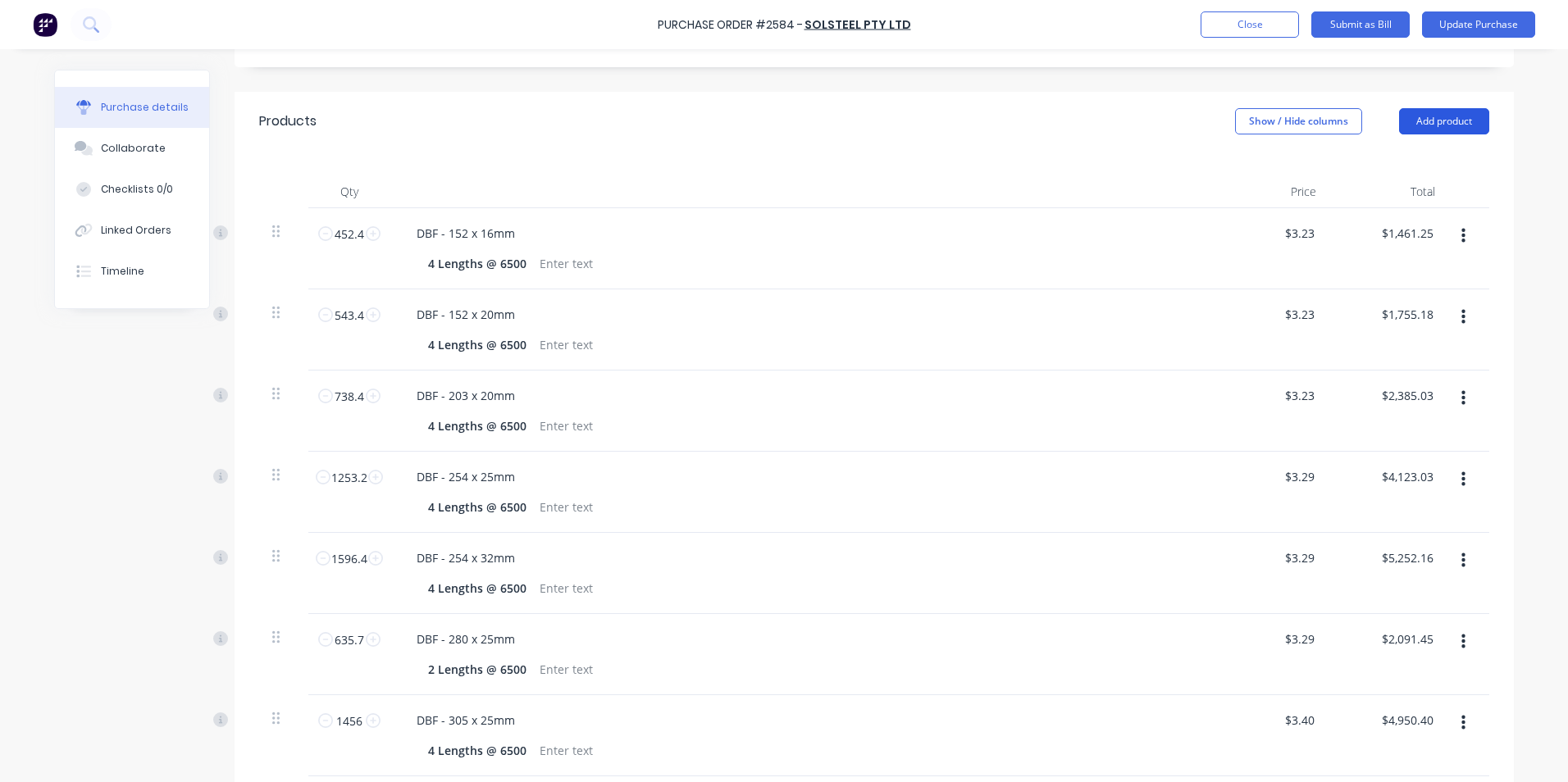
click at [1428, 113] on button "Add product" at bounding box center [1443, 121] width 90 height 26
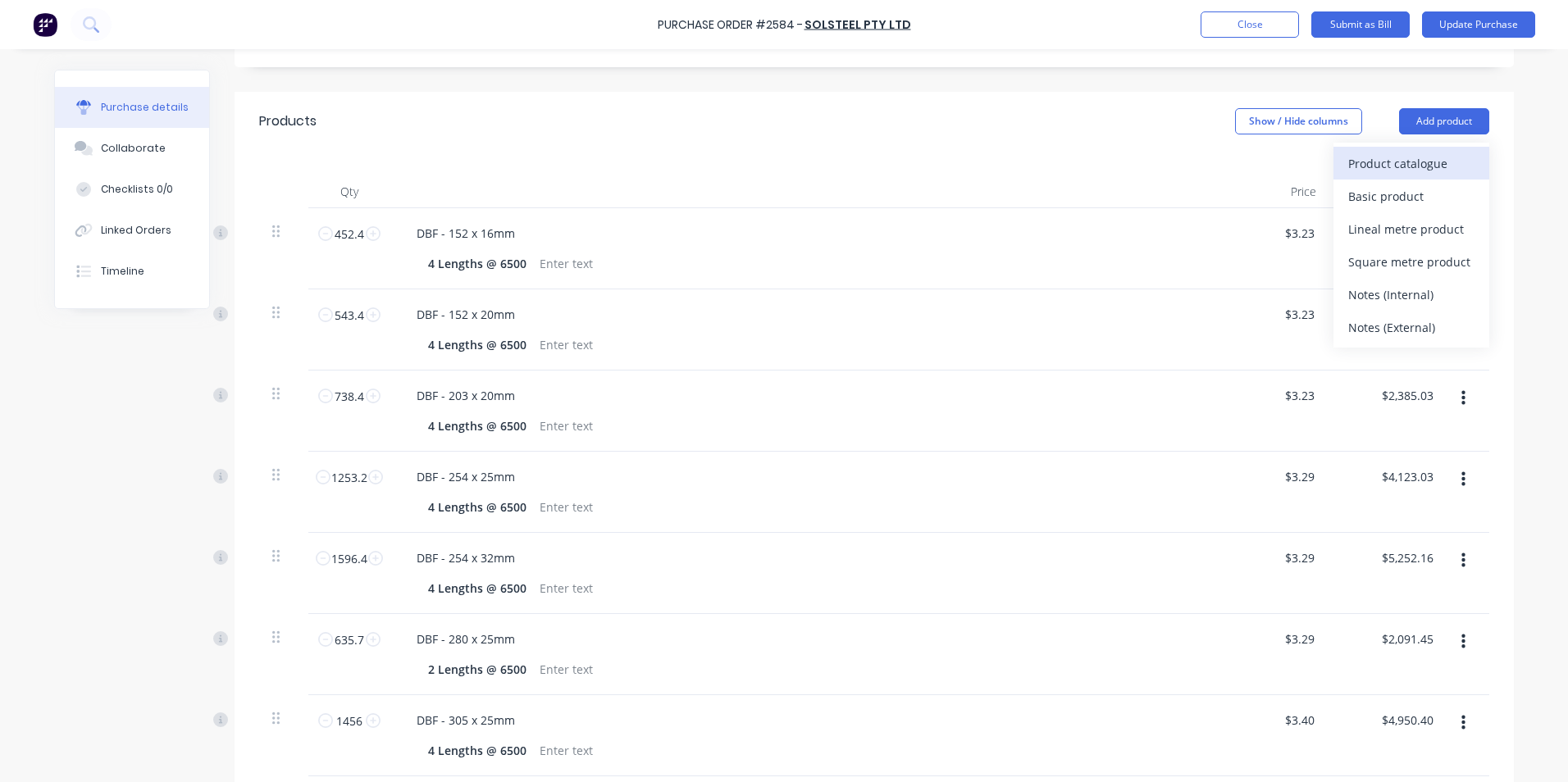
click at [1385, 160] on div "Product catalogue" at bounding box center [1410, 163] width 126 height 24
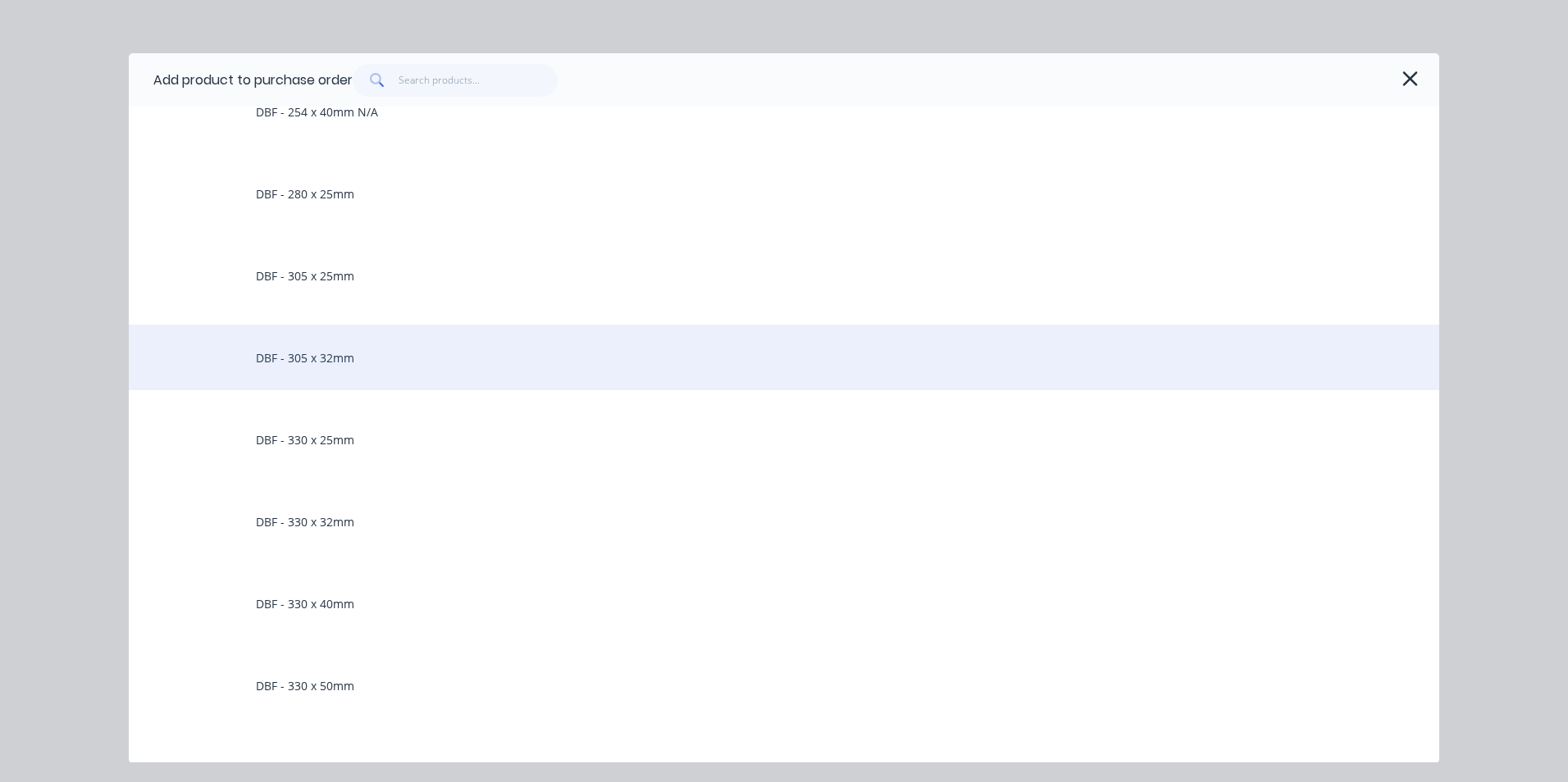
scroll to position [1639, 0]
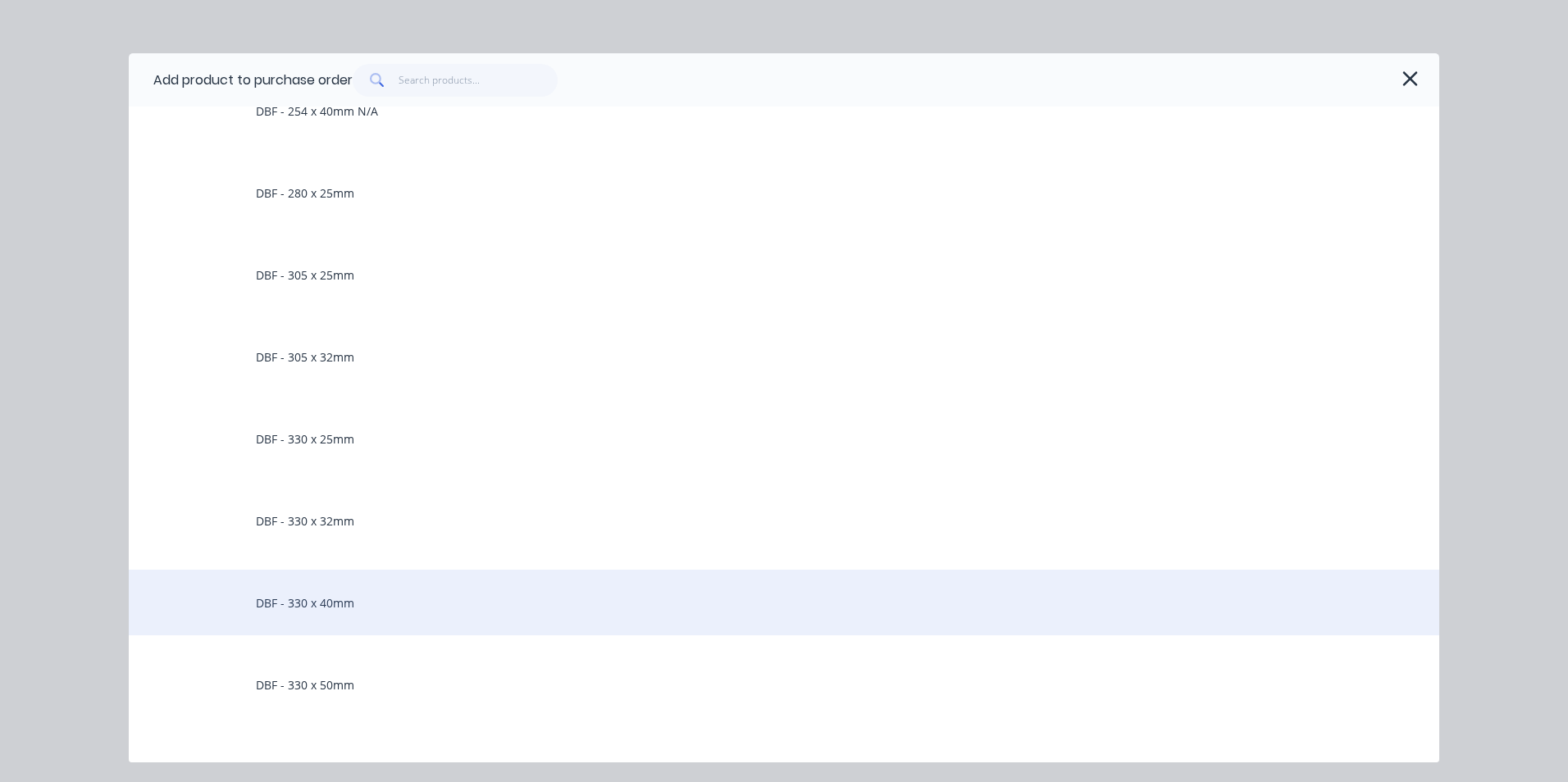
click at [341, 603] on div "DBF - 330 x 40mm" at bounding box center [784, 602] width 1310 height 65
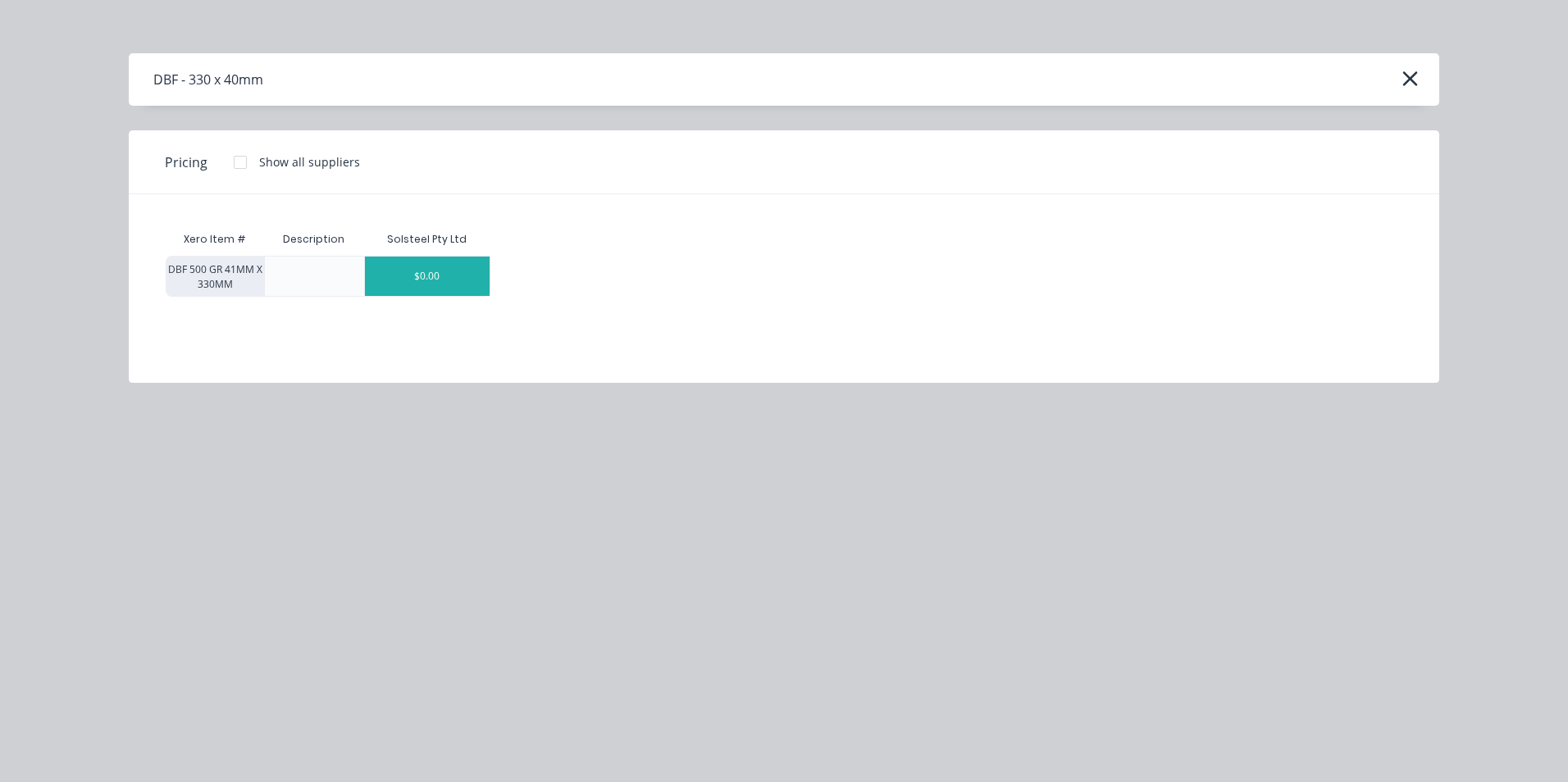
click at [483, 278] on div "$0.00" at bounding box center [426, 276] width 125 height 39
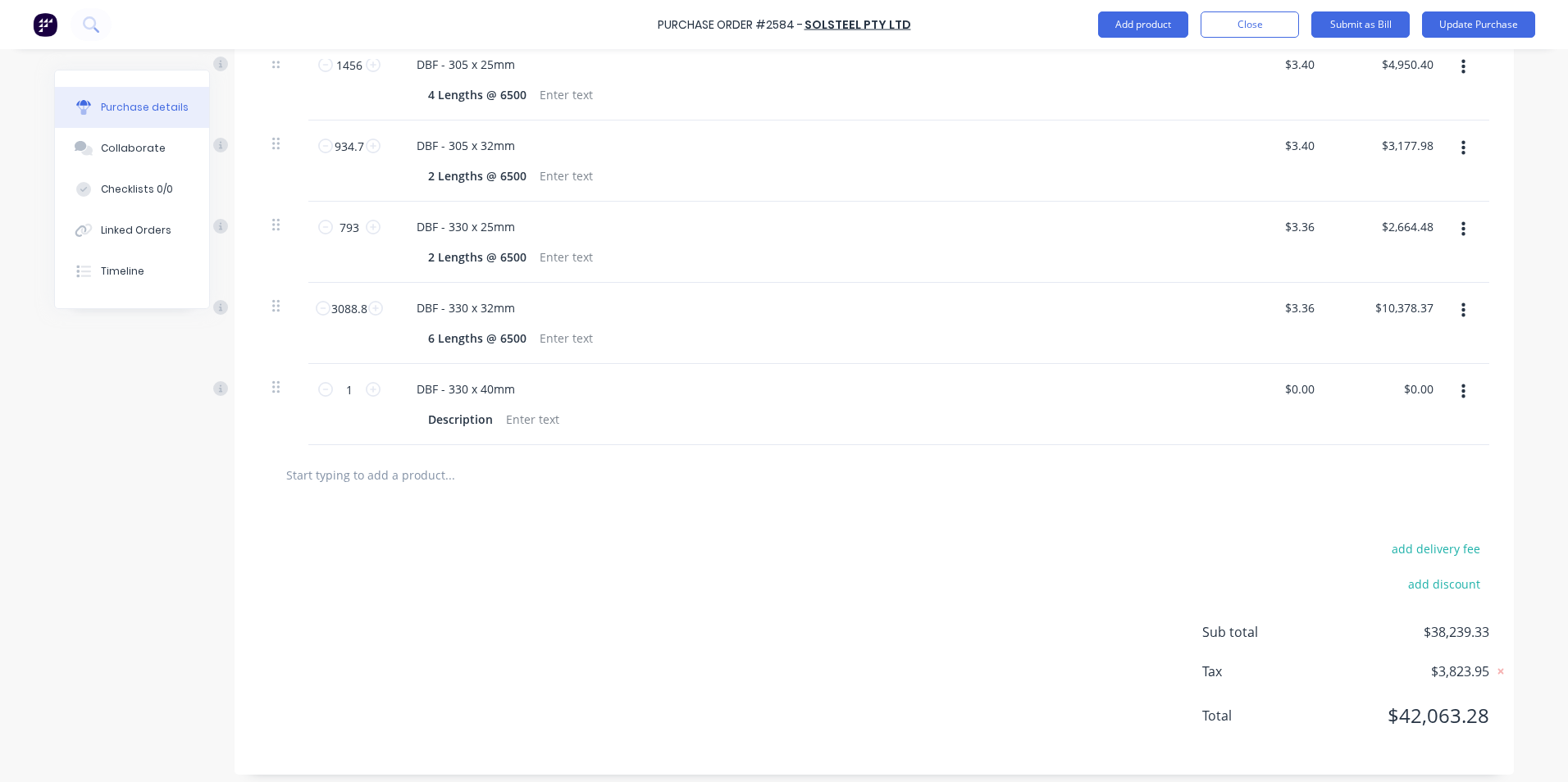
scroll to position [889, 0]
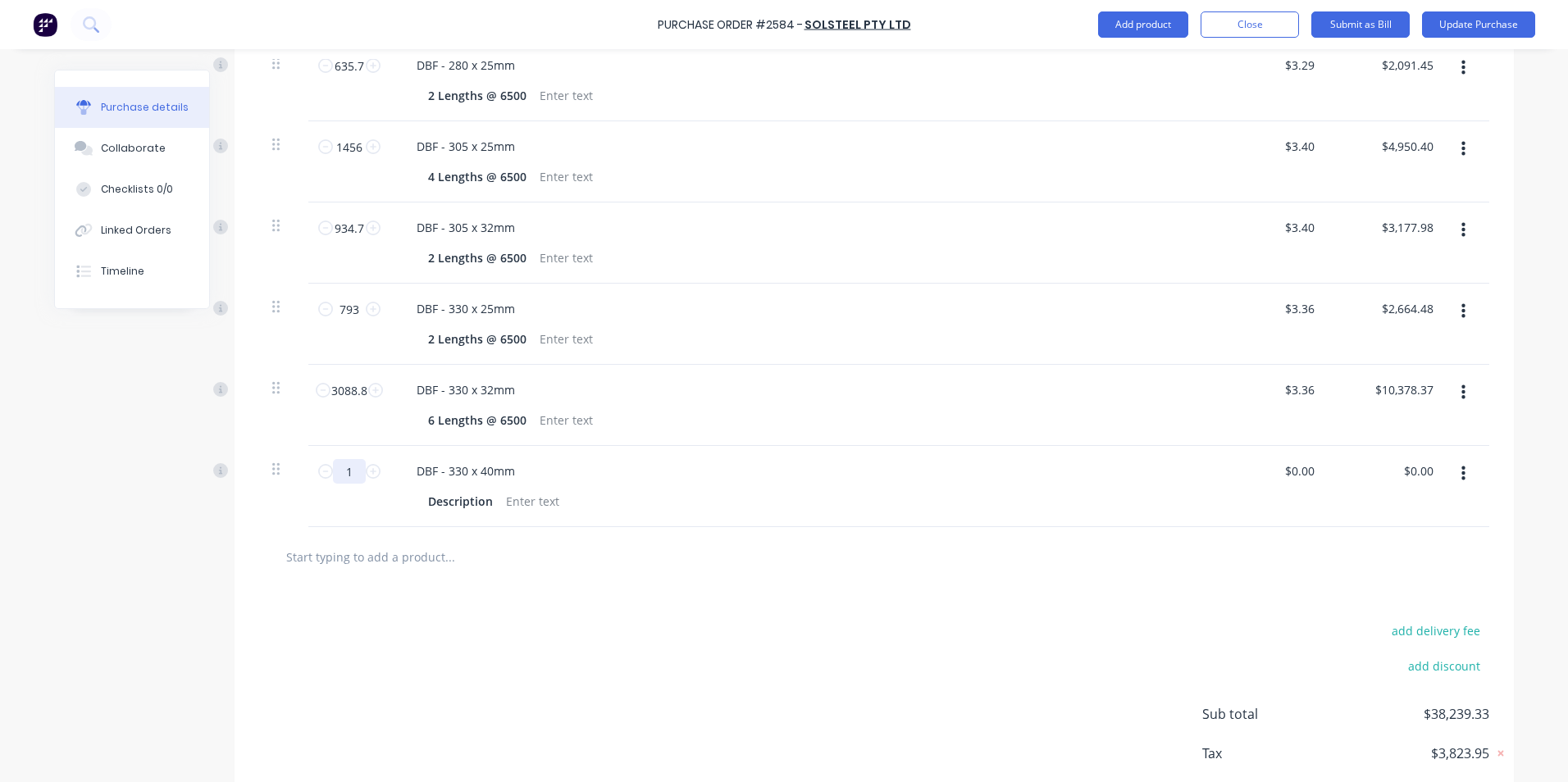
drag, startPoint x: 340, startPoint y: 473, endPoint x: 359, endPoint y: 482, distance: 21.0
click at [359, 482] on input "1" at bounding box center [349, 470] width 33 height 24
drag, startPoint x: 422, startPoint y: 498, endPoint x: 503, endPoint y: 506, distance: 81.4
click at [503, 506] on div "Description" at bounding box center [797, 501] width 751 height 24
paste div
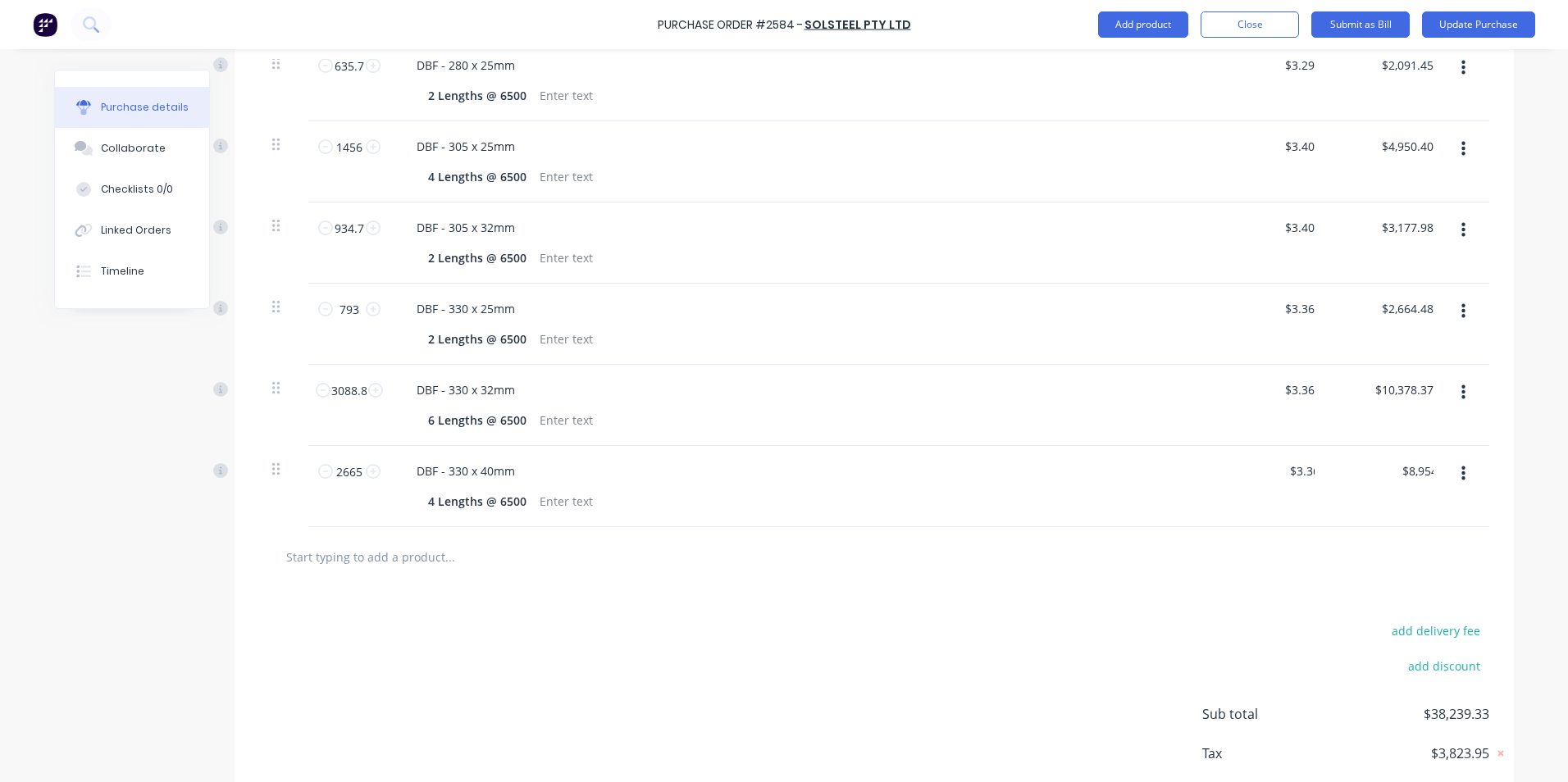
click at [748, 584] on div at bounding box center [874, 556] width 1230 height 60
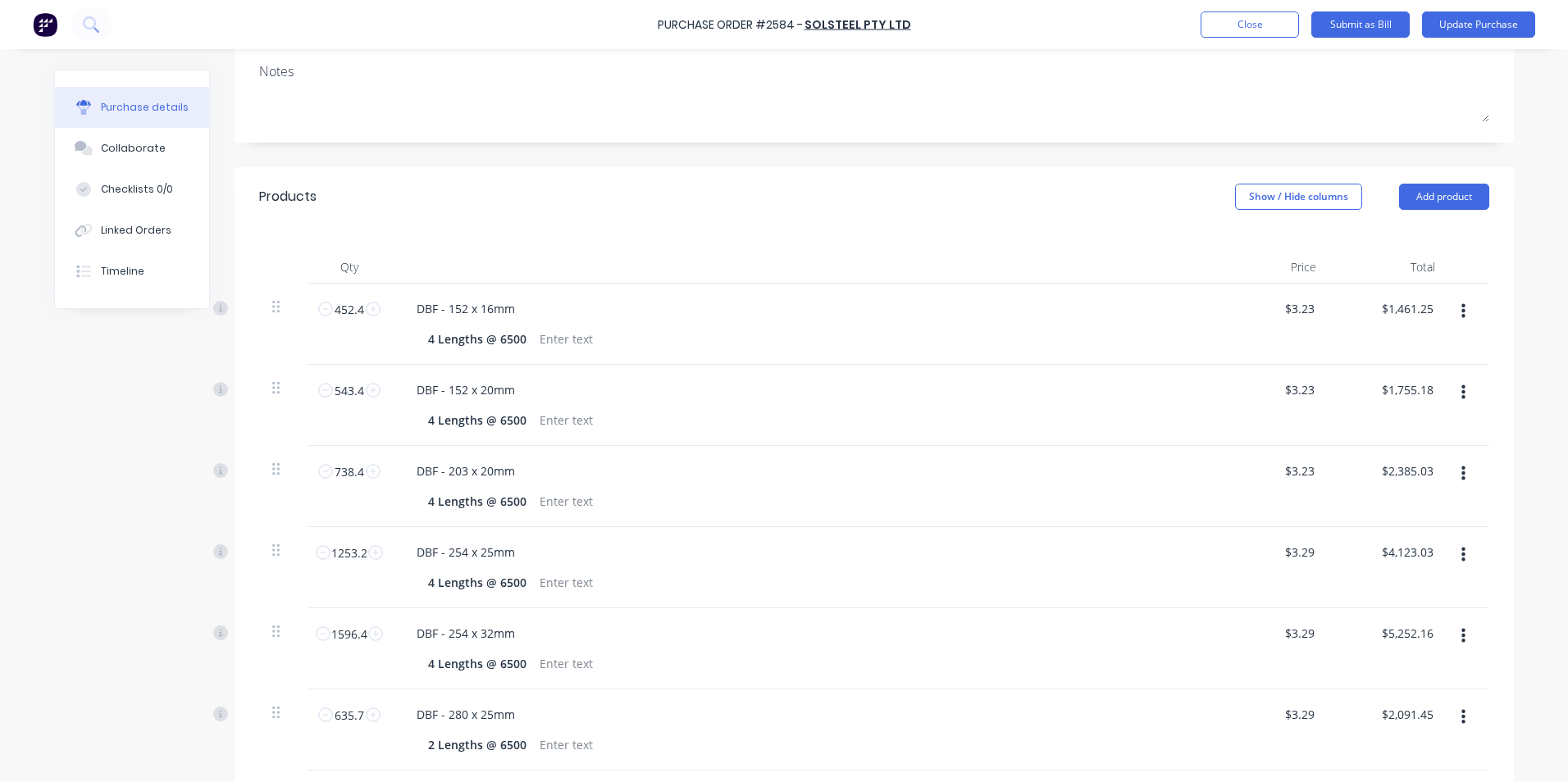
scroll to position [234, 0]
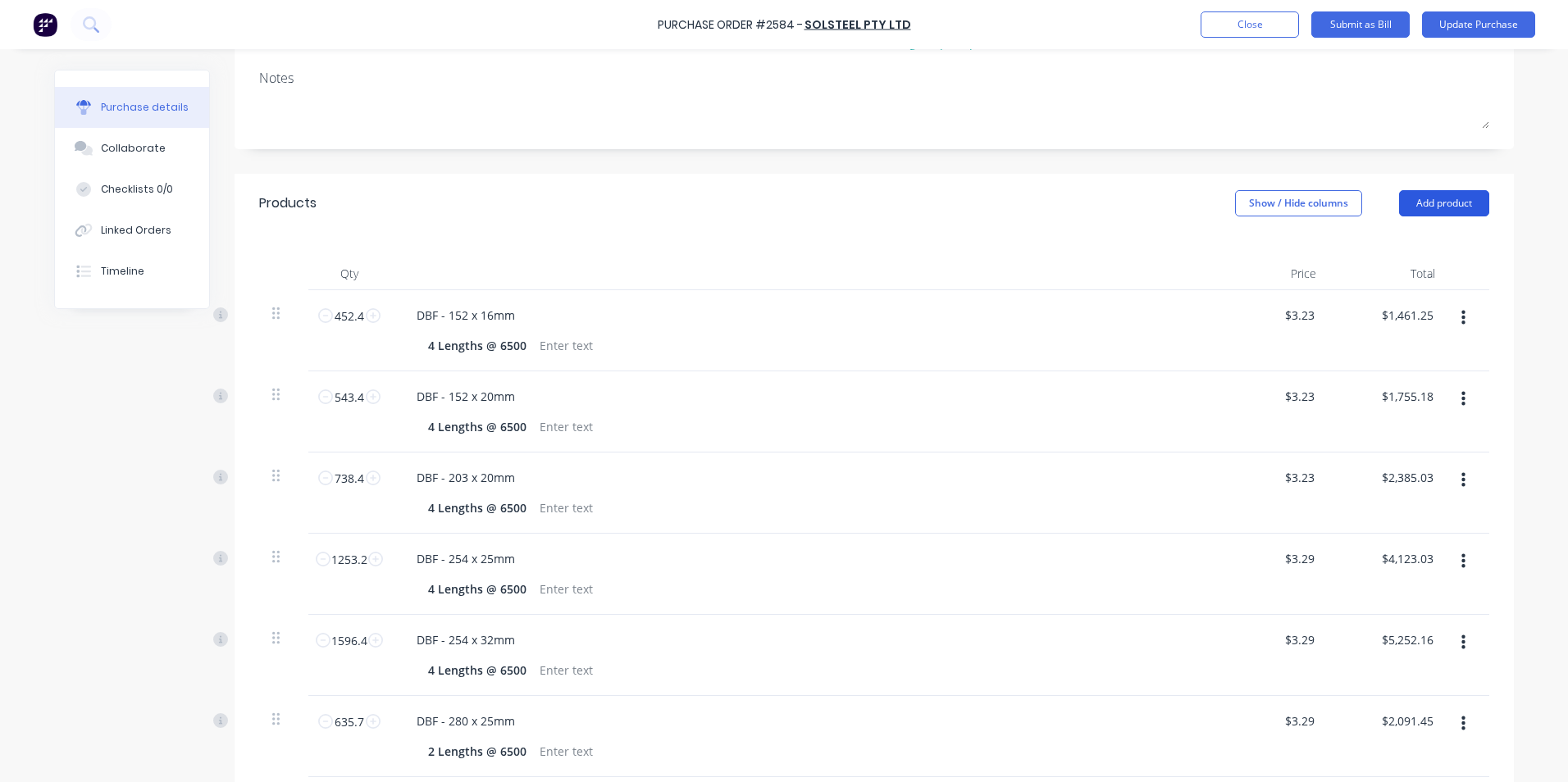
click at [1414, 198] on button "Add product" at bounding box center [1443, 202] width 90 height 26
click at [1365, 246] on div "Product catalogue" at bounding box center [1410, 245] width 126 height 24
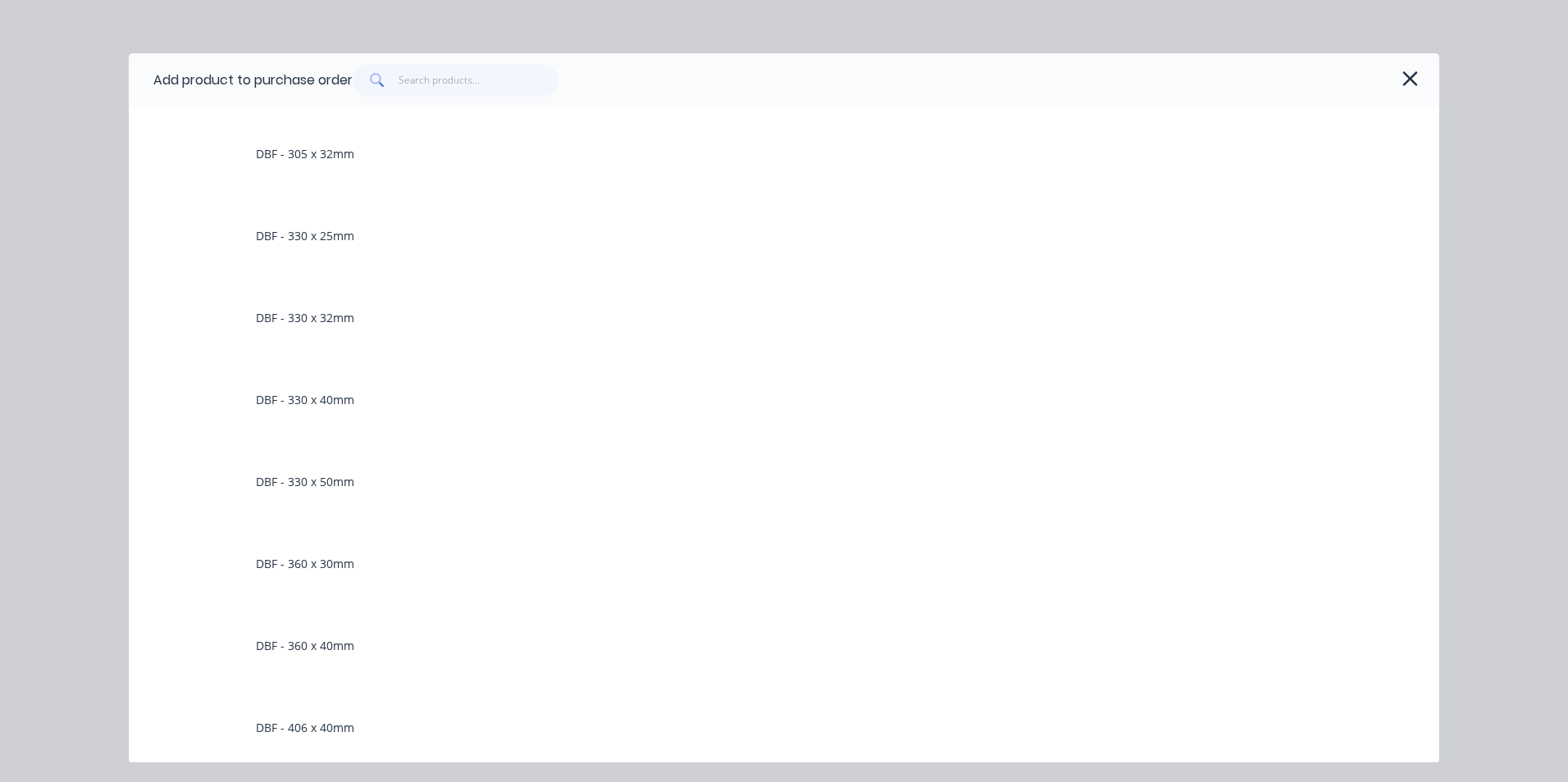
scroll to position [1886, 0]
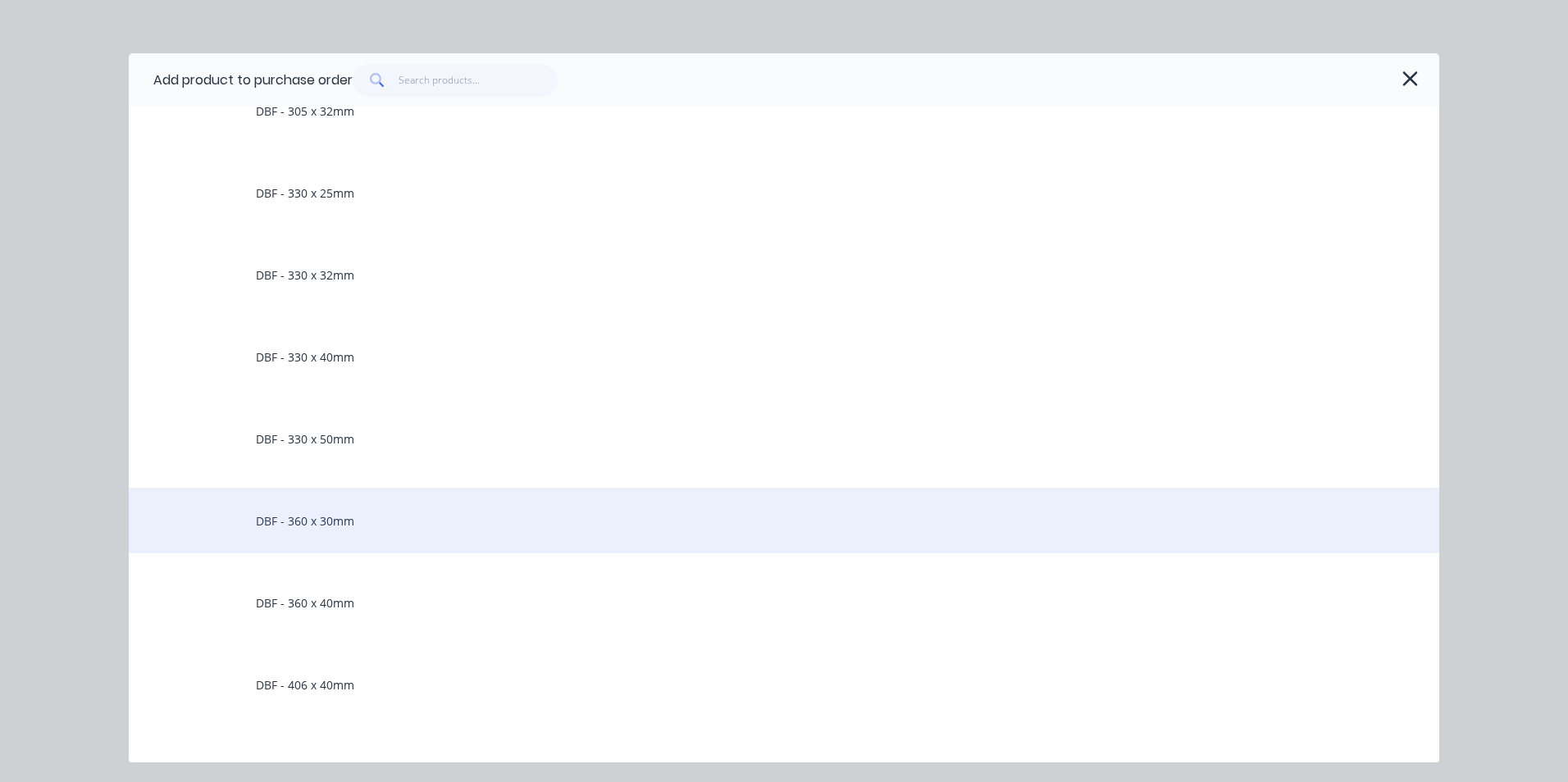
click at [324, 524] on div "DBF - 360 x 30mm" at bounding box center [784, 520] width 1310 height 65
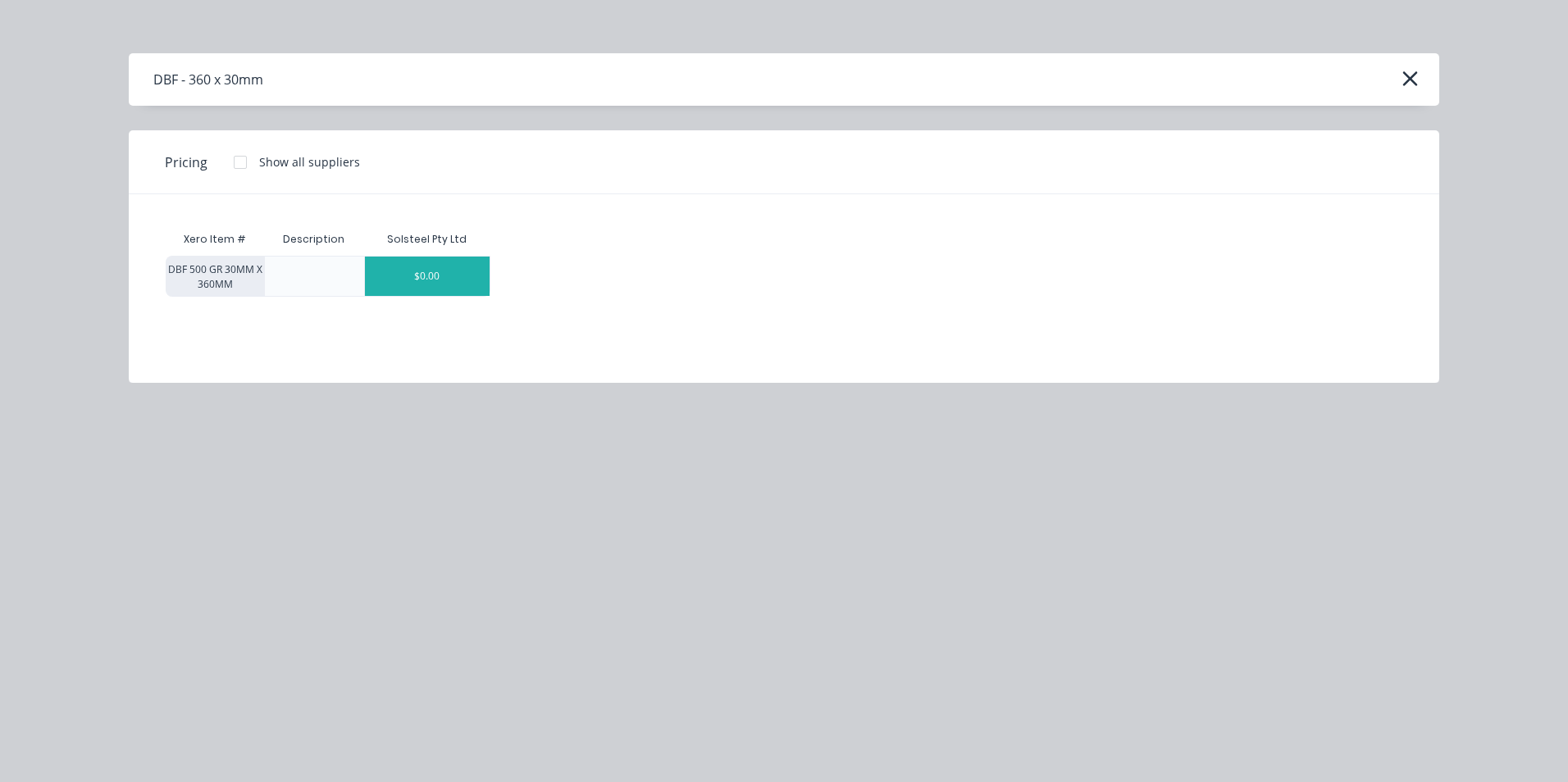
click at [444, 267] on div "$0.00" at bounding box center [426, 276] width 125 height 39
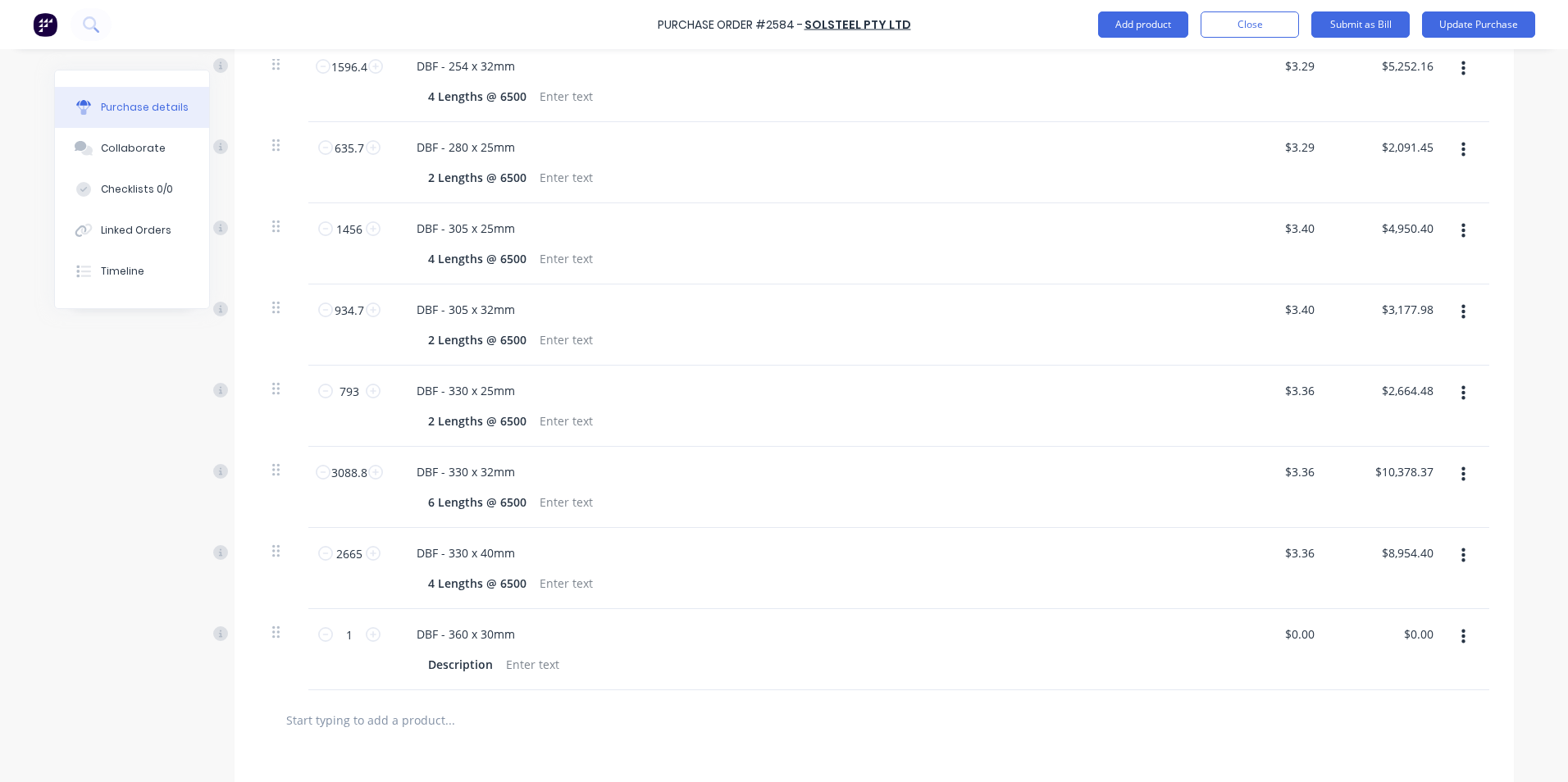
scroll to position [1061, 0]
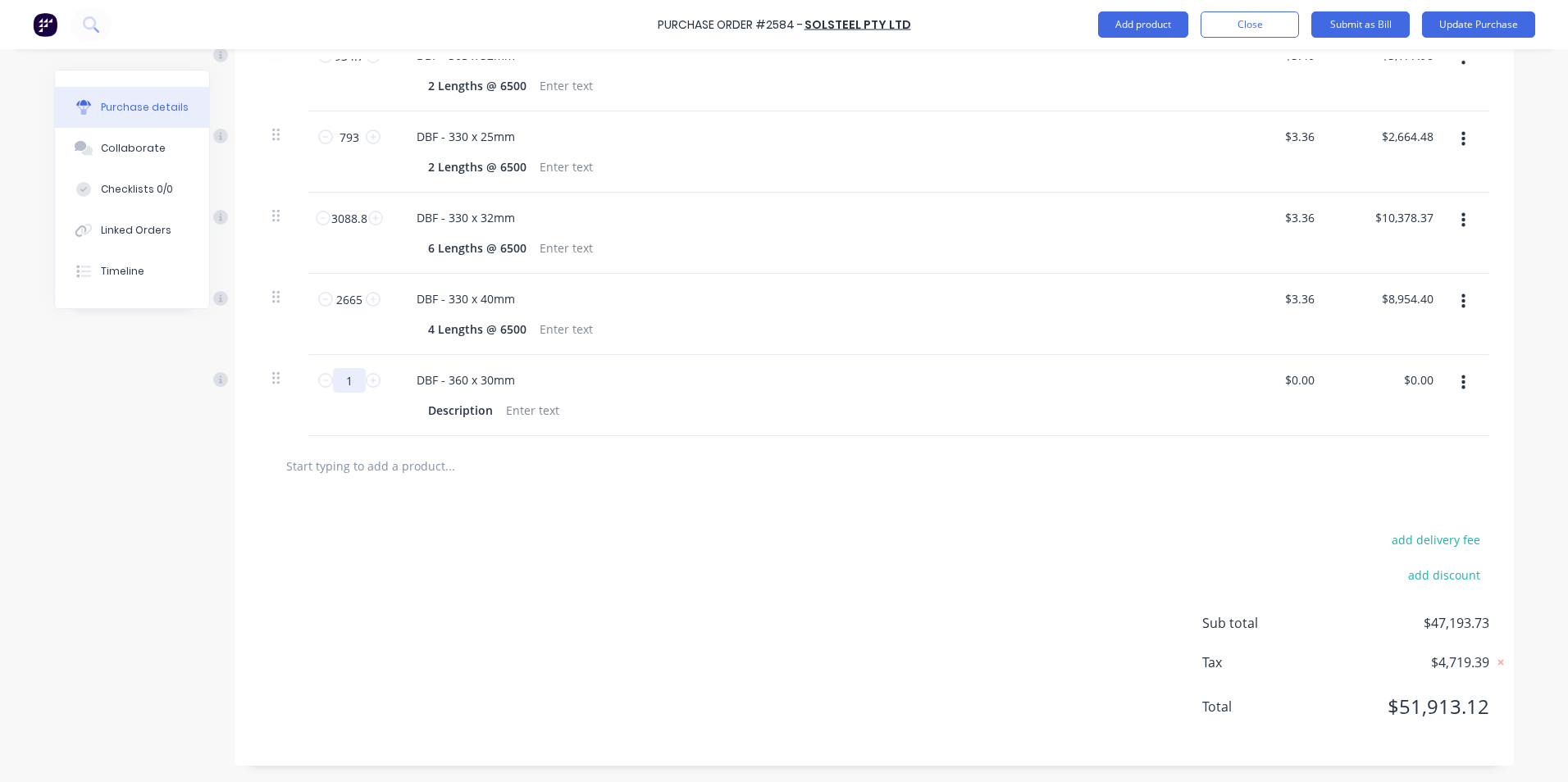
drag, startPoint x: 335, startPoint y: 379, endPoint x: 354, endPoint y: 382, distance: 19.2
click at [354, 382] on input "1" at bounding box center [349, 380] width 33 height 24
drag, startPoint x: 420, startPoint y: 407, endPoint x: 486, endPoint y: 409, distance: 66.0
click at [486, 409] on div "Description" at bounding box center [460, 410] width 78 height 24
paste div
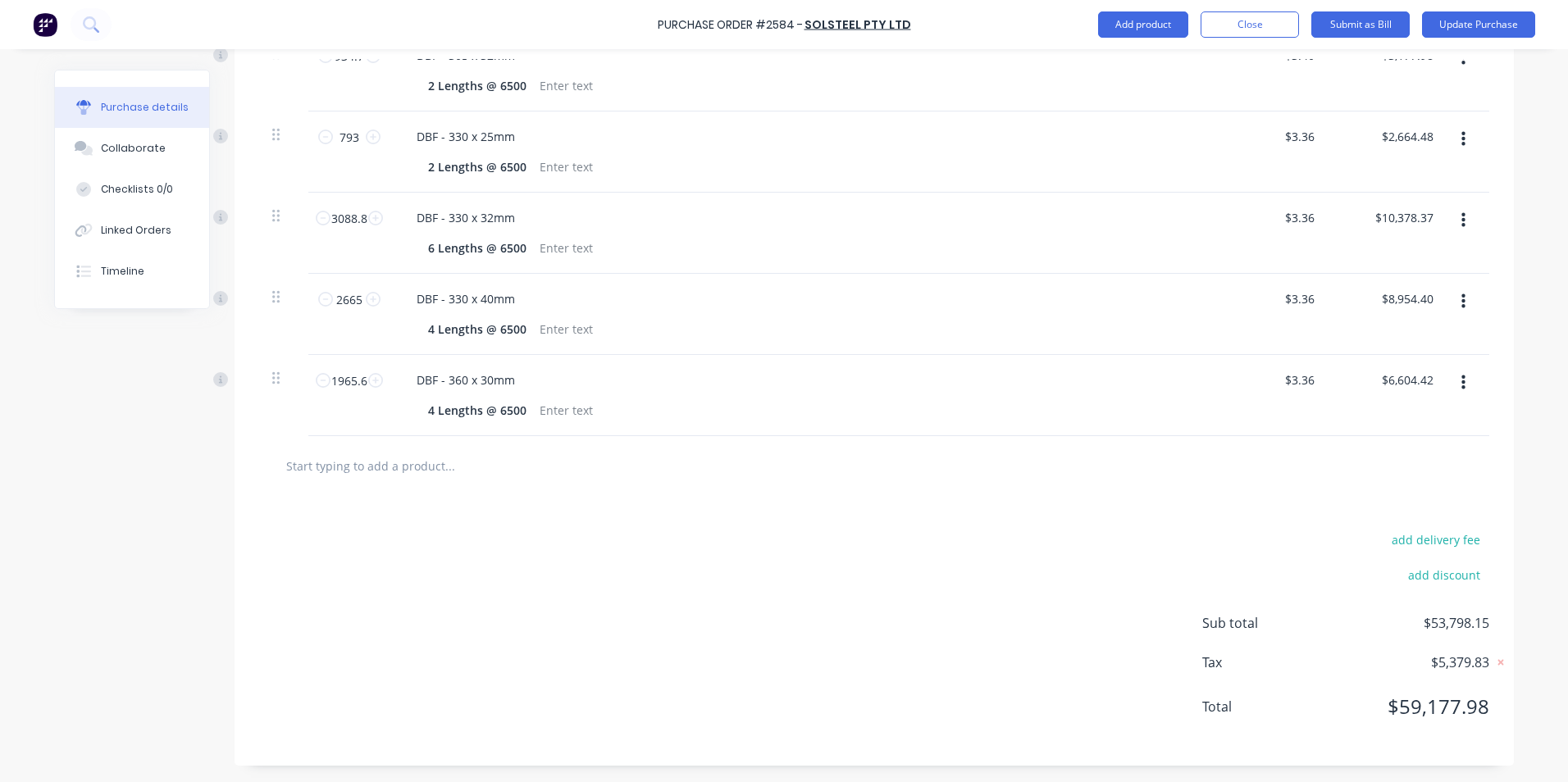
click at [735, 532] on div "add delivery fee add discount Sub total $53,798.15 Tax $5,379.83 Total $59,177.…" at bounding box center [874, 631] width 1279 height 270
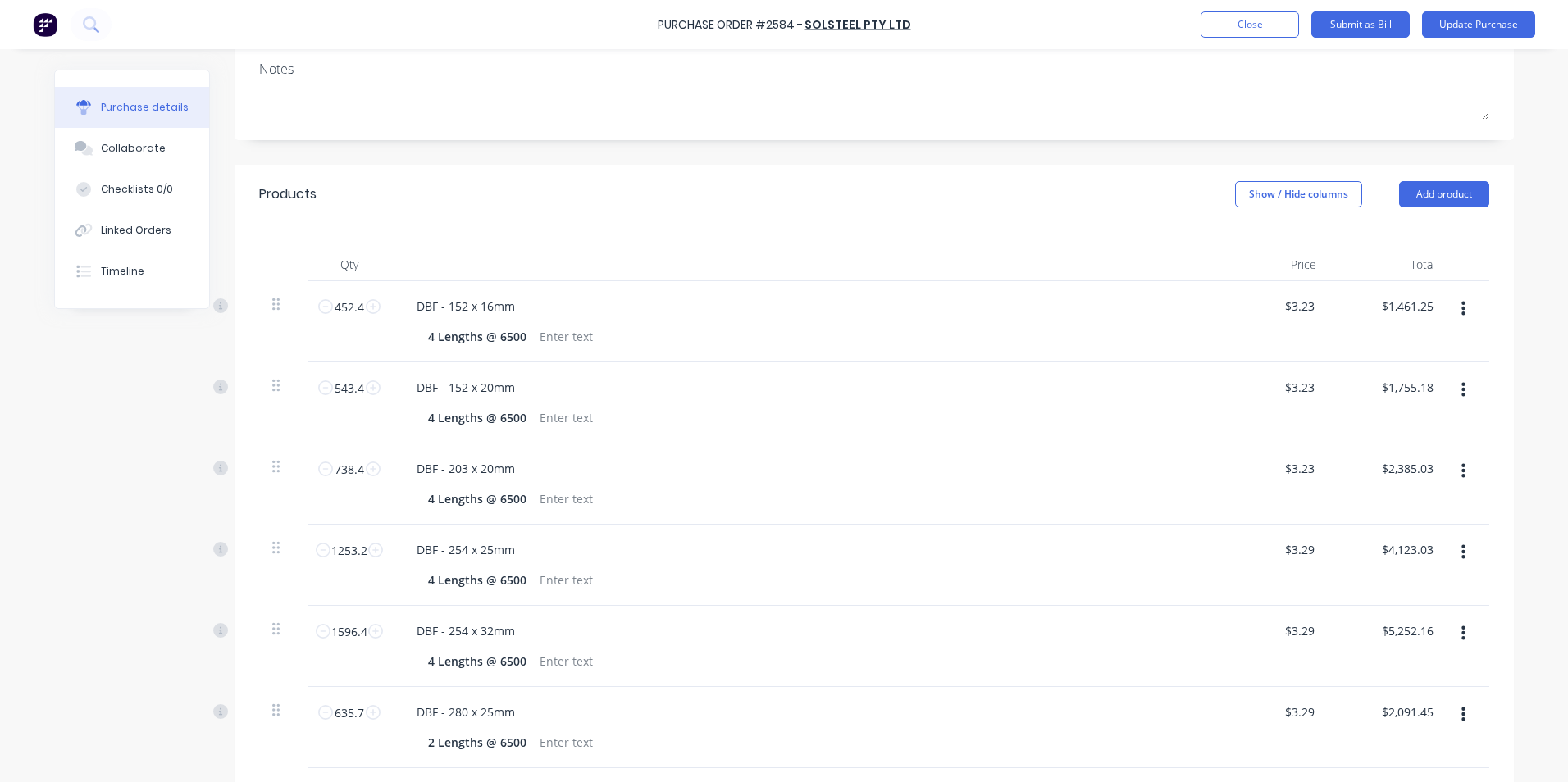
scroll to position [242, 0]
click at [1439, 190] on button "Add product" at bounding box center [1443, 194] width 90 height 26
click at [1395, 239] on div "Product catalogue" at bounding box center [1410, 237] width 126 height 24
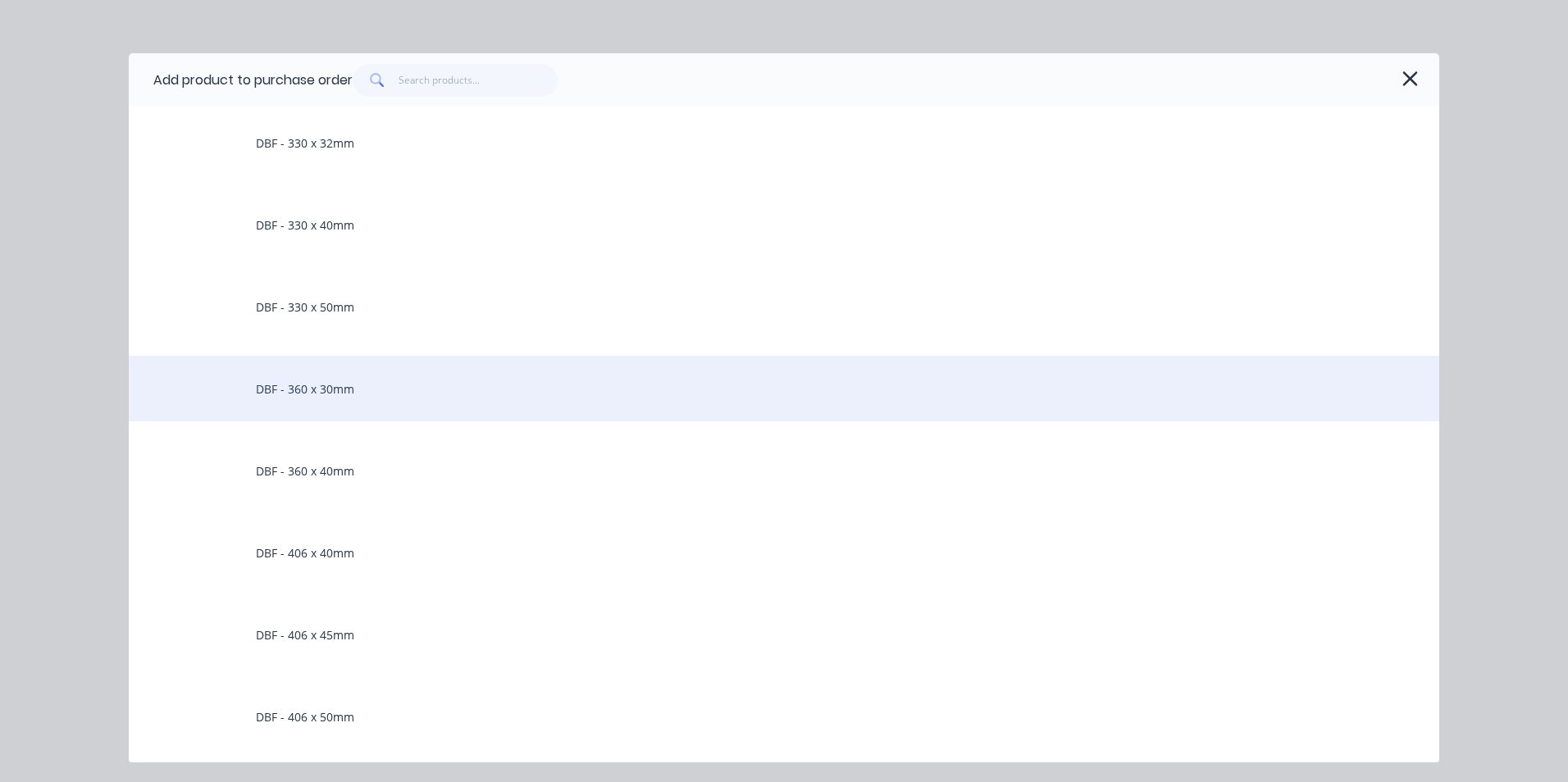
scroll to position [2050, 0]
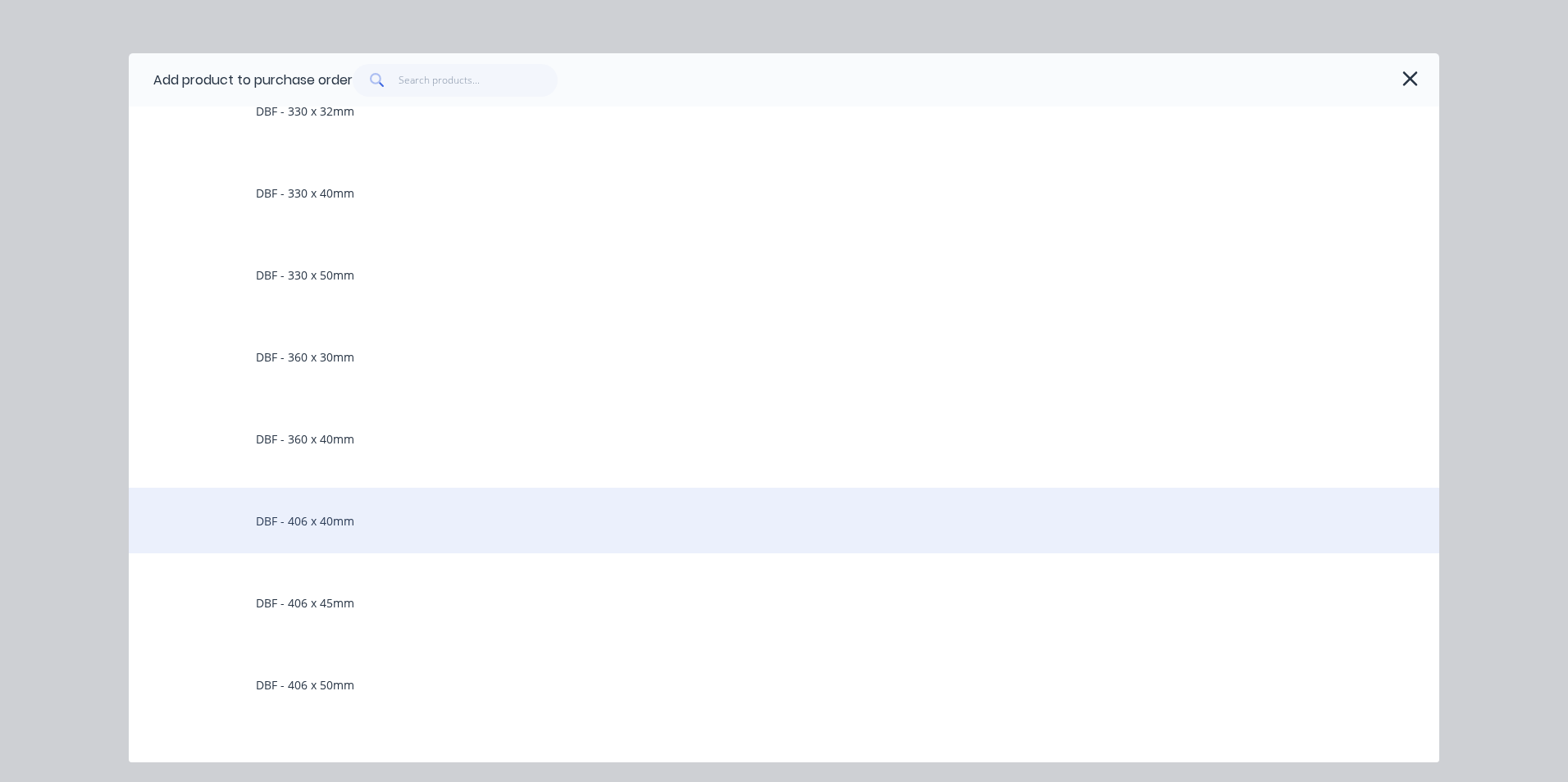
click at [340, 523] on div "DBF - 406 x 40mm" at bounding box center [784, 520] width 1310 height 65
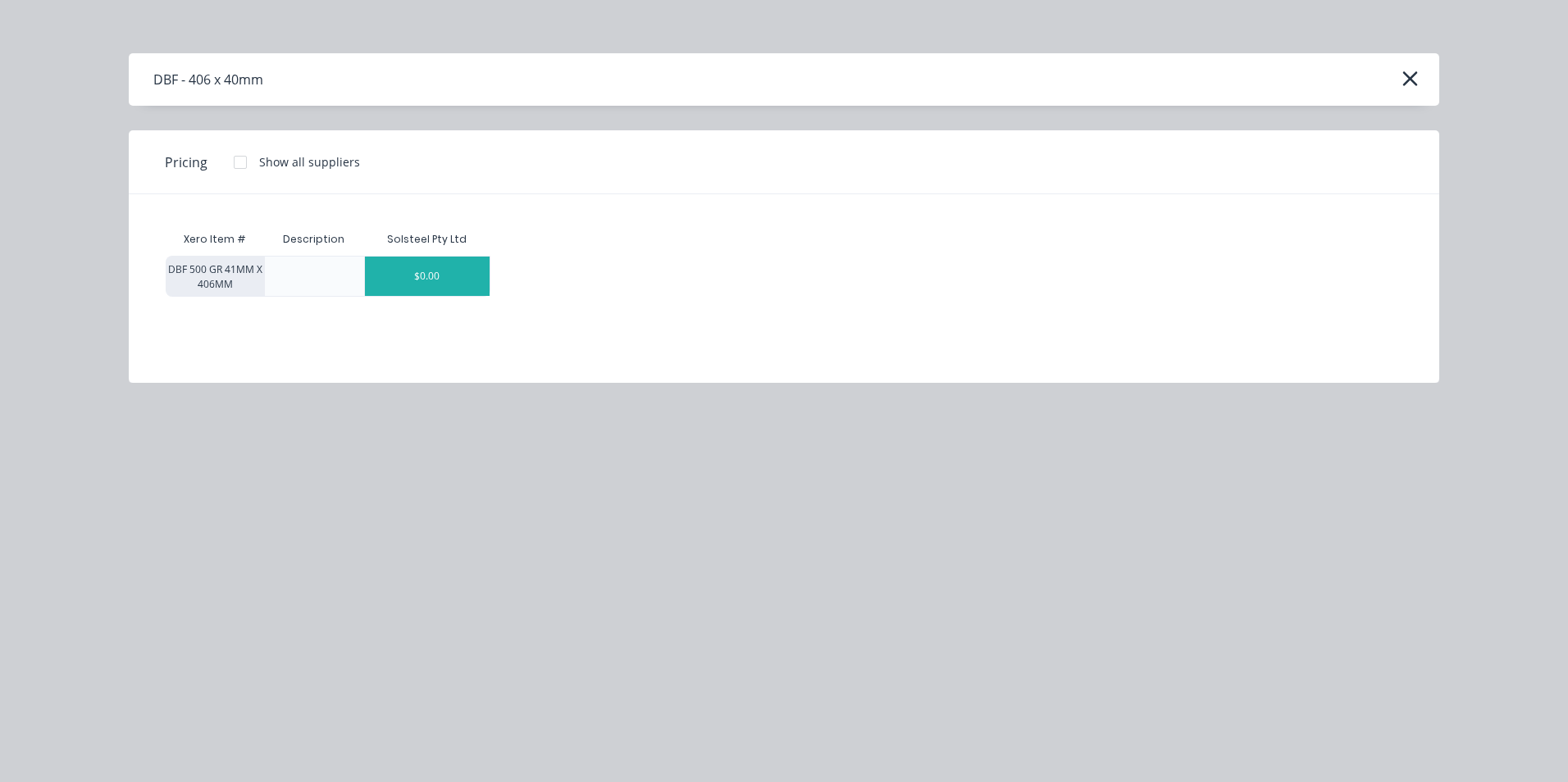
click at [485, 274] on div "$0.00" at bounding box center [426, 276] width 125 height 39
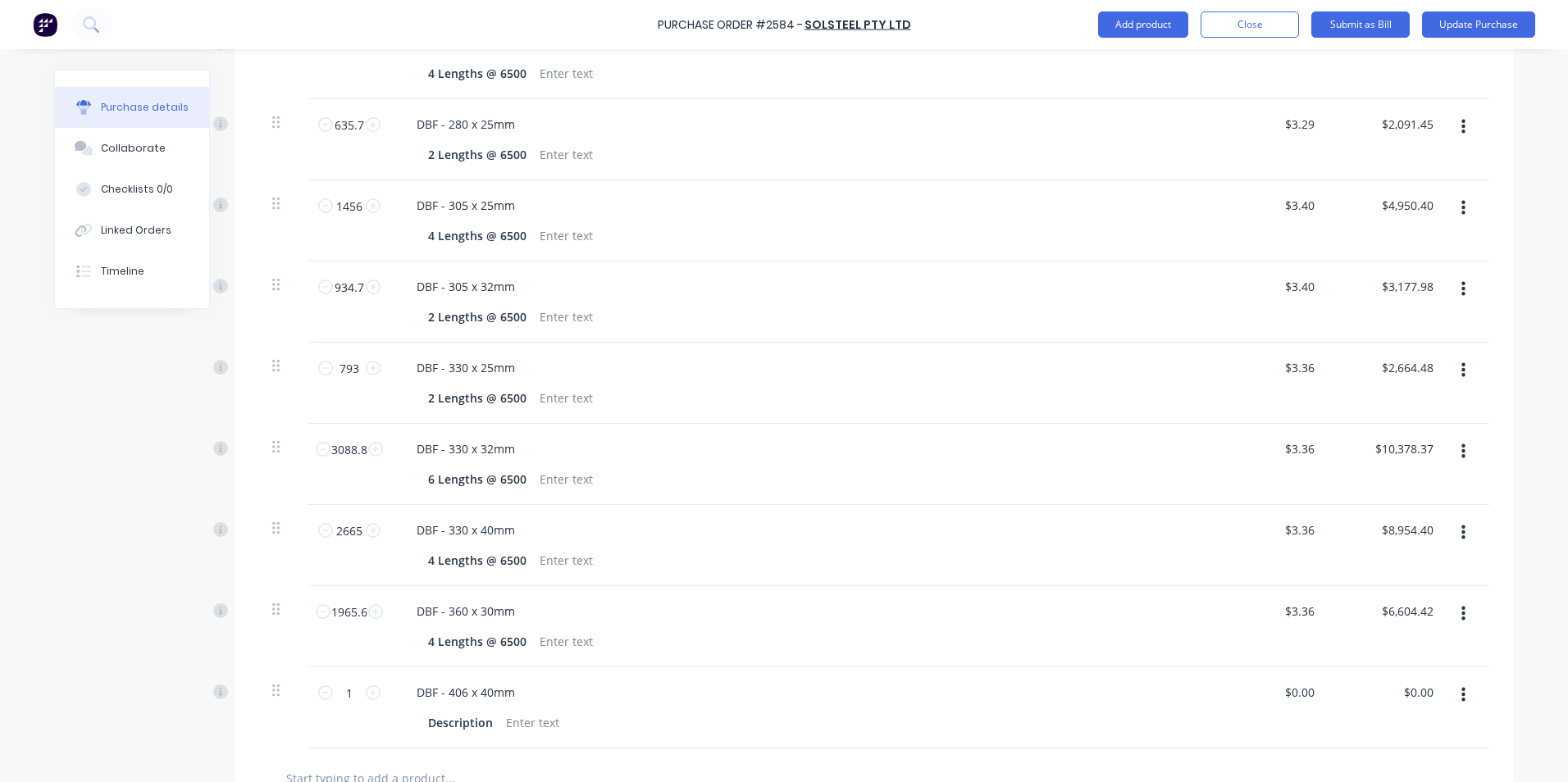
scroll to position [898, 0]
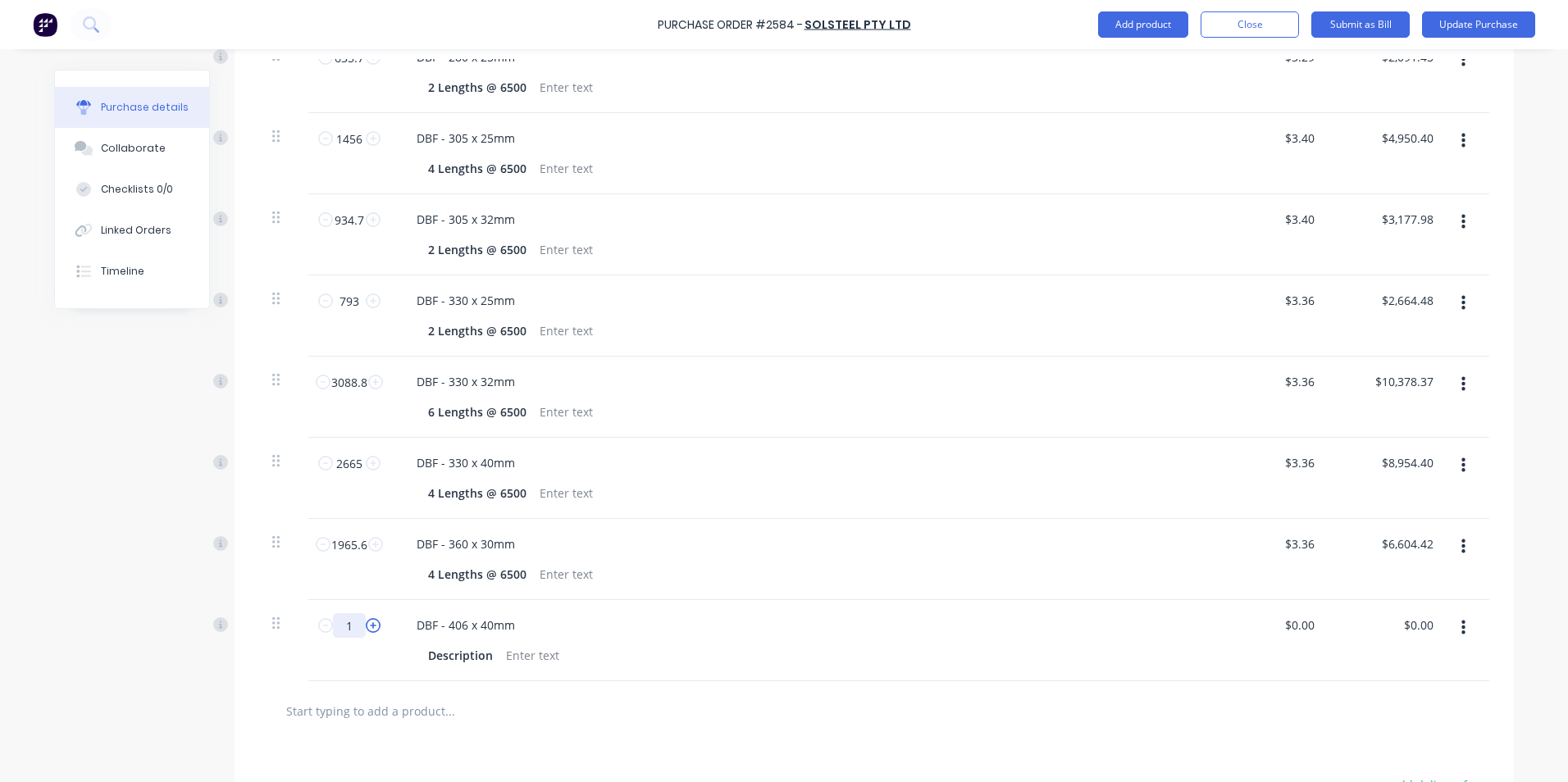
drag, startPoint x: 339, startPoint y: 626, endPoint x: 364, endPoint y: 632, distance: 25.7
click at [364, 632] on div "1 1" at bounding box center [349, 624] width 56 height 24
drag, startPoint x: 422, startPoint y: 652, endPoint x: 487, endPoint y: 650, distance: 65.0
click at [491, 654] on div "Description" at bounding box center [460, 655] width 78 height 24
paste div
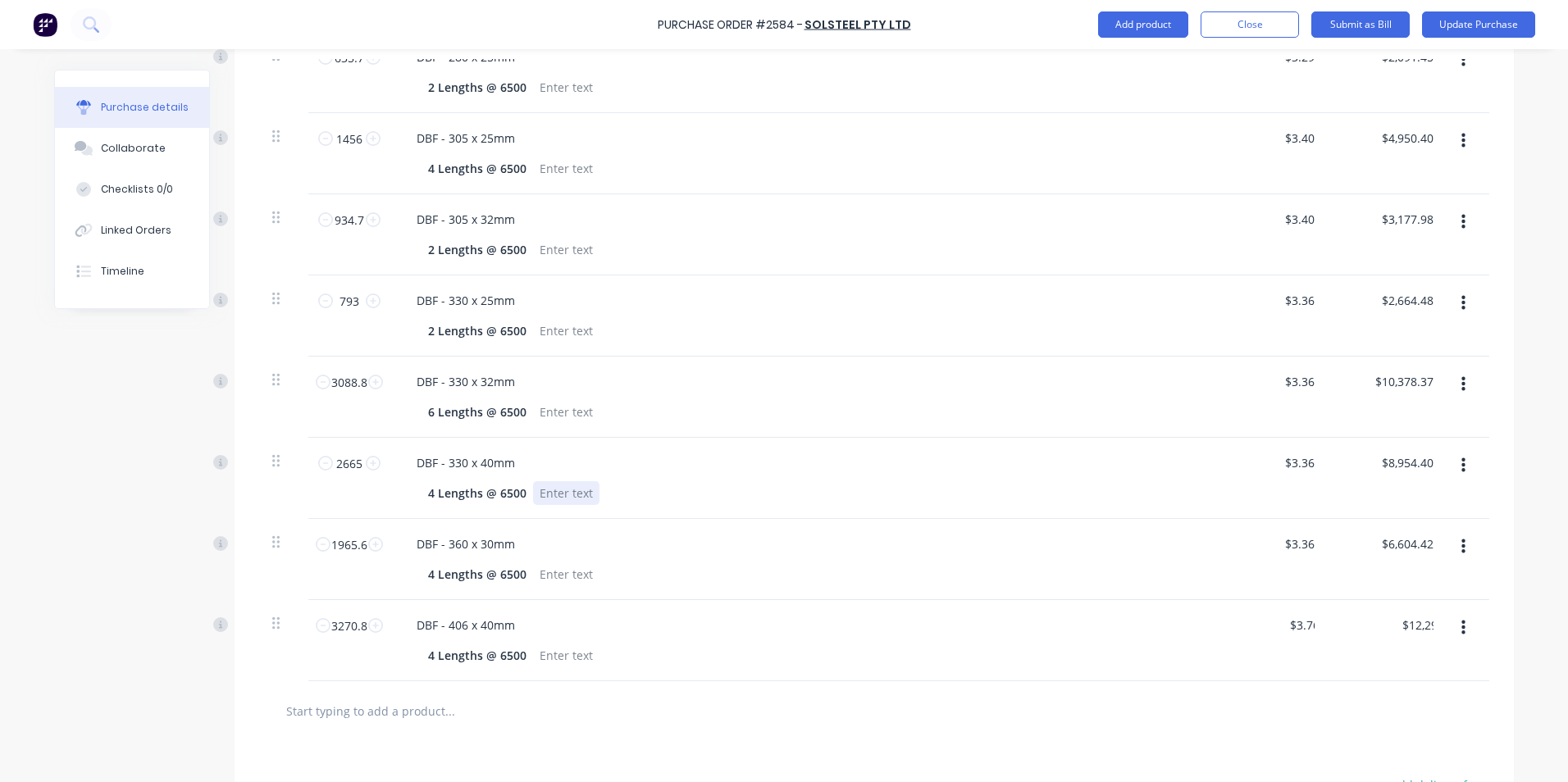
click at [847, 488] on div "4 Lengths @ 6500" at bounding box center [797, 493] width 751 height 24
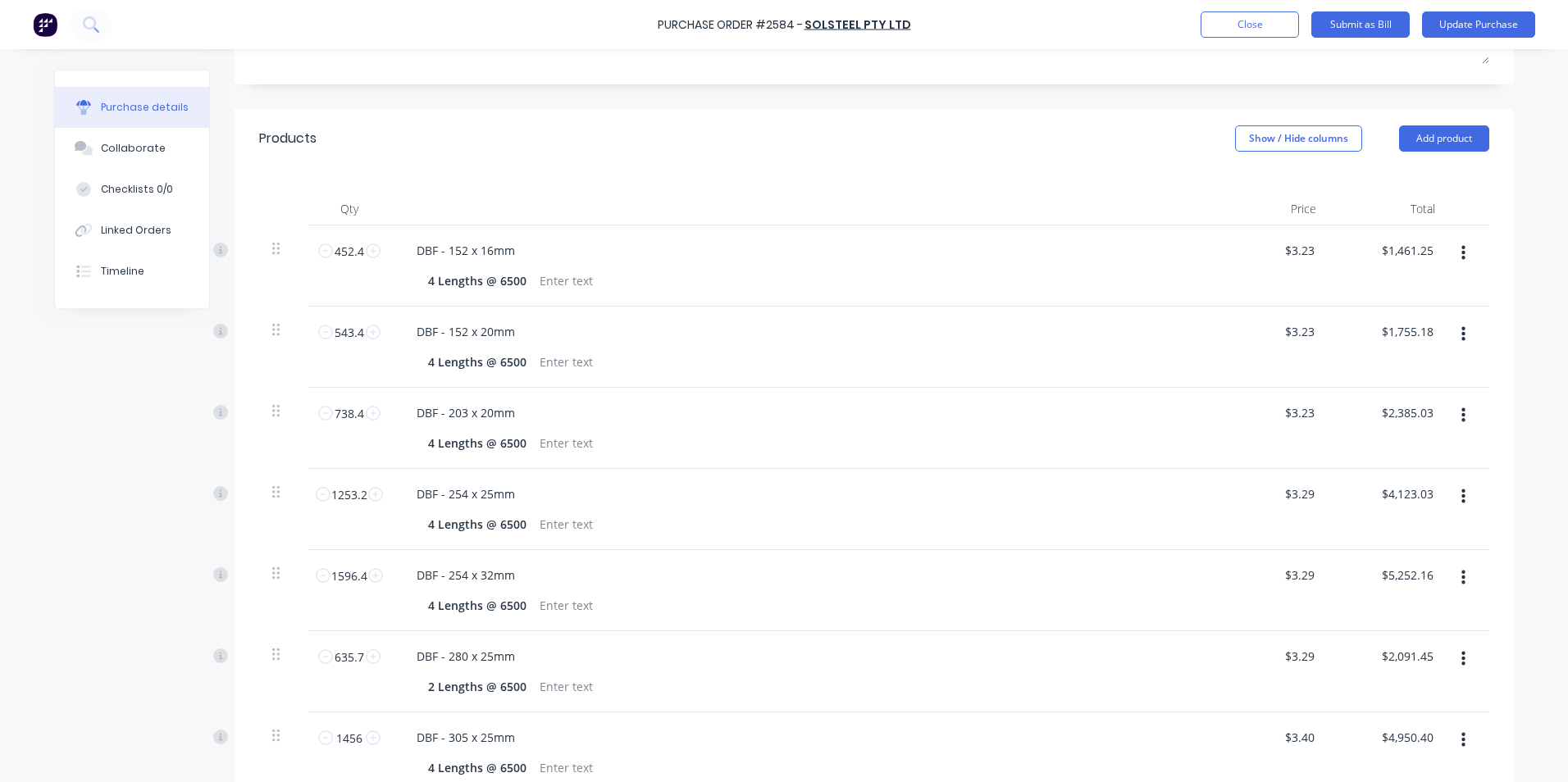
scroll to position [0, 0]
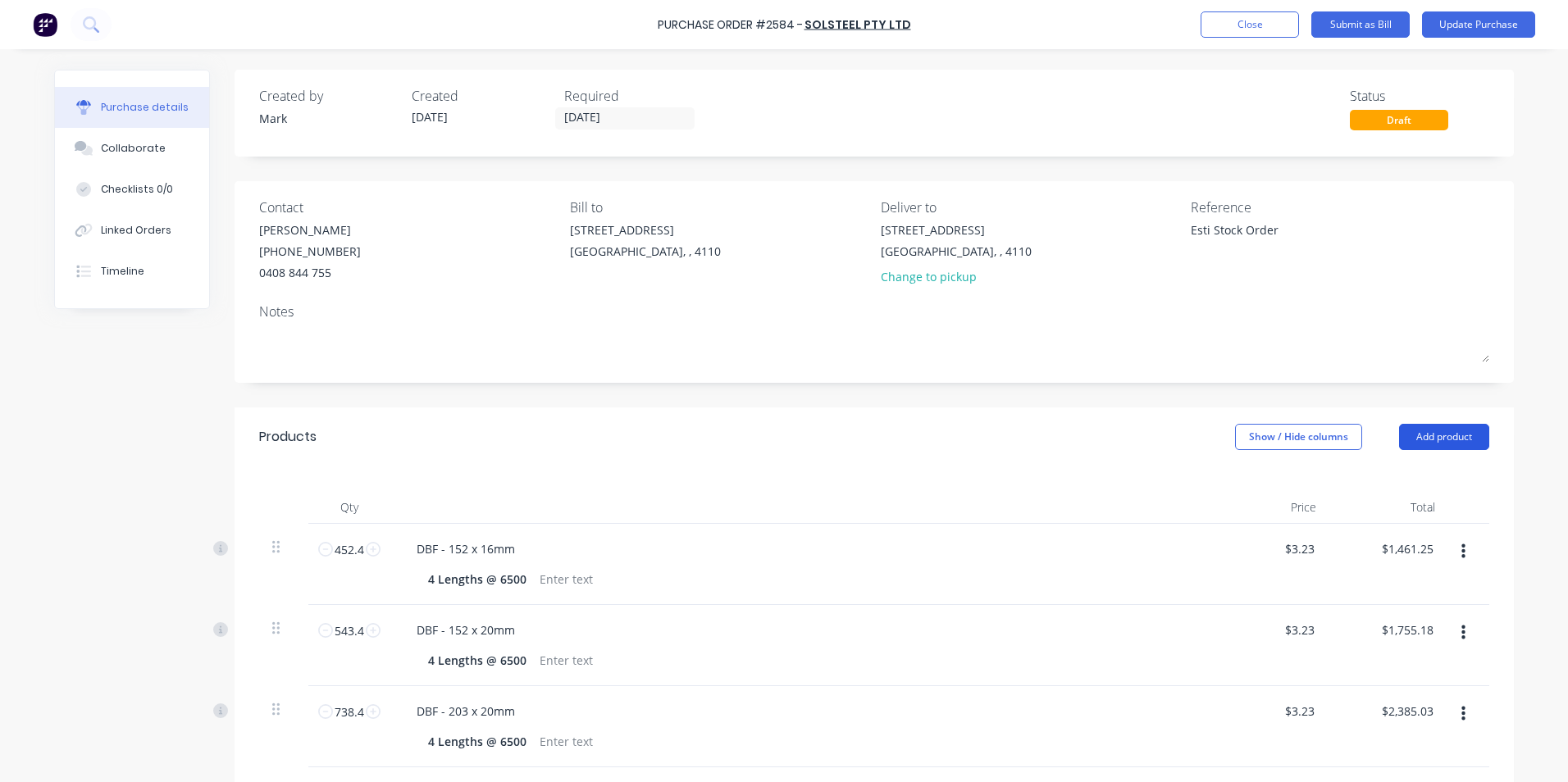
click at [1445, 432] on button "Add product" at bounding box center [1443, 436] width 90 height 26
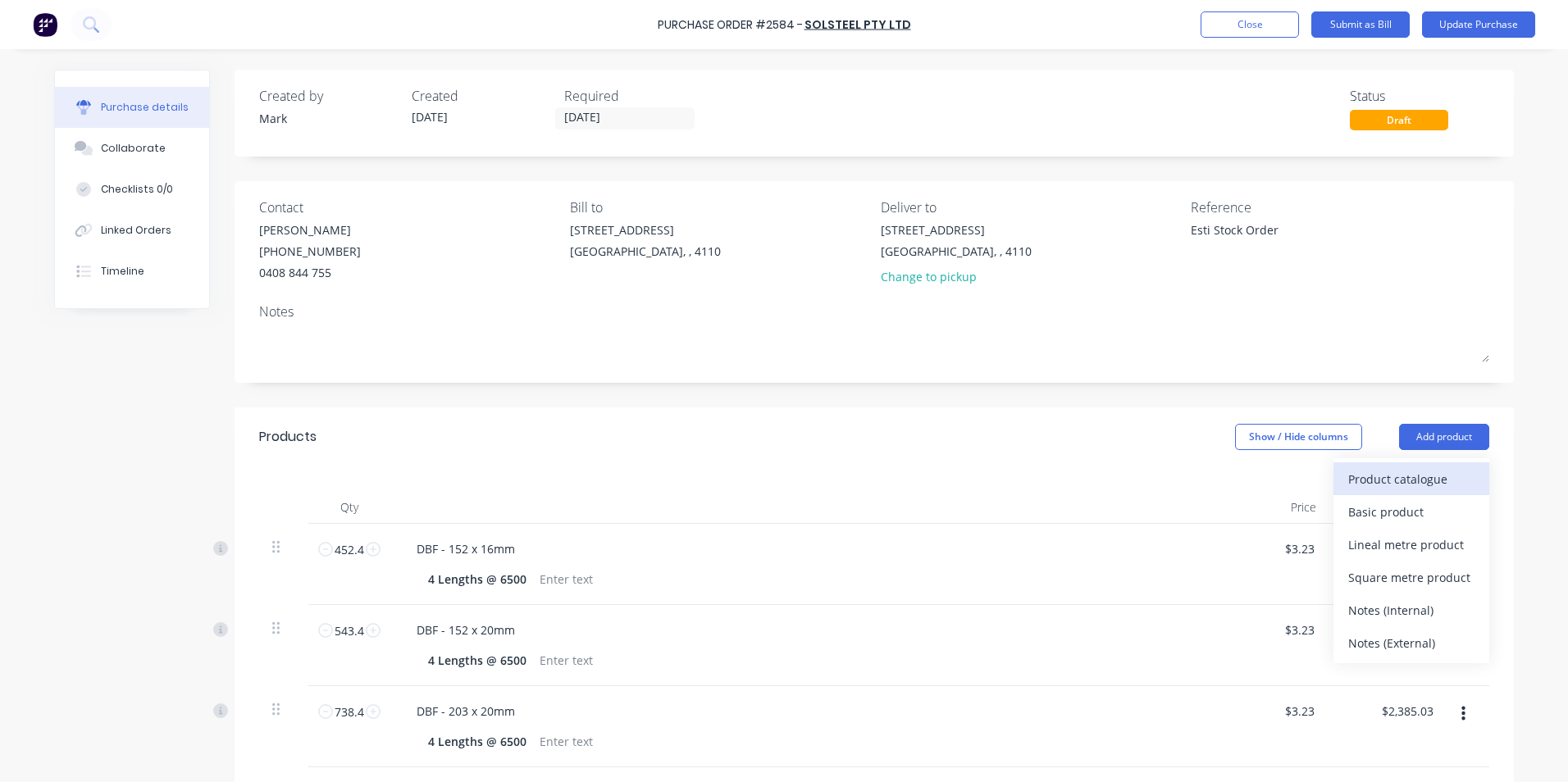
click at [1355, 477] on div "Product catalogue" at bounding box center [1410, 479] width 126 height 24
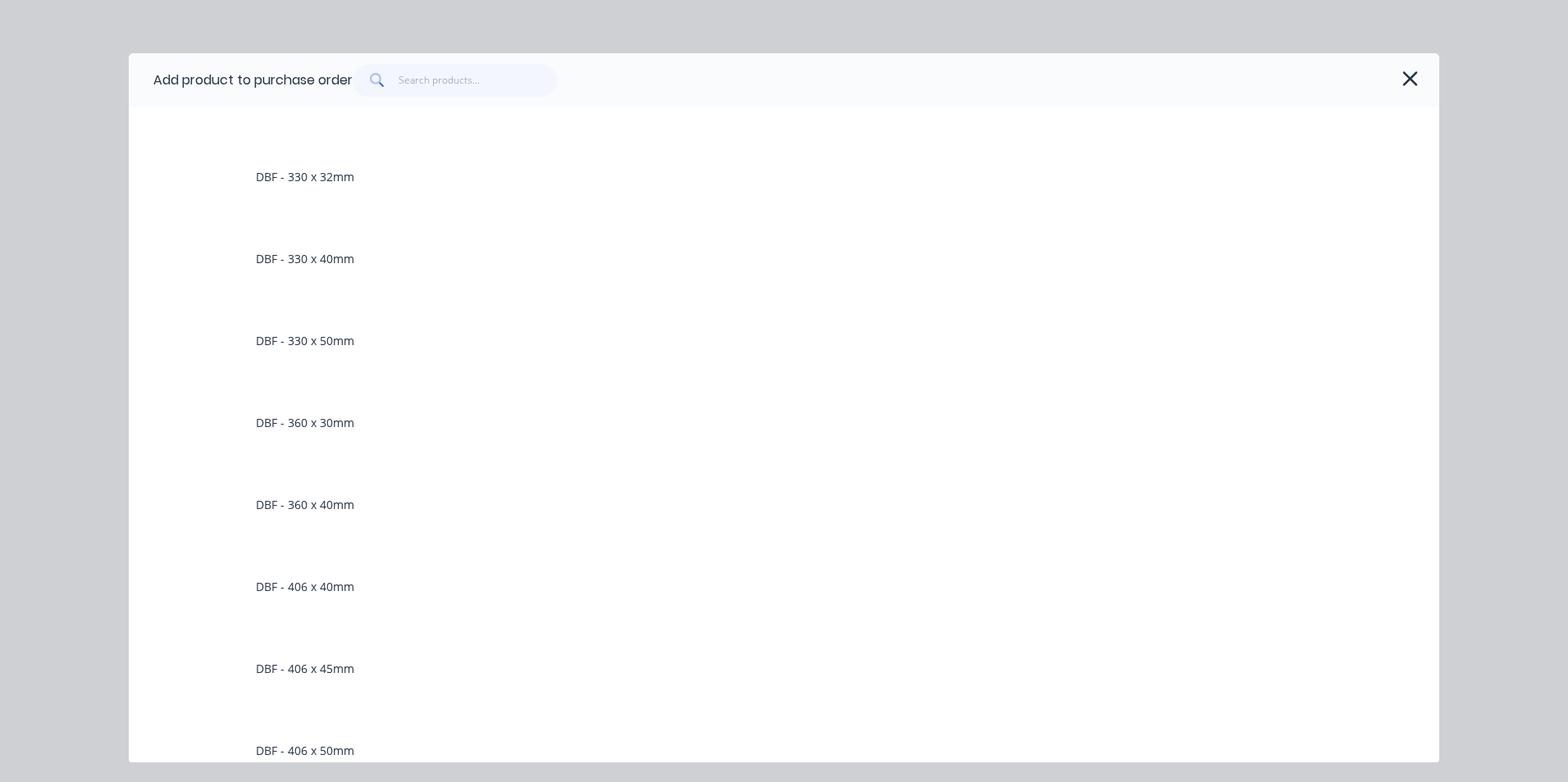
scroll to position [2050, 0]
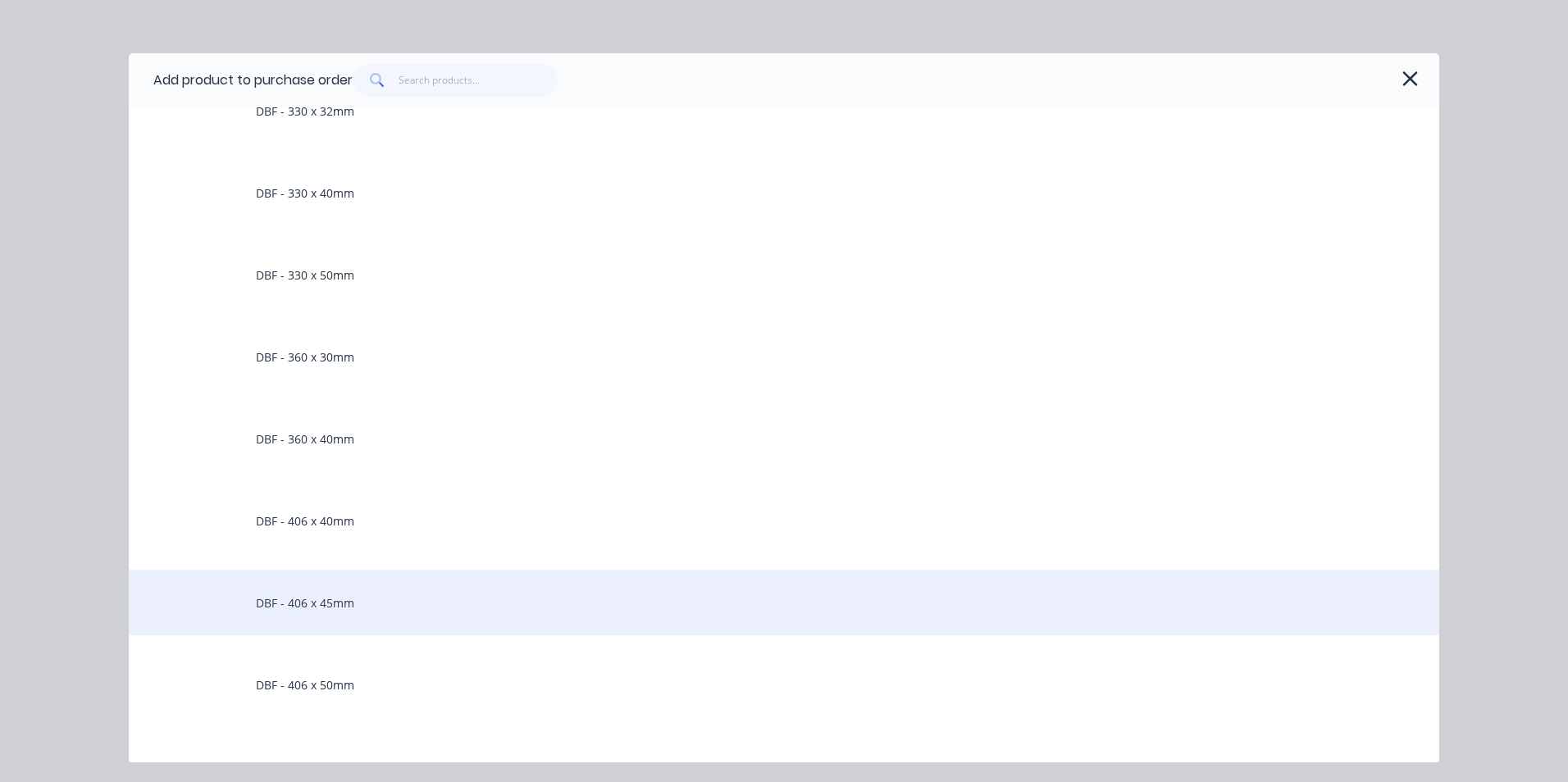
click at [327, 601] on div "DBF - 406 x 45mm" at bounding box center [784, 602] width 1310 height 65
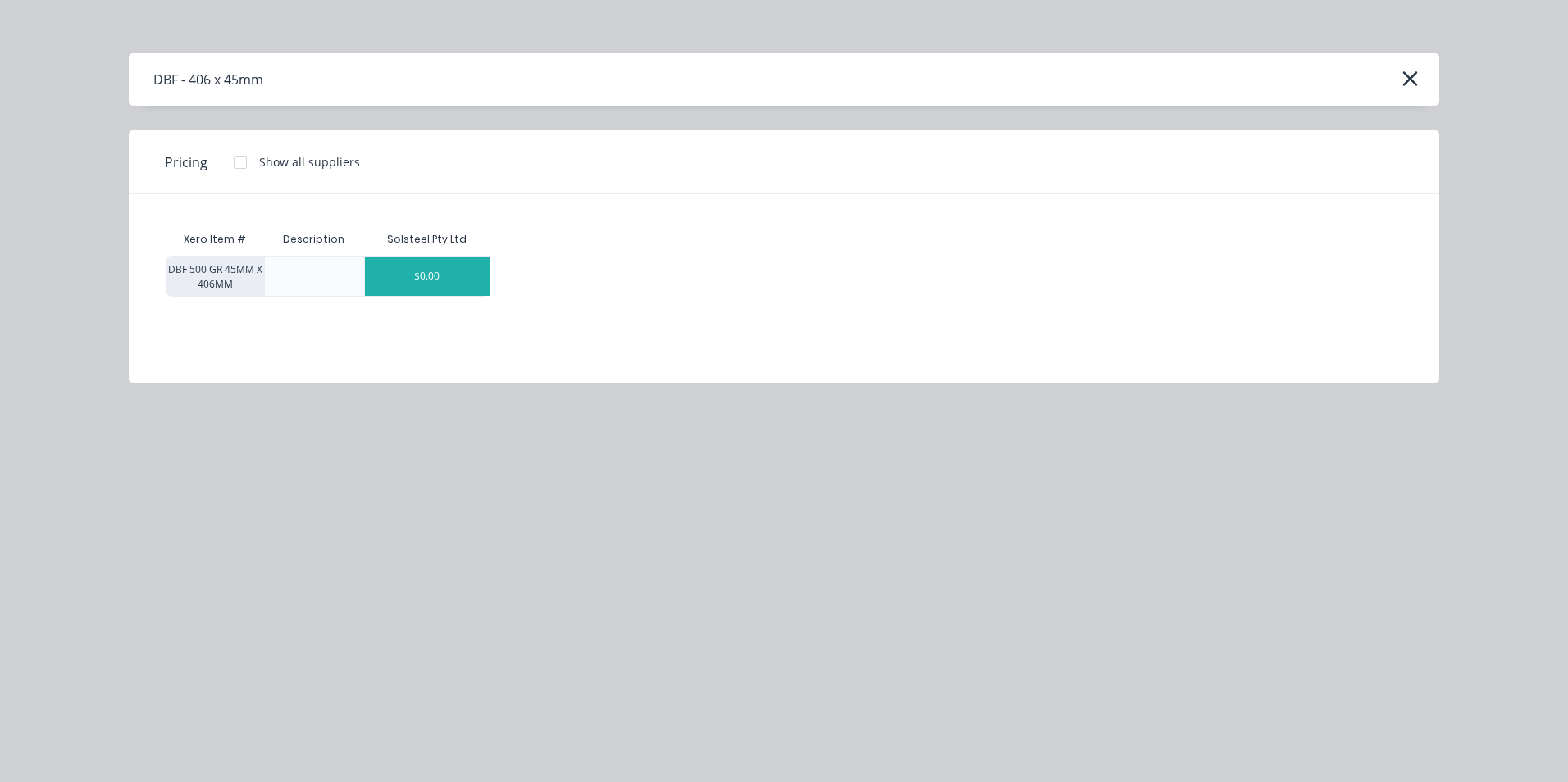
click at [461, 274] on div "$0.00" at bounding box center [426, 276] width 125 height 39
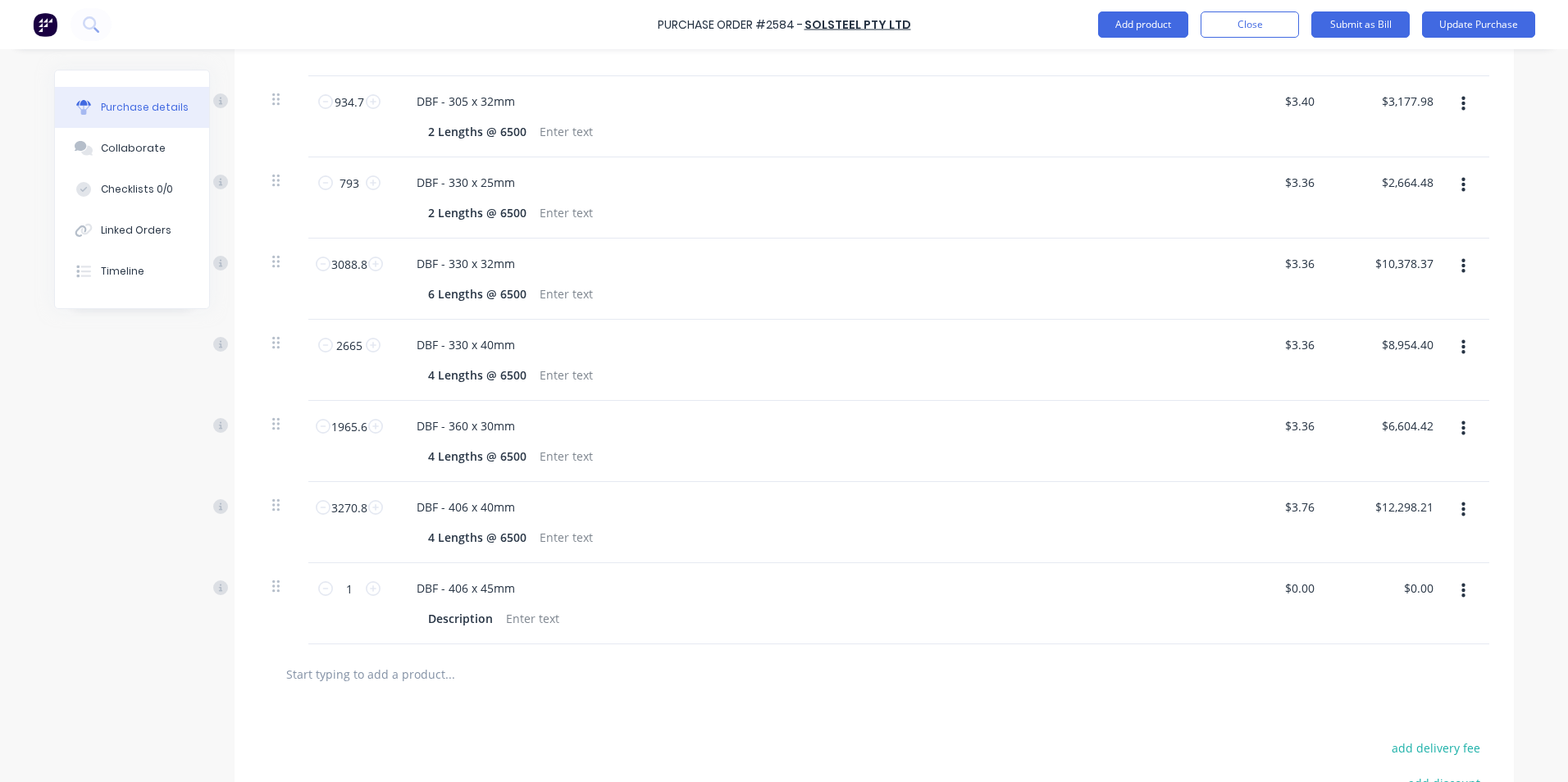
scroll to position [1066, 0]
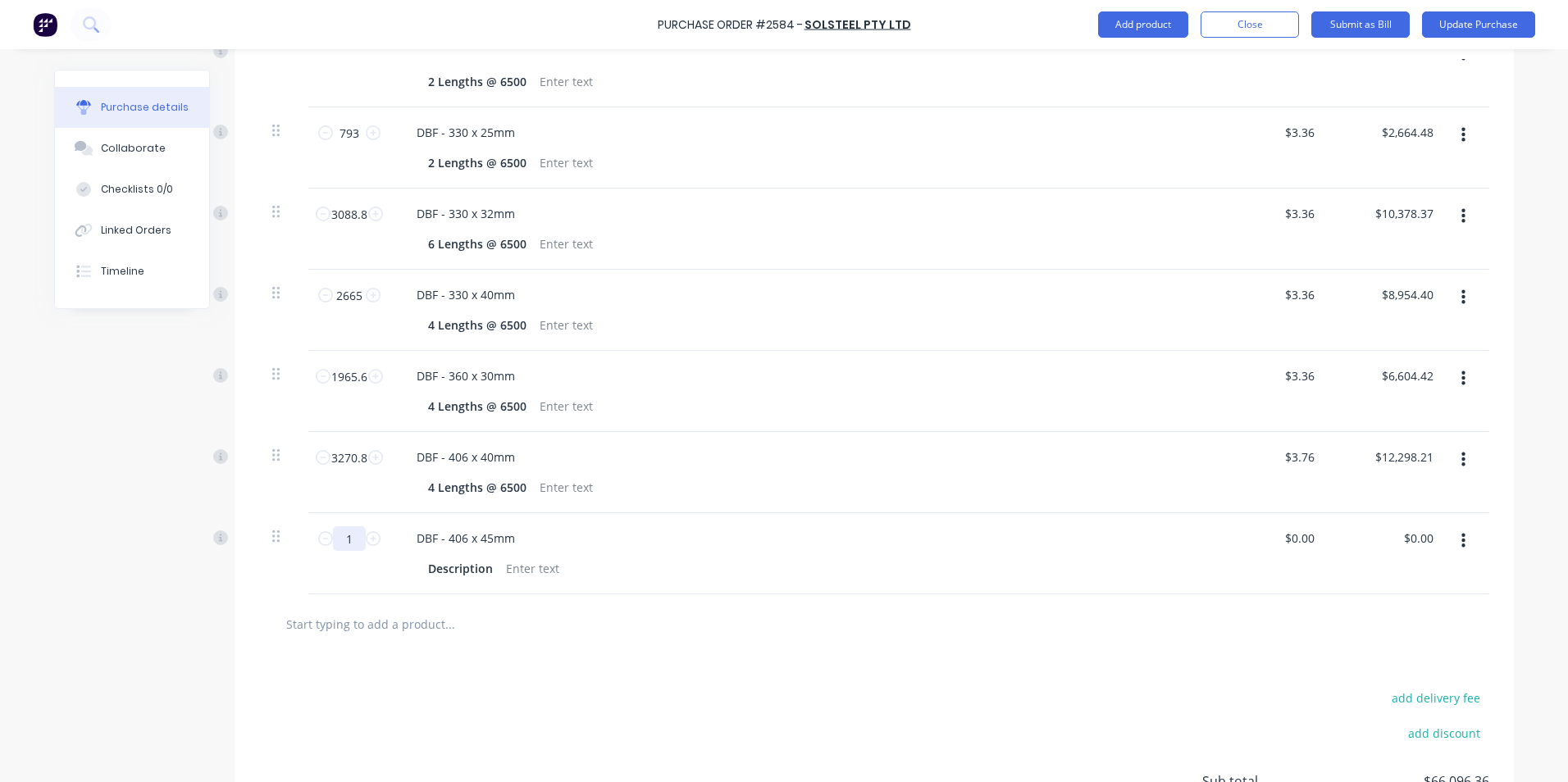
drag, startPoint x: 337, startPoint y: 539, endPoint x: 359, endPoint y: 541, distance: 22.1
click at [359, 541] on input "1" at bounding box center [349, 537] width 33 height 24
drag, startPoint x: 421, startPoint y: 566, endPoint x: 483, endPoint y: 571, distance: 62.2
click at [483, 571] on div "Description" at bounding box center [460, 568] width 78 height 24
paste div
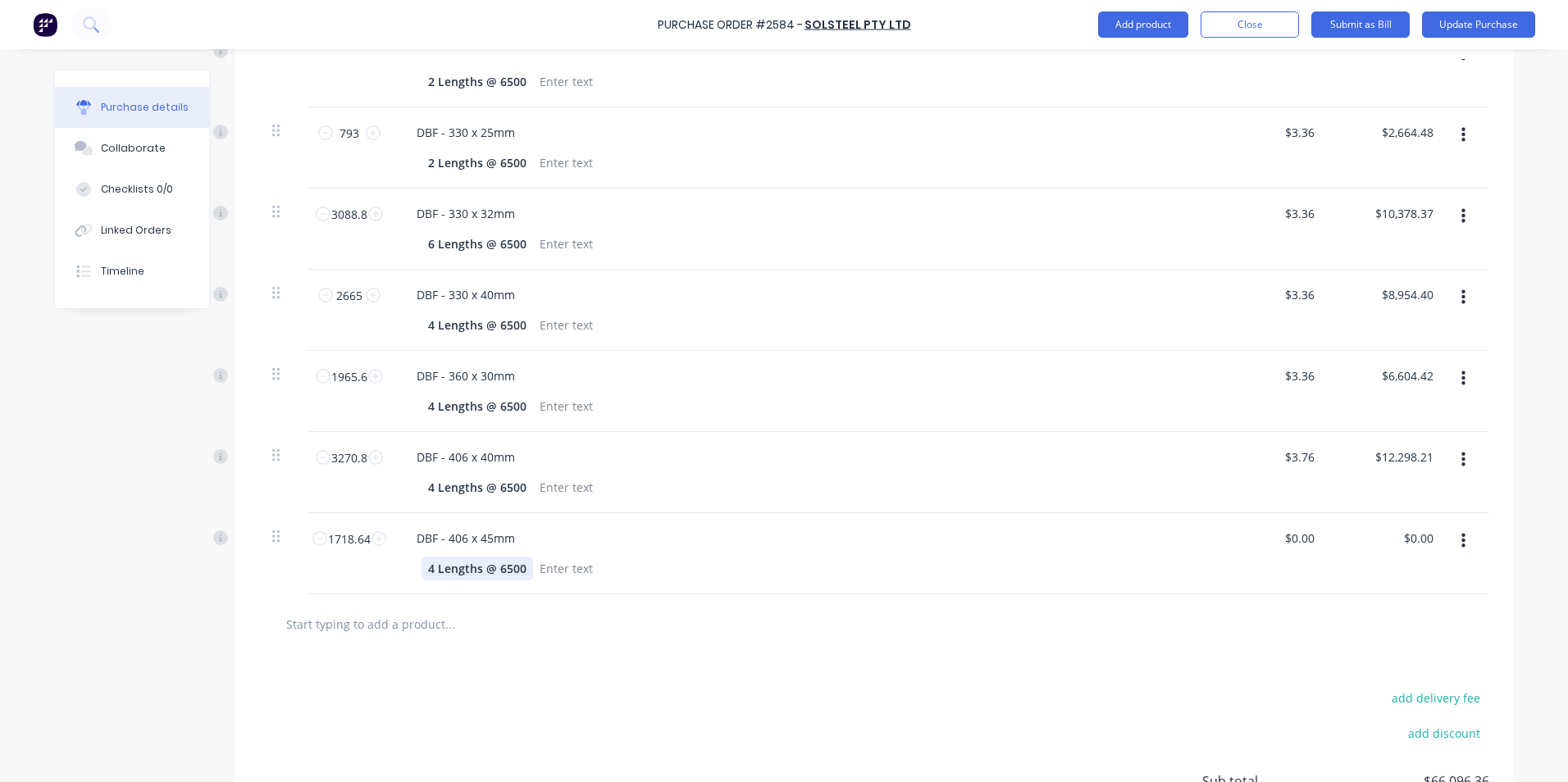
click at [425, 567] on div "4 Lengths @ 6500" at bounding box center [477, 568] width 111 height 24
click at [1298, 545] on input "0" at bounding box center [1306, 537] width 23 height 24
click at [1172, 661] on div "add delivery fee add discount Sub total $72,558.45 Tax $7,255.86 Total $79,814.…" at bounding box center [874, 788] width 1279 height 270
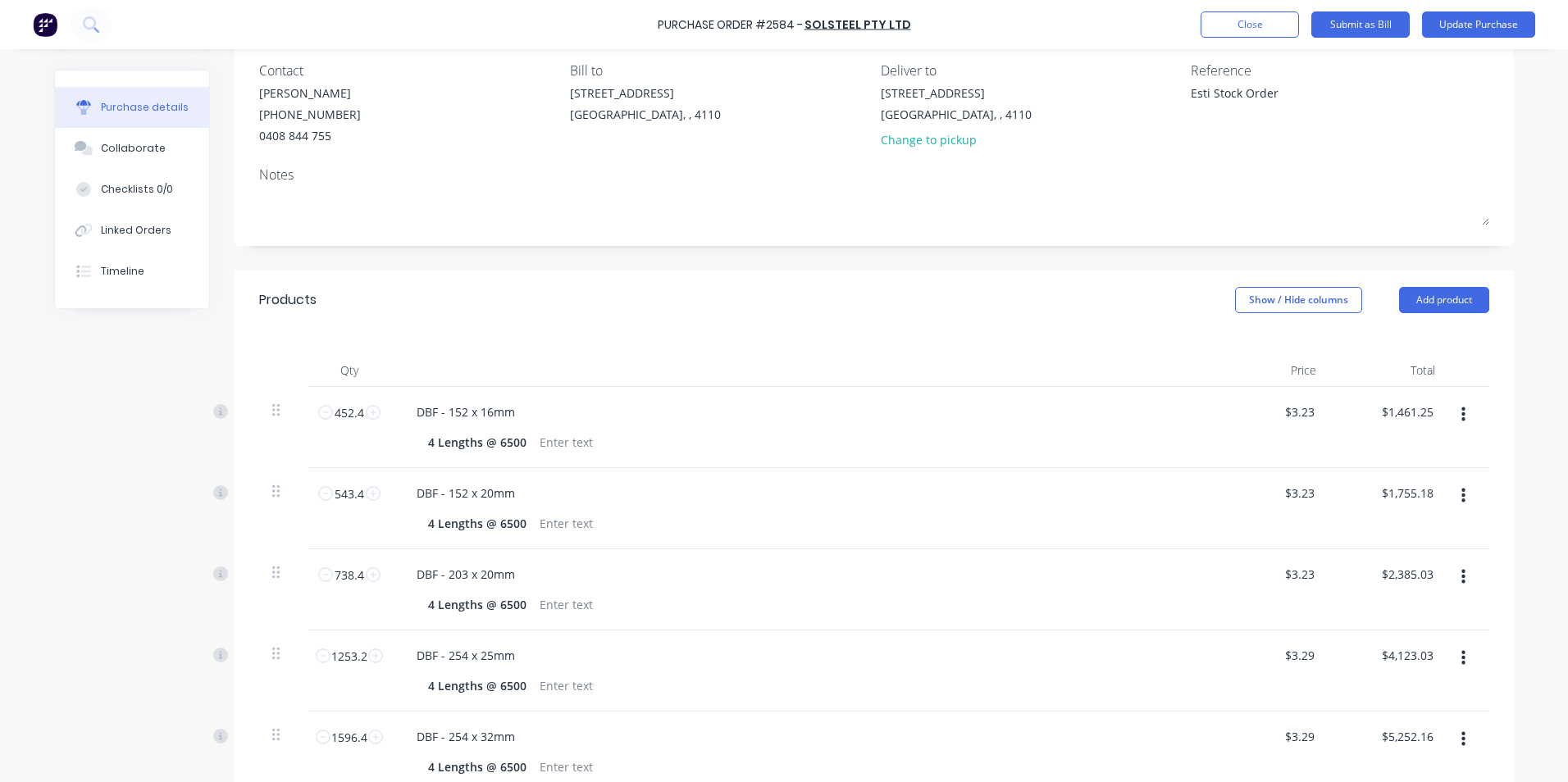
scroll to position [82, 0]
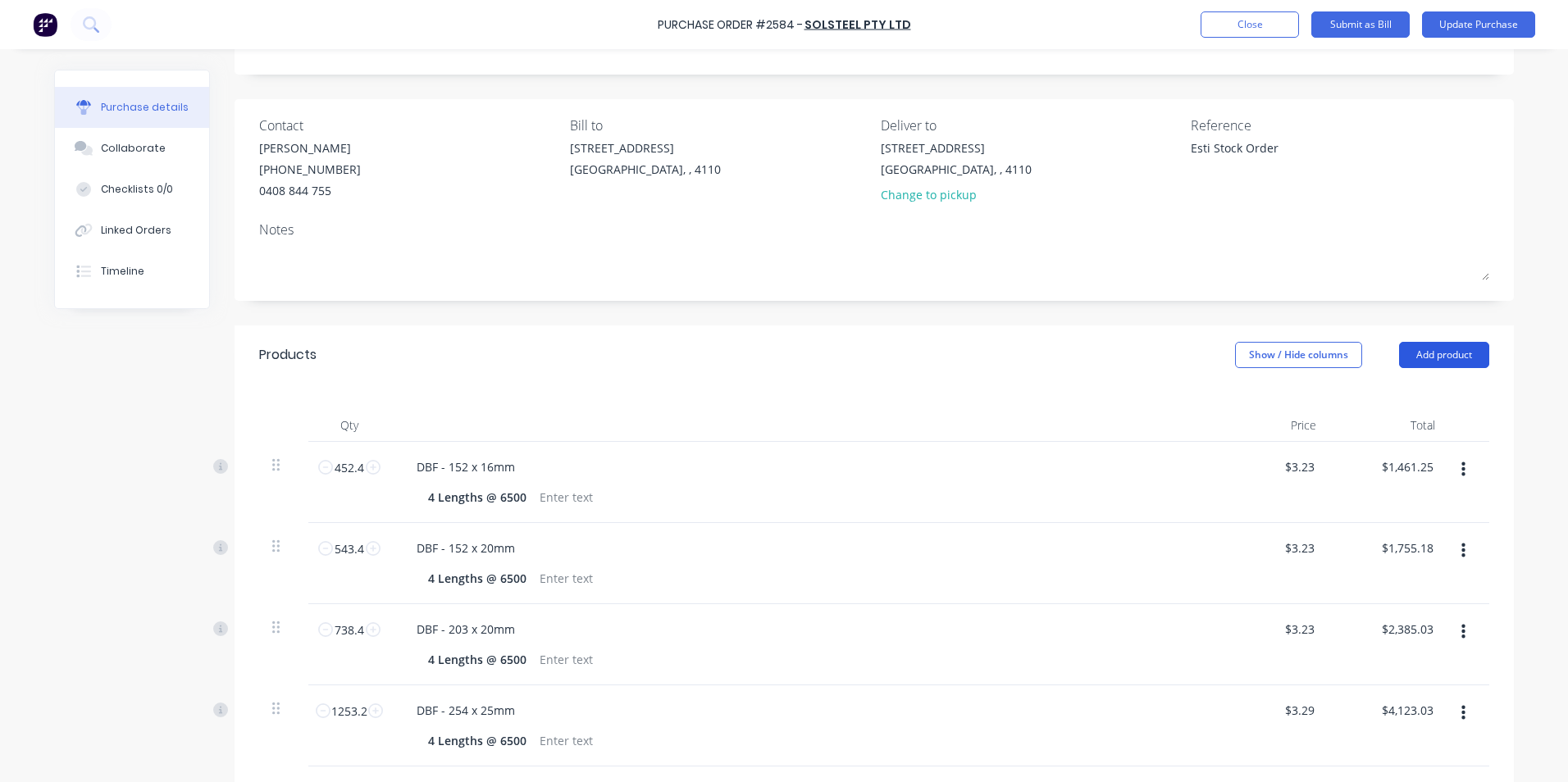
click at [1438, 347] on button "Add product" at bounding box center [1443, 355] width 90 height 26
click at [1396, 394] on div "Product catalogue" at bounding box center [1410, 397] width 126 height 24
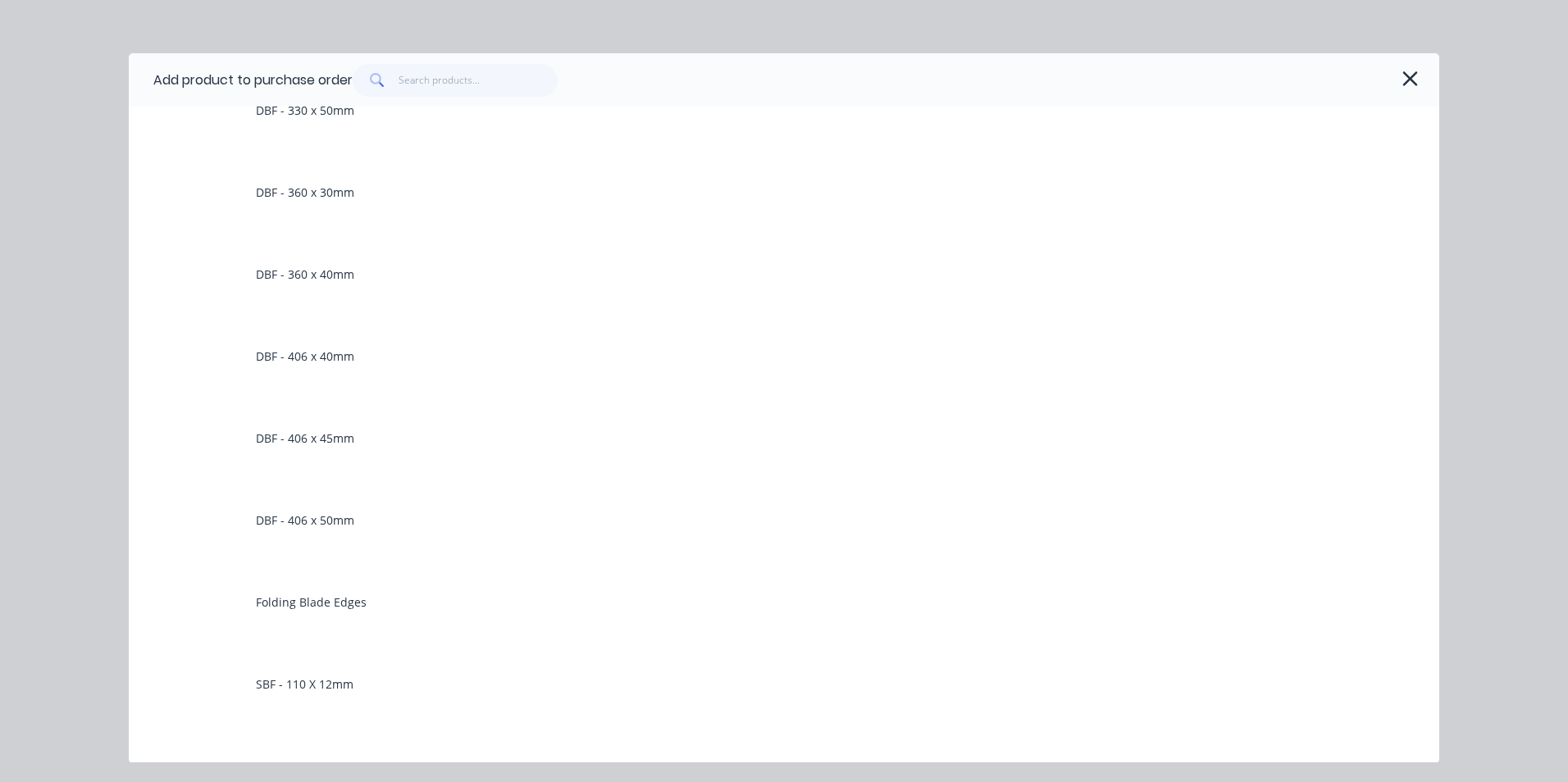
scroll to position [2213, 0]
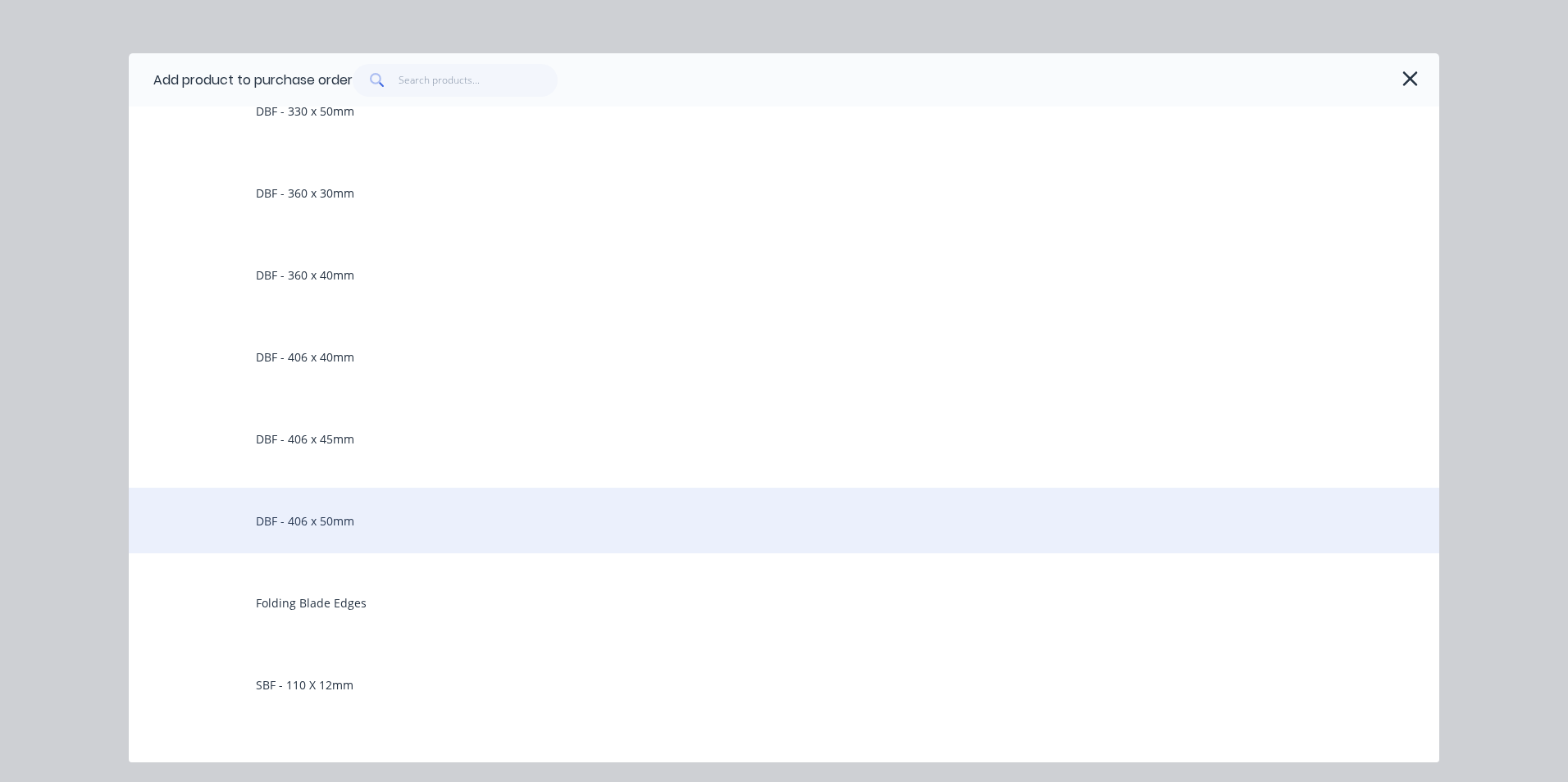
click at [306, 516] on div "DBF - 406 x 50mm" at bounding box center [784, 520] width 1310 height 65
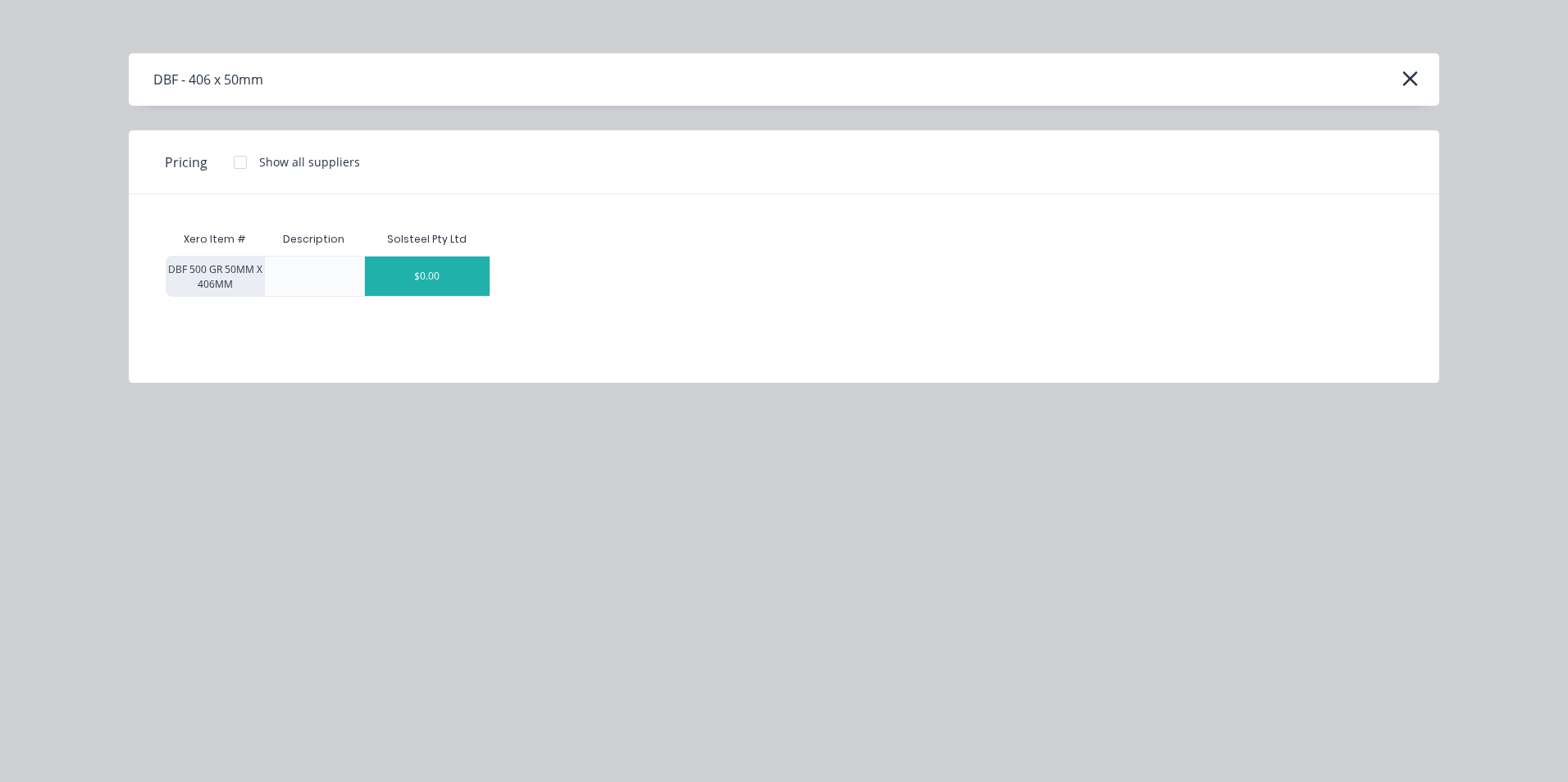
click at [458, 278] on div "$0.00" at bounding box center [426, 276] width 125 height 39
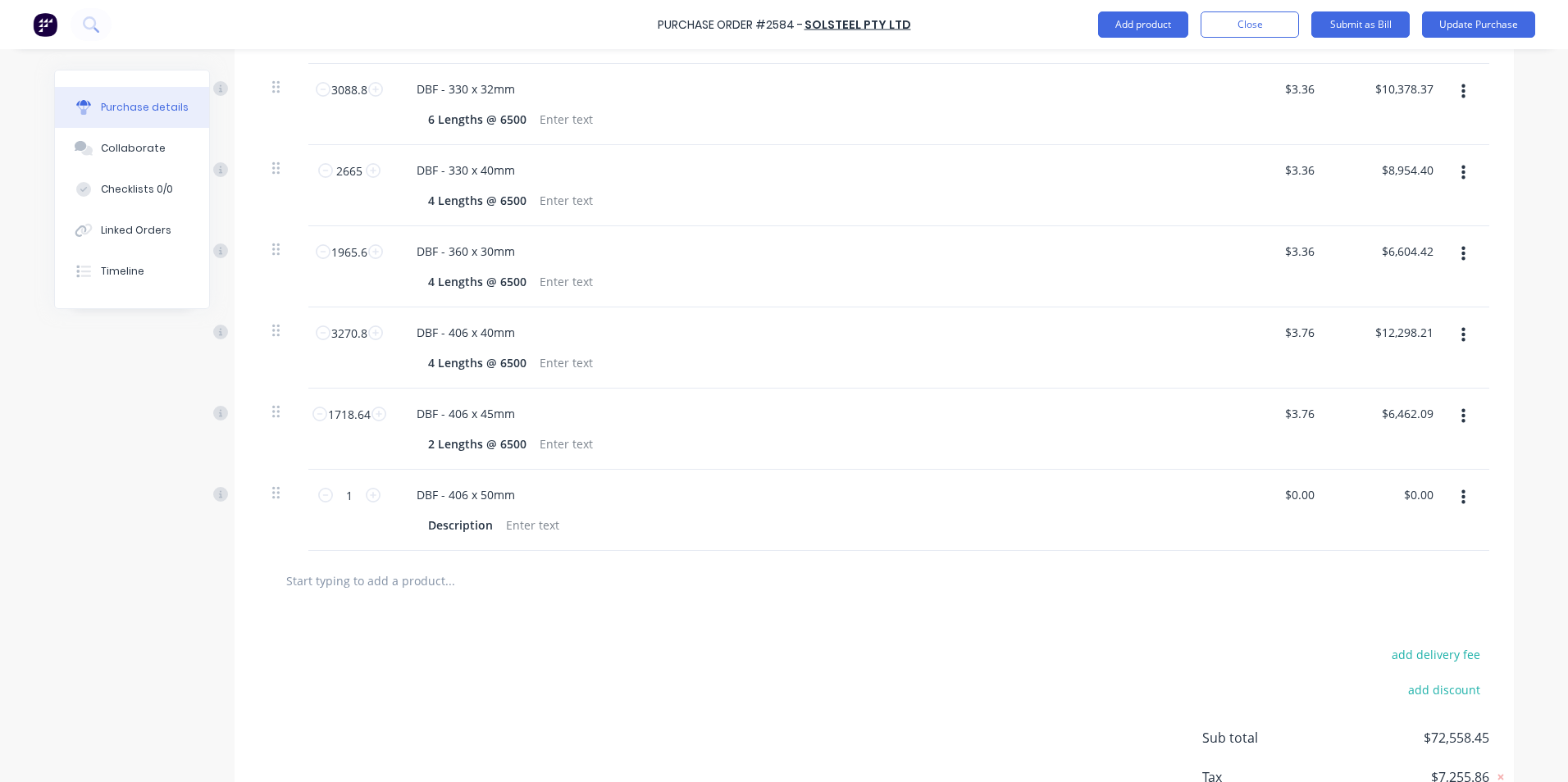
scroll to position [1230, 0]
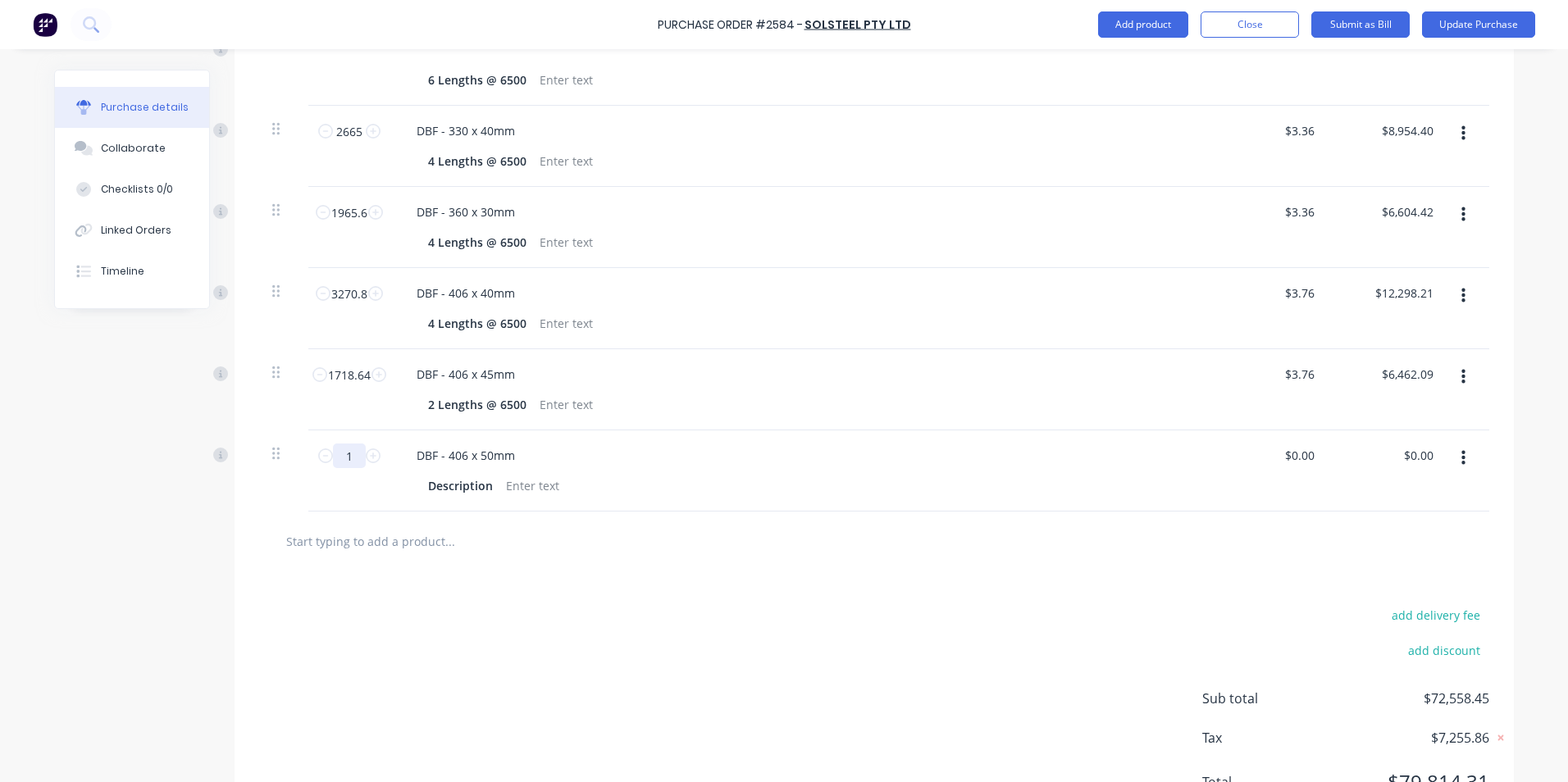
click at [340, 459] on input "1" at bounding box center [349, 455] width 33 height 24
drag, startPoint x: 420, startPoint y: 482, endPoint x: 493, endPoint y: 483, distance: 73.0
click at [493, 483] on div "Description" at bounding box center [797, 486] width 751 height 24
paste div
click at [1099, 543] on div at bounding box center [874, 541] width 1203 height 33
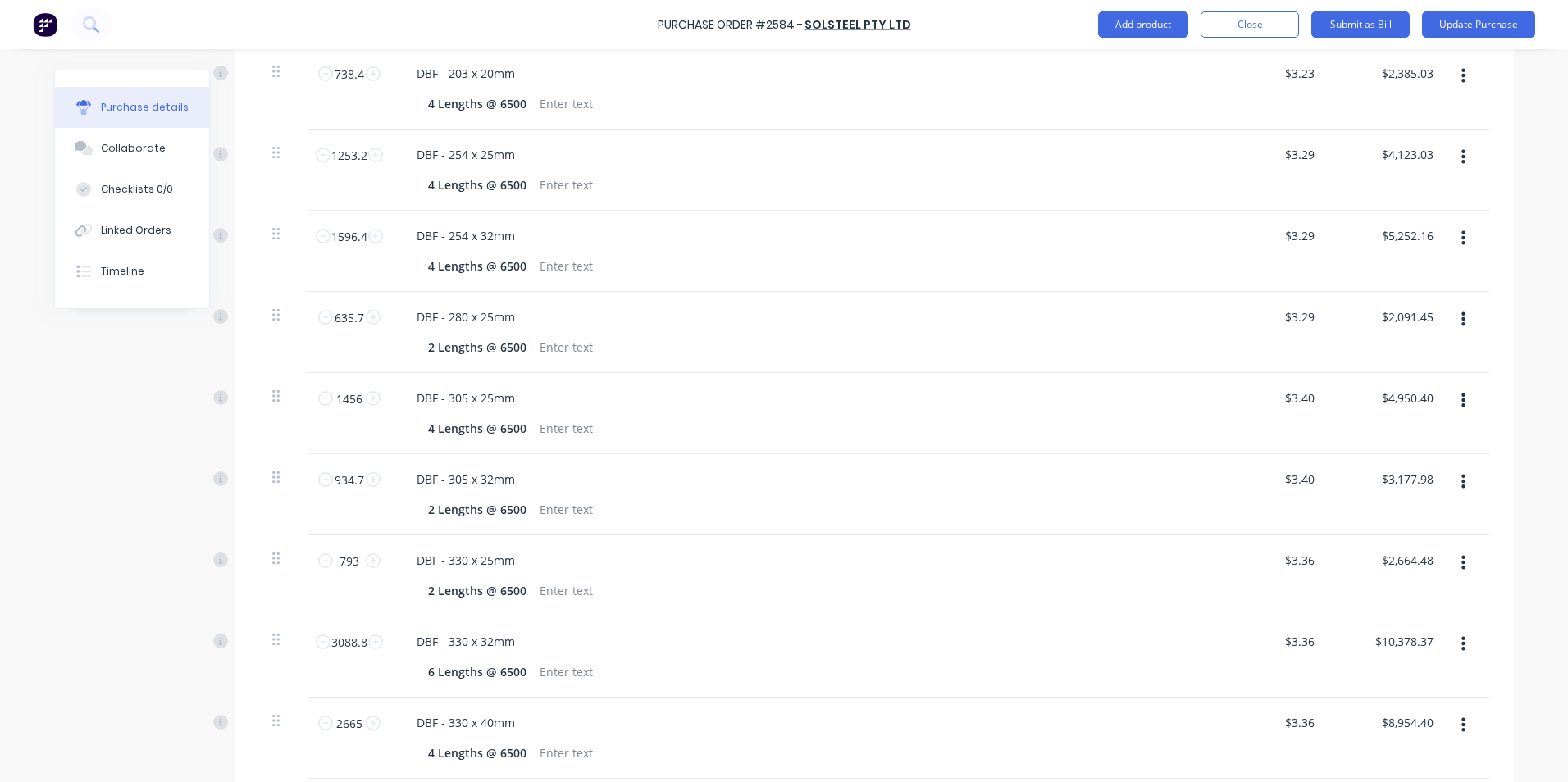
scroll to position [322, 0]
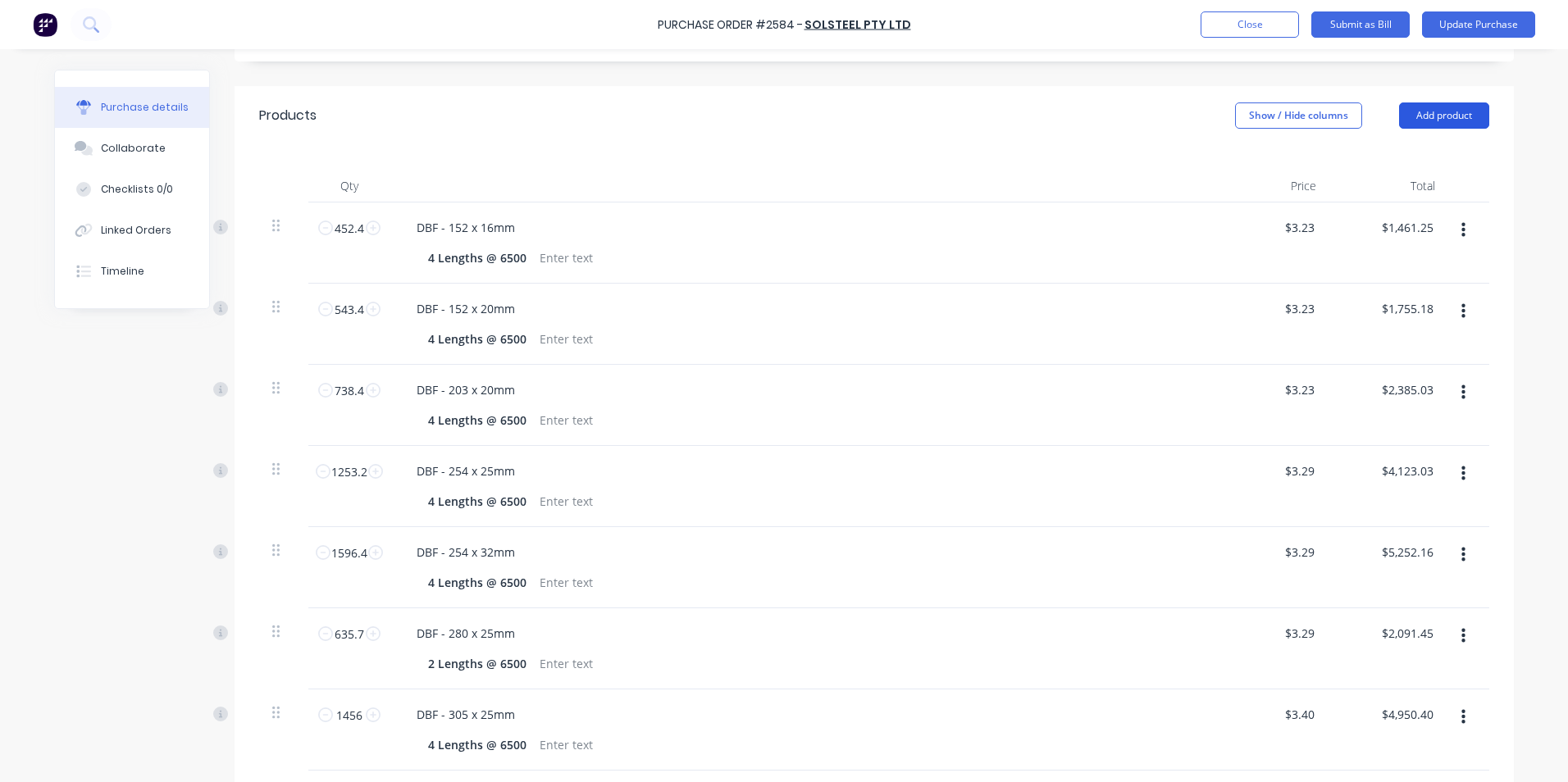
click at [1441, 111] on button "Add product" at bounding box center [1443, 115] width 90 height 26
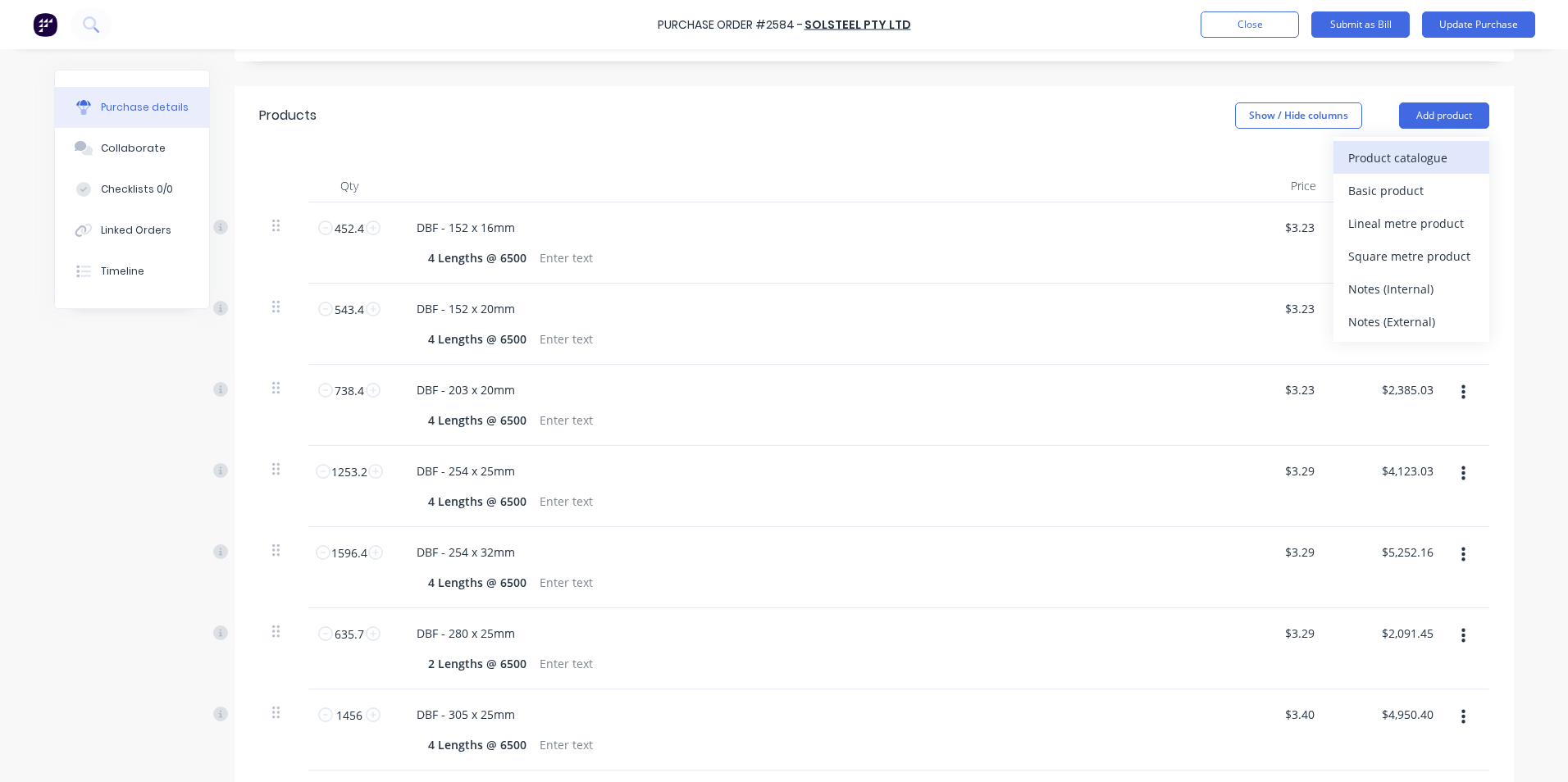
click at [1390, 153] on div "Product catalogue" at bounding box center [1410, 158] width 126 height 24
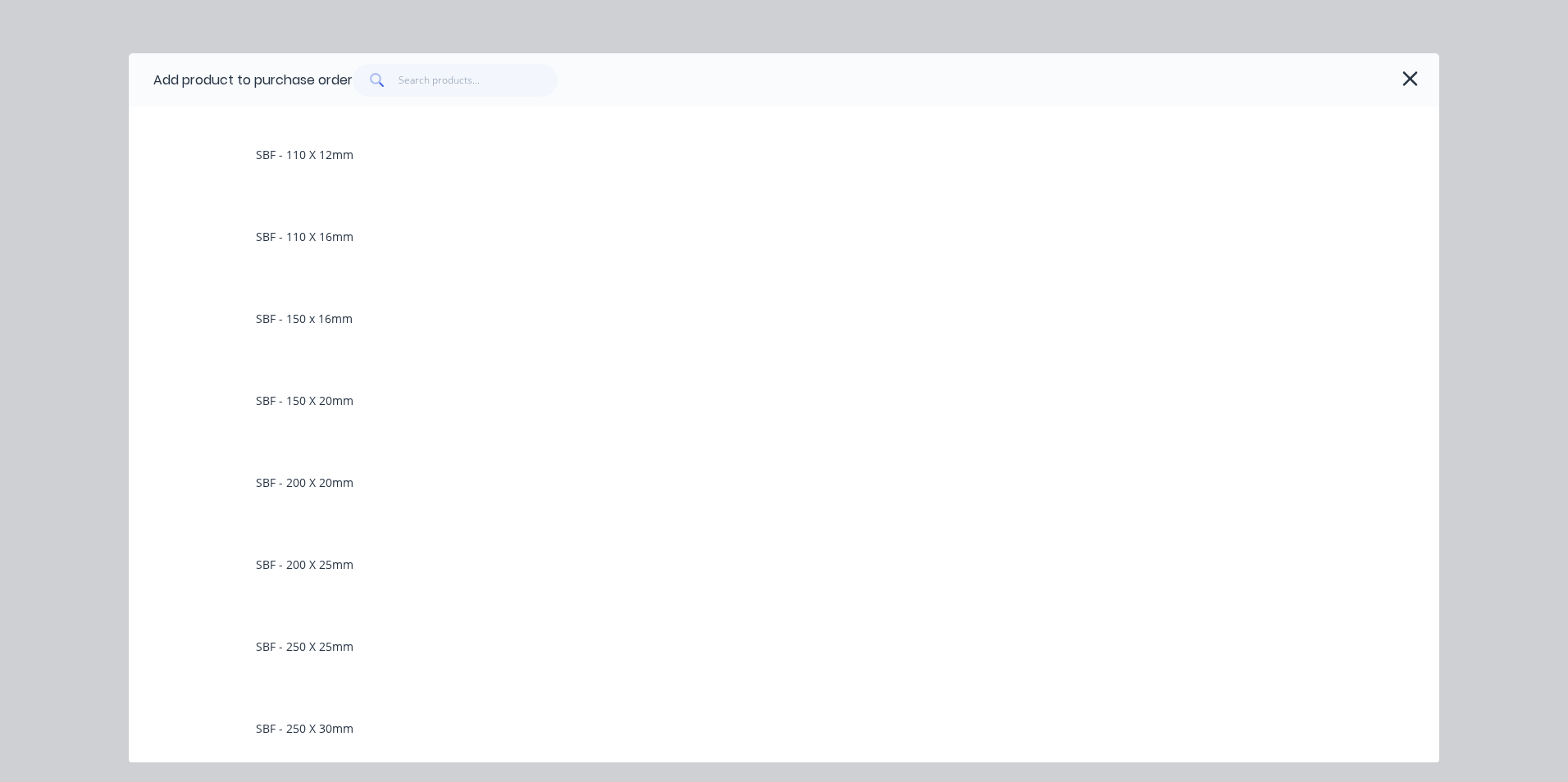
scroll to position [2705, 0]
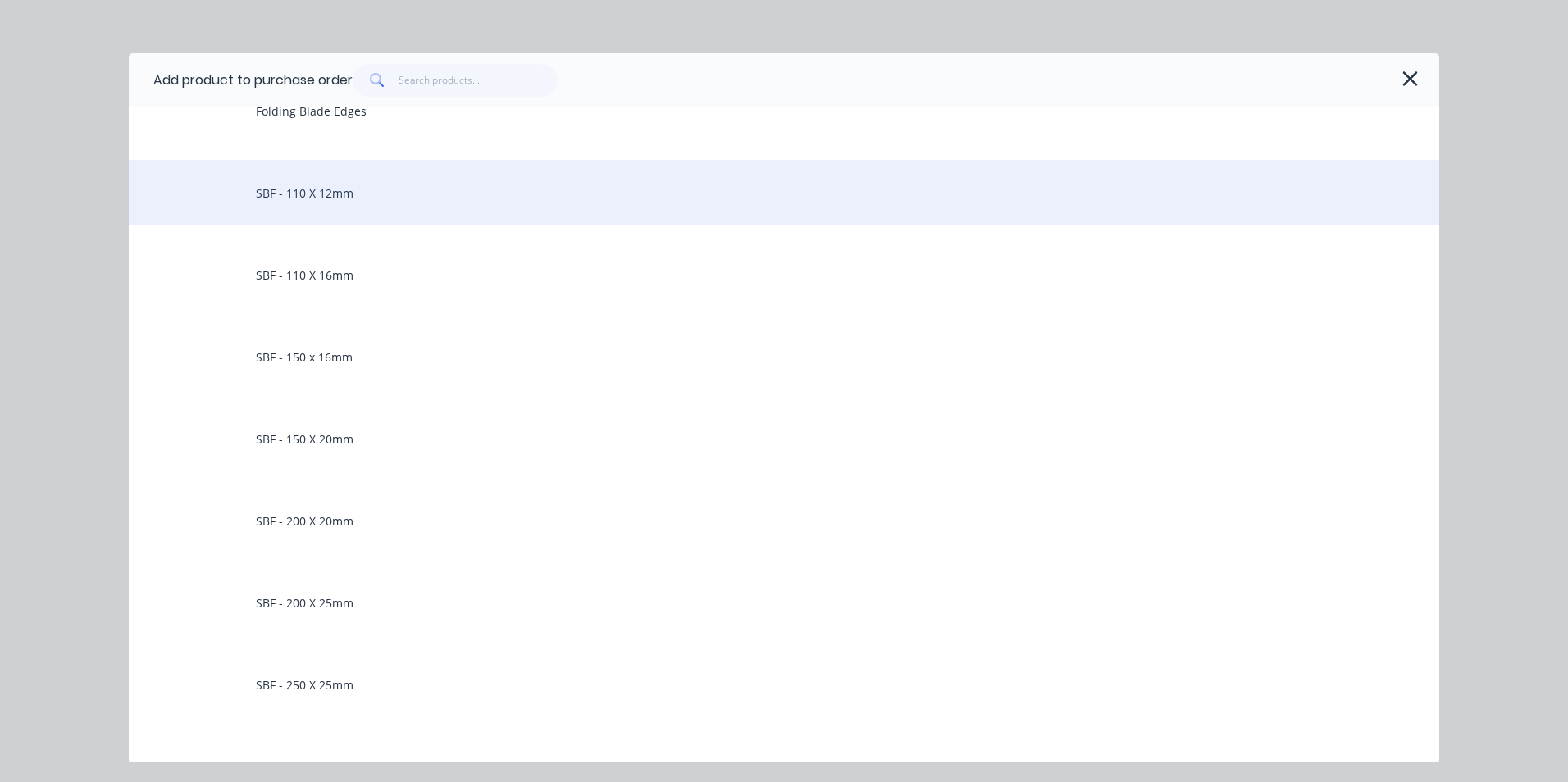
click at [314, 189] on div "SBF - 110 X 12mm" at bounding box center [784, 192] width 1310 height 65
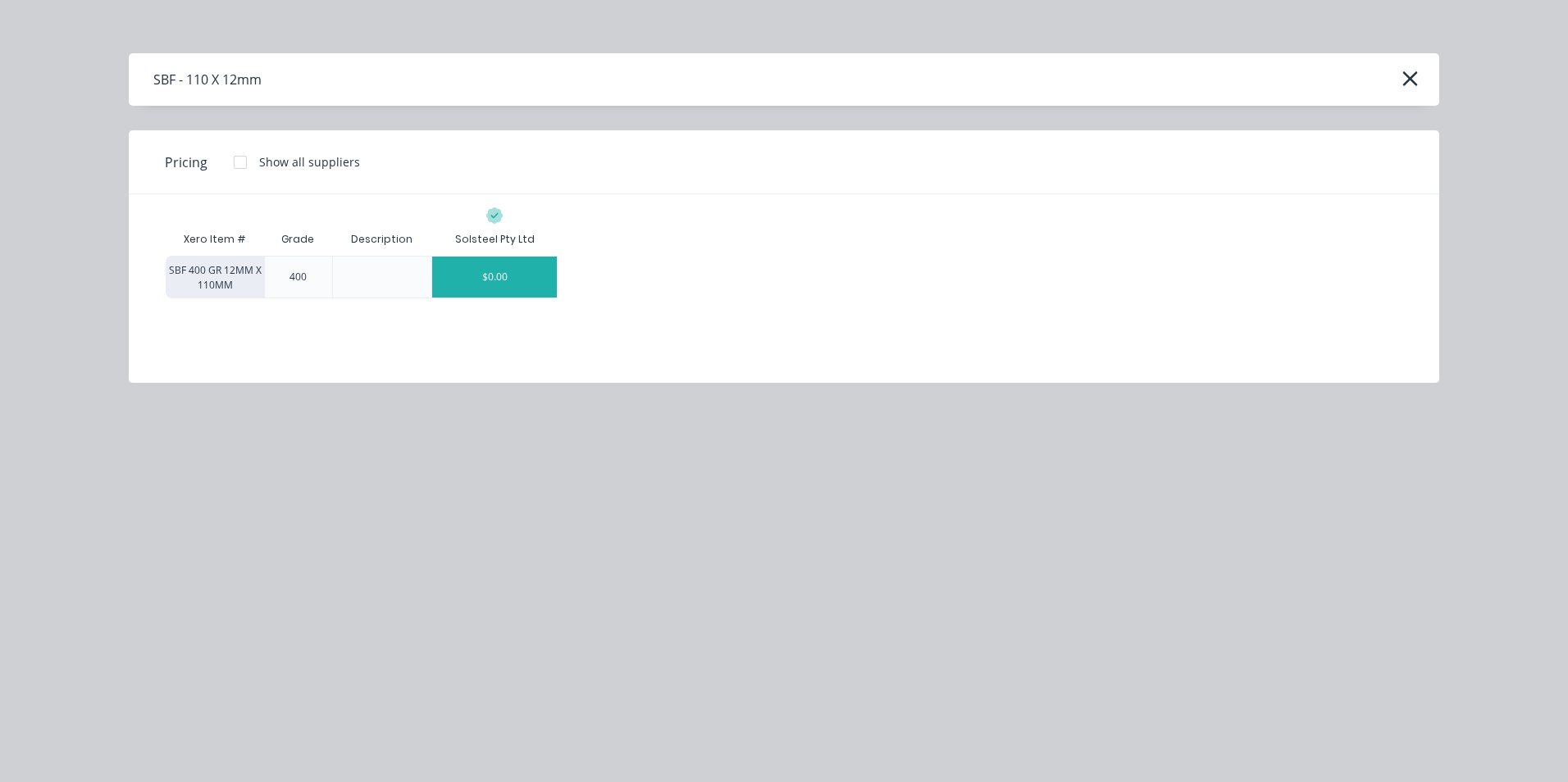
click at [533, 276] on div "$0.00" at bounding box center [494, 277] width 125 height 41
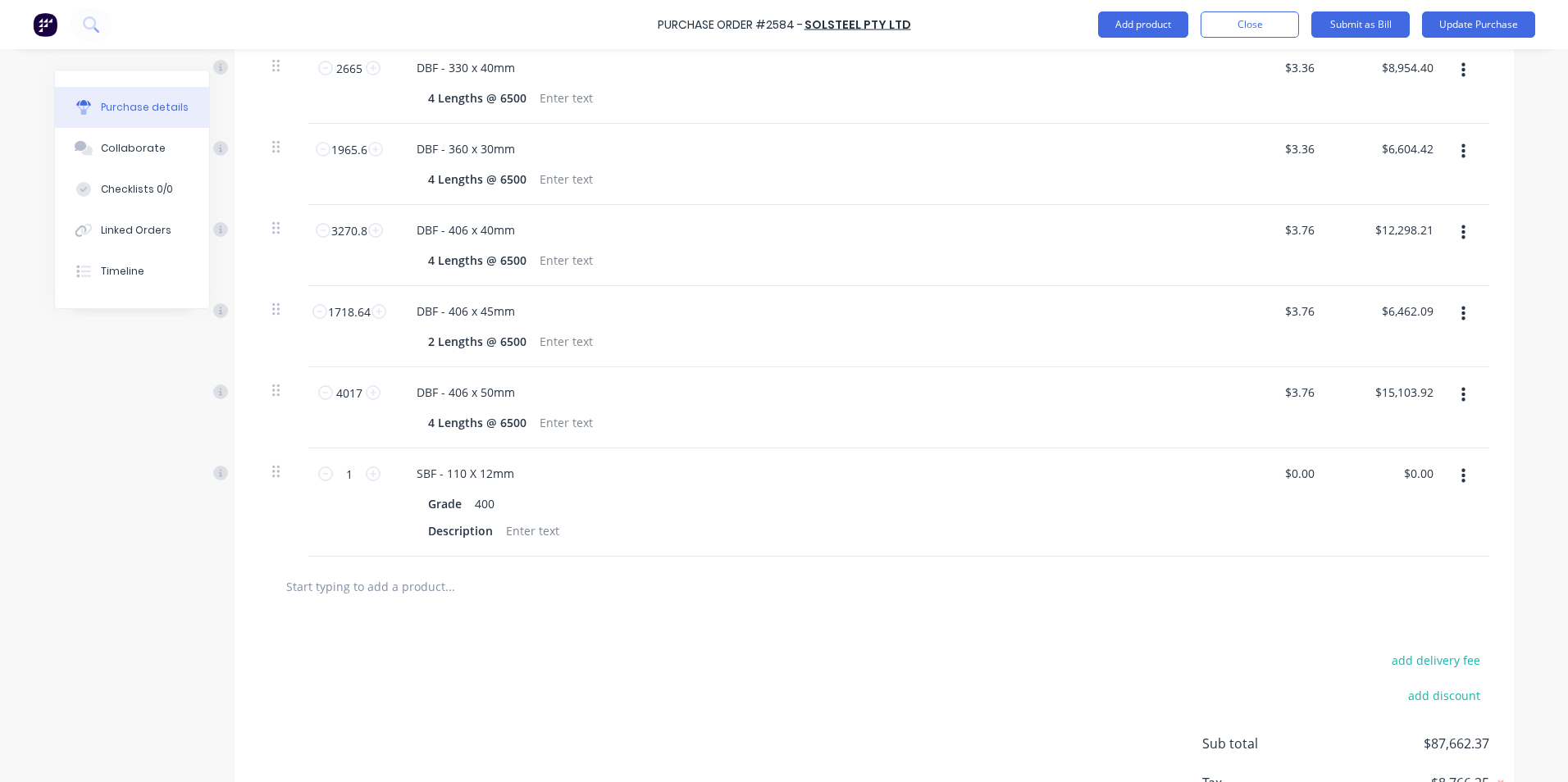
scroll to position [1305, 0]
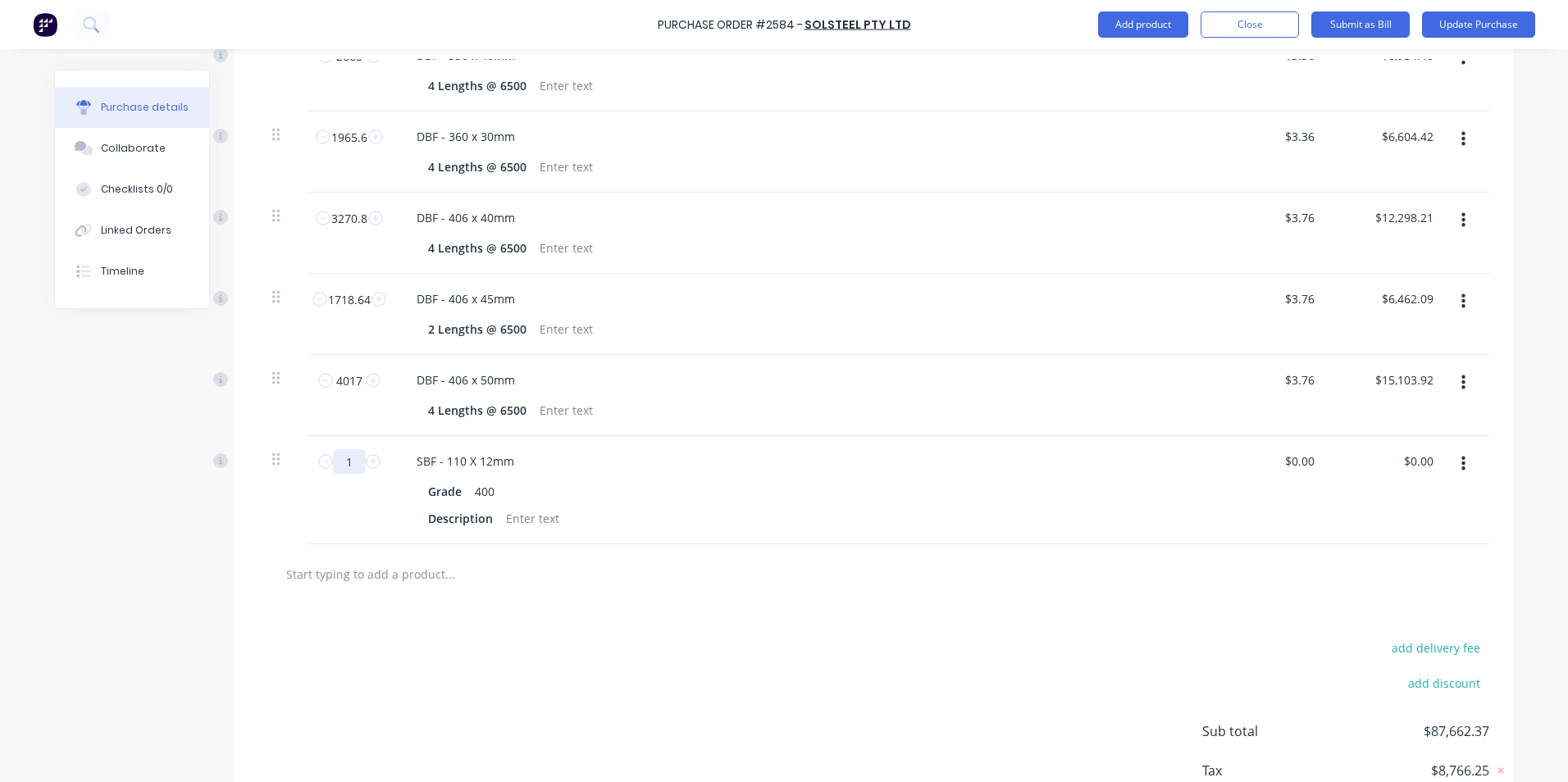
drag, startPoint x: 337, startPoint y: 459, endPoint x: 348, endPoint y: 460, distance: 11.0
click at [348, 460] on input "1" at bounding box center [349, 460] width 33 height 24
paste div
click at [426, 516] on div "4 Lengths @ 6500" at bounding box center [477, 519] width 111 height 24
drag, startPoint x: 1279, startPoint y: 454, endPoint x: 1325, endPoint y: 454, distance: 46.0
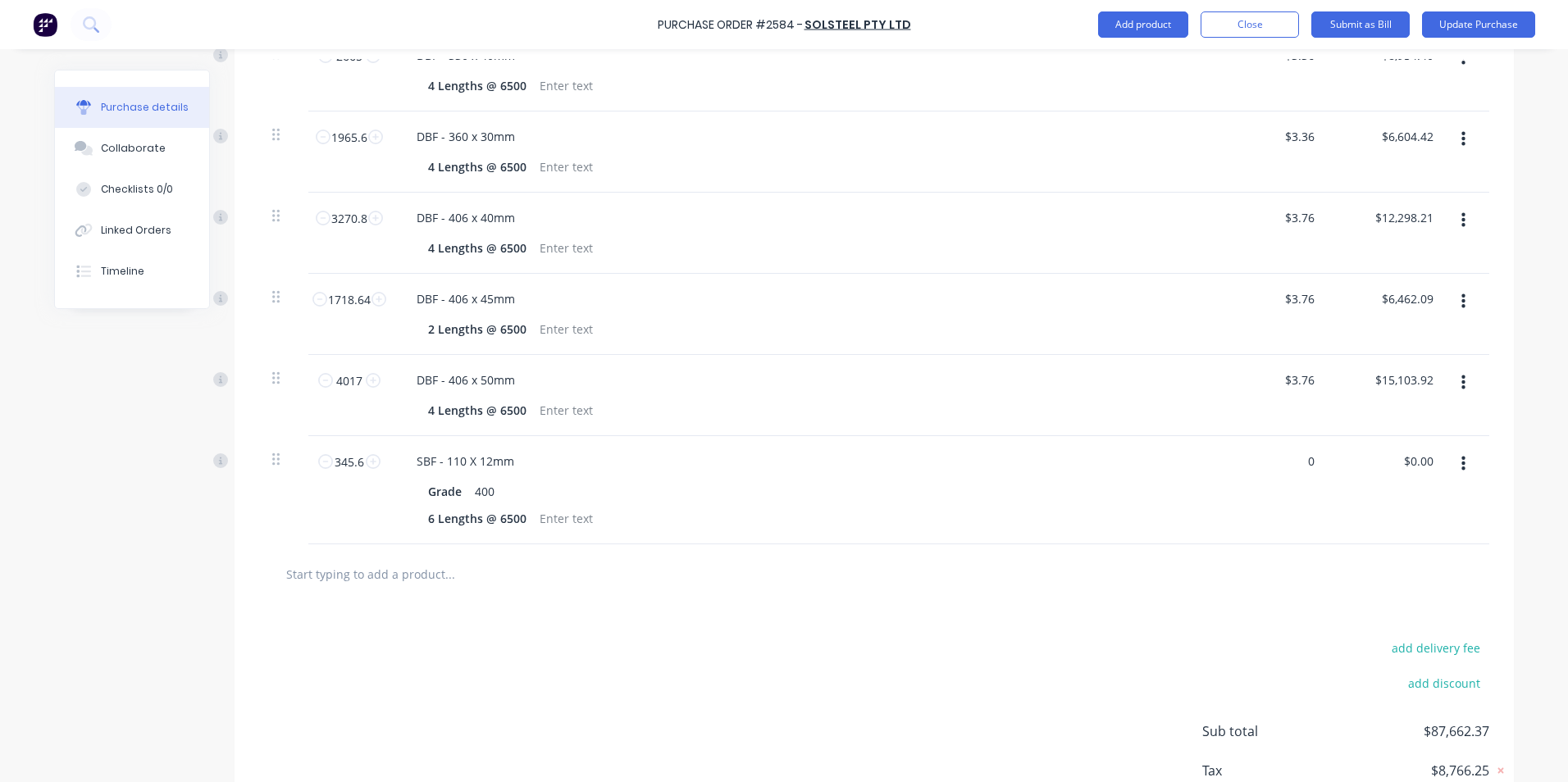
click at [1325, 454] on div "345.6 345.6 SBF - 110 X 12mm Grade 400 6 Lengths @ 6500 0 0 $0.00 $0.00" at bounding box center [874, 490] width 1230 height 108
click at [1133, 539] on div "SBF - 110 X 12mm Grade 400 6 Lengths @ 6500" at bounding box center [800, 490] width 820 height 108
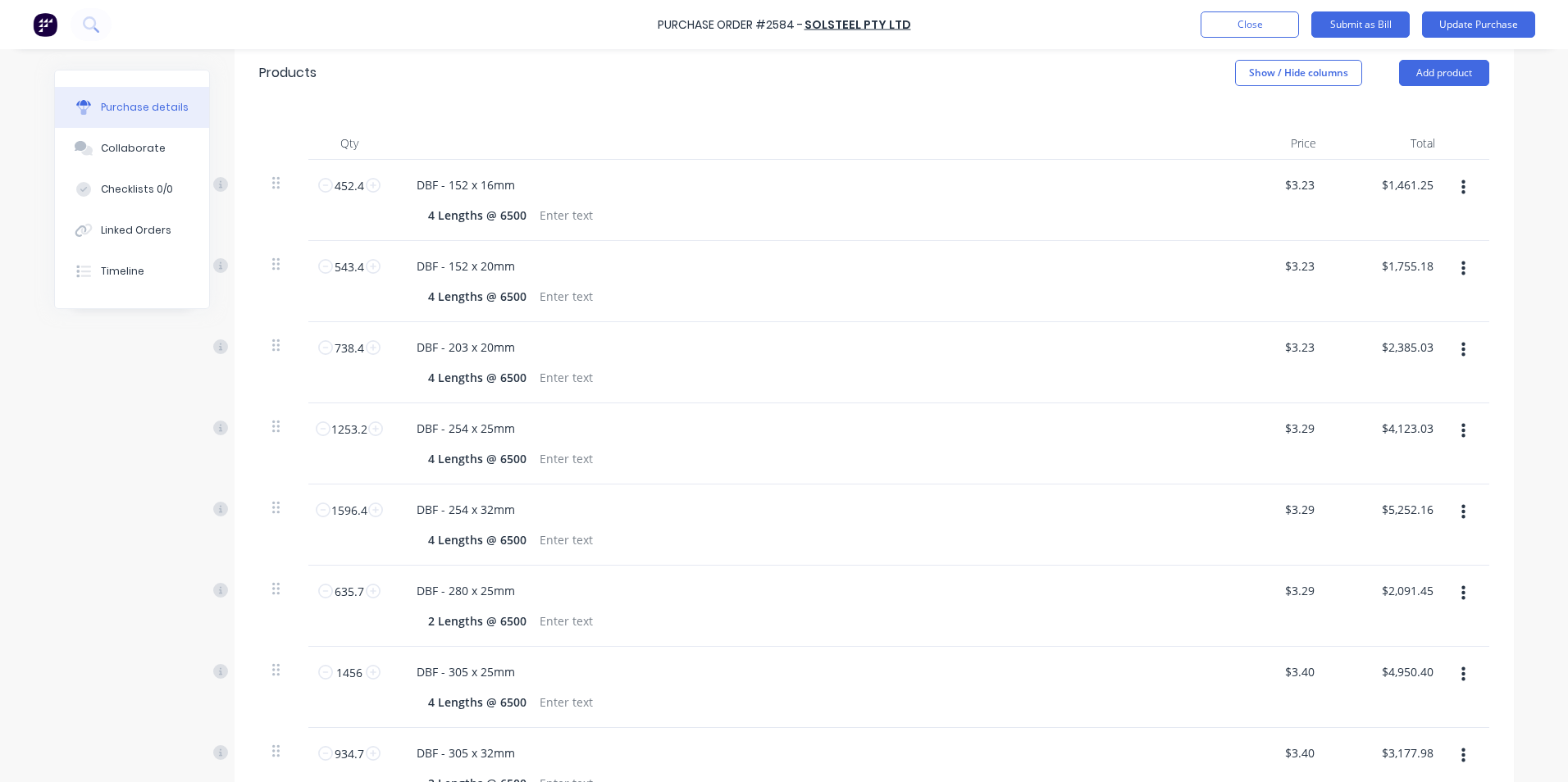
scroll to position [158, 0]
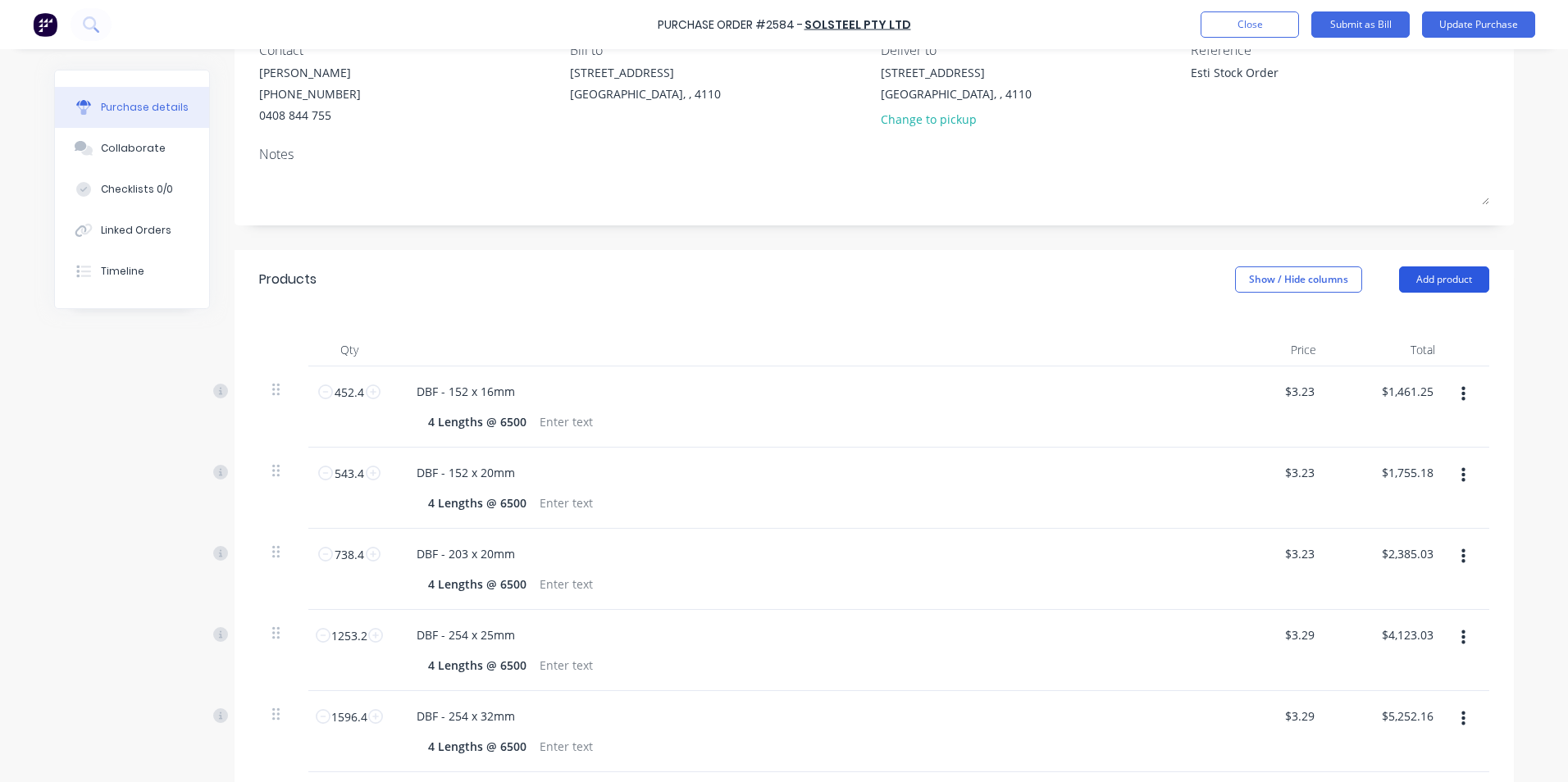
click at [1452, 279] on button "Add product" at bounding box center [1443, 279] width 90 height 26
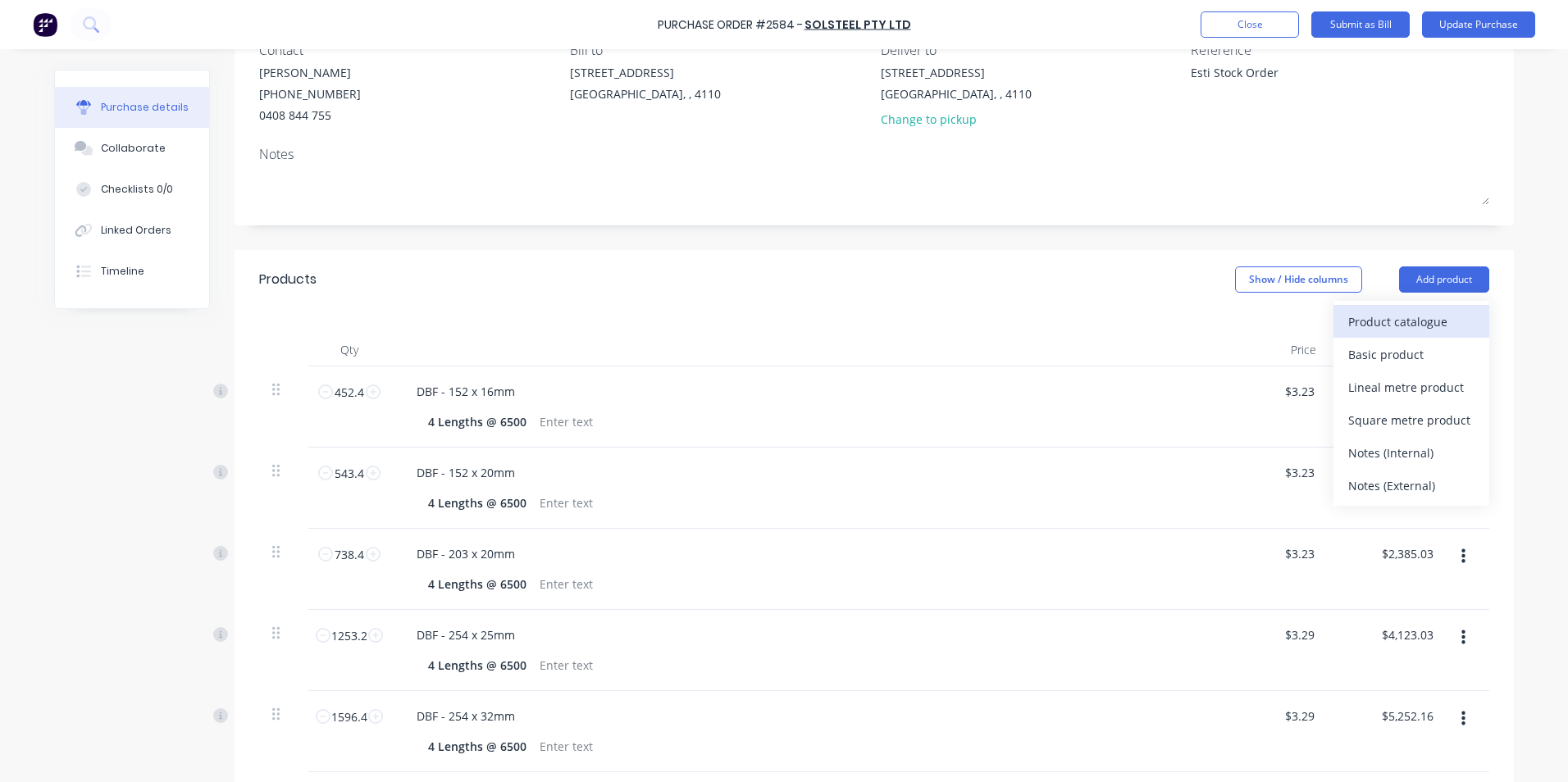
click at [1409, 321] on div "Product catalogue" at bounding box center [1410, 322] width 126 height 24
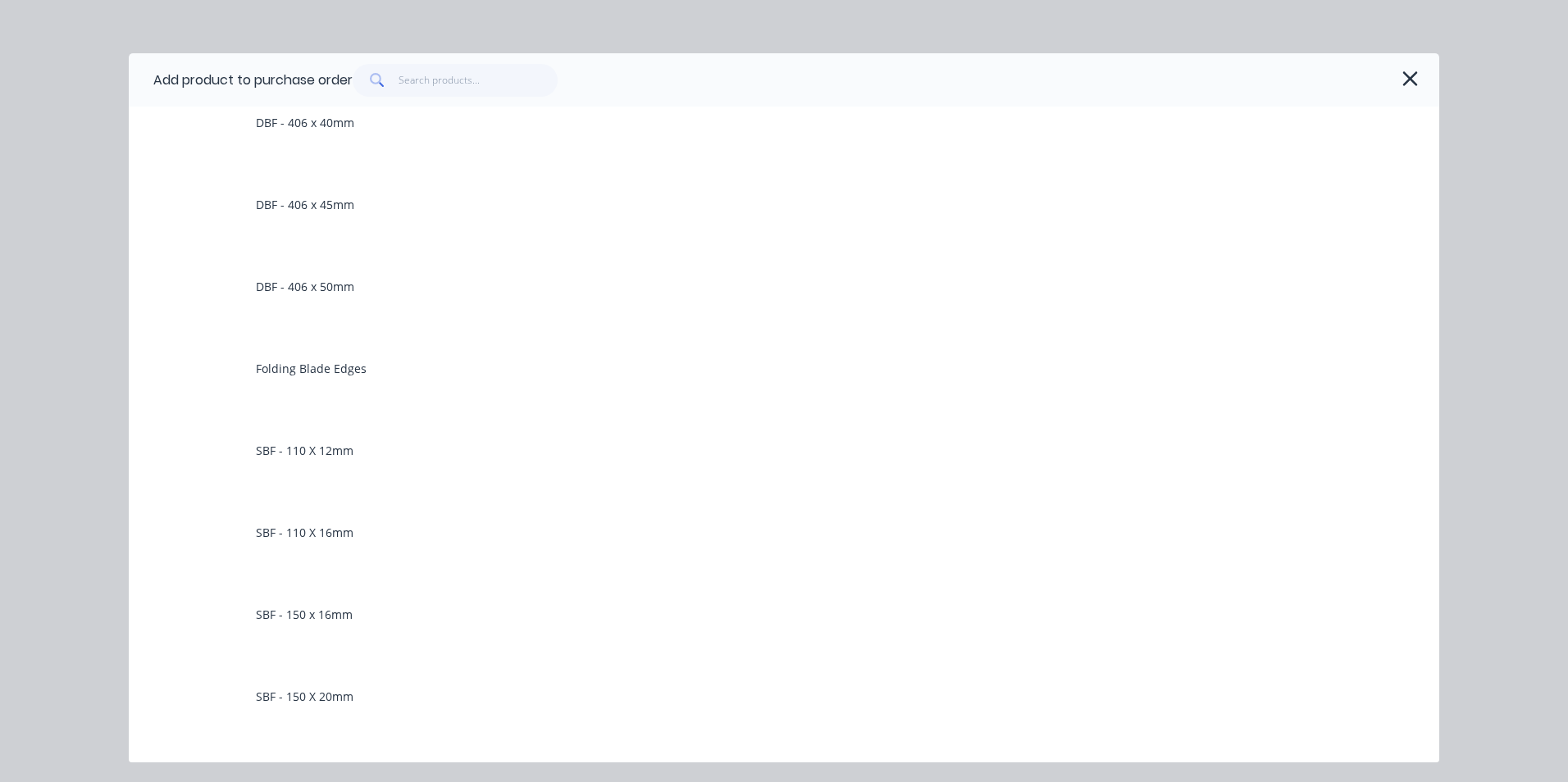
scroll to position [2541, 0]
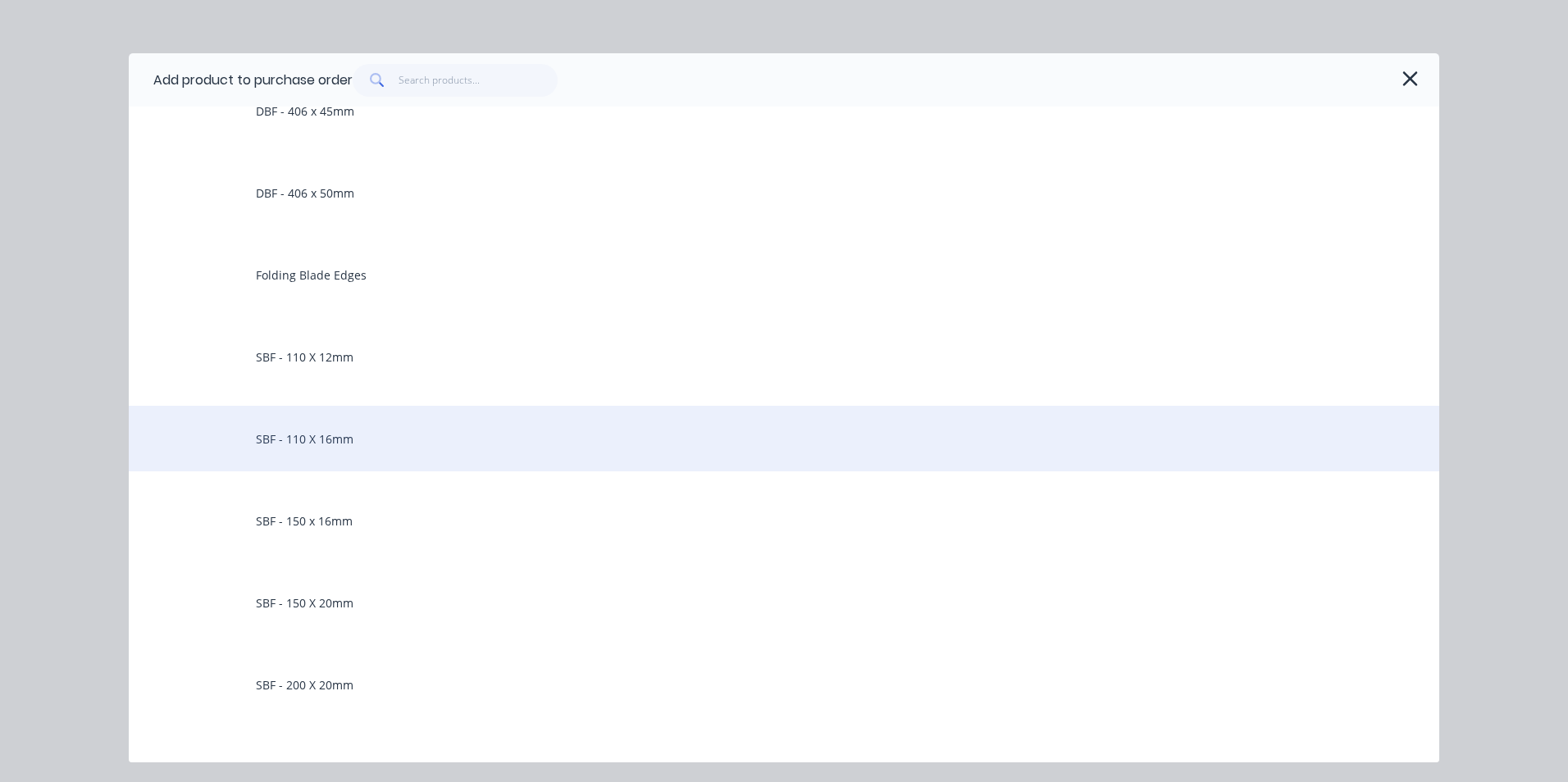
click at [312, 440] on div "SBF - 110 X 16mm" at bounding box center [784, 438] width 1310 height 65
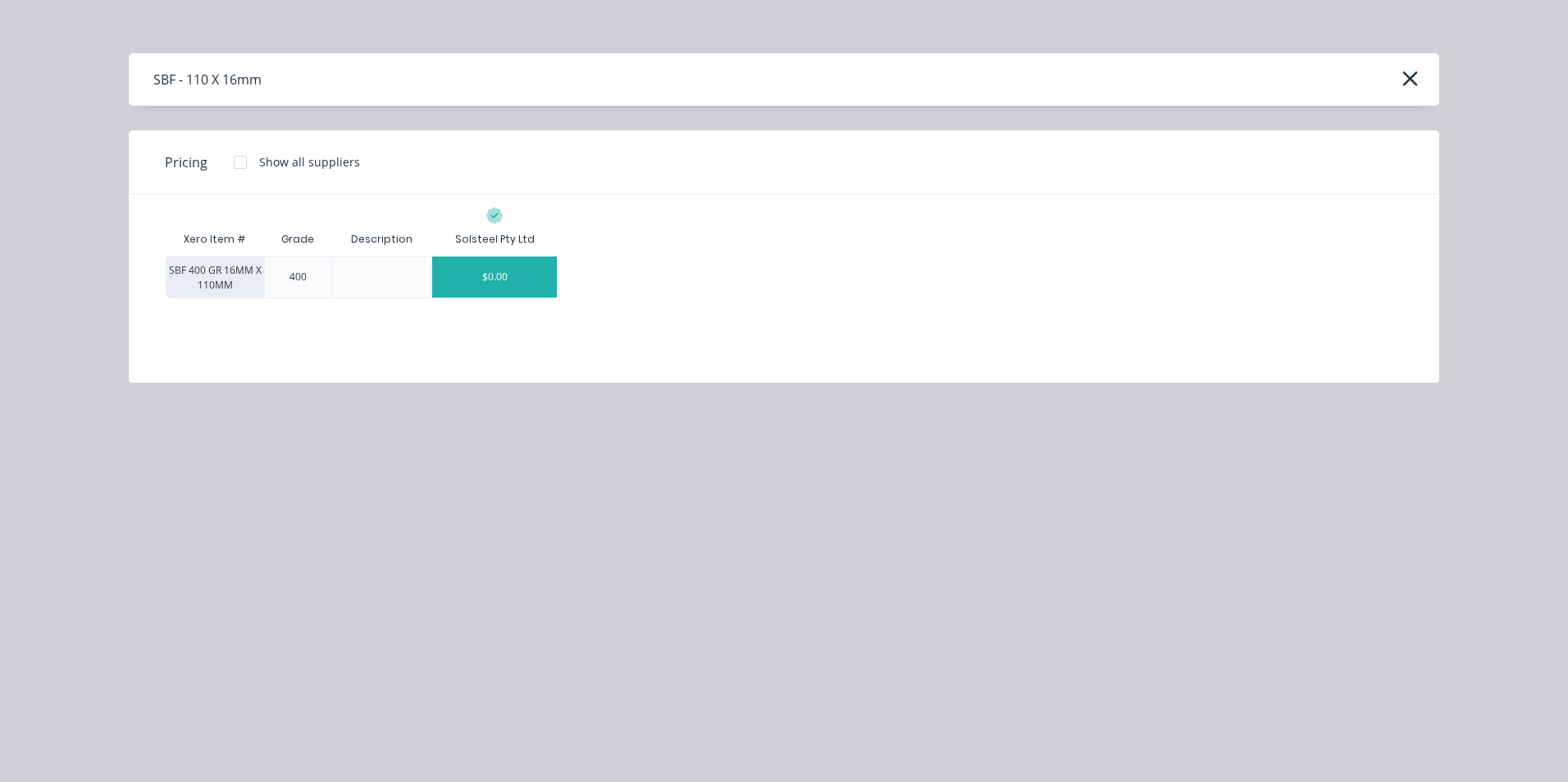
click at [520, 278] on div "$0.00" at bounding box center [494, 277] width 125 height 41
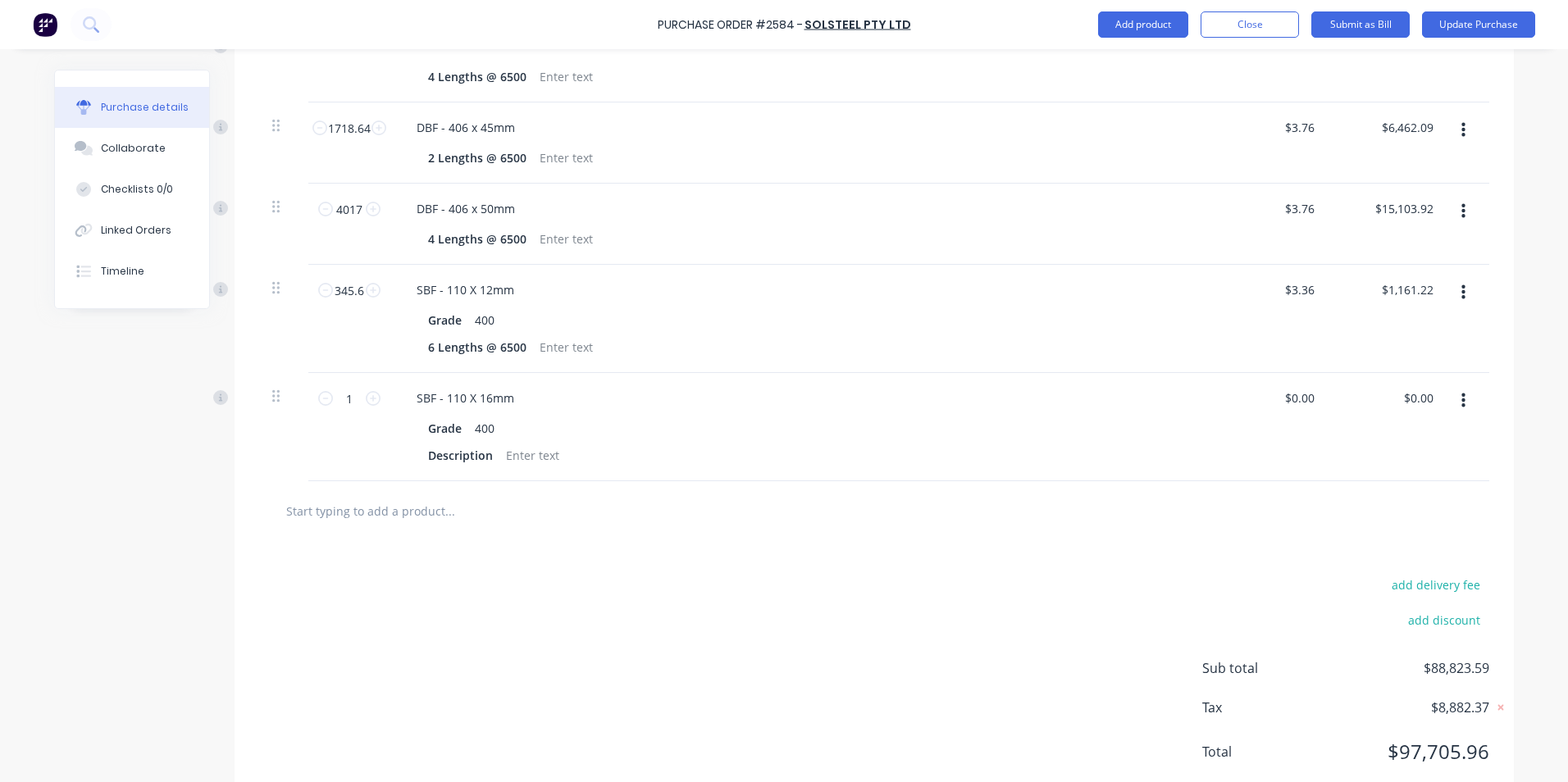
scroll to position [1521, 0]
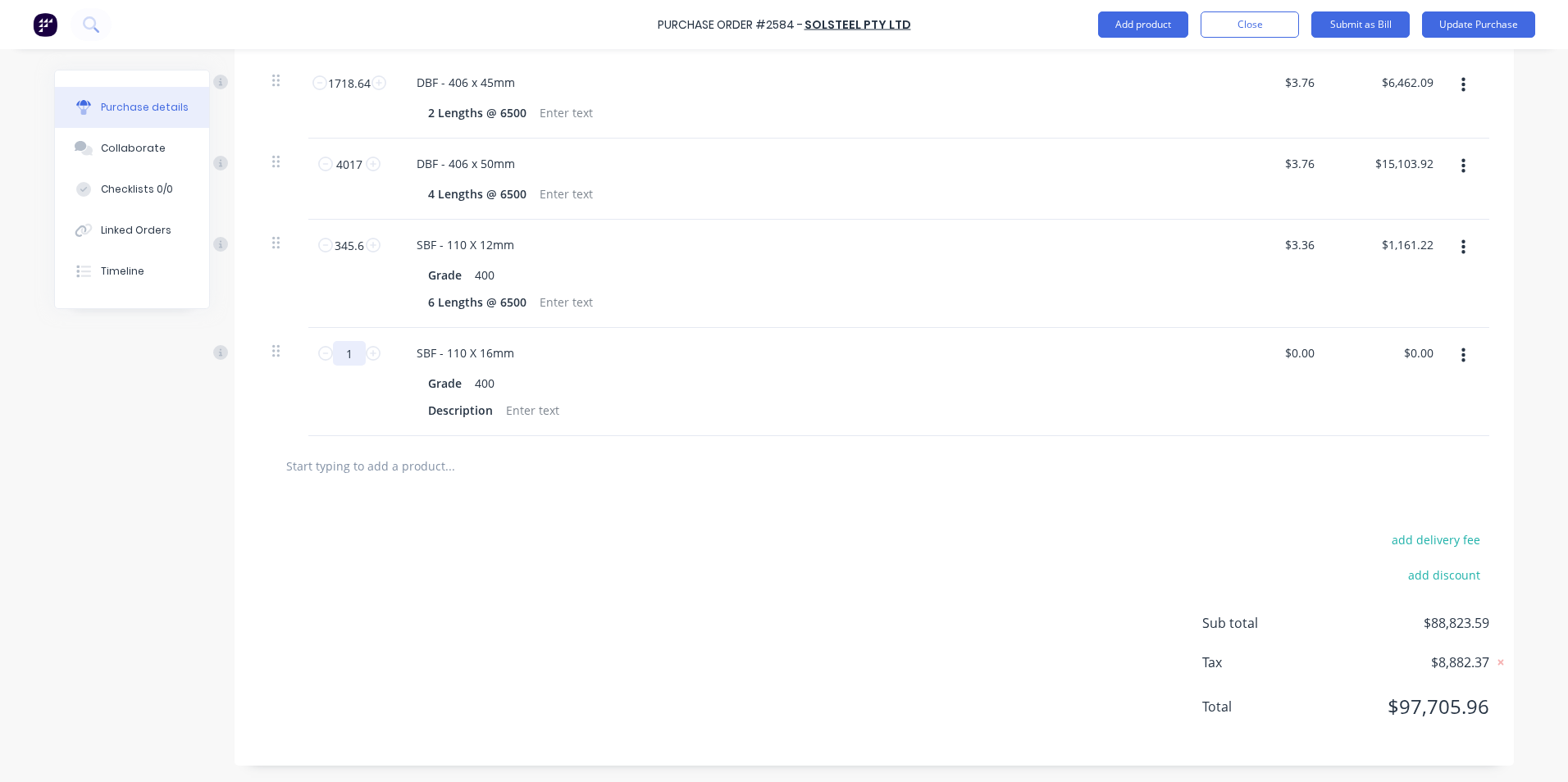
click at [353, 354] on input "1" at bounding box center [349, 353] width 33 height 24
drag, startPoint x: 421, startPoint y: 408, endPoint x: 486, endPoint y: 408, distance: 65.0
click at [486, 408] on div "Description" at bounding box center [460, 410] width 78 height 24
paste div
click at [428, 410] on div "4 Lengths @ 6500" at bounding box center [477, 410] width 111 height 24
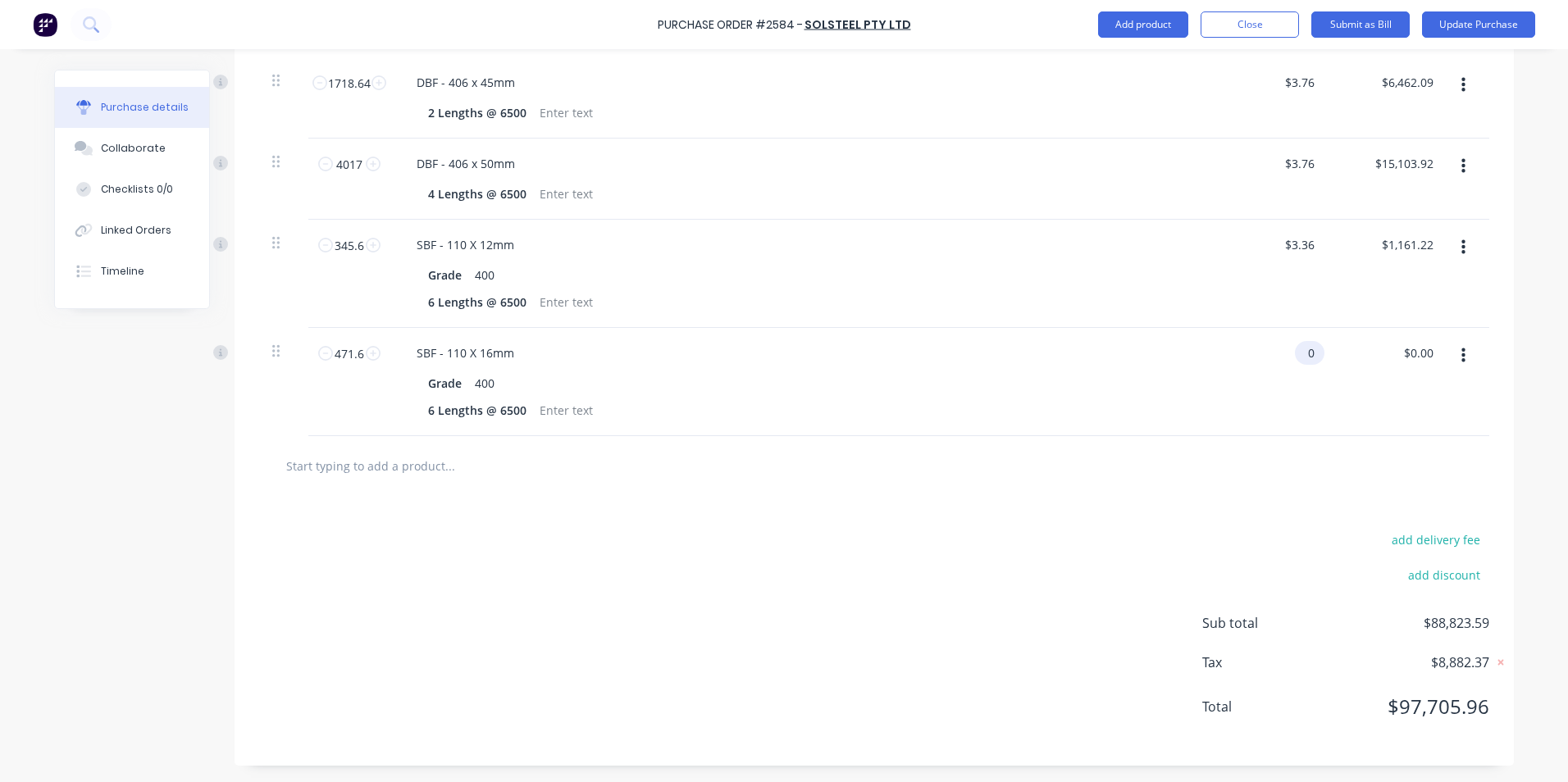
drag, startPoint x: 1280, startPoint y: 352, endPoint x: 1306, endPoint y: 351, distance: 26.0
click at [1305, 351] on input "0" at bounding box center [1306, 353] width 23 height 24
click at [1203, 526] on div "add delivery fee add discount Sub total $90,408.17 Tax $9,040.83 Total $99,449.…" at bounding box center [874, 631] width 1279 height 270
click at [1478, 21] on button "Update Purchase" at bounding box center [1478, 24] width 113 height 26
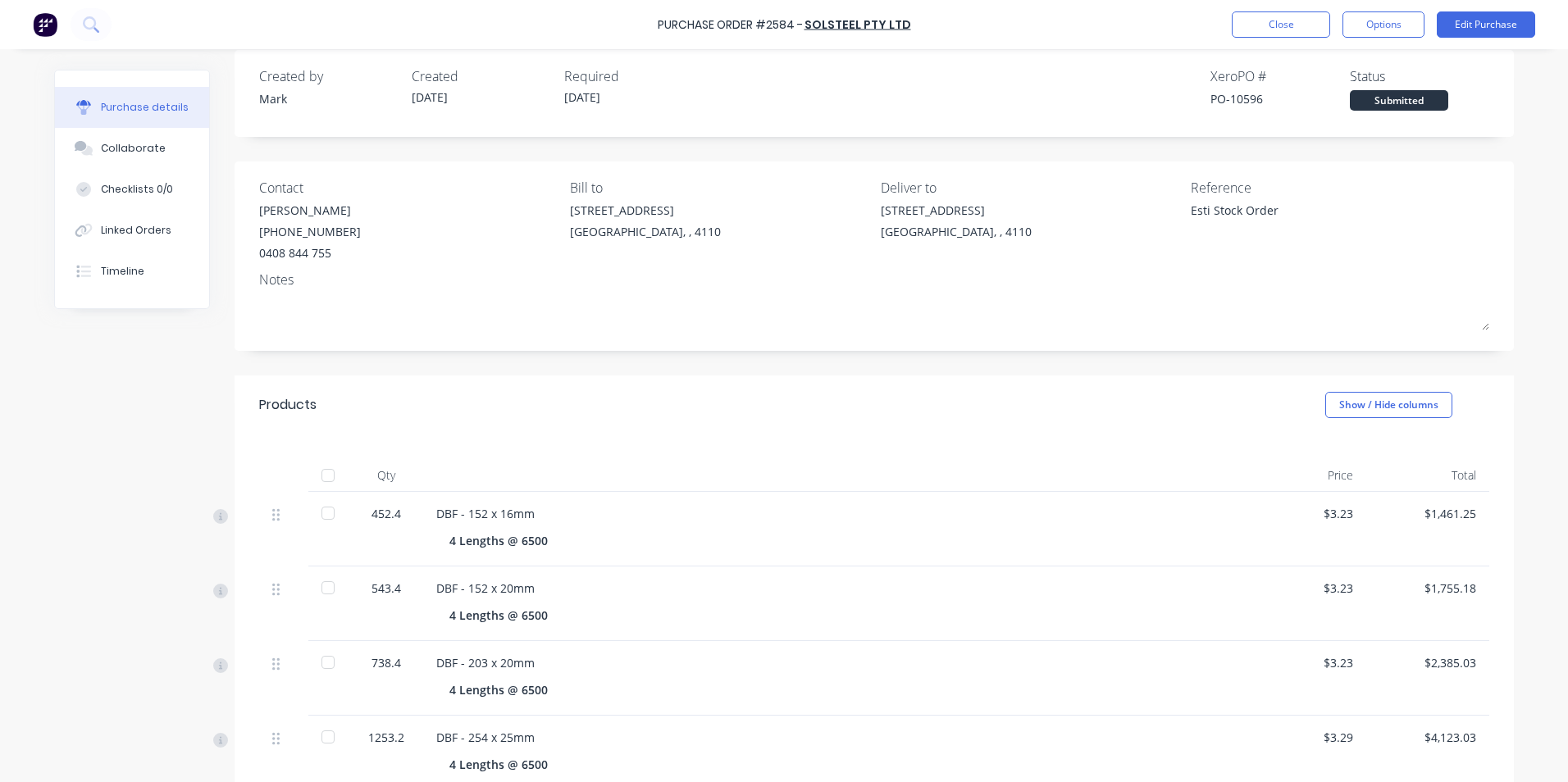
scroll to position [0, 0]
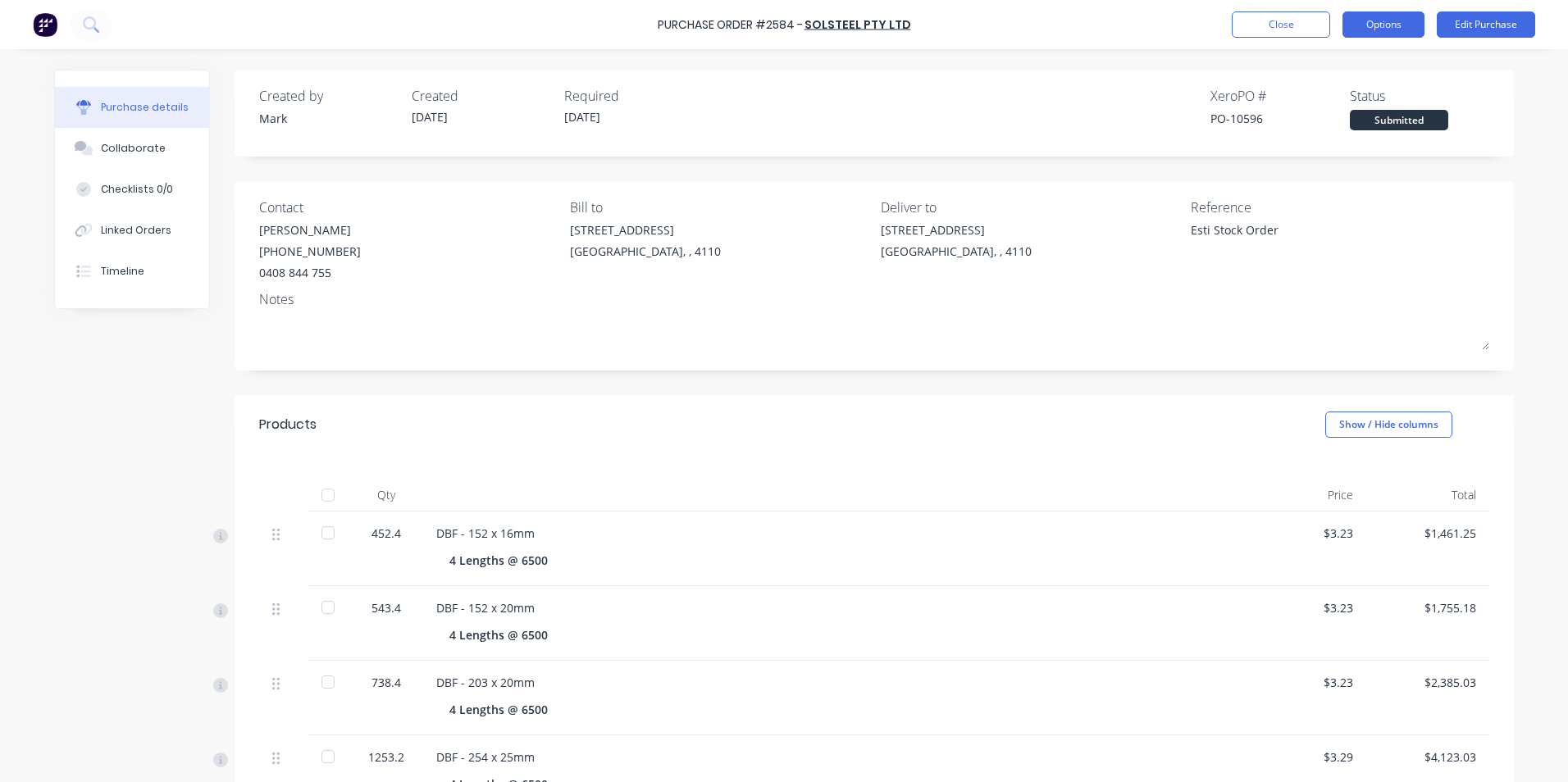
click at [1366, 17] on button "Options" at bounding box center [1383, 24] width 82 height 26
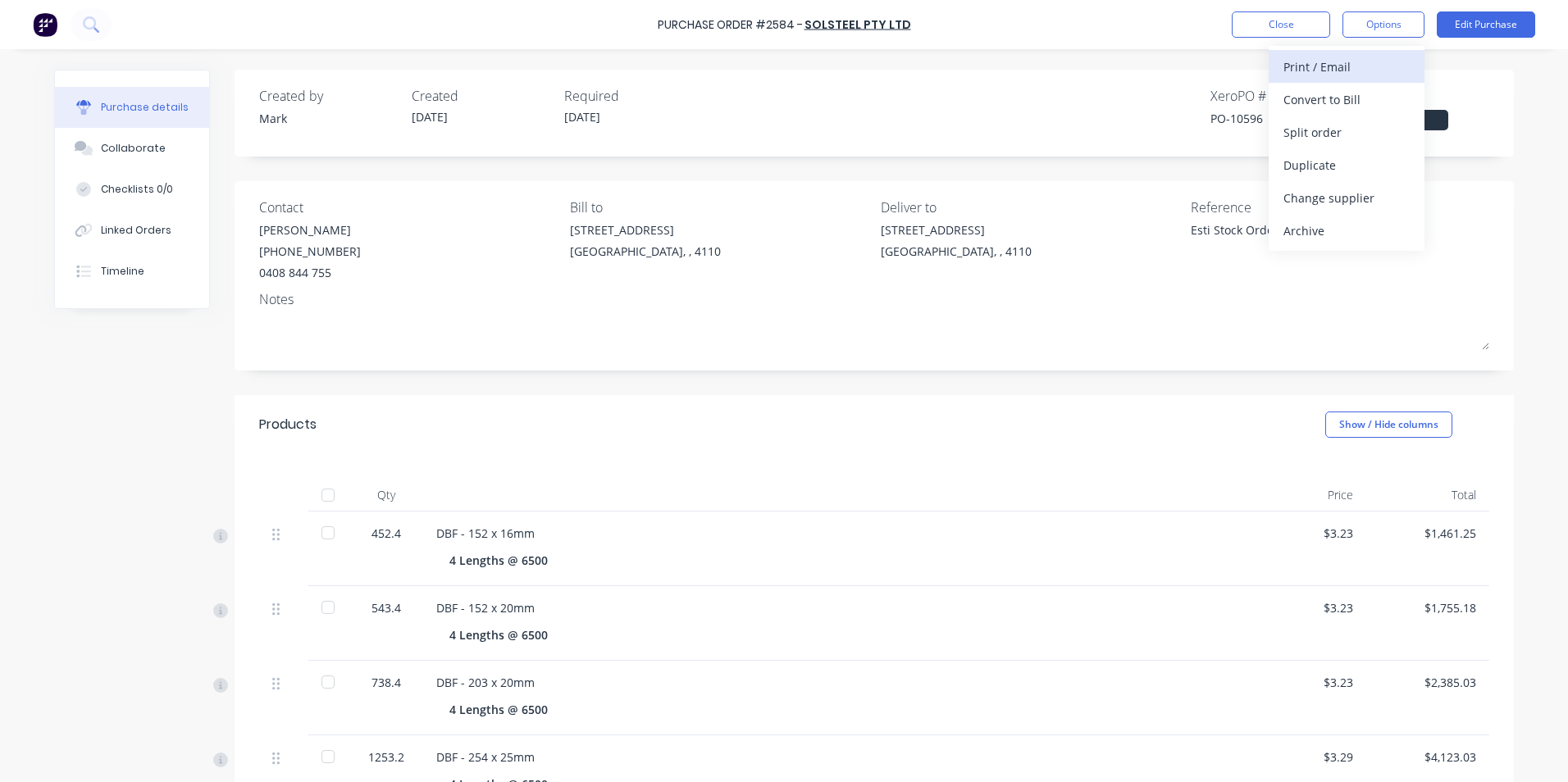
click at [1318, 62] on div "Print / Email" at bounding box center [1346, 66] width 126 height 24
click at [1317, 96] on div "With pricing" at bounding box center [1346, 99] width 126 height 24
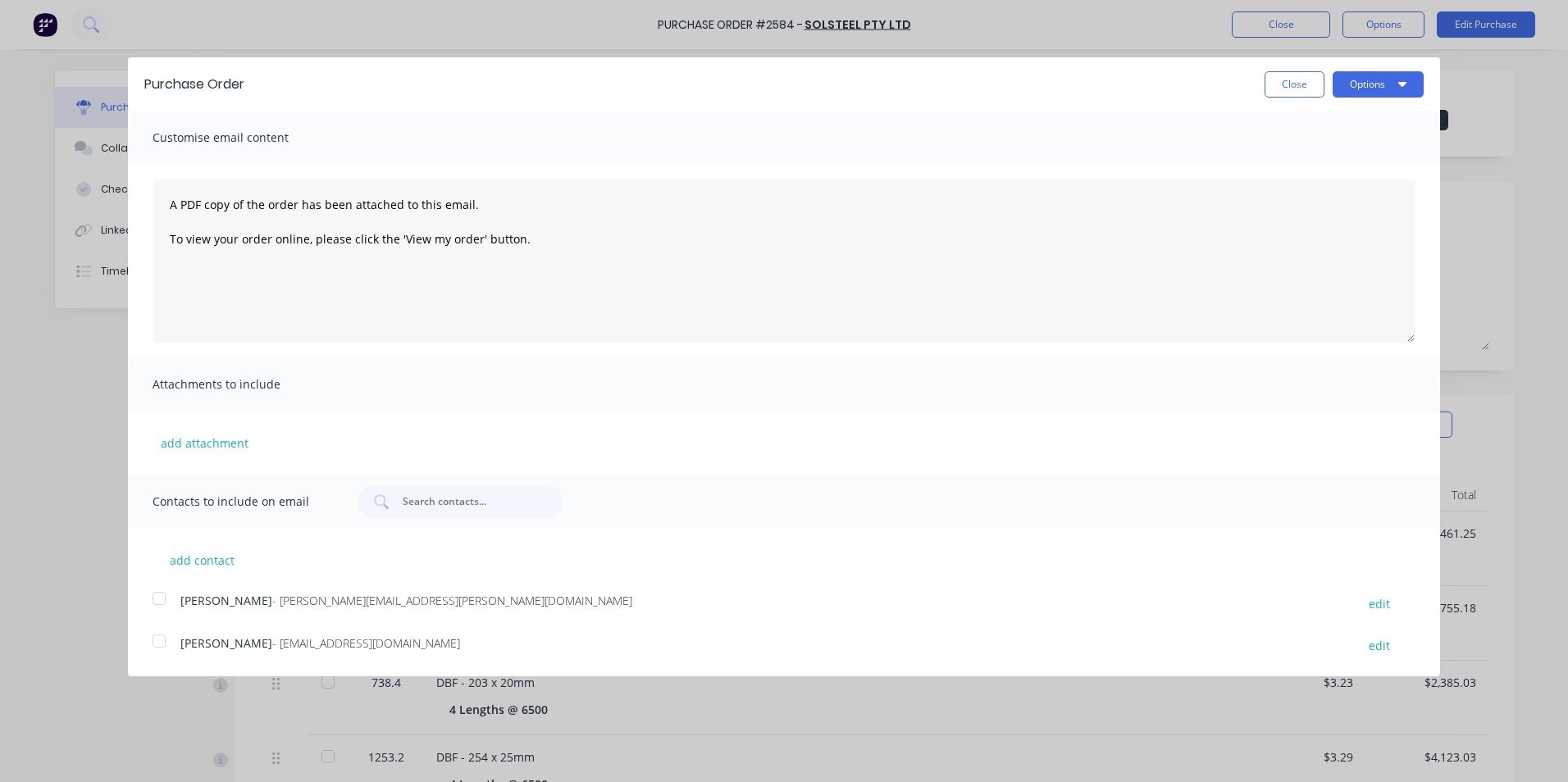
click at [160, 602] on div at bounding box center [159, 598] width 33 height 33
click at [1366, 82] on button "Options" at bounding box center [1378, 84] width 91 height 26
click at [1301, 123] on div "Print" at bounding box center [1345, 125] width 126 height 24
click at [1293, 82] on button "Close" at bounding box center [1294, 84] width 60 height 26
